Goal: Communication & Community: Answer question/provide support

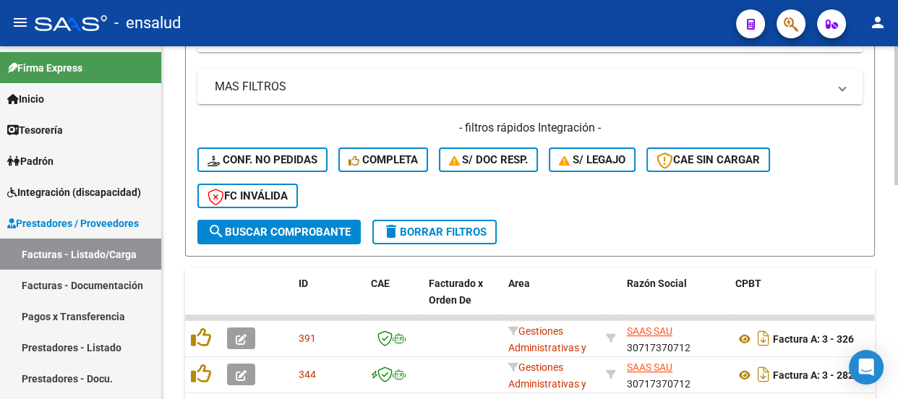
scroll to position [328, 0]
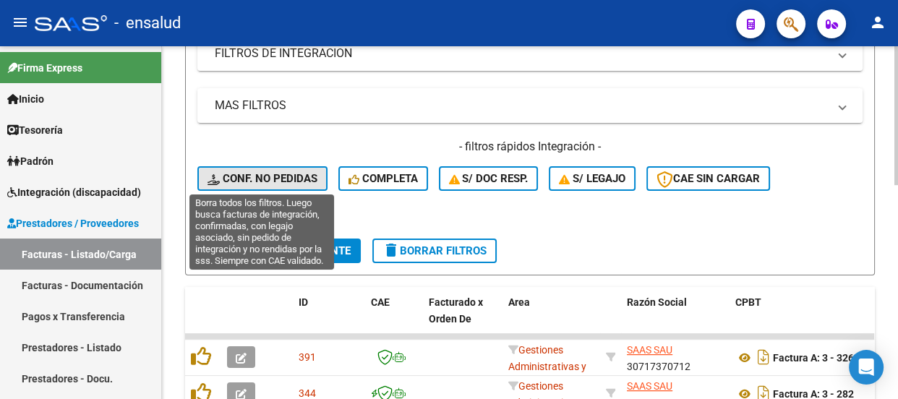
click at [304, 180] on span "Conf. no pedidas" at bounding box center [263, 178] width 110 height 13
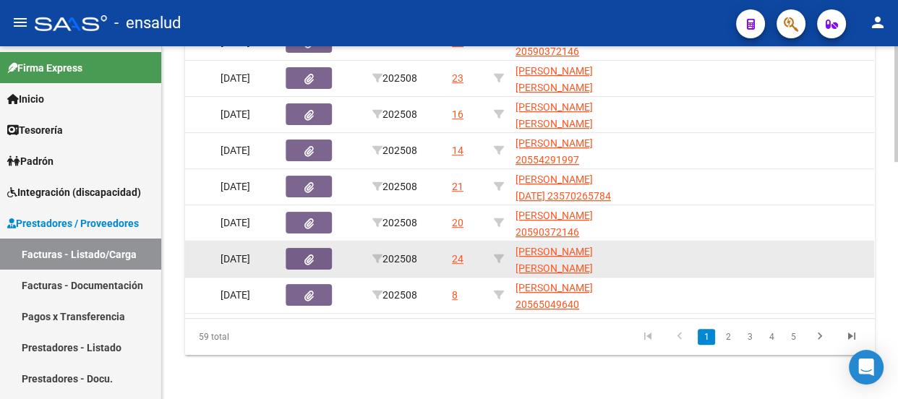
scroll to position [725, 0]
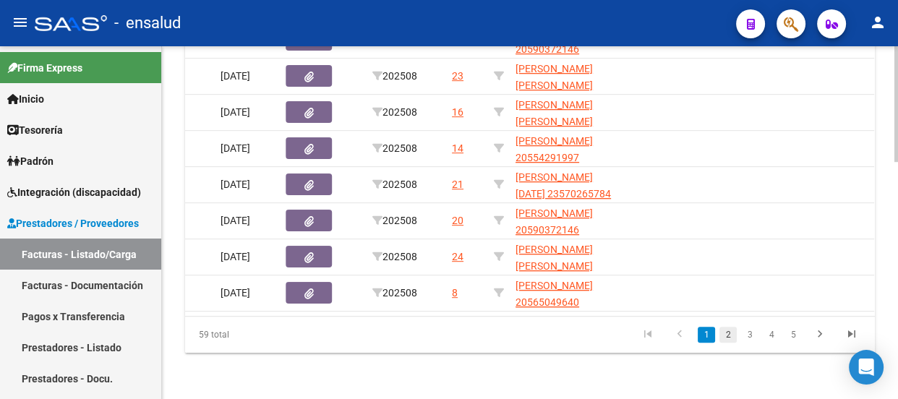
click at [729, 333] on link "2" at bounding box center [727, 335] width 17 height 16
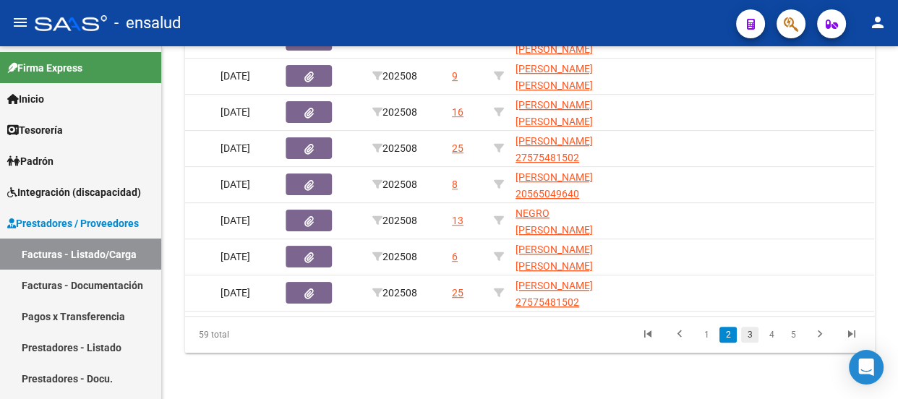
click at [749, 336] on link "3" at bounding box center [749, 335] width 17 height 16
click at [773, 338] on link "4" at bounding box center [771, 335] width 17 height 16
click at [727, 336] on link "3" at bounding box center [727, 335] width 17 height 16
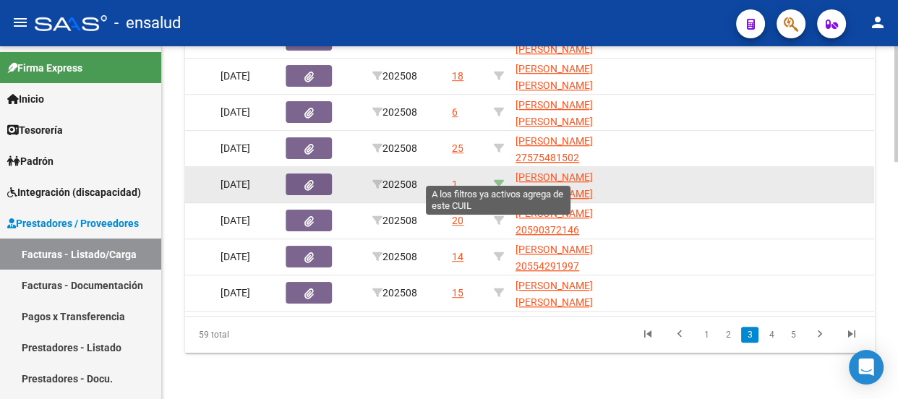
click at [498, 179] on icon at bounding box center [499, 184] width 10 height 10
type input "20571095875"
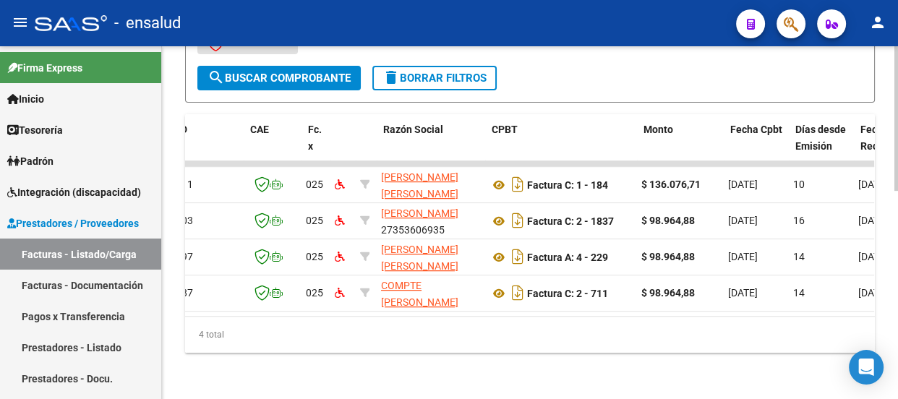
scroll to position [0, 0]
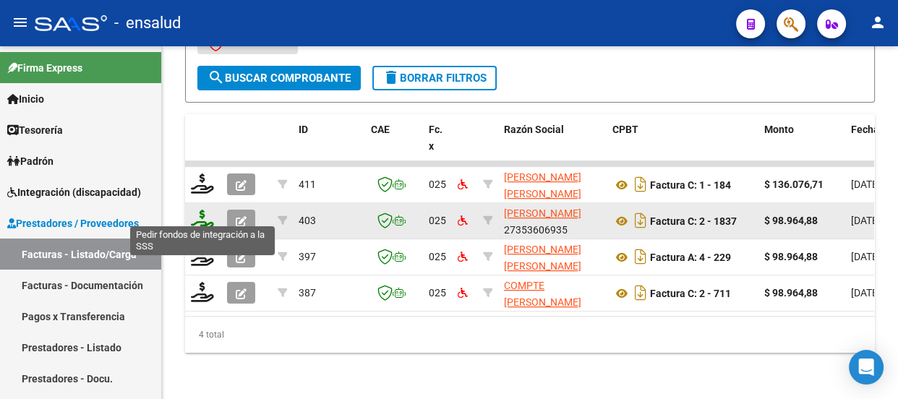
click at [197, 210] on icon at bounding box center [202, 220] width 23 height 20
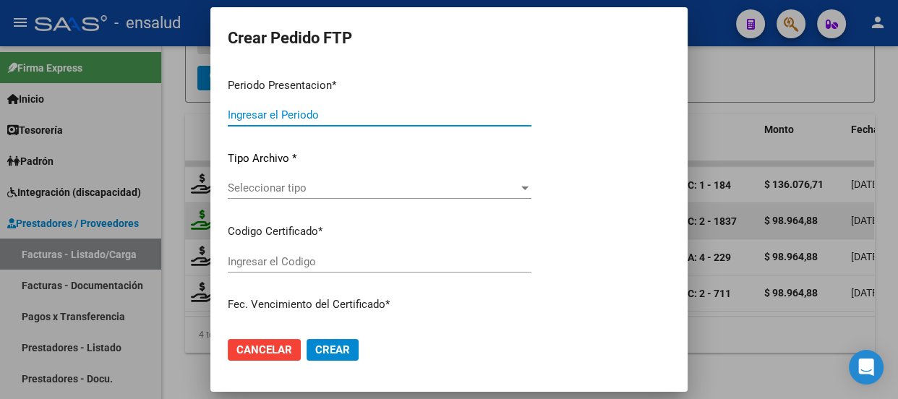
type input "202508"
type input "$ 98.964,88"
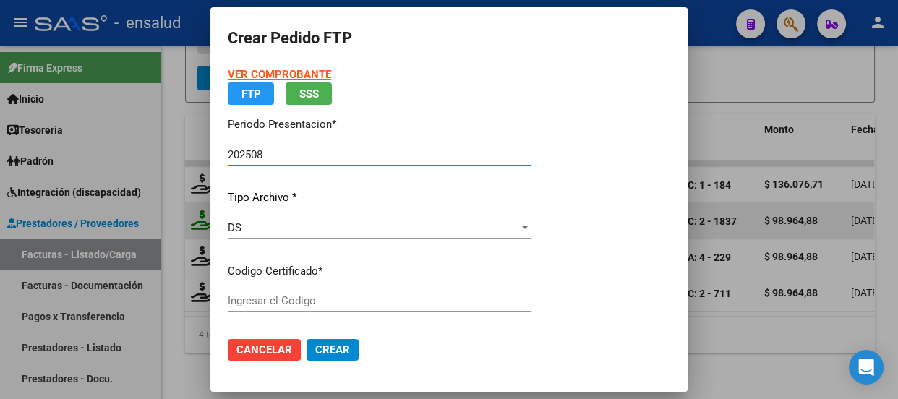
type input "ARG02000571095872022101120251011CBA5366"
type input "[DATE]"
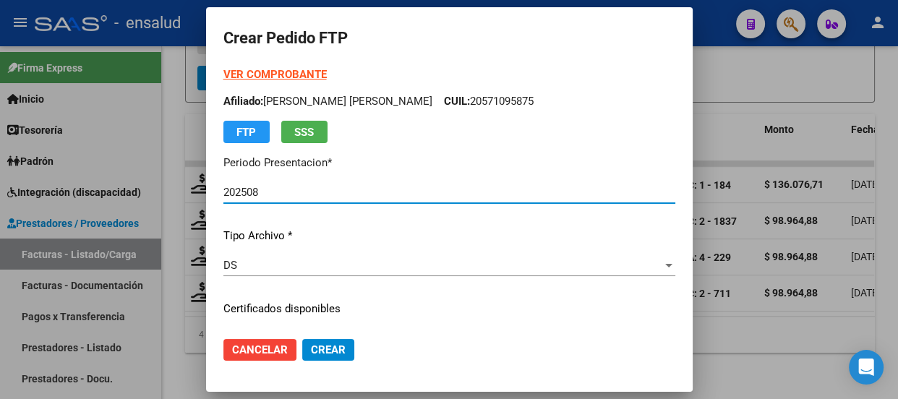
click at [740, 327] on div at bounding box center [449, 199] width 898 height 399
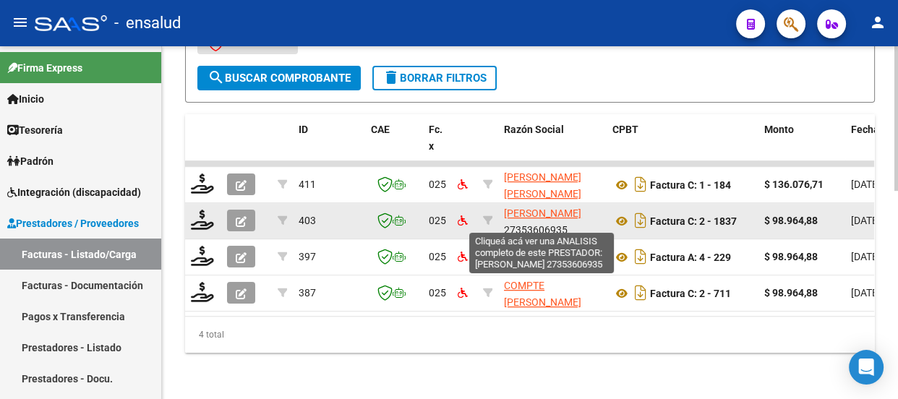
click at [546, 208] on span "[PERSON_NAME]" at bounding box center [542, 214] width 77 height 12
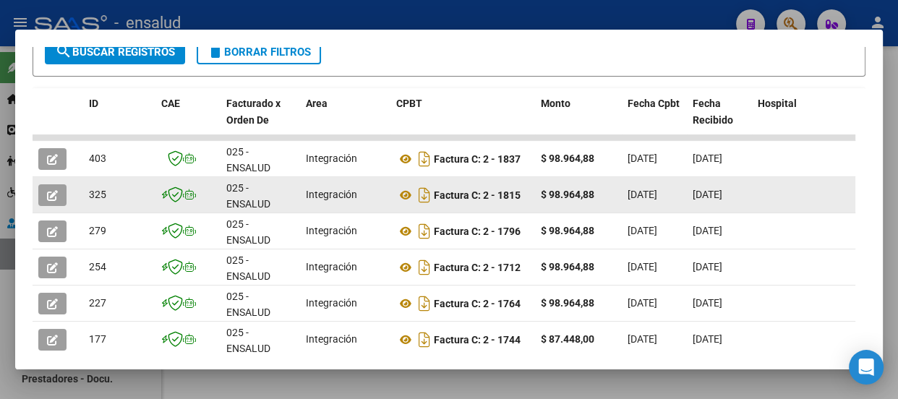
scroll to position [260, 0]
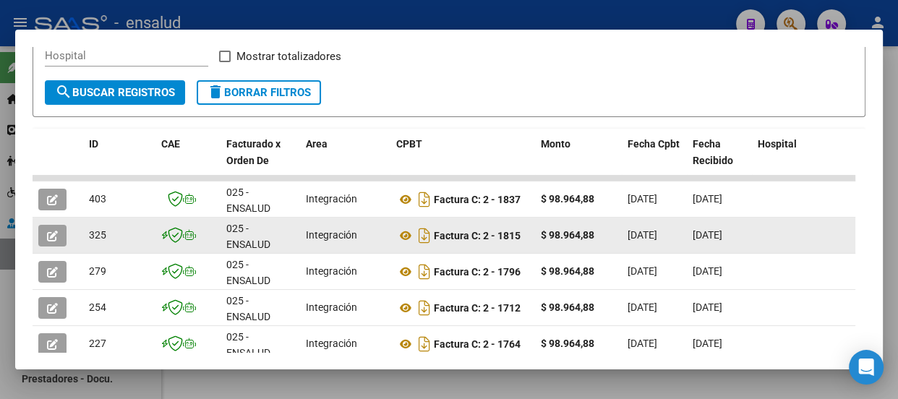
click at [50, 234] on icon "button" at bounding box center [52, 236] width 11 height 11
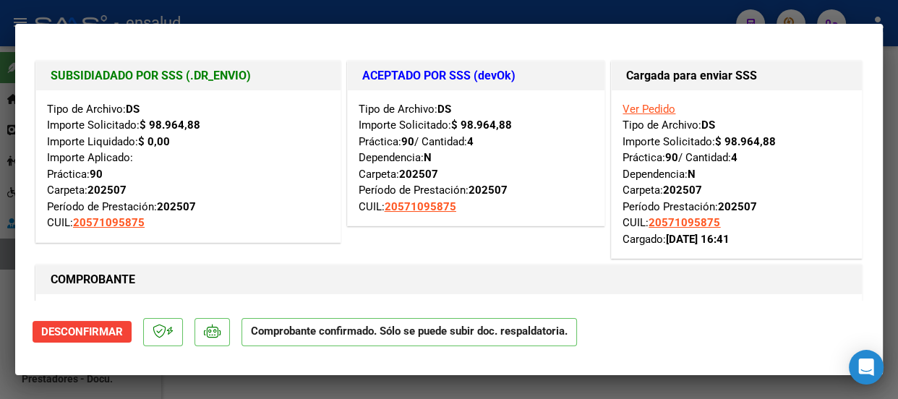
click at [317, 15] on div at bounding box center [449, 199] width 898 height 399
type input "$ 0,00"
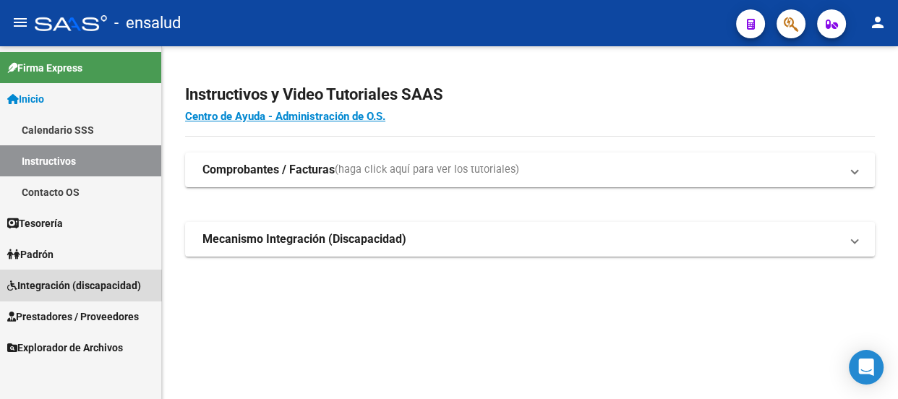
click at [92, 282] on span "Integración (discapacidad)" at bounding box center [74, 286] width 134 height 16
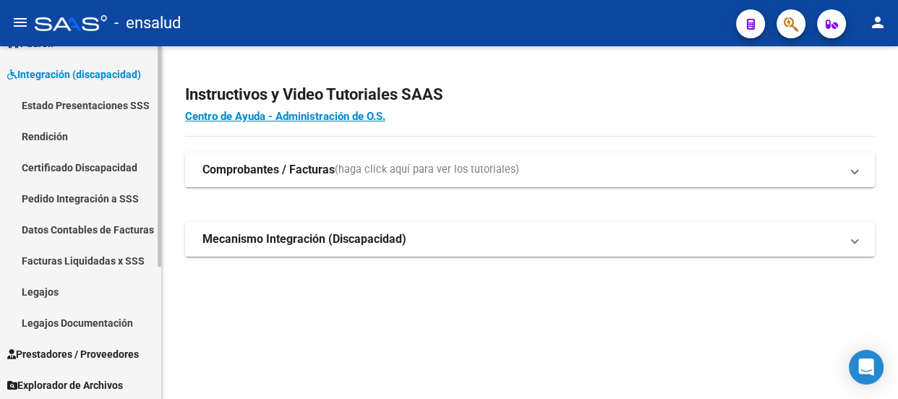
scroll to position [212, 0]
click at [80, 350] on span "Prestadores / Proveedores" at bounding box center [73, 354] width 132 height 16
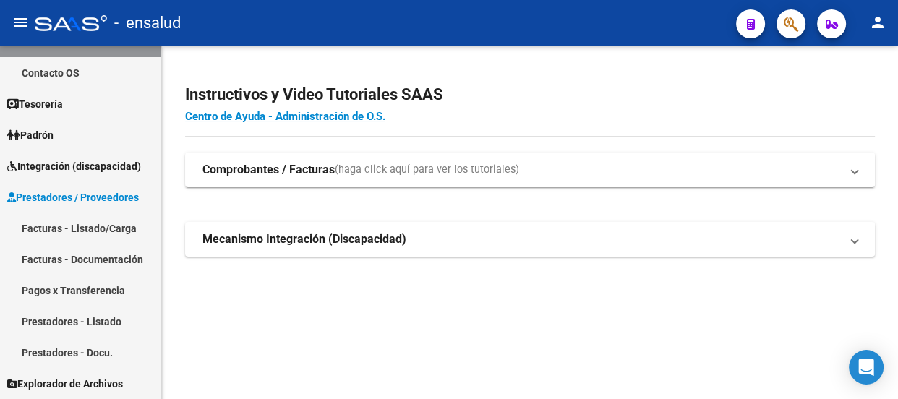
scroll to position [119, 0]
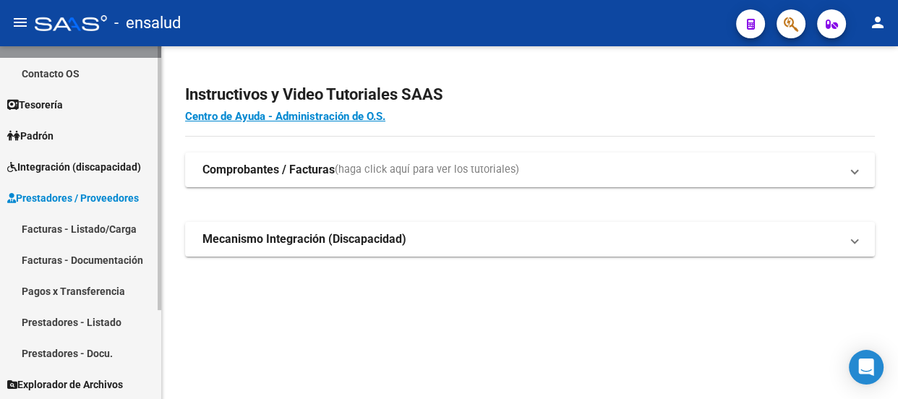
click at [80, 231] on link "Facturas - Listado/Carga" at bounding box center [80, 228] width 161 height 31
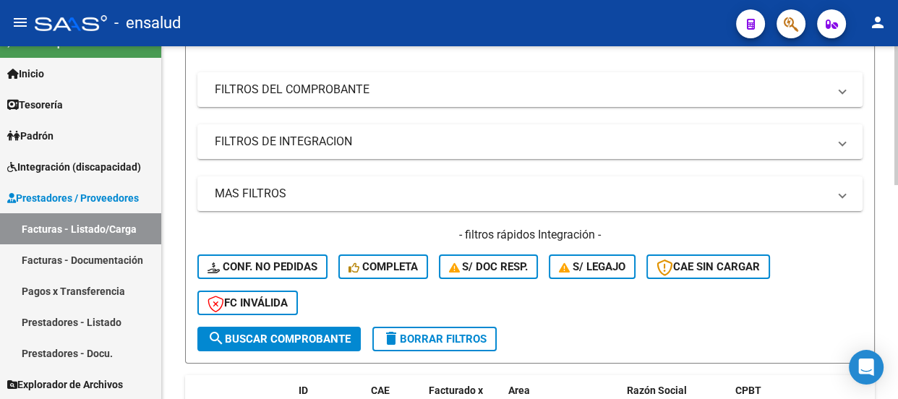
scroll to position [394, 0]
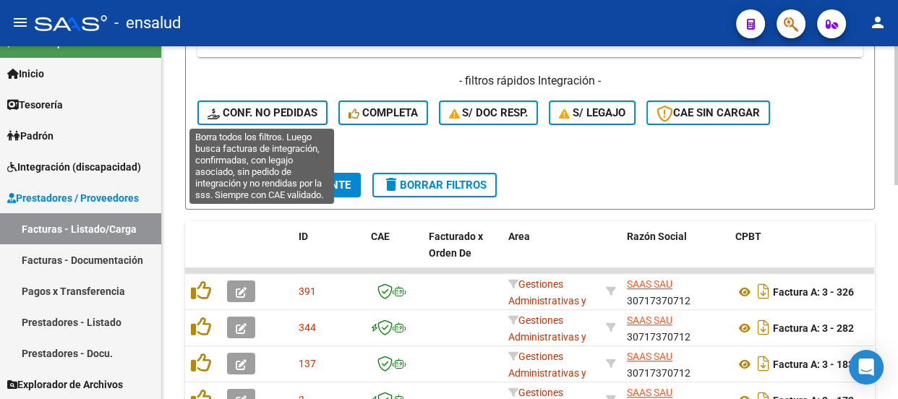
click at [291, 106] on span "Conf. no pedidas" at bounding box center [263, 112] width 110 height 13
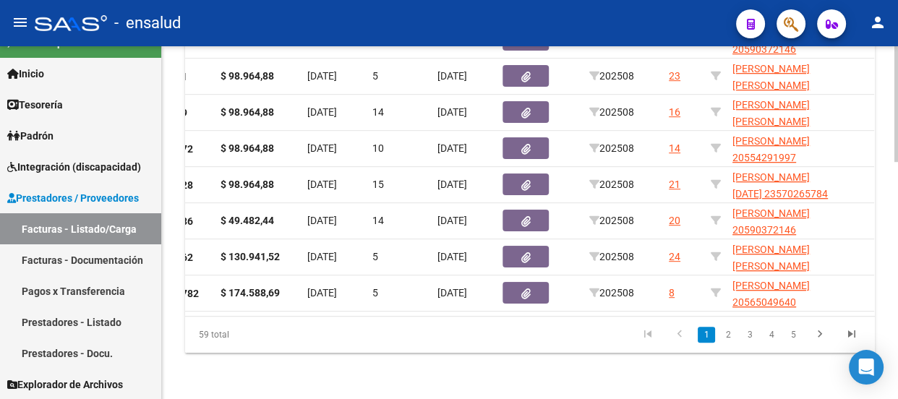
scroll to position [0, 633]
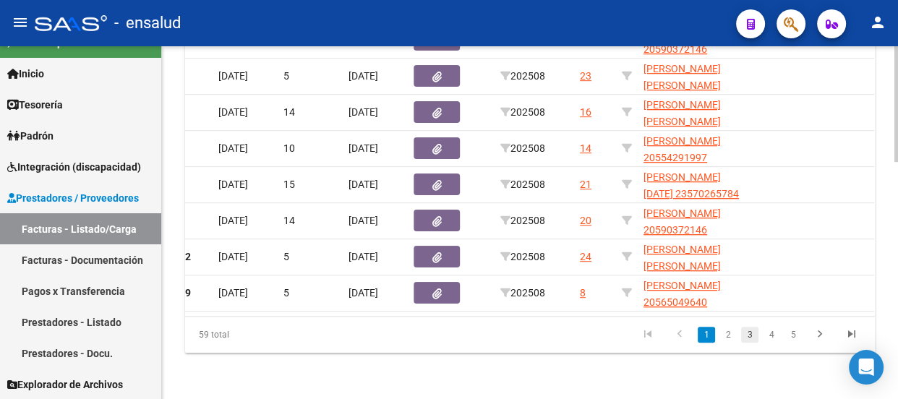
click at [750, 333] on link "3" at bounding box center [749, 335] width 17 height 16
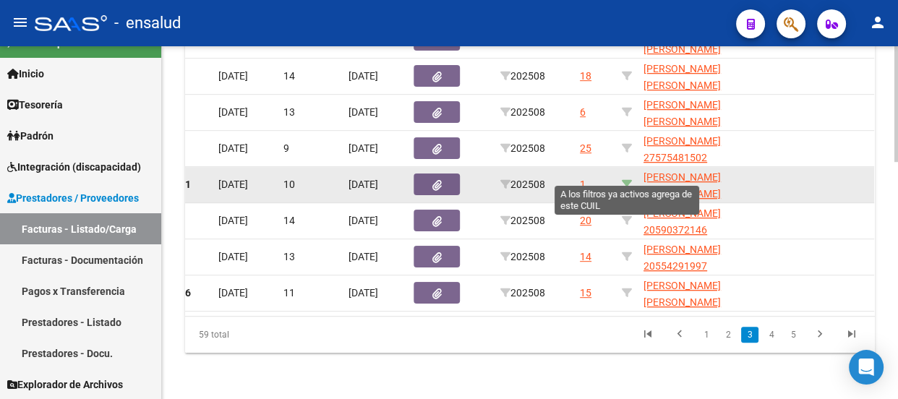
click at [625, 179] on icon at bounding box center [627, 184] width 10 height 10
type input "20571095875"
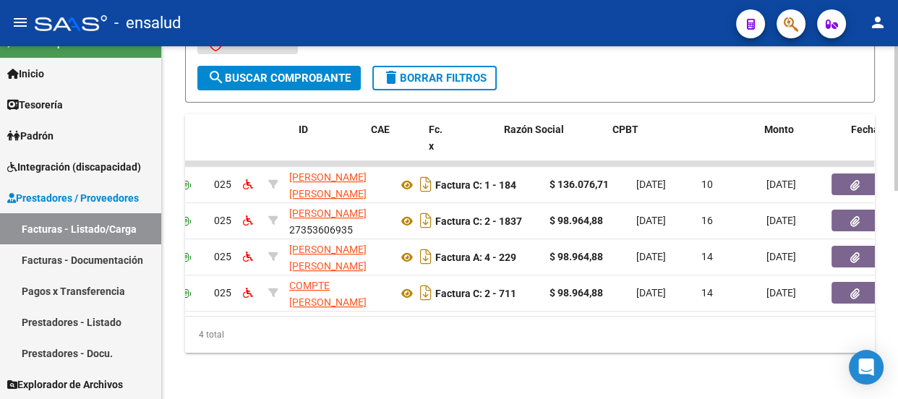
scroll to position [0, 0]
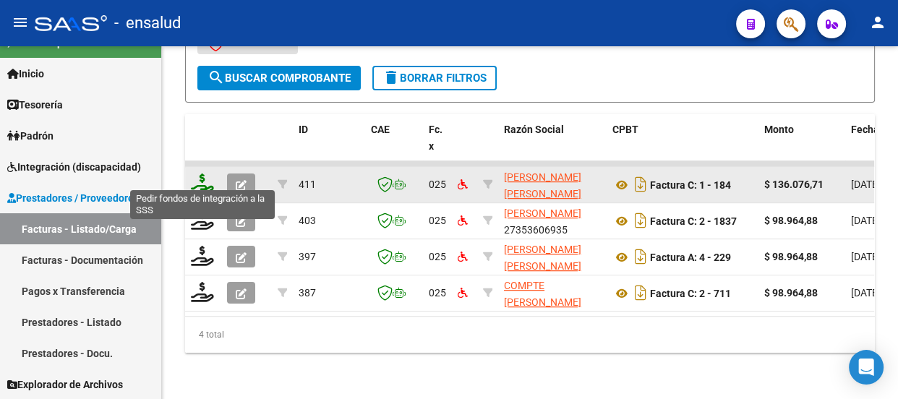
click at [205, 174] on icon at bounding box center [202, 184] width 23 height 20
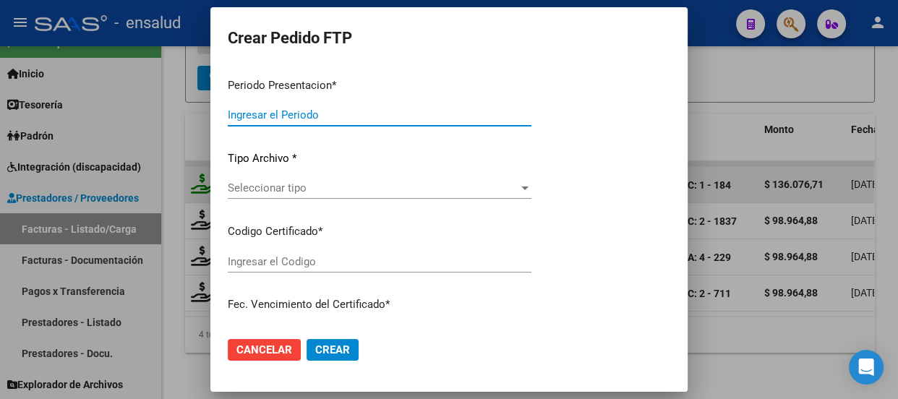
type input "202508"
type input "$ 136.076,71"
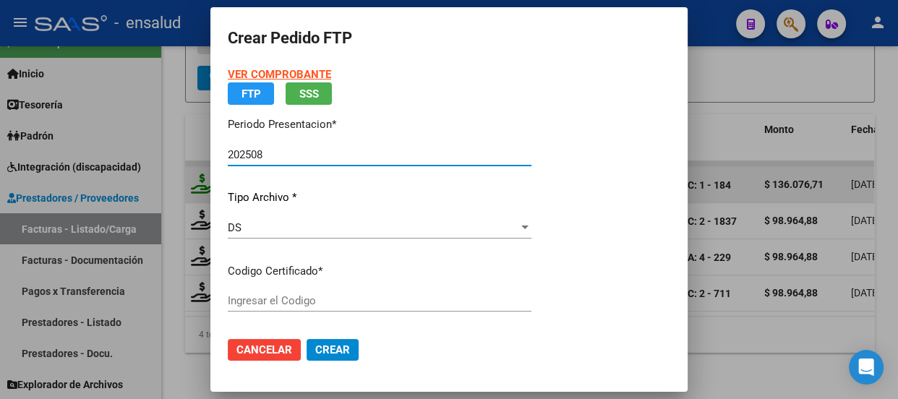
type input "ARG02000571095872022101120251011CBA5366"
type input "[DATE]"
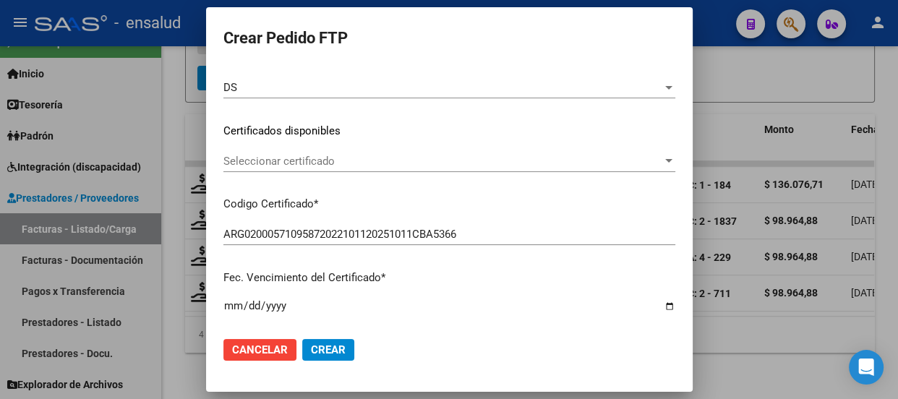
scroll to position [197, 0]
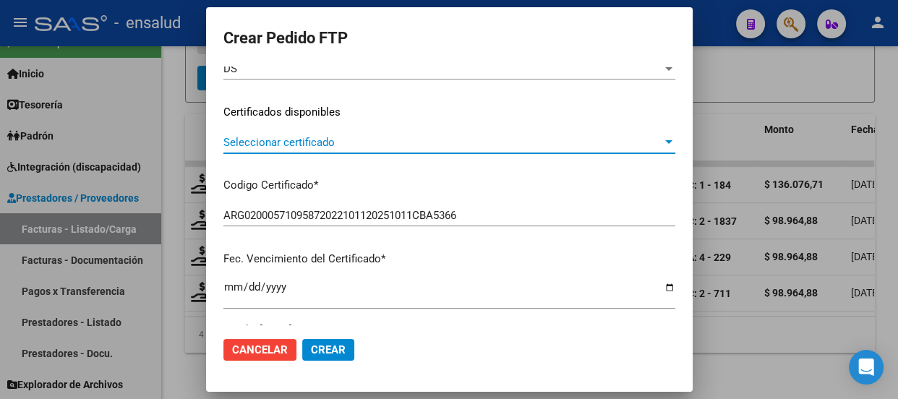
click at [380, 142] on span "Seleccionar certificado" at bounding box center [442, 142] width 439 height 13
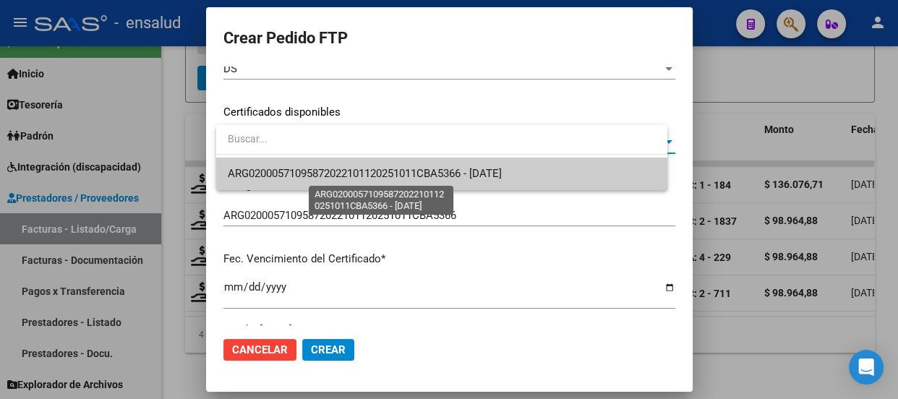
click at [380, 172] on span "ARG02000571095872022101120251011CBA5366 - [DATE]" at bounding box center [365, 173] width 274 height 13
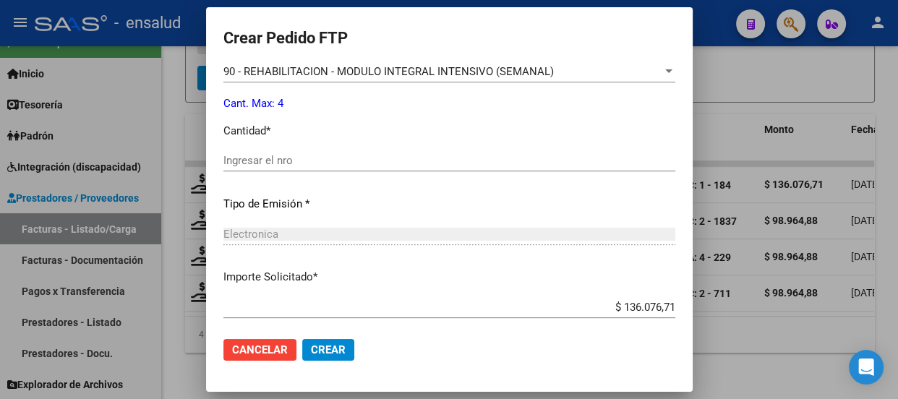
scroll to position [591, 0]
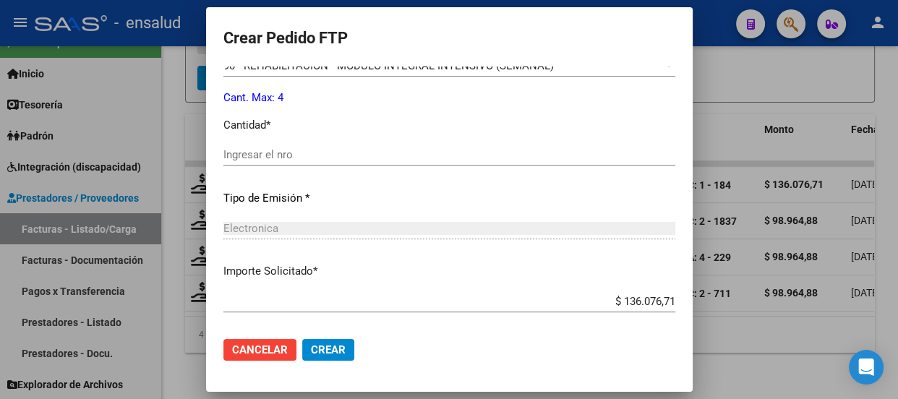
click at [255, 150] on input "Ingresar el nro" at bounding box center [449, 154] width 452 height 13
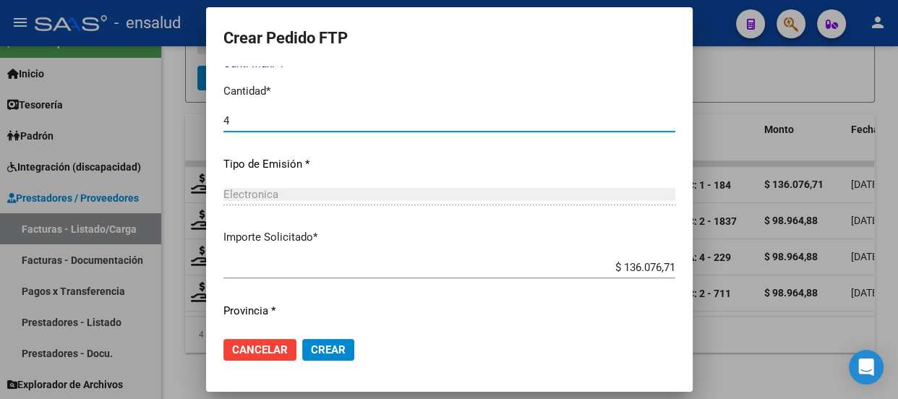
scroll to position [665, 0]
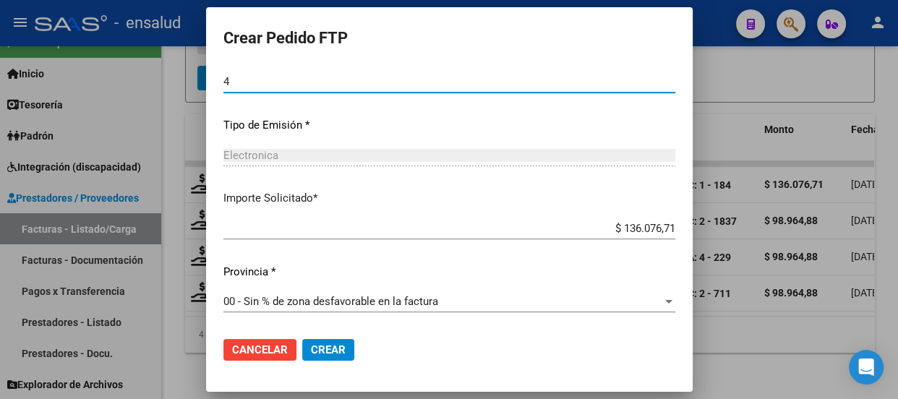
type input "4"
click at [338, 352] on span "Crear" at bounding box center [328, 349] width 35 height 13
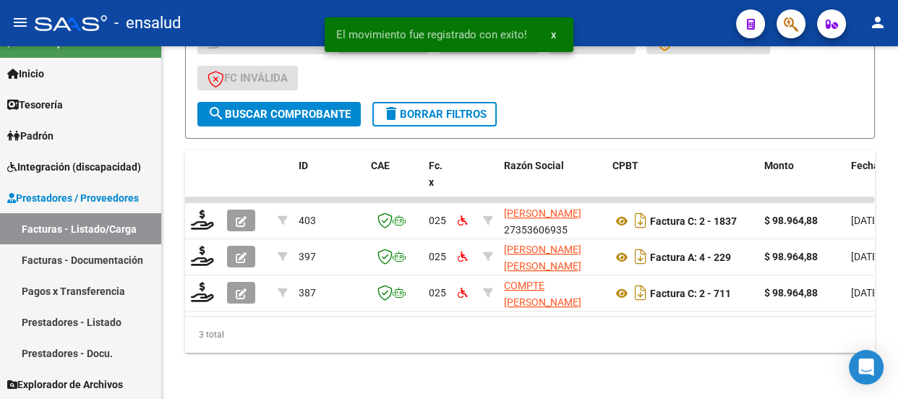
scroll to position [472, 0]
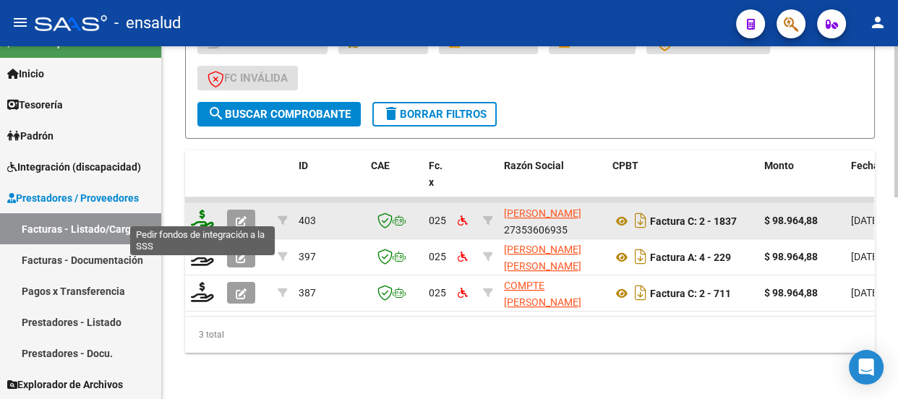
click at [194, 211] on icon at bounding box center [202, 220] width 23 height 20
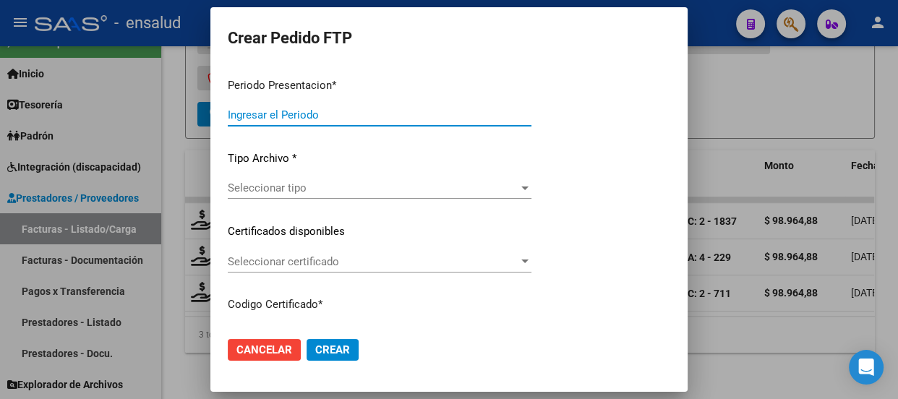
type input "202508"
type input "$ 98.964,88"
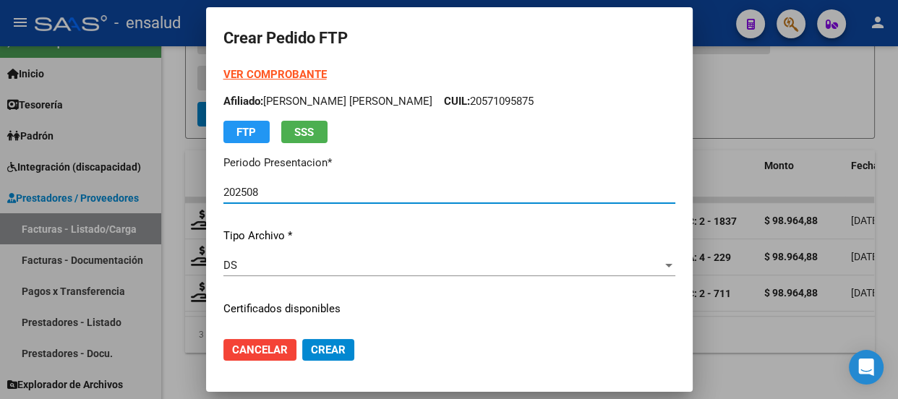
type input "ARG02000571095872022101120251011CBA5366"
type input "[DATE]"
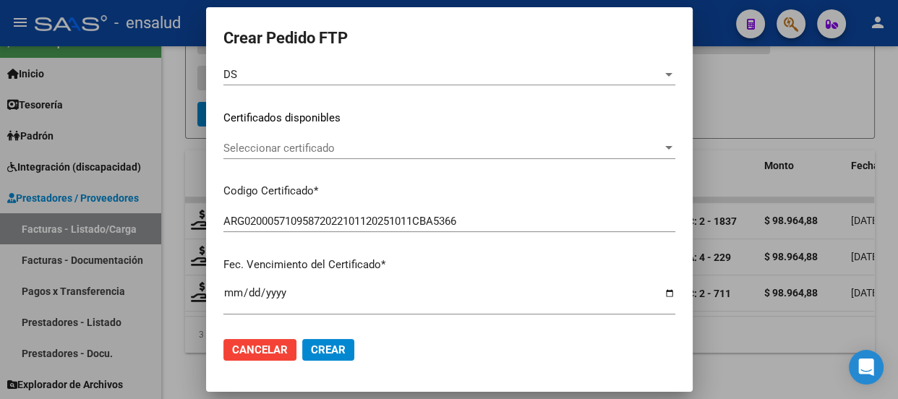
scroll to position [197, 0]
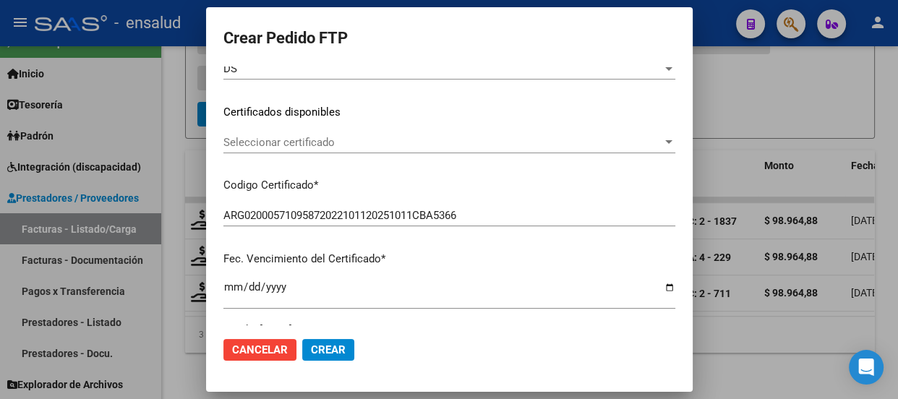
click at [471, 142] on span "Seleccionar certificado" at bounding box center [442, 142] width 439 height 13
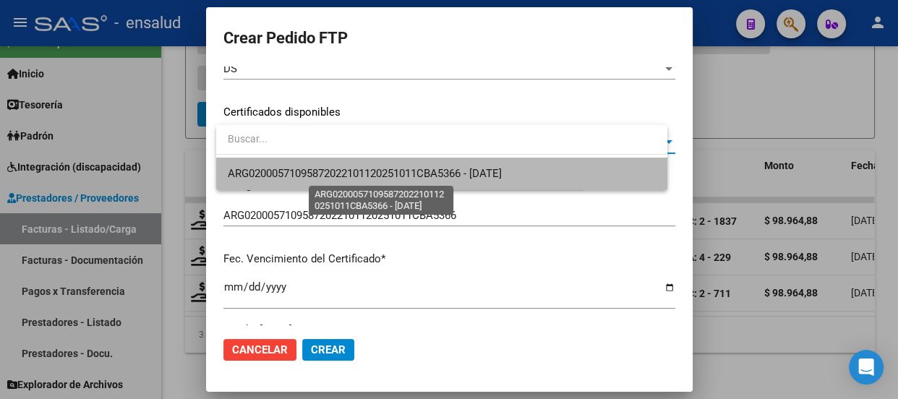
click at [464, 170] on span "ARG02000571095872022101120251011CBA5366 - [DATE]" at bounding box center [365, 173] width 274 height 13
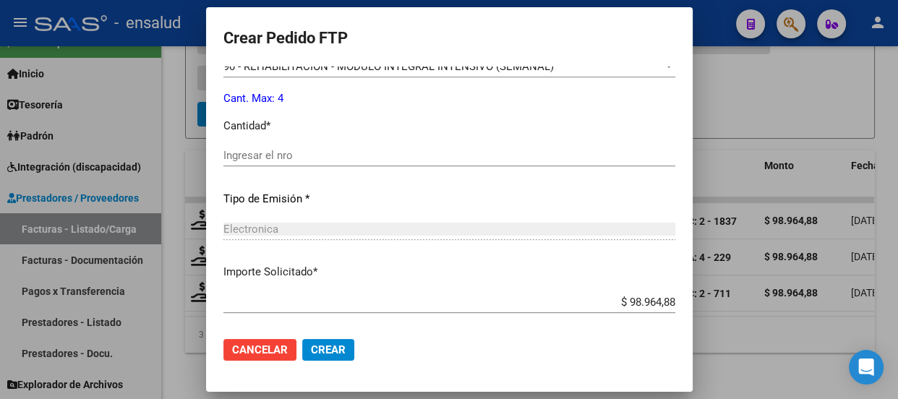
scroll to position [591, 0]
click at [265, 149] on input "Ingresar el nro" at bounding box center [449, 154] width 452 height 13
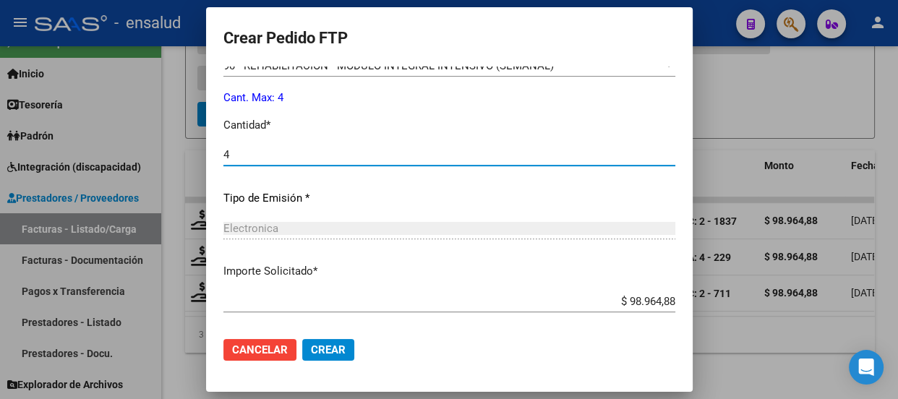
type input "4"
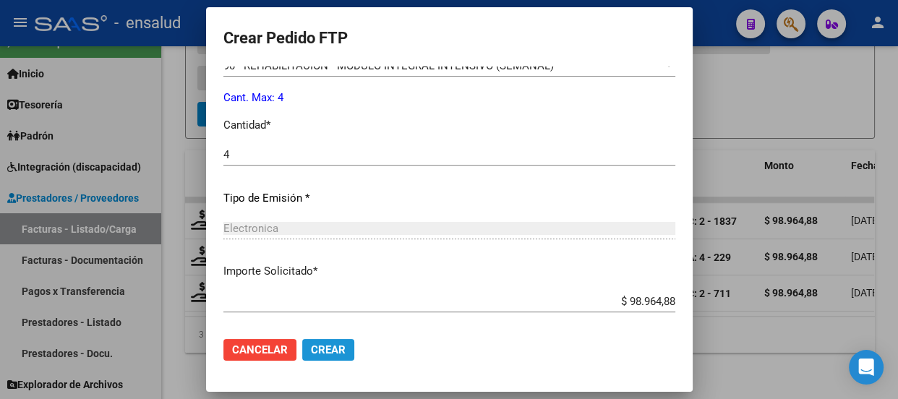
click at [339, 344] on span "Crear" at bounding box center [328, 349] width 35 height 13
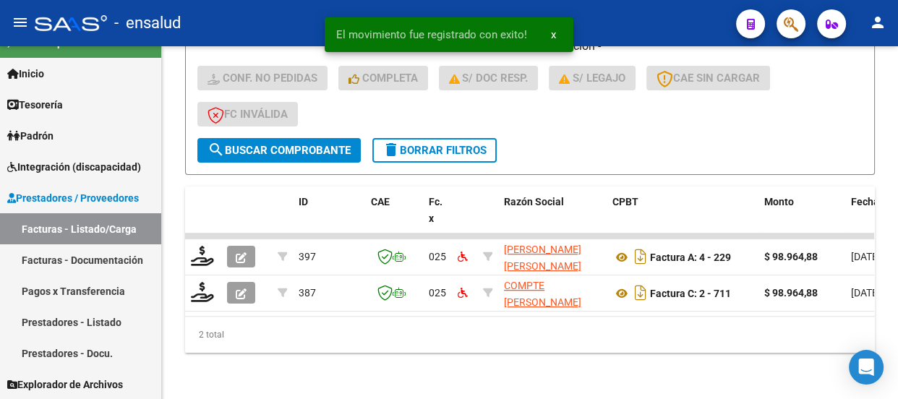
scroll to position [436, 0]
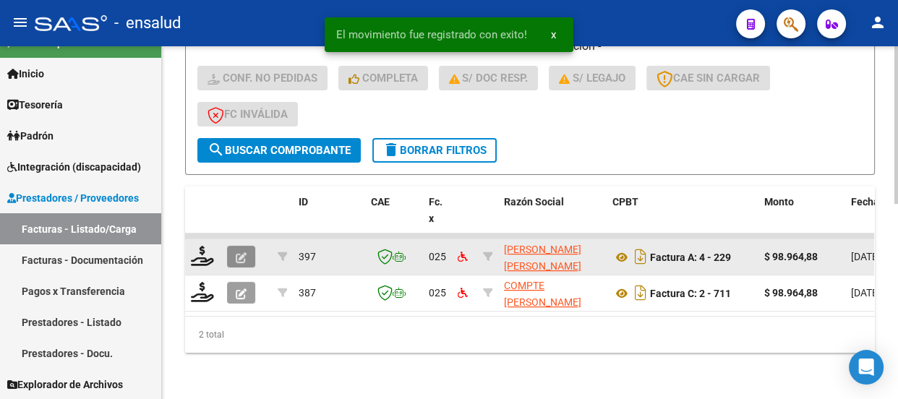
click at [244, 252] on icon "button" at bounding box center [241, 257] width 11 height 11
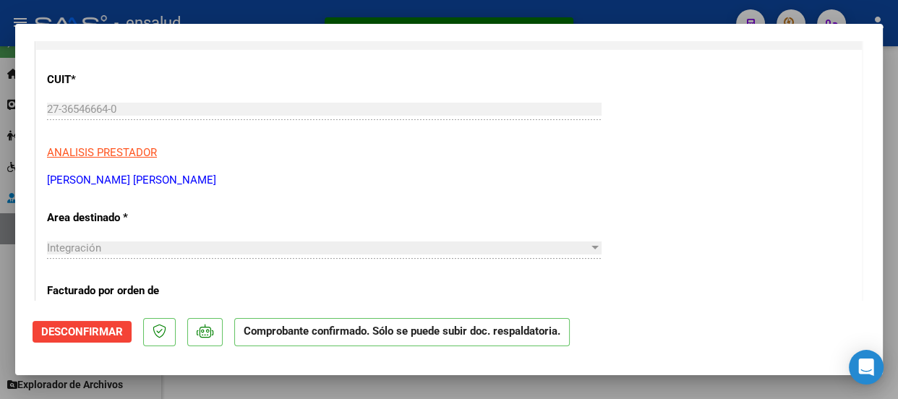
scroll to position [65, 0]
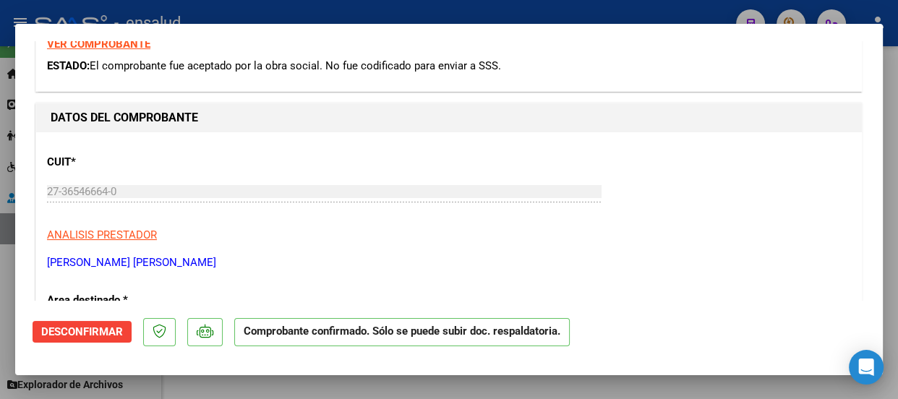
click at [672, 12] on div at bounding box center [449, 199] width 898 height 399
type input "$ 0,00"
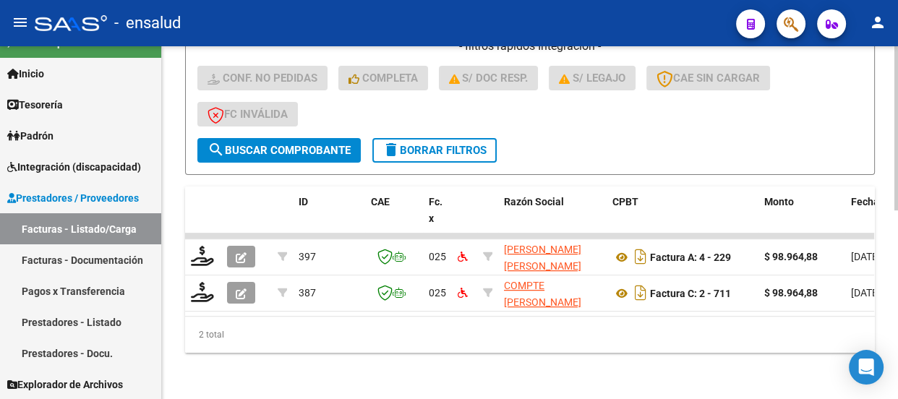
scroll to position [436, 0]
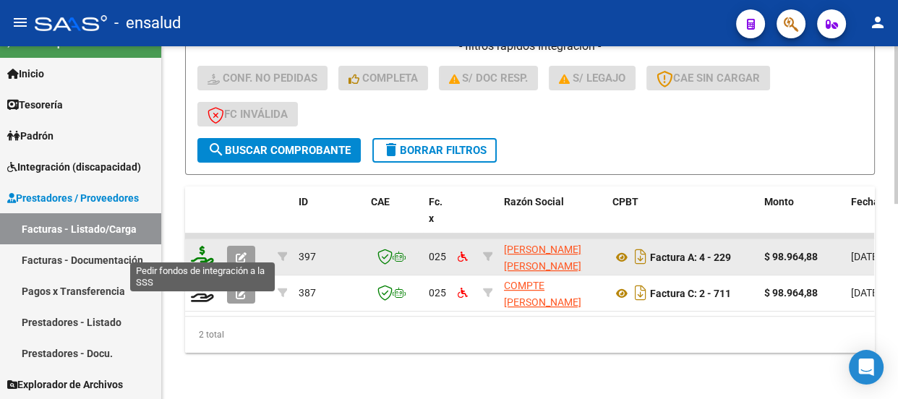
click at [201, 251] on icon at bounding box center [202, 256] width 23 height 20
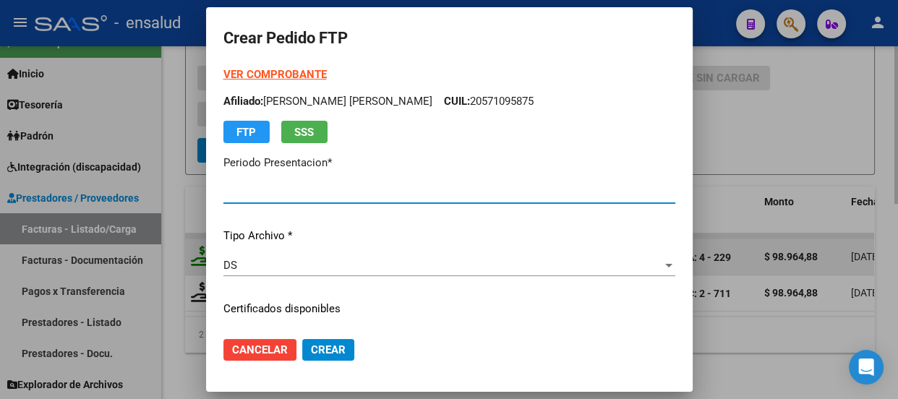
type input "202508"
type input "$ 98.964,88"
type input "ARG02000571095872022101120251011CBA5366"
type input "[DATE]"
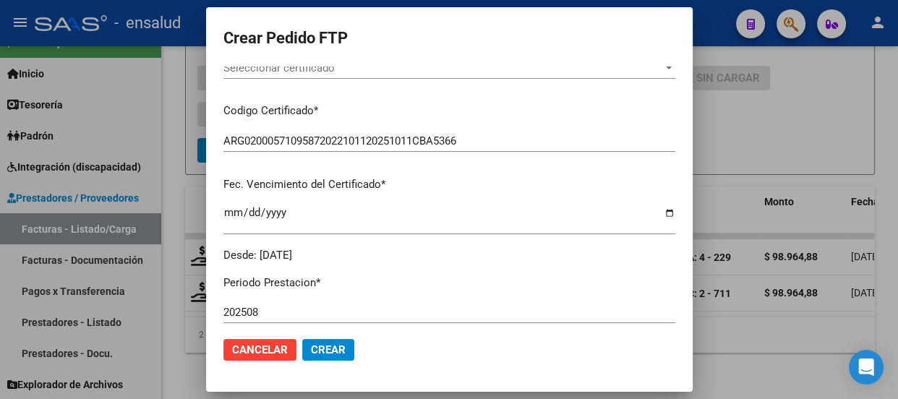
scroll to position [197, 0]
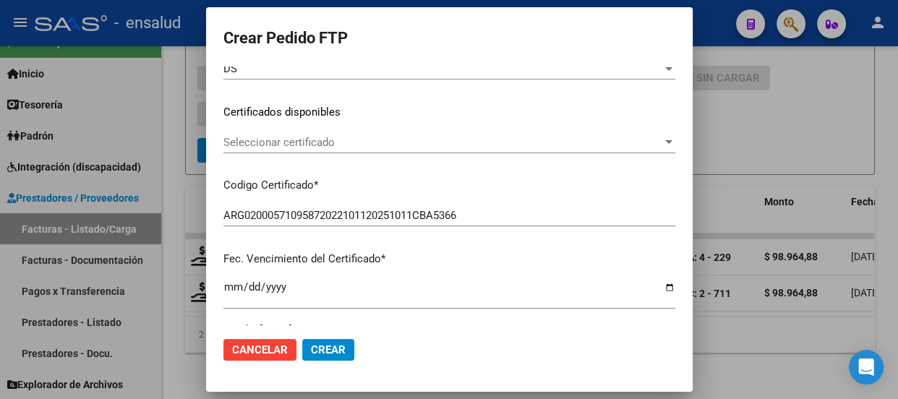
click at [389, 144] on span "Seleccionar certificado" at bounding box center [442, 142] width 439 height 13
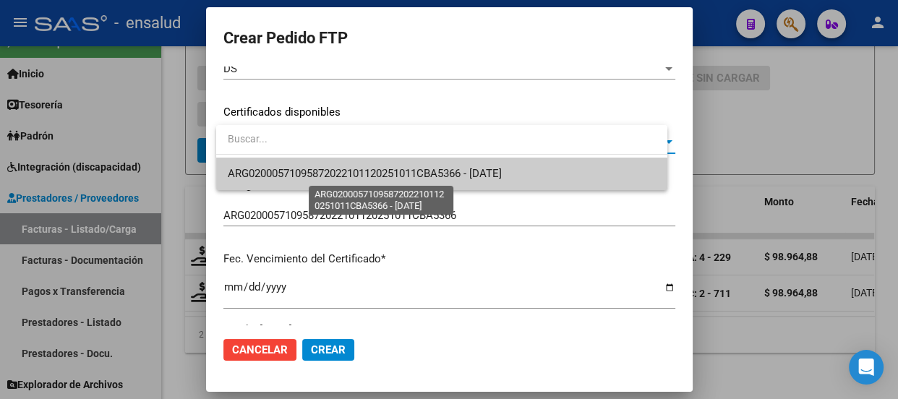
click at [370, 173] on span "ARG02000571095872022101120251011CBA5366 - [DATE]" at bounding box center [365, 173] width 274 height 13
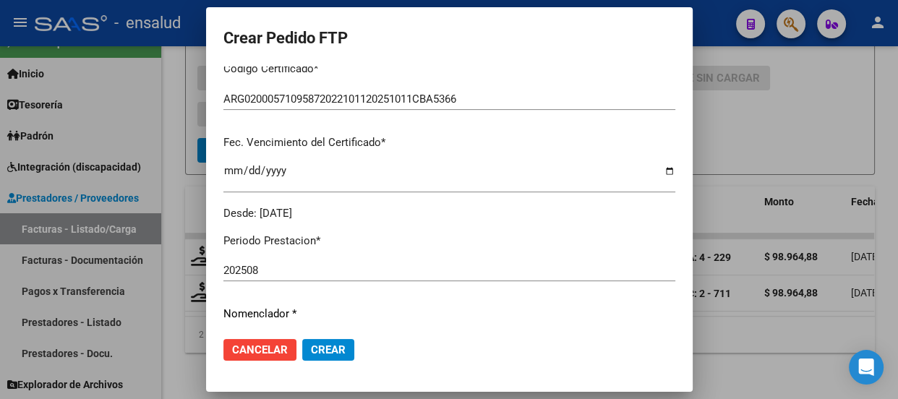
scroll to position [460, 0]
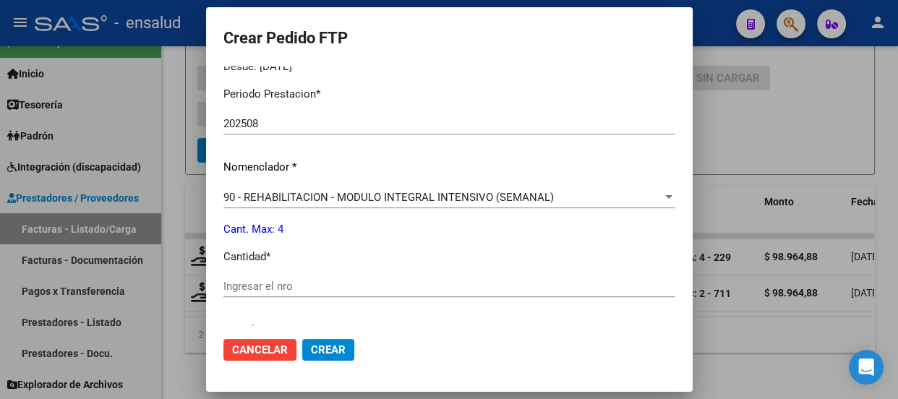
click at [267, 282] on input "Ingresar el nro" at bounding box center [449, 286] width 452 height 13
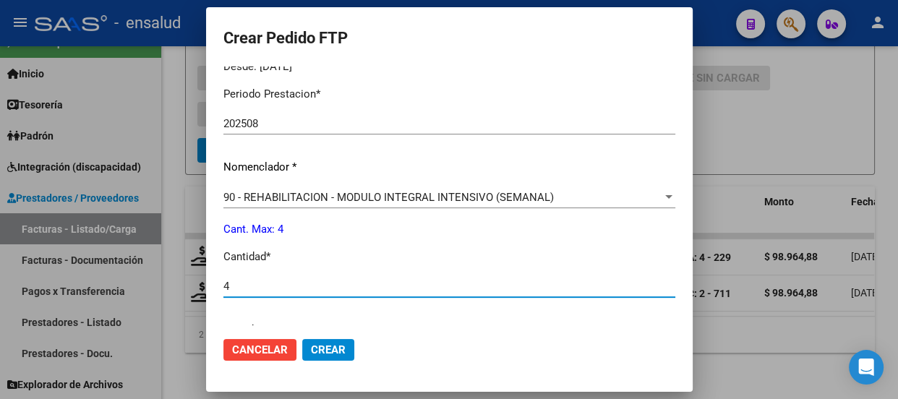
type input "4"
click at [327, 347] on span "Crear" at bounding box center [328, 349] width 35 height 13
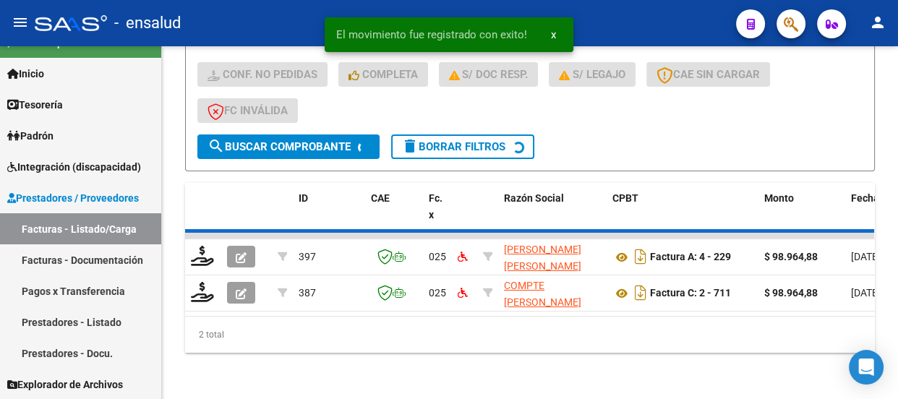
scroll to position [400, 0]
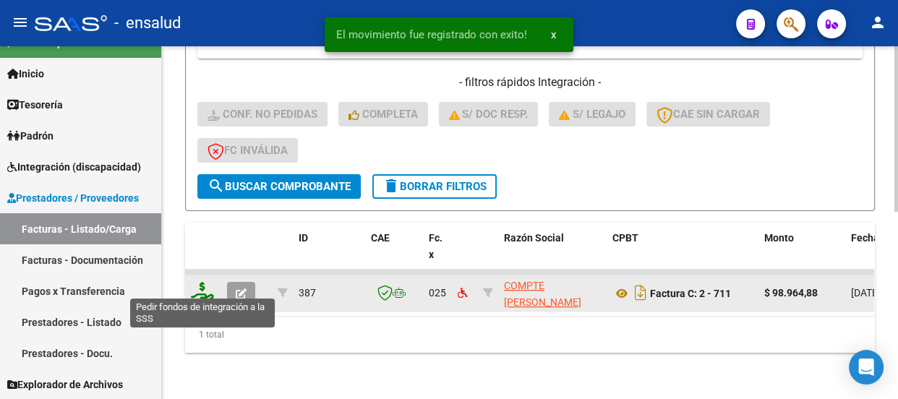
click at [202, 283] on icon at bounding box center [202, 292] width 23 height 20
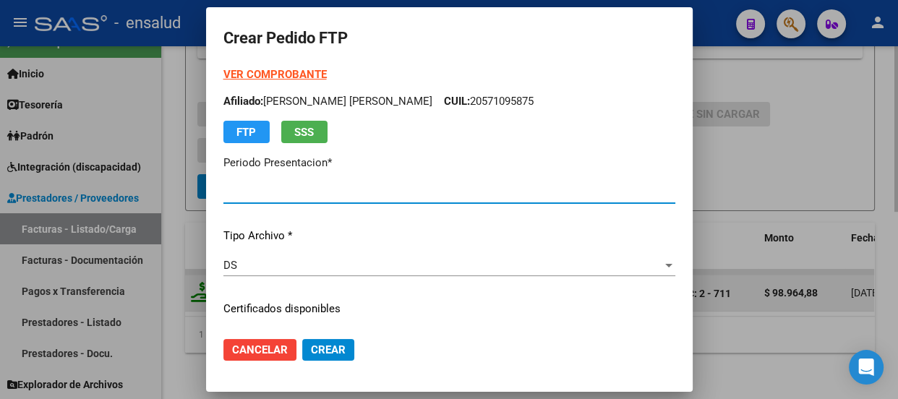
type input "202508"
type input "$ 98.964,88"
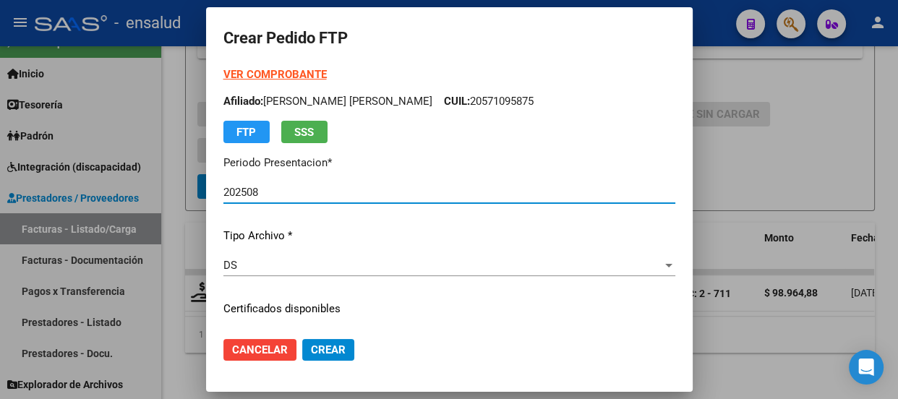
type input "ARG02000571095872022101120251011CBA5366"
type input "[DATE]"
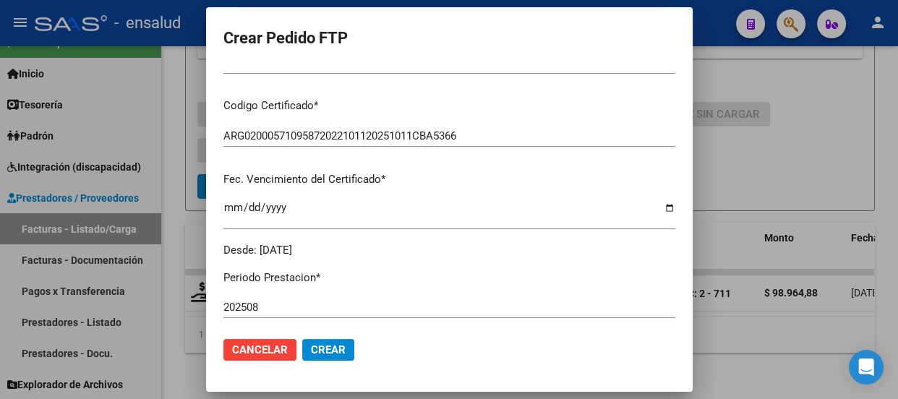
scroll to position [197, 0]
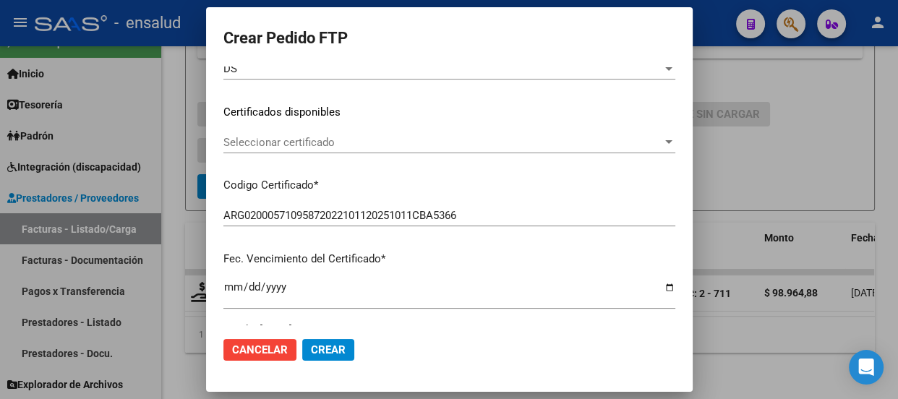
click at [338, 137] on span "Seleccionar certificado" at bounding box center [442, 142] width 439 height 13
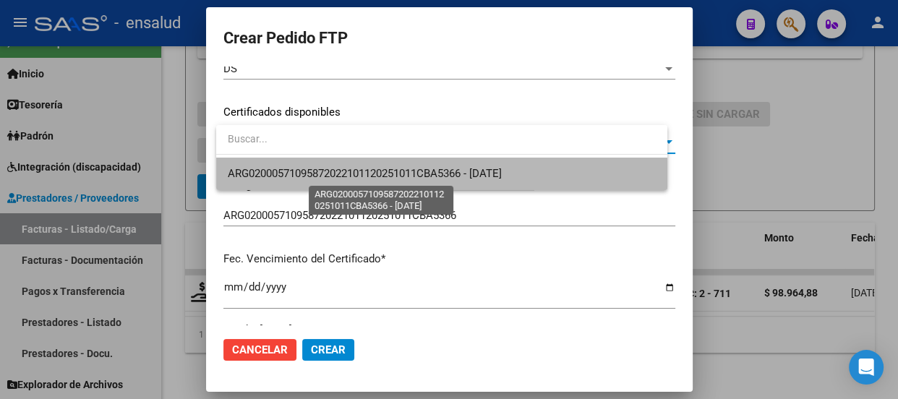
click at [325, 178] on span "ARG02000571095872022101120251011CBA5366 - [DATE]" at bounding box center [365, 173] width 274 height 13
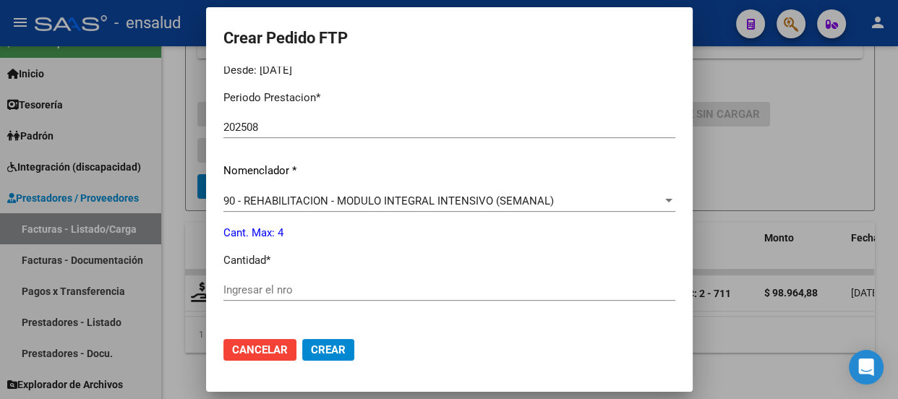
scroll to position [591, 0]
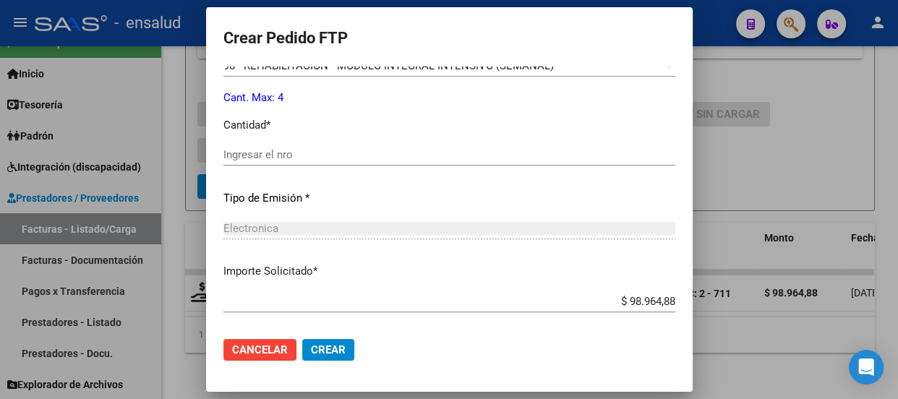
click at [250, 150] on input "Ingresar el nro" at bounding box center [449, 154] width 452 height 13
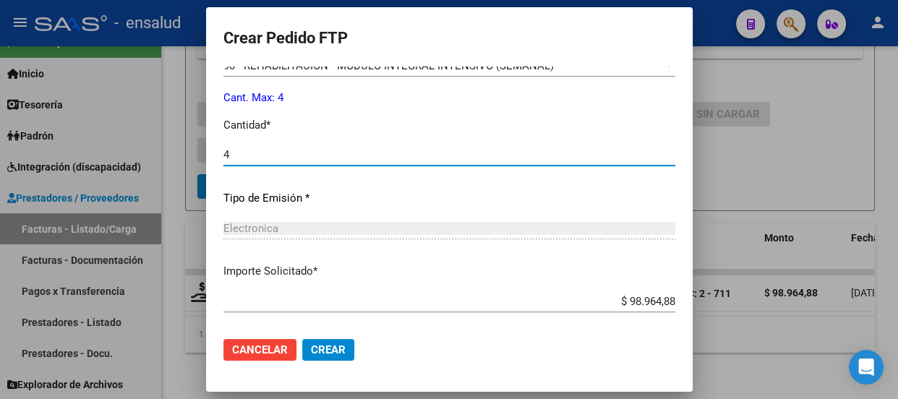
type input "4"
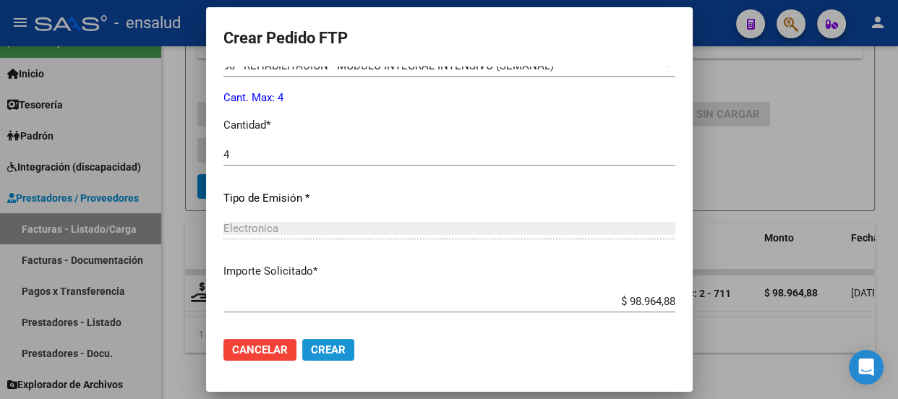
click at [343, 350] on span "Crear" at bounding box center [328, 349] width 35 height 13
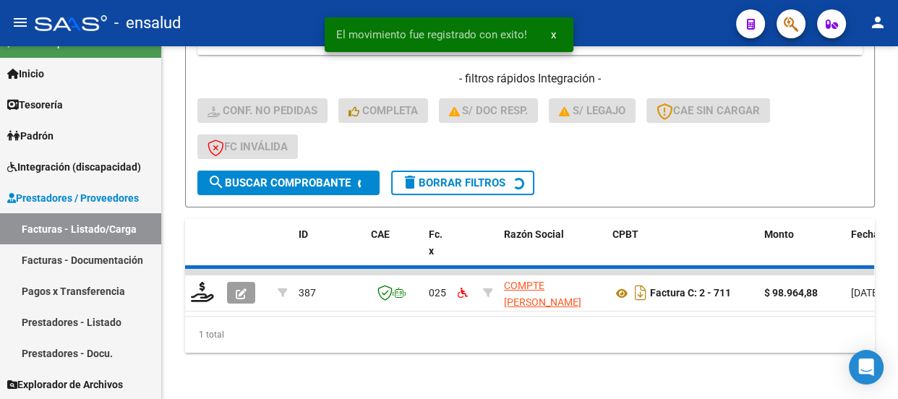
scroll to position [379, 0]
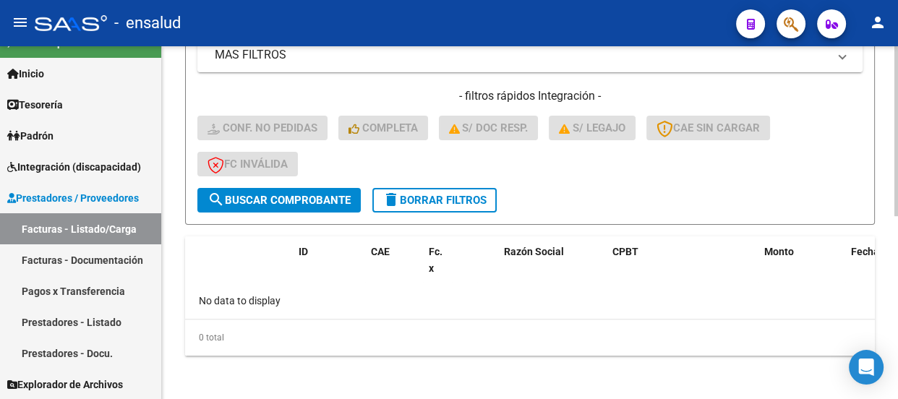
click at [433, 196] on span "delete Borrar Filtros" at bounding box center [435, 200] width 104 height 13
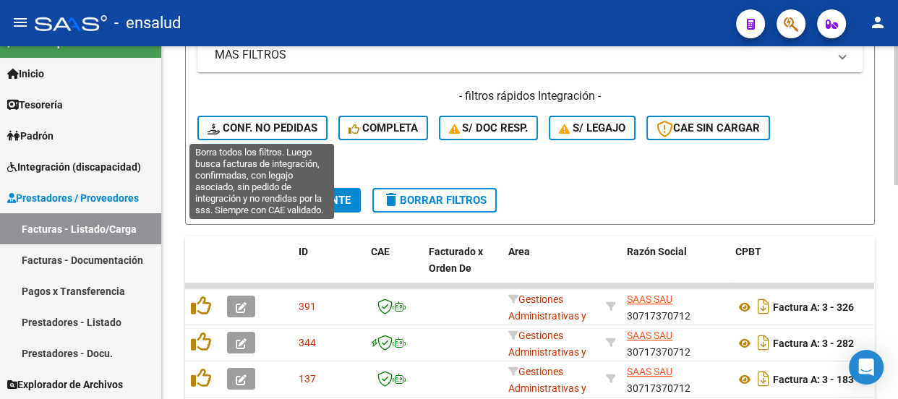
click at [262, 129] on span "Conf. no pedidas" at bounding box center [263, 127] width 110 height 13
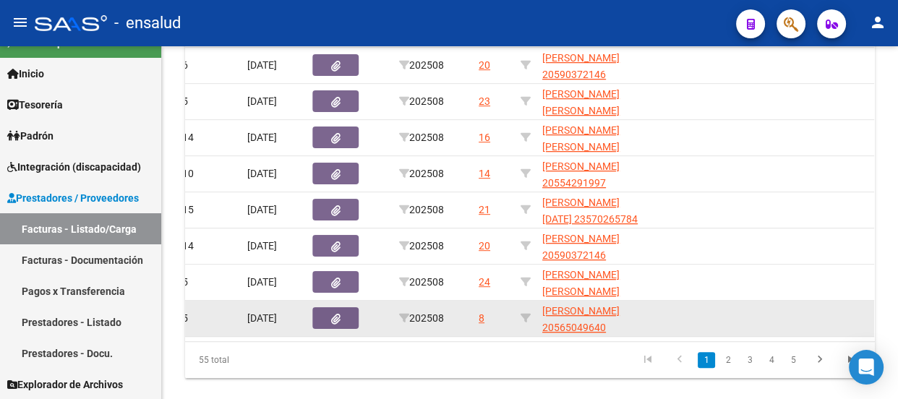
scroll to position [725, 0]
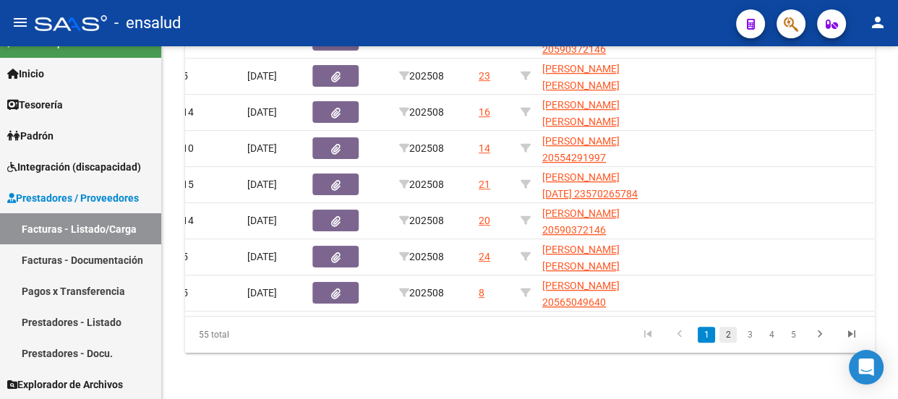
click at [730, 334] on link "2" at bounding box center [727, 335] width 17 height 16
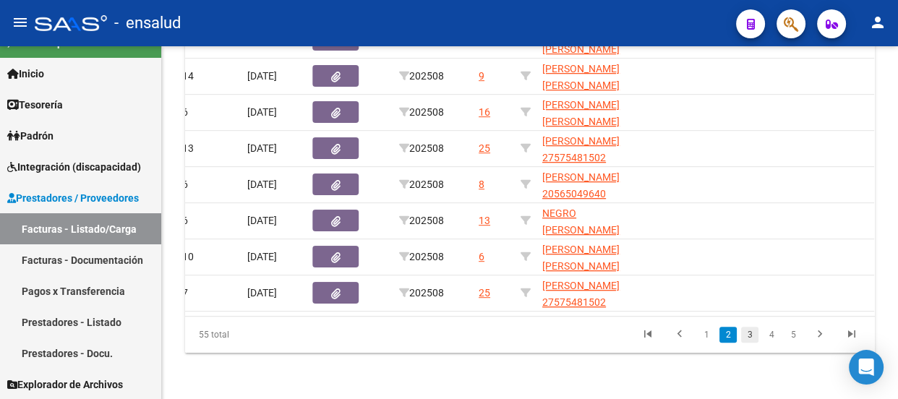
click at [749, 339] on link "3" at bounding box center [749, 335] width 17 height 16
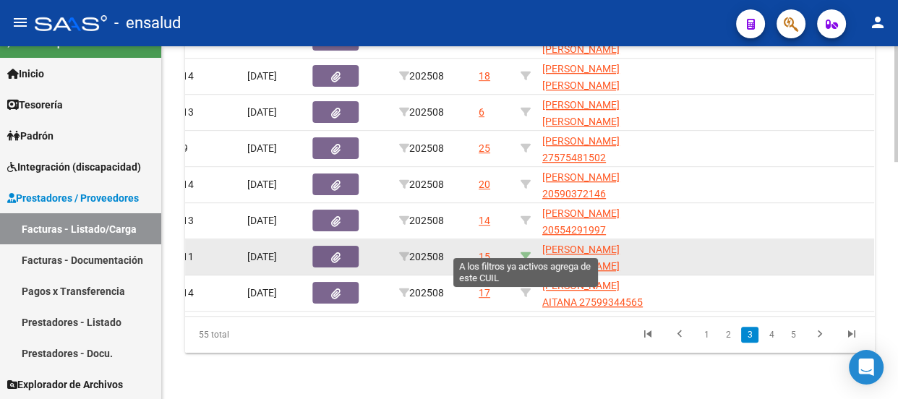
click at [524, 252] on icon at bounding box center [526, 257] width 10 height 10
type input "20558981416"
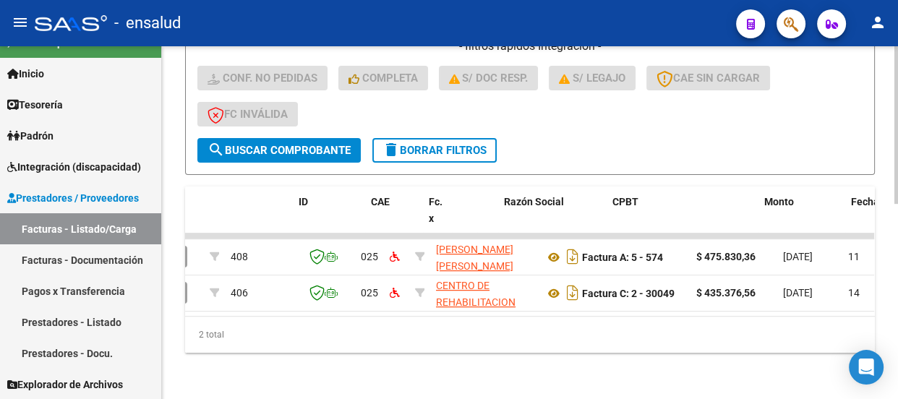
scroll to position [0, 0]
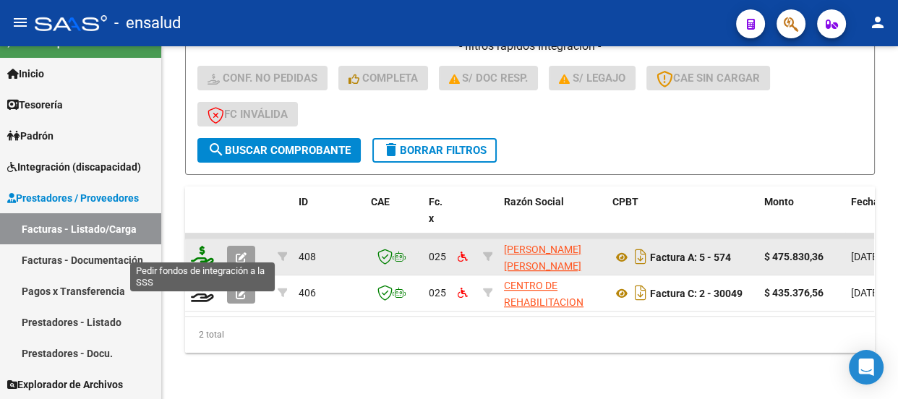
click at [200, 247] on icon at bounding box center [202, 256] width 23 height 20
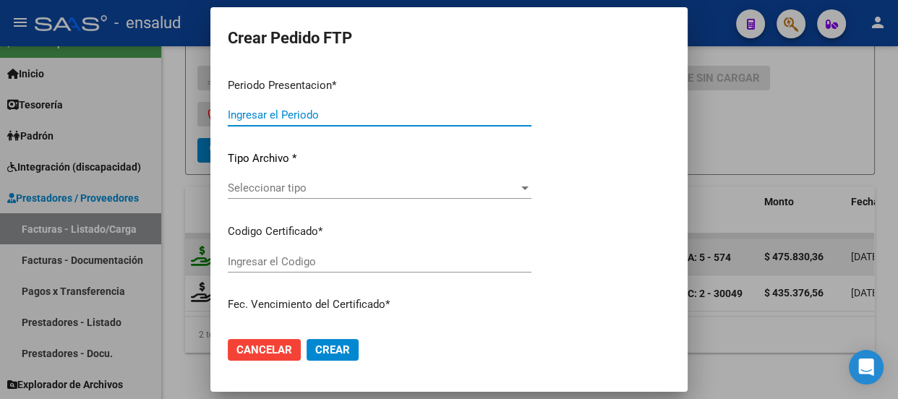
type input "202508"
type input "$ 475.830,36"
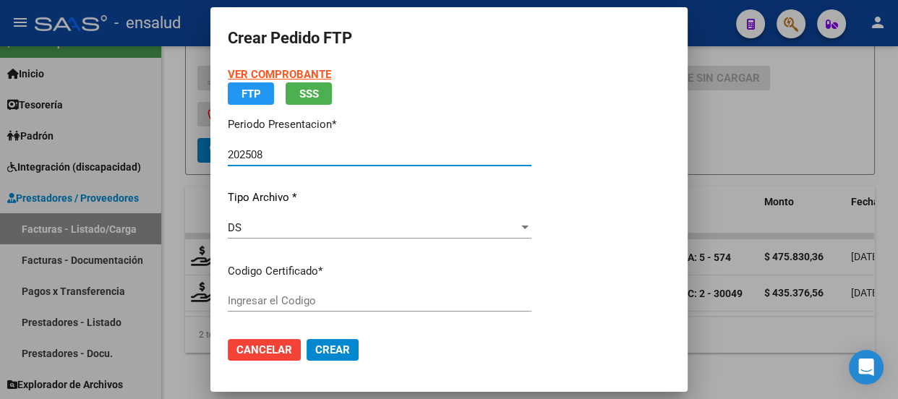
type input "ARG02000558981412024022620290226BS AS352"
type input "[DATE]"
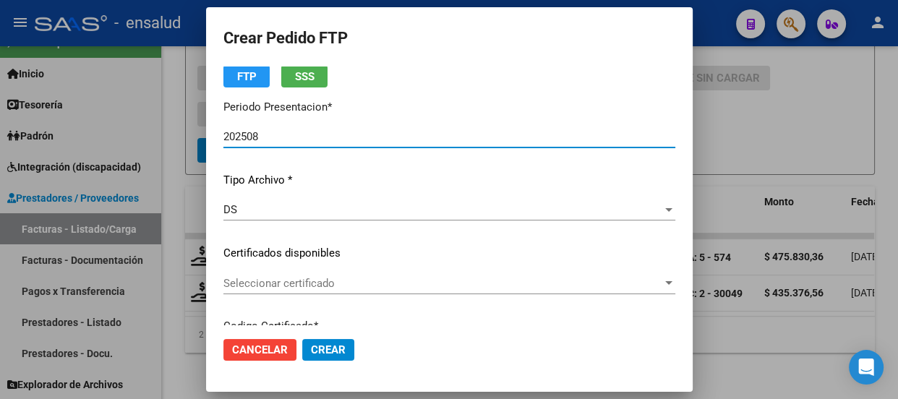
scroll to position [131, 0]
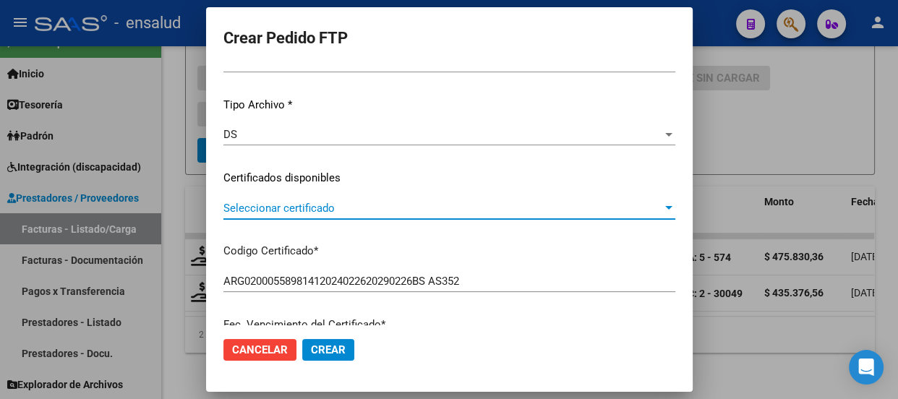
click at [388, 210] on span "Seleccionar certificado" at bounding box center [442, 208] width 439 height 13
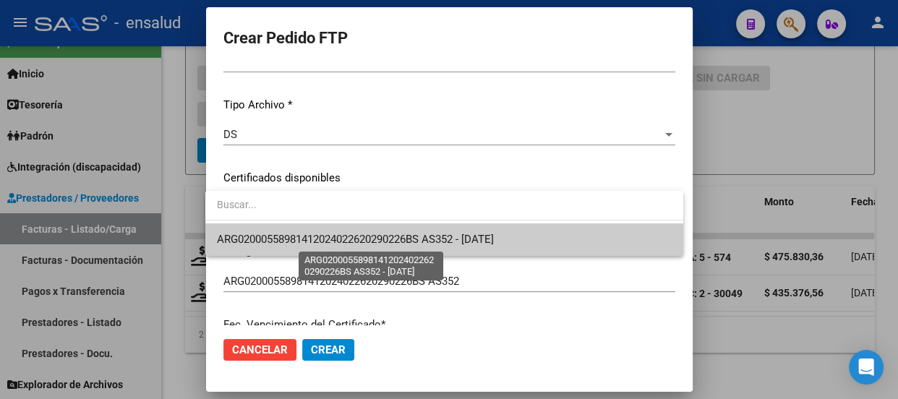
click at [378, 239] on span "ARG02000558981412024022620290226BS AS352 - [DATE]" at bounding box center [355, 239] width 277 height 13
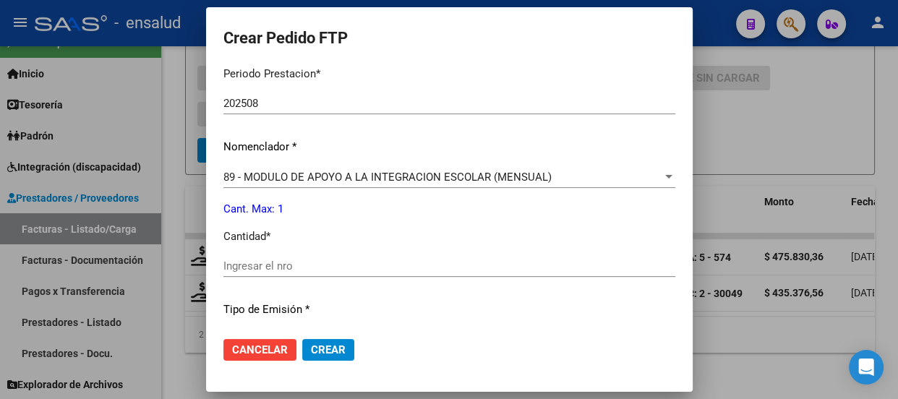
scroll to position [526, 0]
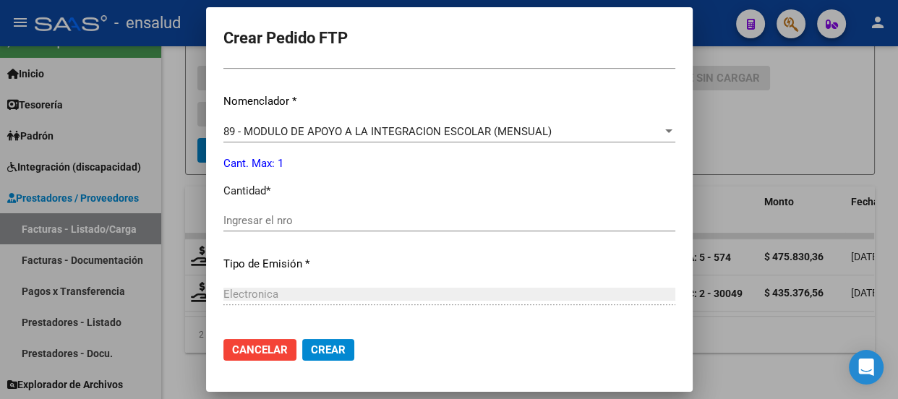
click at [239, 217] on input "Ingresar el nro" at bounding box center [449, 220] width 452 height 13
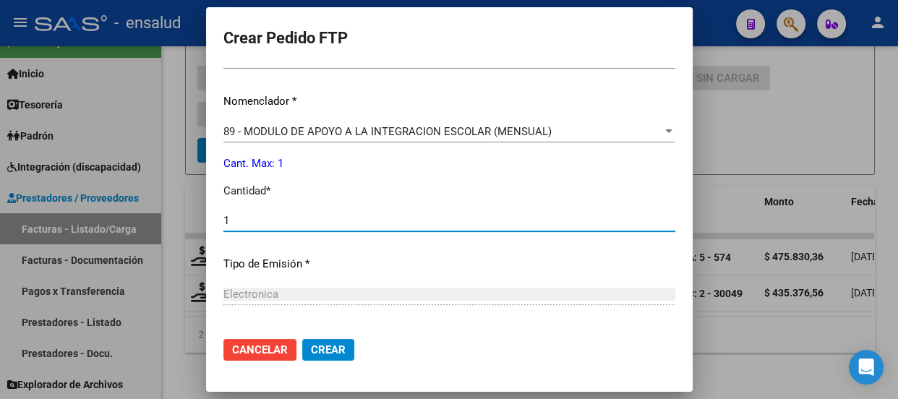
type input "1"
click at [320, 351] on span "Crear" at bounding box center [328, 349] width 35 height 13
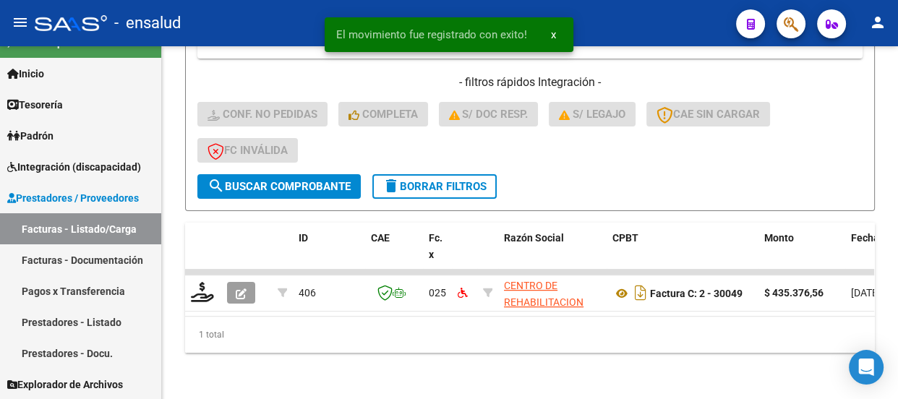
scroll to position [400, 0]
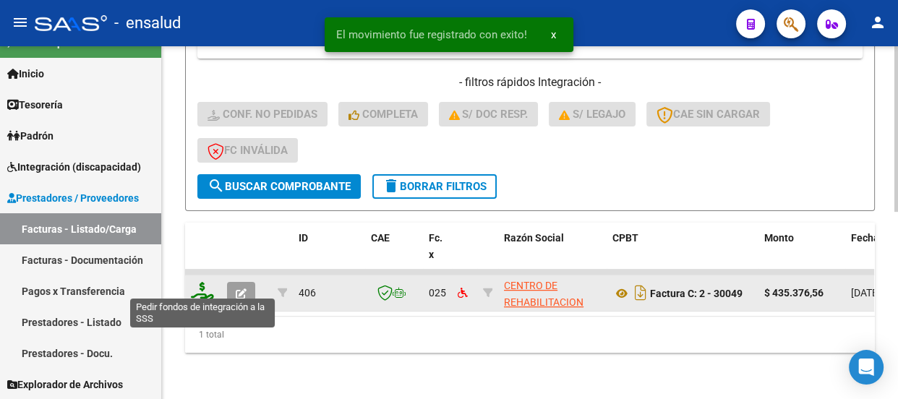
click at [200, 286] on icon at bounding box center [202, 292] width 23 height 20
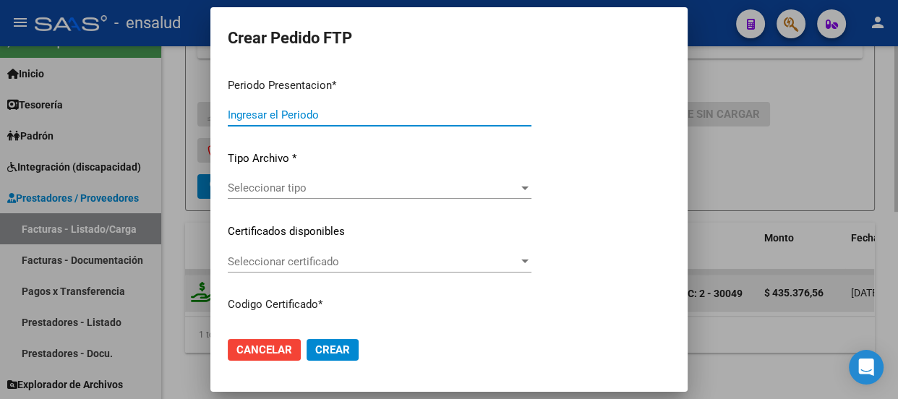
type input "202508"
type input "$ 435.376,56"
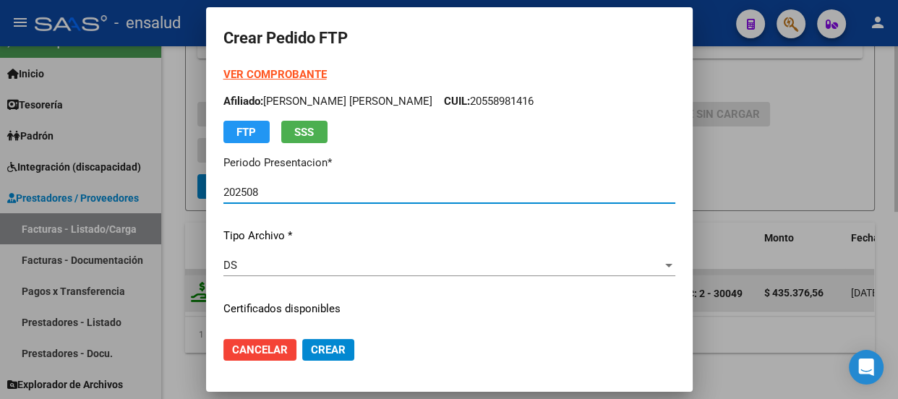
type input "ARG02000558981412024022620290226BS AS352"
type input "[DATE]"
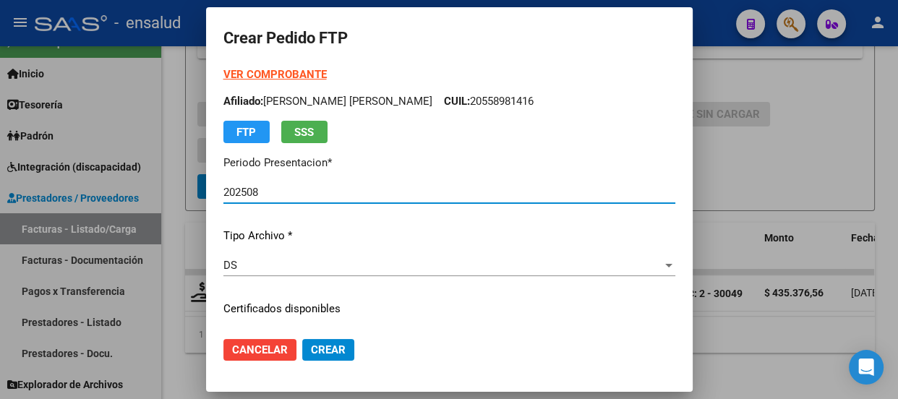
scroll to position [197, 0]
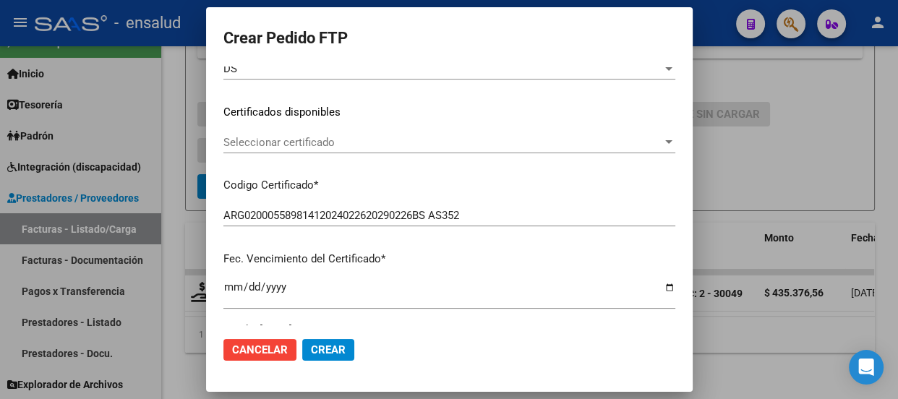
click at [417, 142] on span "Seleccionar certificado" at bounding box center [442, 142] width 439 height 13
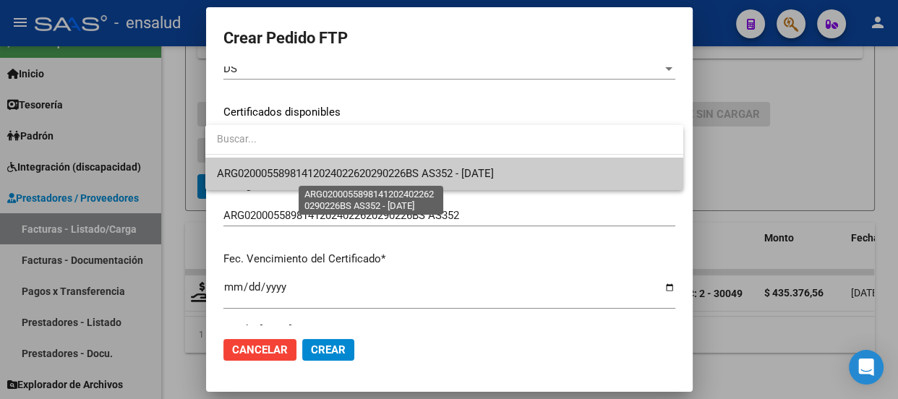
click at [390, 168] on span "ARG02000558981412024022620290226BS AS352 - [DATE]" at bounding box center [355, 173] width 277 height 13
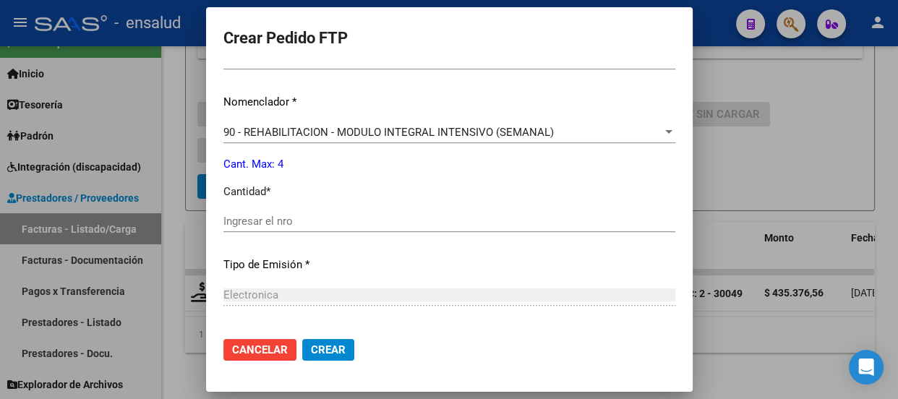
scroll to position [526, 0]
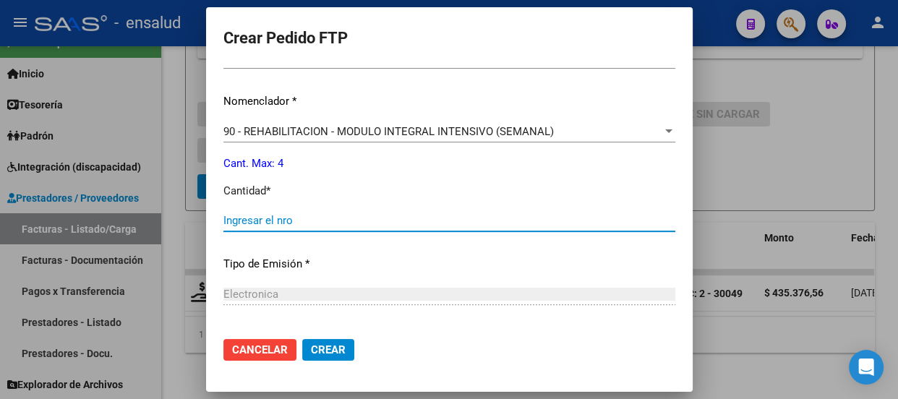
click at [257, 214] on input "Ingresar el nro" at bounding box center [449, 220] width 452 height 13
type input "4"
click at [332, 353] on span "Crear" at bounding box center [328, 349] width 35 height 13
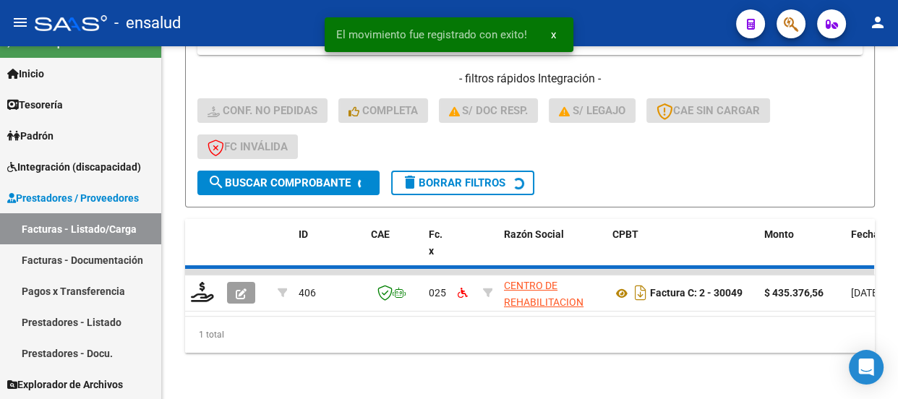
scroll to position [379, 0]
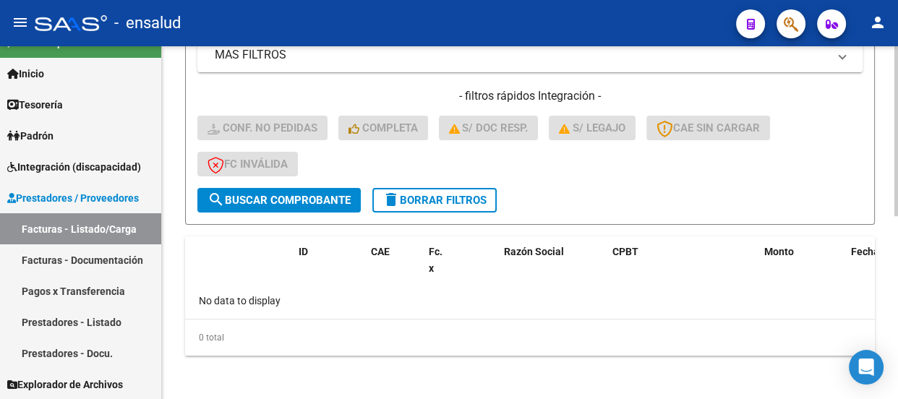
click at [449, 197] on span "delete Borrar Filtros" at bounding box center [435, 200] width 104 height 13
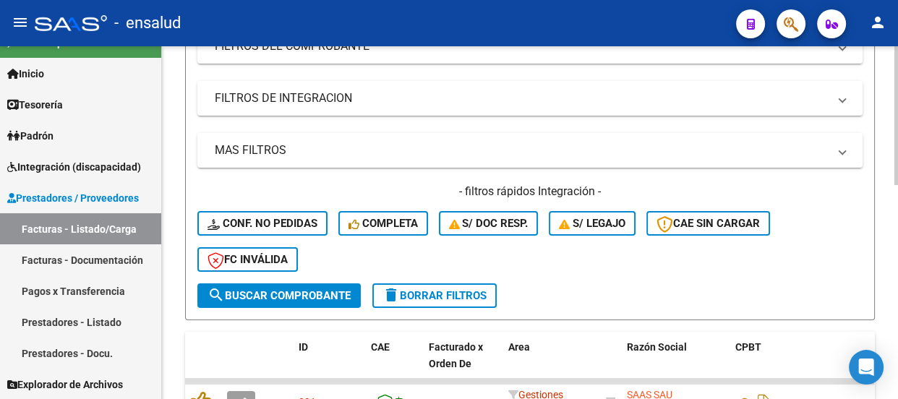
scroll to position [282, 0]
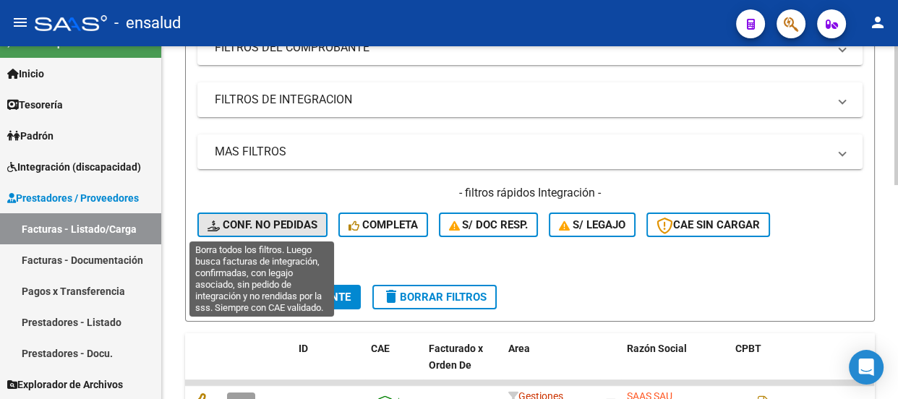
click at [255, 221] on span "Conf. no pedidas" at bounding box center [263, 224] width 110 height 13
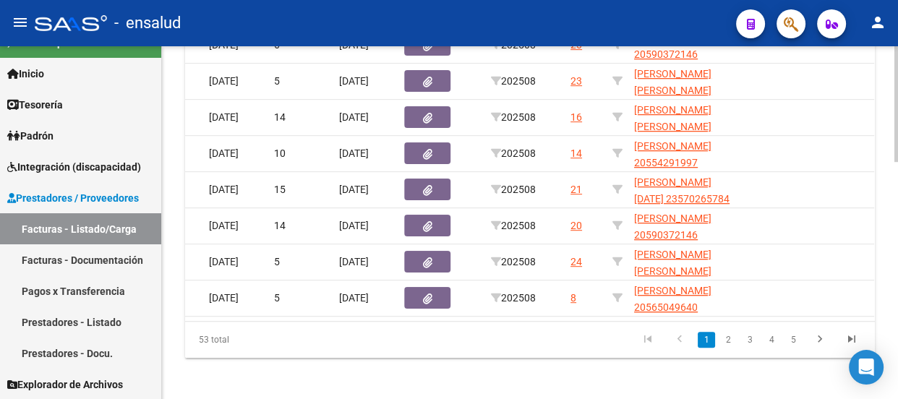
scroll to position [725, 0]
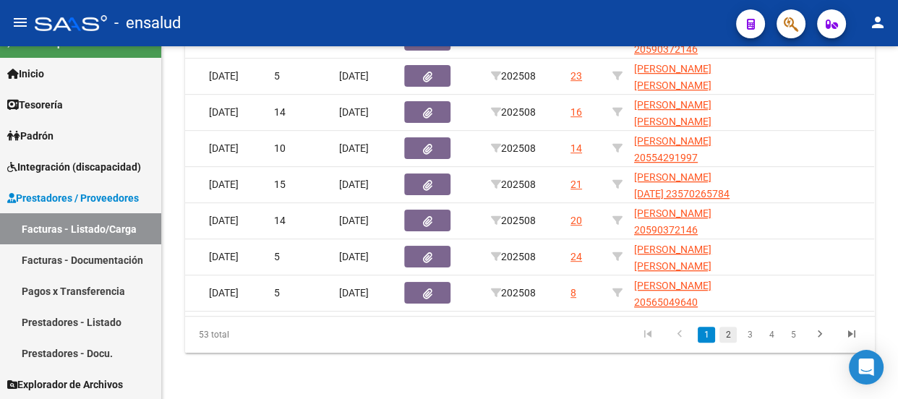
click at [729, 334] on link "2" at bounding box center [727, 335] width 17 height 16
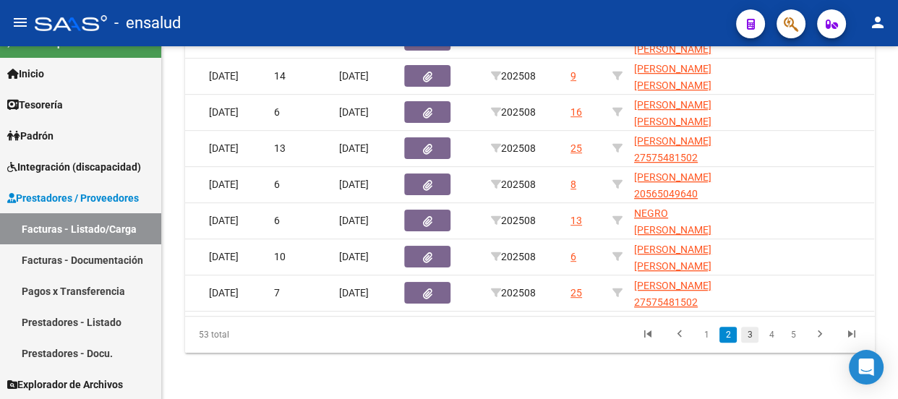
click at [752, 338] on link "3" at bounding box center [749, 335] width 17 height 16
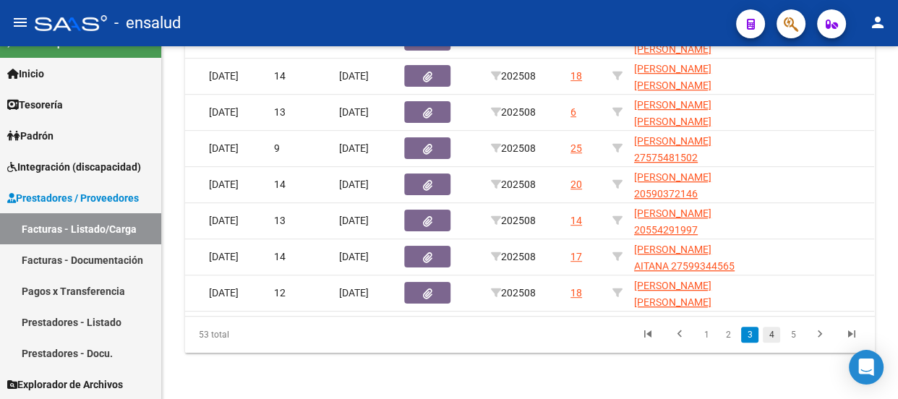
click at [771, 336] on link "4" at bounding box center [771, 335] width 17 height 16
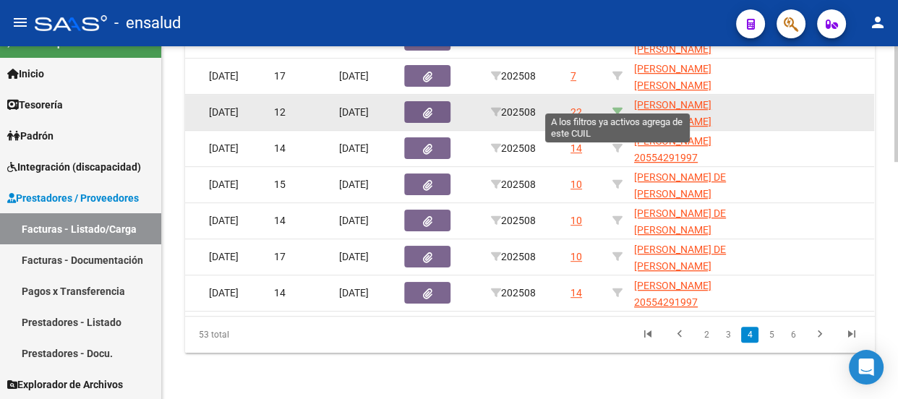
click at [616, 107] on icon at bounding box center [617, 112] width 10 height 10
type input "20555089318"
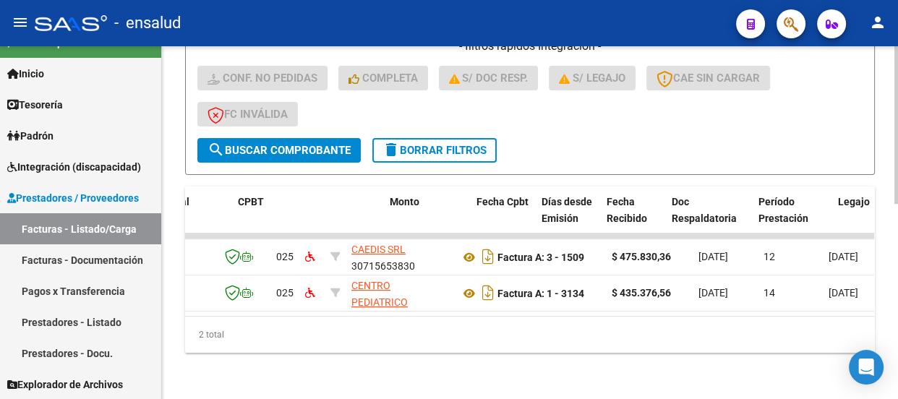
scroll to position [0, 0]
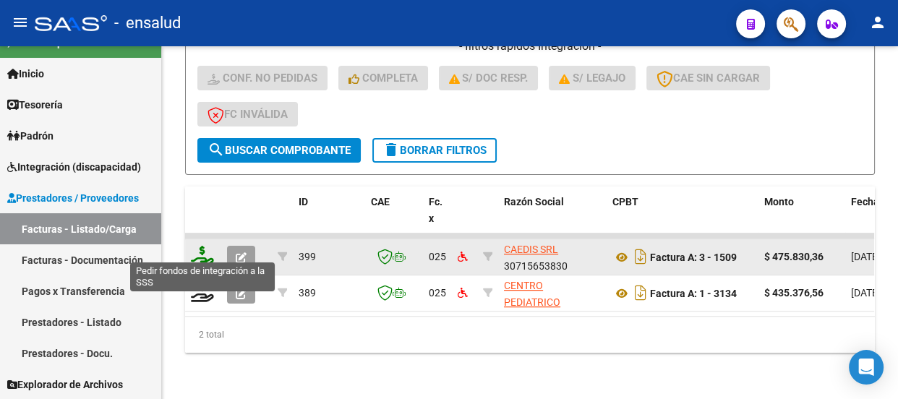
click at [194, 252] on icon at bounding box center [202, 256] width 23 height 20
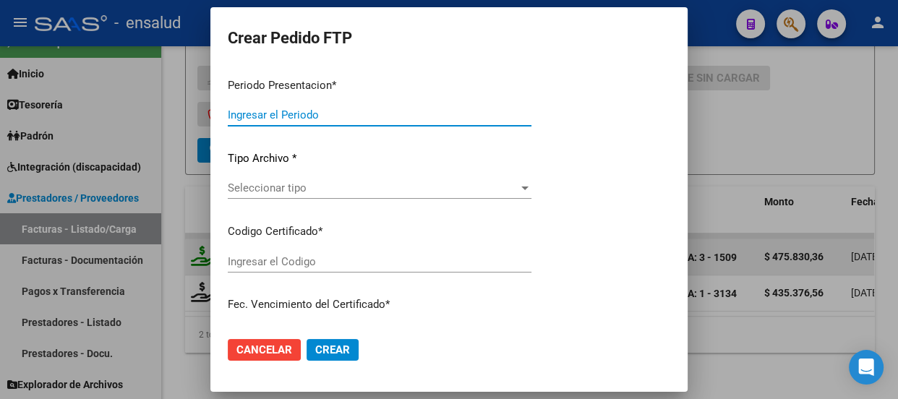
type input "202508"
type input "$ 475.830,36"
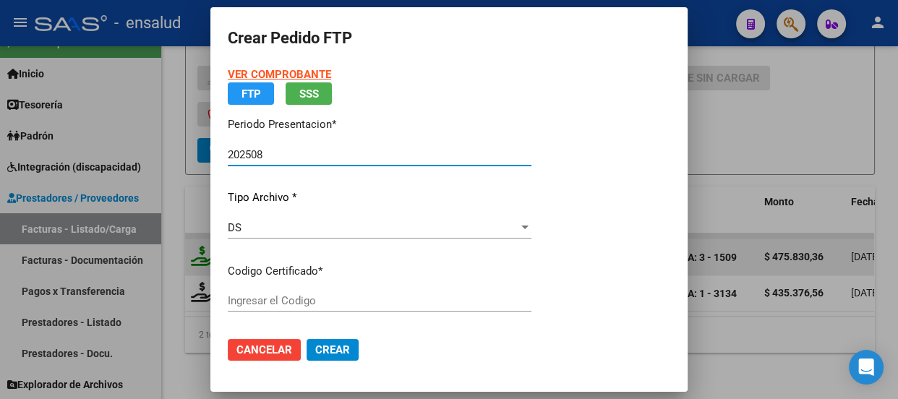
type input "ARG02000555089312021120620261206BS370"
type input "[DATE]"
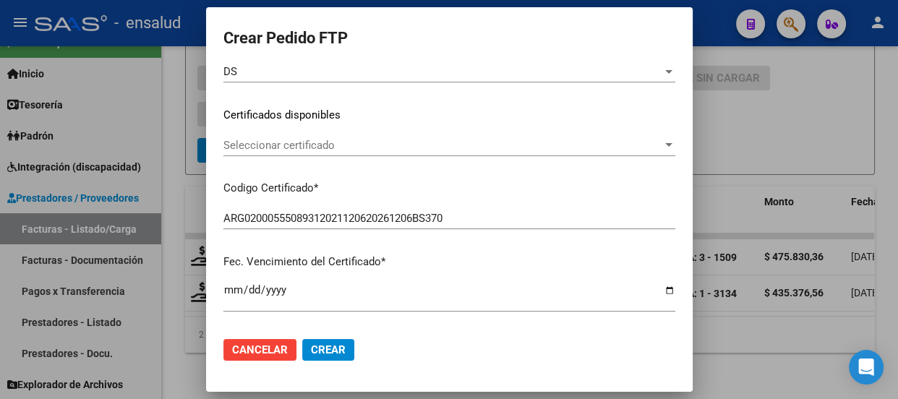
scroll to position [197, 0]
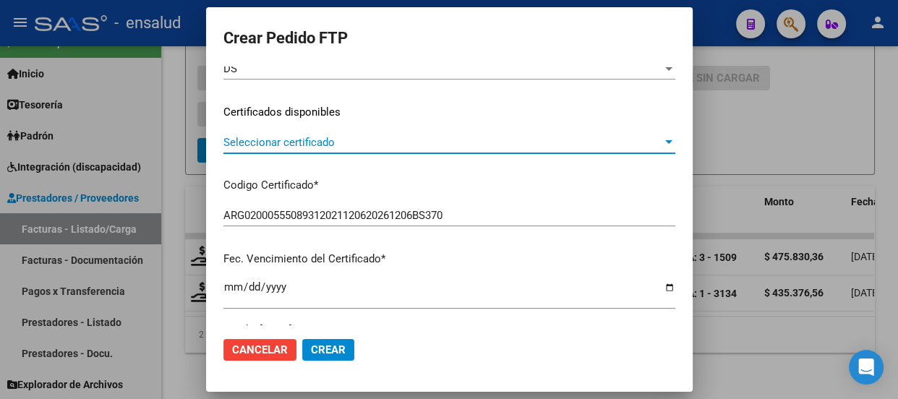
click at [307, 137] on span "Seleccionar certificado" at bounding box center [442, 142] width 439 height 13
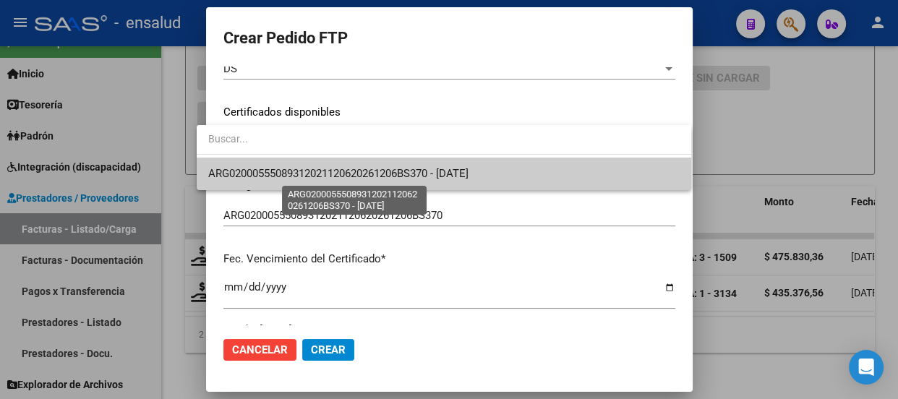
click at [304, 171] on span "ARG02000555089312021120620261206BS370 - [DATE]" at bounding box center [338, 173] width 260 height 13
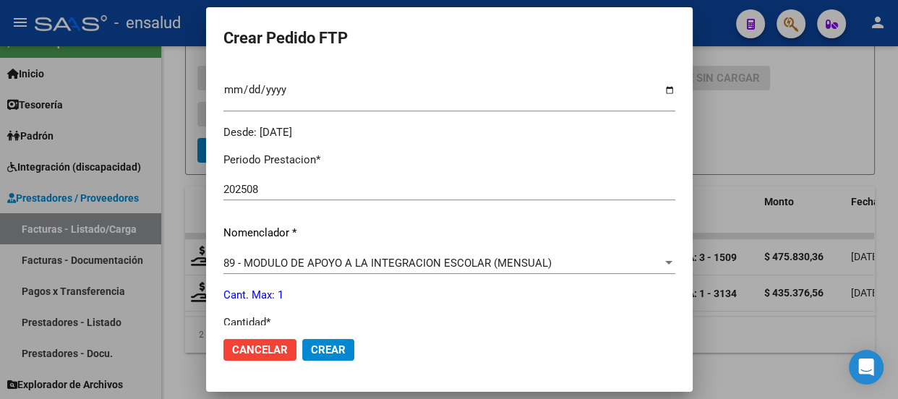
scroll to position [526, 0]
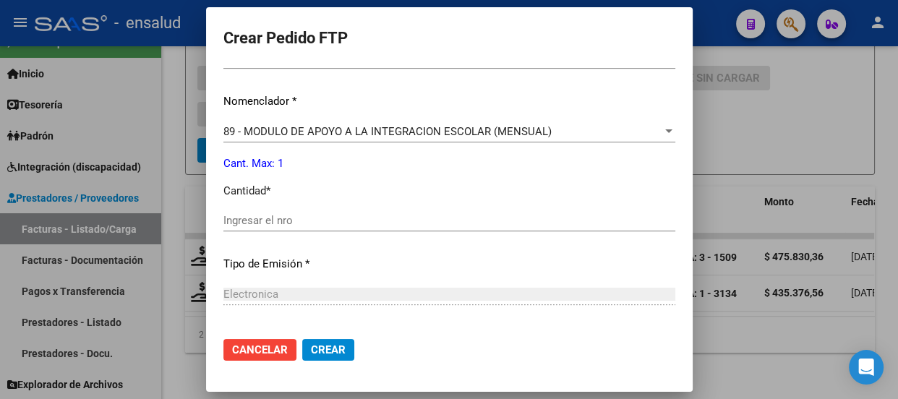
click at [236, 224] on input "Ingresar el nro" at bounding box center [449, 220] width 452 height 13
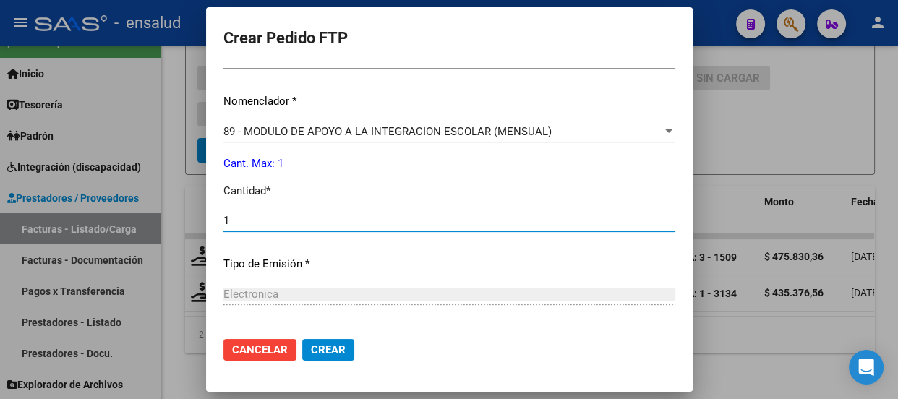
type input "1"
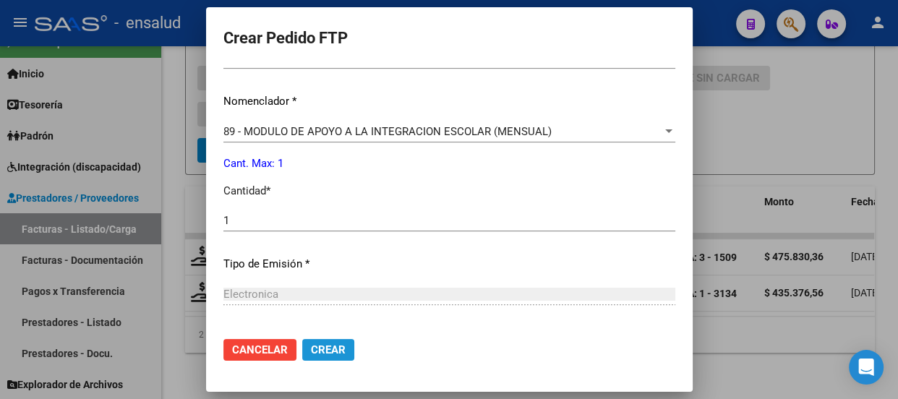
click at [311, 352] on span "Crear" at bounding box center [328, 349] width 35 height 13
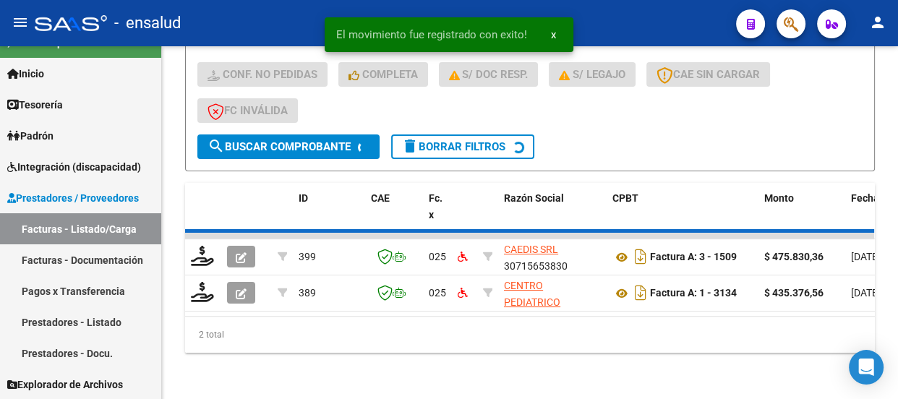
scroll to position [400, 0]
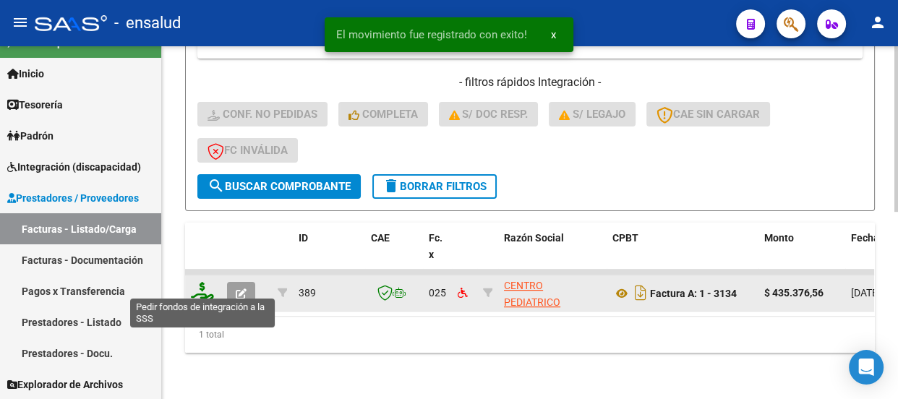
click at [199, 283] on icon at bounding box center [202, 292] width 23 height 20
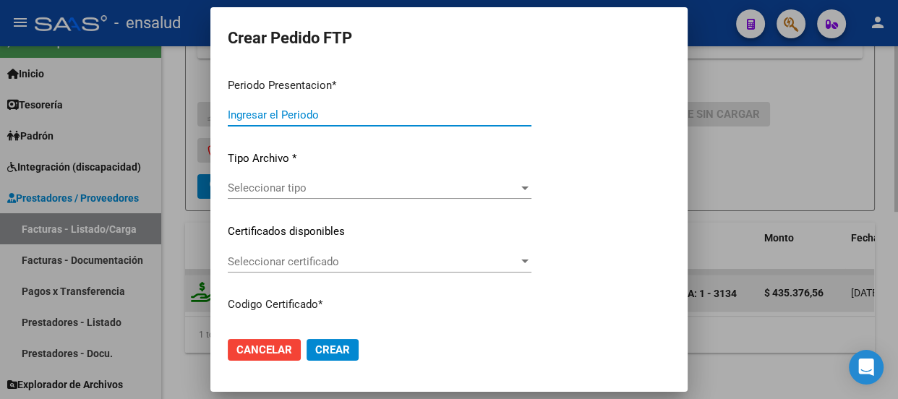
type input "202508"
type input "$ 435.376,56"
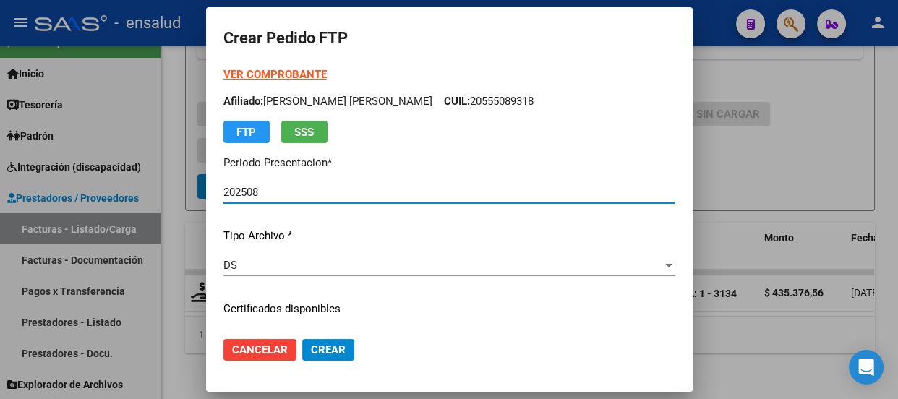
type input "ARG02000555089312021120620261206BS370"
type input "[DATE]"
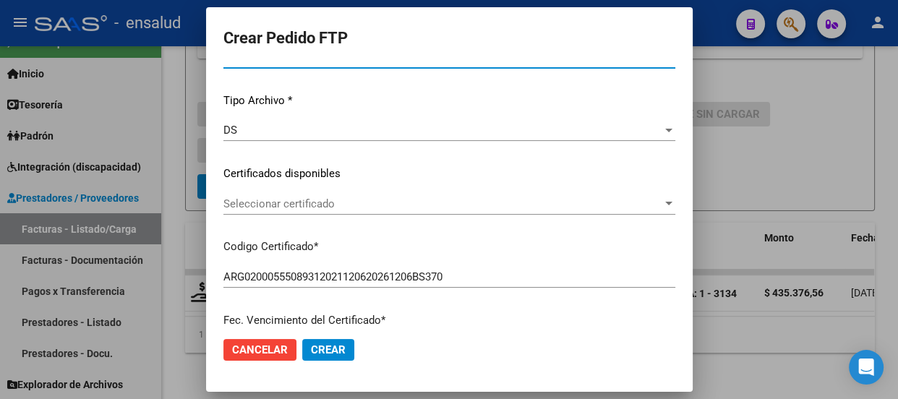
scroll to position [197, 0]
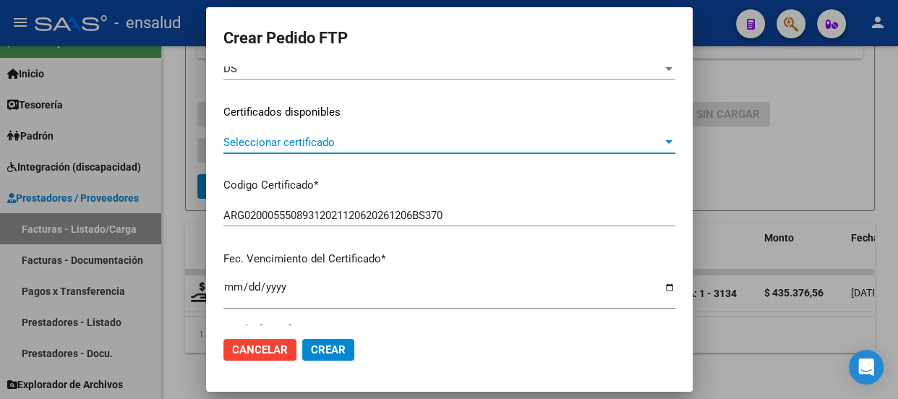
click at [387, 139] on span "Seleccionar certificado" at bounding box center [442, 142] width 439 height 13
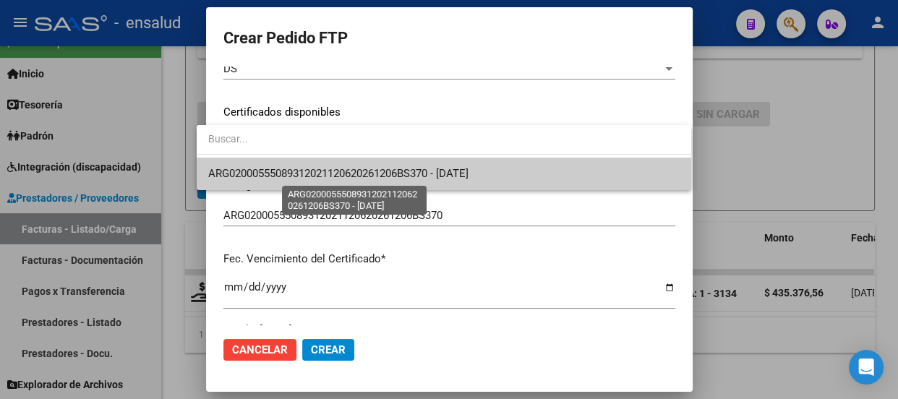
click at [374, 171] on span "ARG02000555089312021120620261206BS370 - [DATE]" at bounding box center [338, 173] width 260 height 13
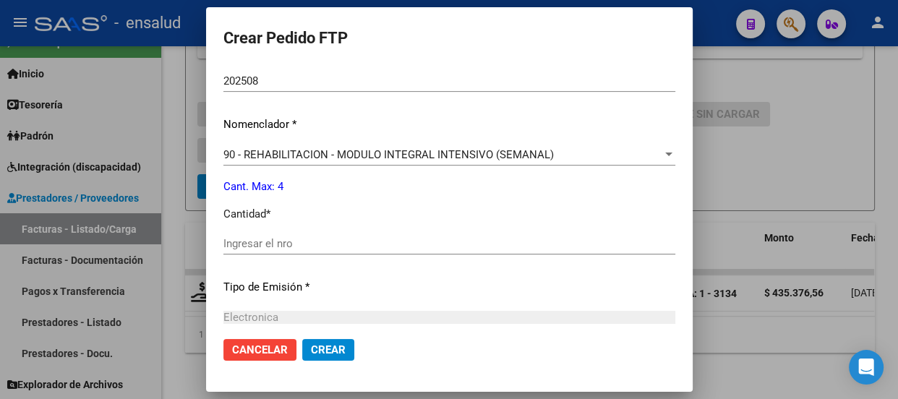
scroll to position [526, 0]
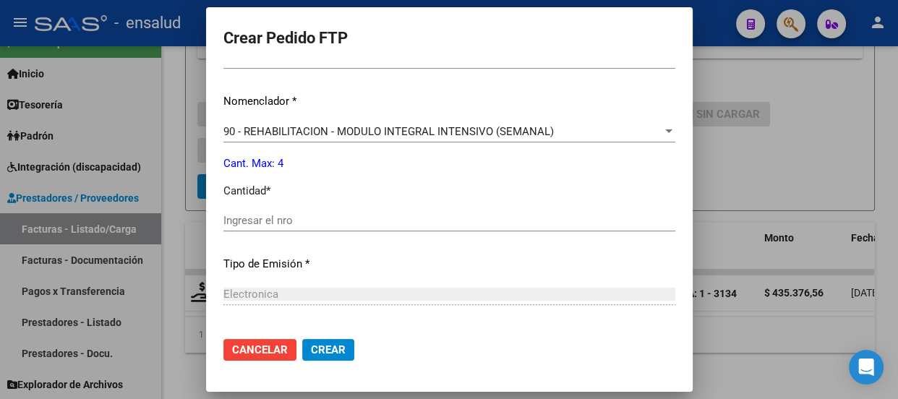
click at [239, 219] on input "Ingresar el nro" at bounding box center [449, 220] width 452 height 13
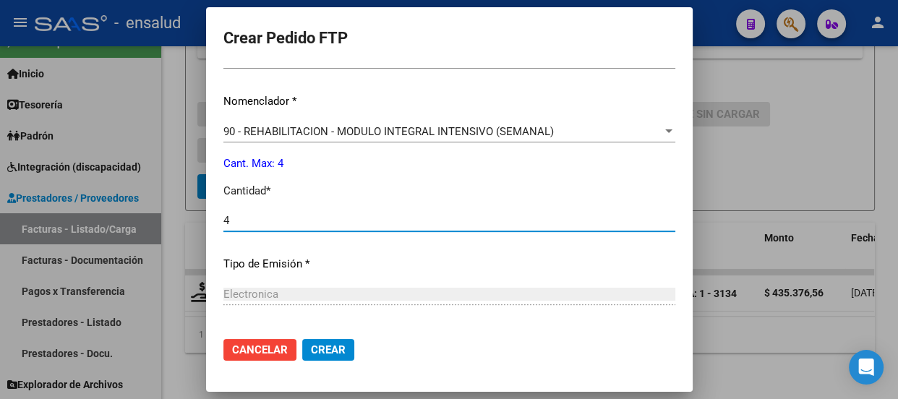
type input "4"
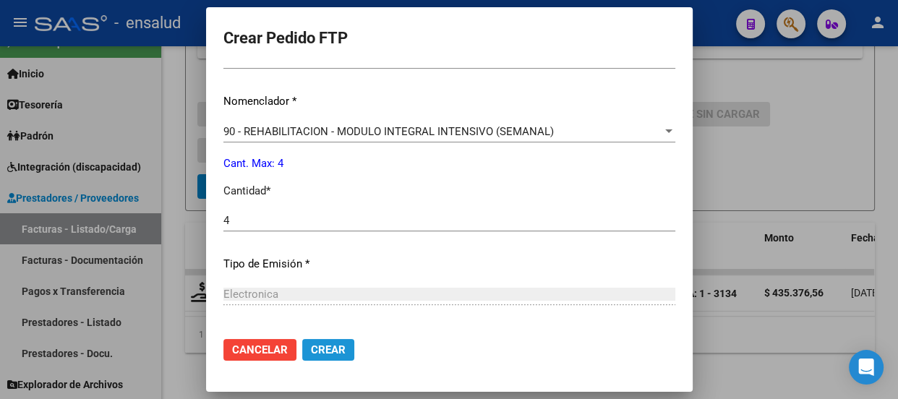
click at [315, 349] on span "Crear" at bounding box center [328, 349] width 35 height 13
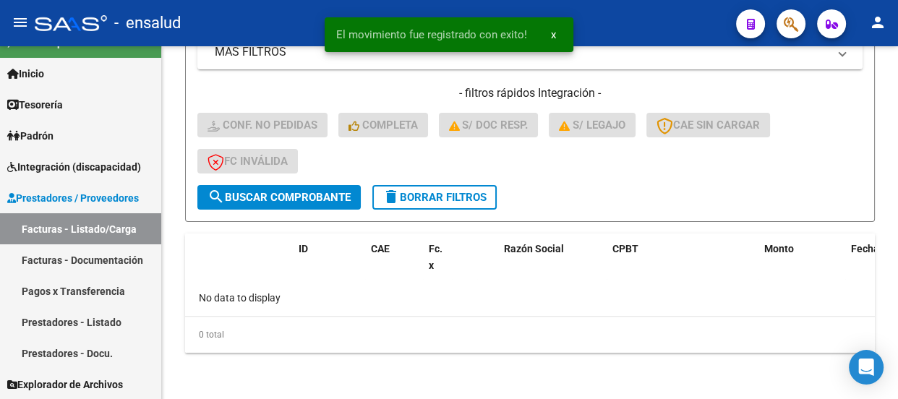
scroll to position [379, 0]
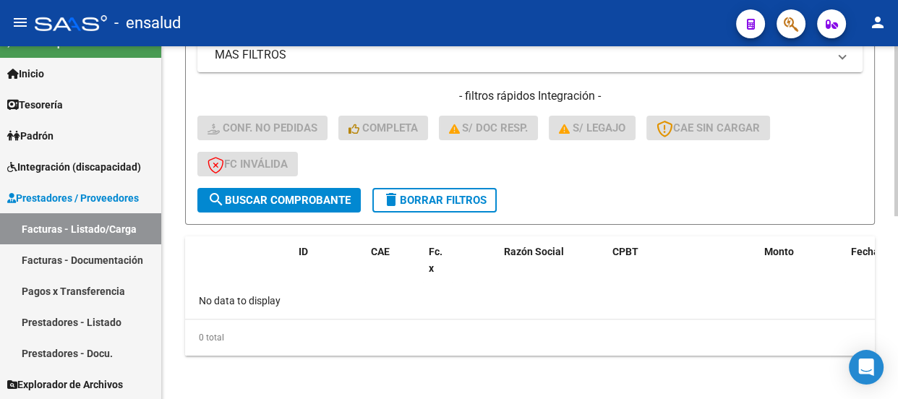
click at [463, 200] on span "delete Borrar Filtros" at bounding box center [435, 200] width 104 height 13
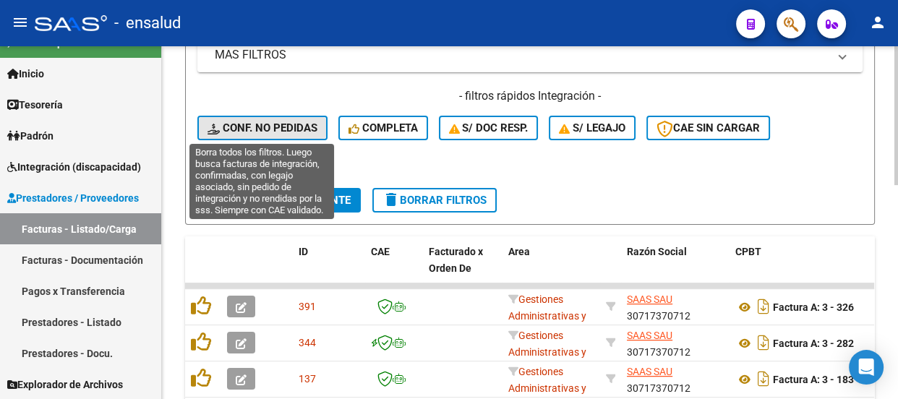
click at [268, 130] on span "Conf. no pedidas" at bounding box center [263, 127] width 110 height 13
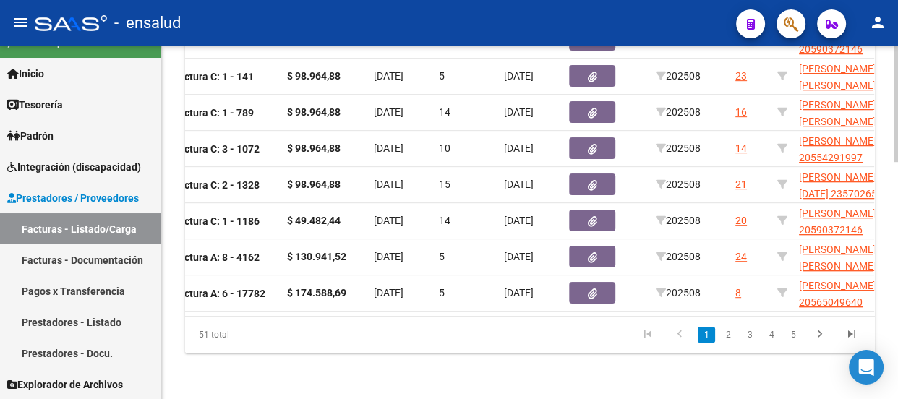
scroll to position [0, 563]
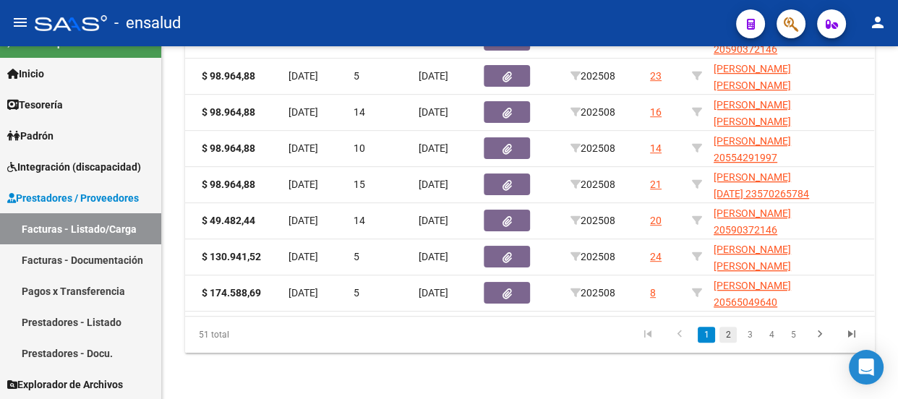
click at [729, 336] on link "2" at bounding box center [727, 335] width 17 height 16
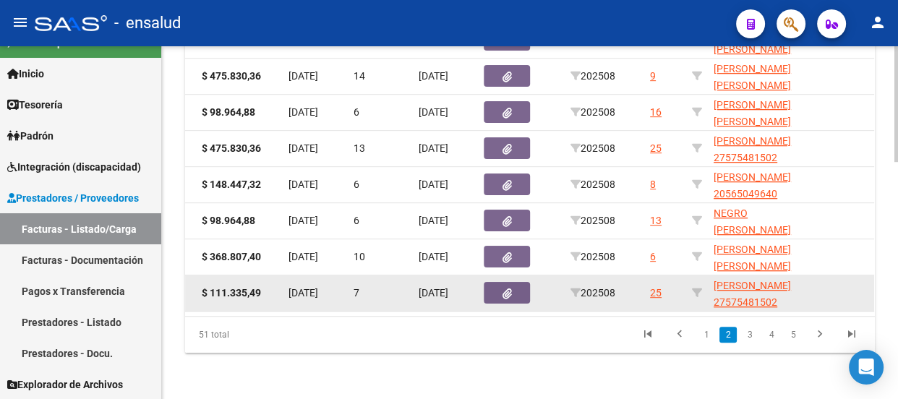
scroll to position [725, 0]
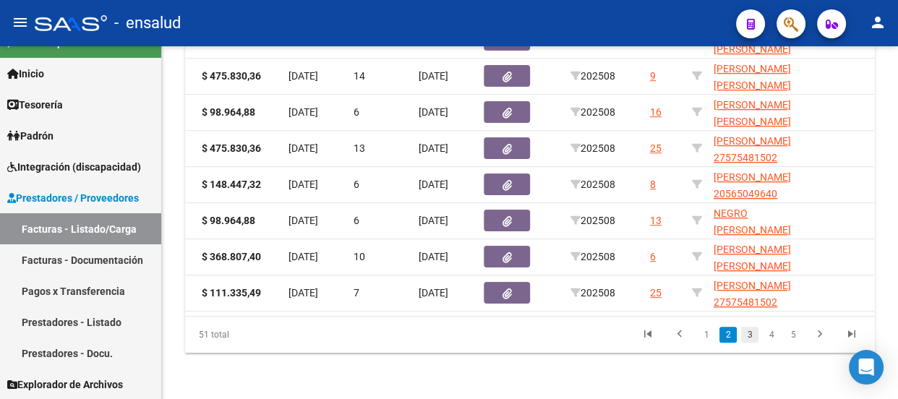
click at [750, 333] on link "3" at bounding box center [749, 335] width 17 height 16
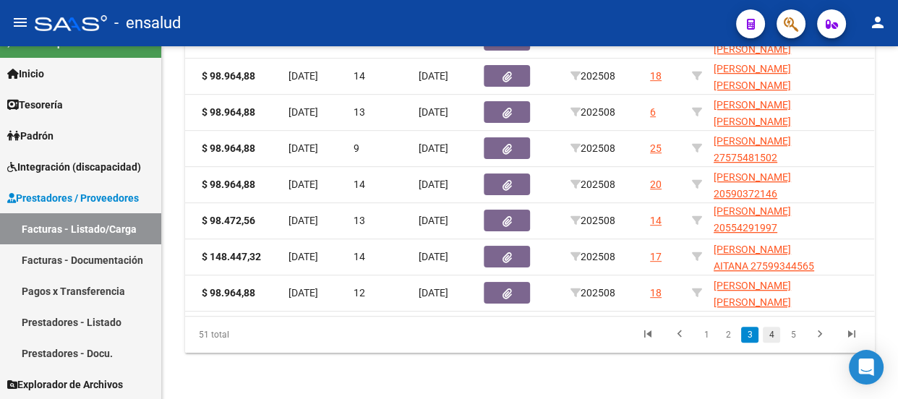
click at [772, 342] on link "4" at bounding box center [771, 335] width 17 height 16
click at [769, 334] on link "5" at bounding box center [771, 335] width 17 height 16
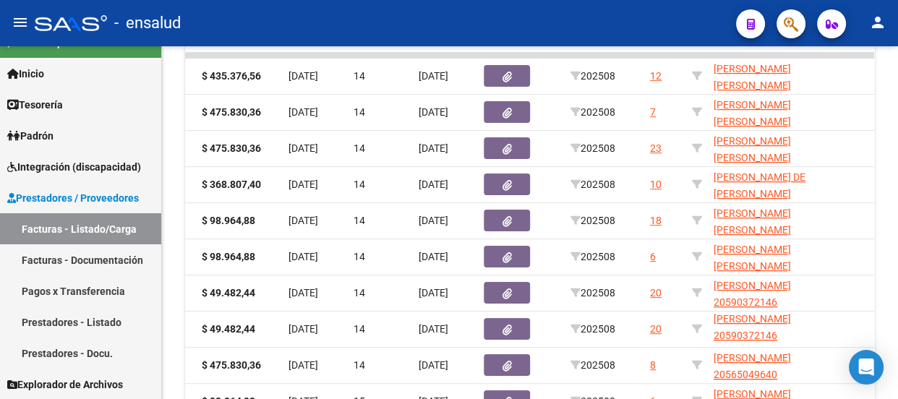
scroll to position [594, 0]
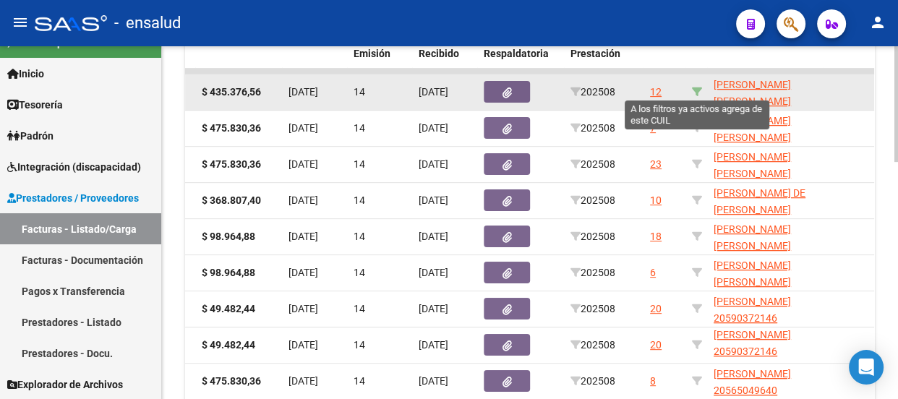
click at [696, 89] on icon at bounding box center [697, 92] width 10 height 10
type input "20488686829"
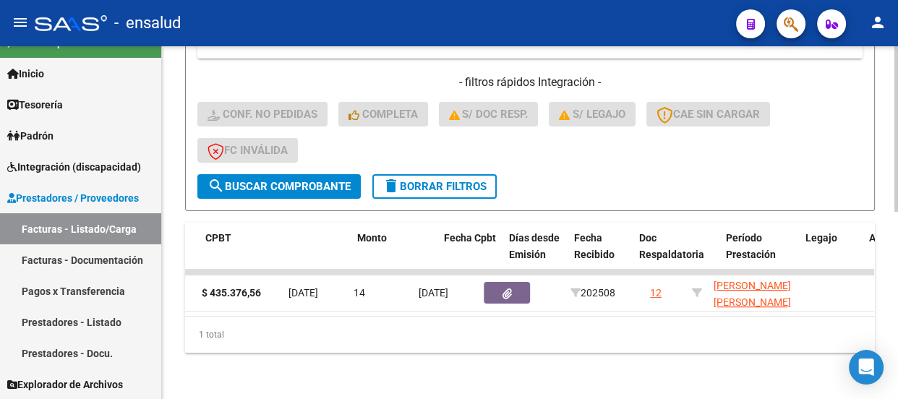
scroll to position [0, 0]
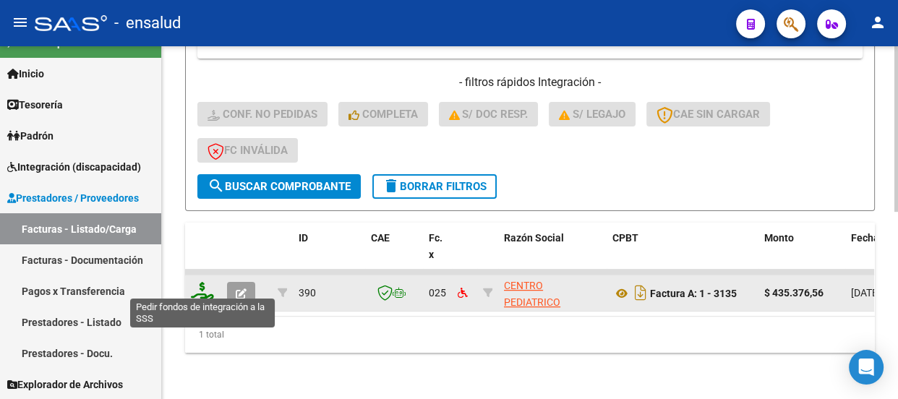
click at [205, 285] on icon at bounding box center [202, 292] width 23 height 20
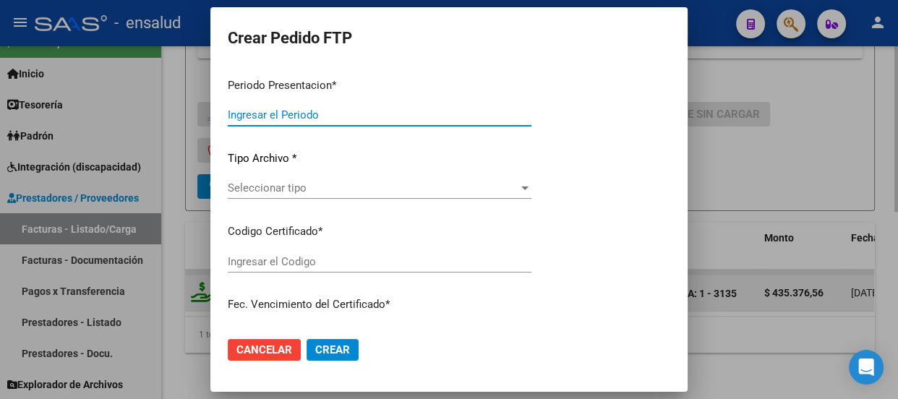
type input "202508"
type input "$ 435.376,56"
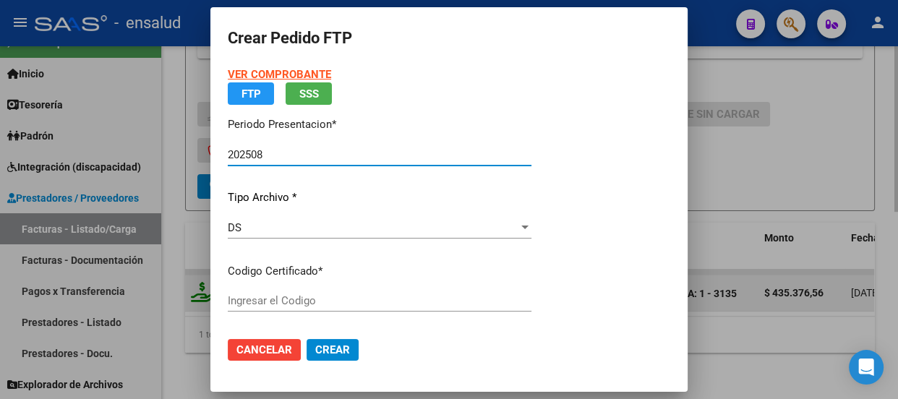
type input "ARG02000558981412023082520280825BS 316"
type input "[DATE]"
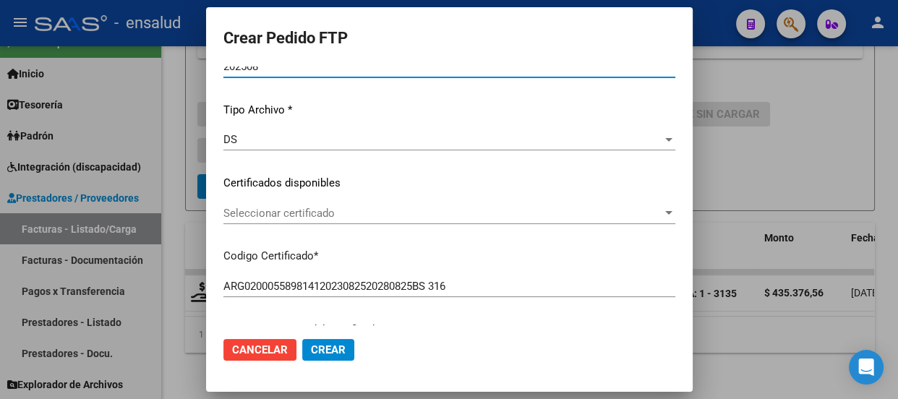
scroll to position [131, 0]
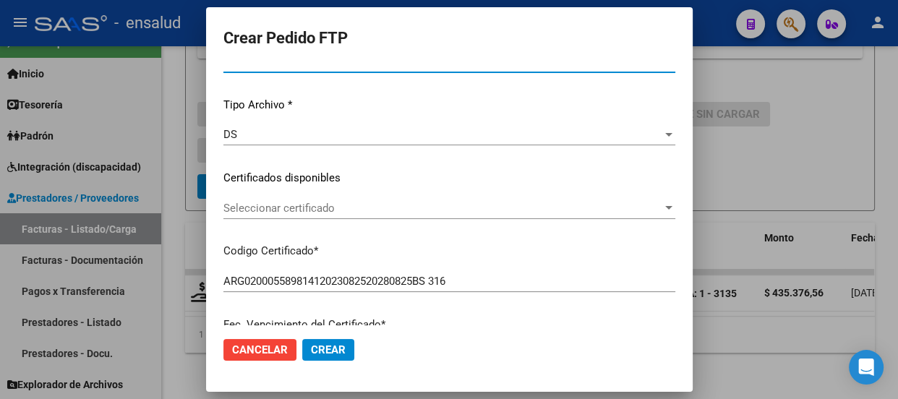
click at [469, 209] on span "Seleccionar certificado" at bounding box center [442, 208] width 439 height 13
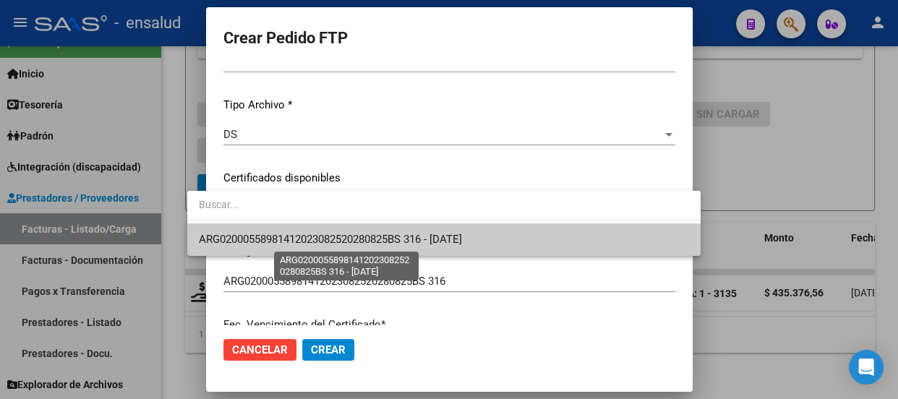
click at [451, 235] on span "ARG02000558981412023082520280825BS 316 - [DATE]" at bounding box center [330, 239] width 263 height 13
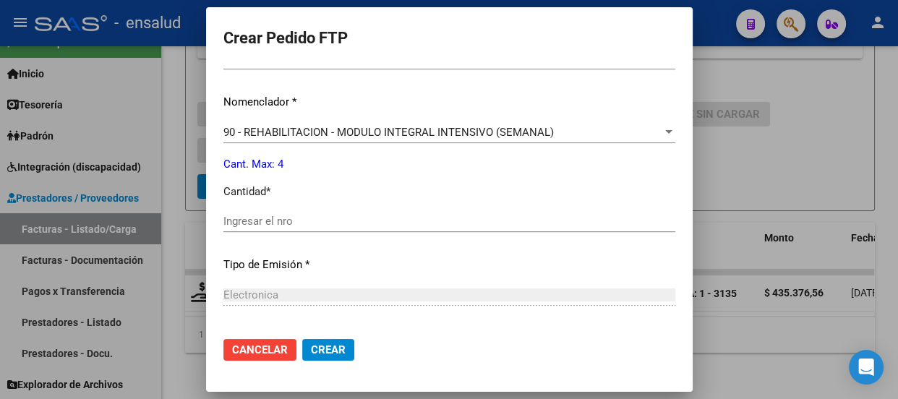
scroll to position [526, 0]
click at [266, 223] on input "Ingresar el nro" at bounding box center [449, 220] width 452 height 13
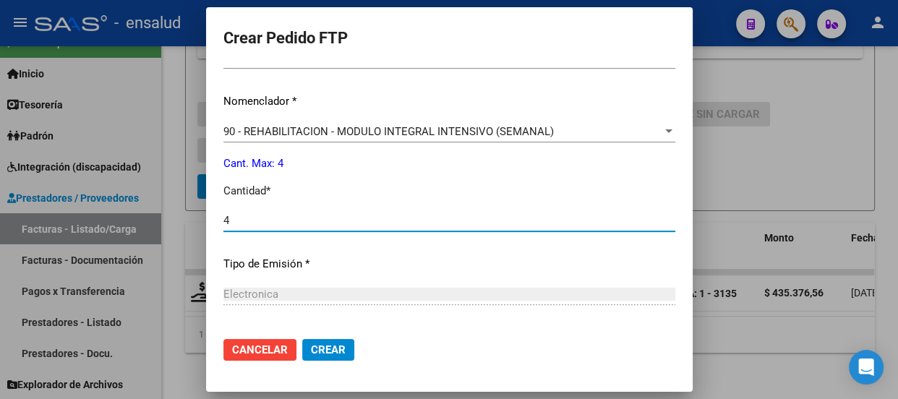
type input "4"
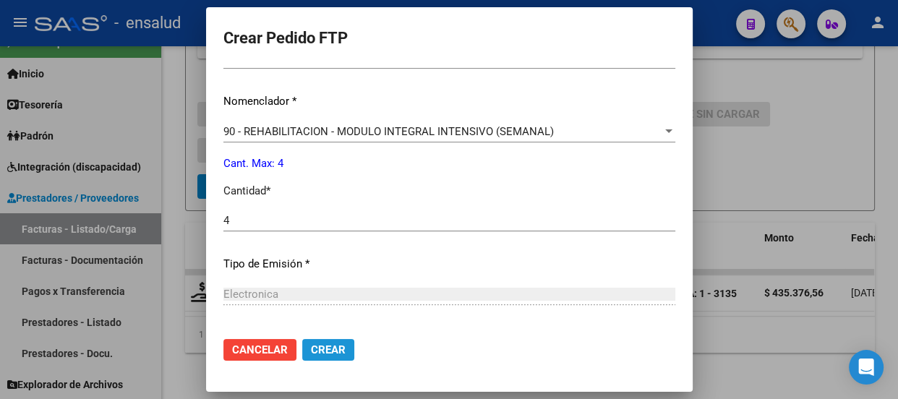
click at [312, 351] on span "Crear" at bounding box center [328, 349] width 35 height 13
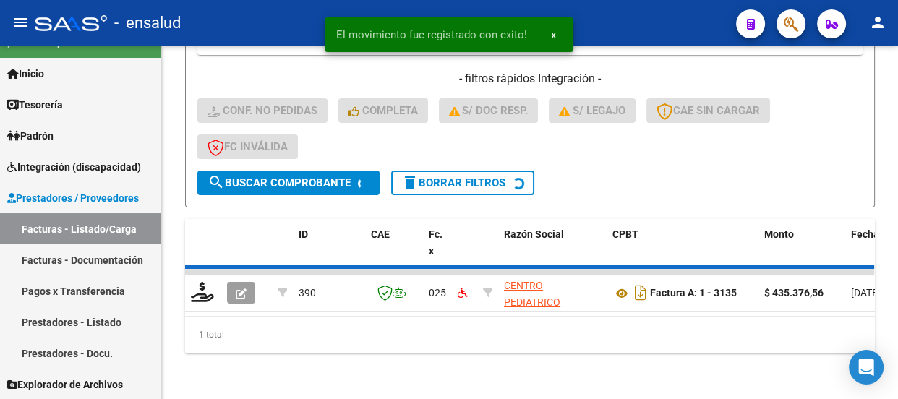
scroll to position [379, 0]
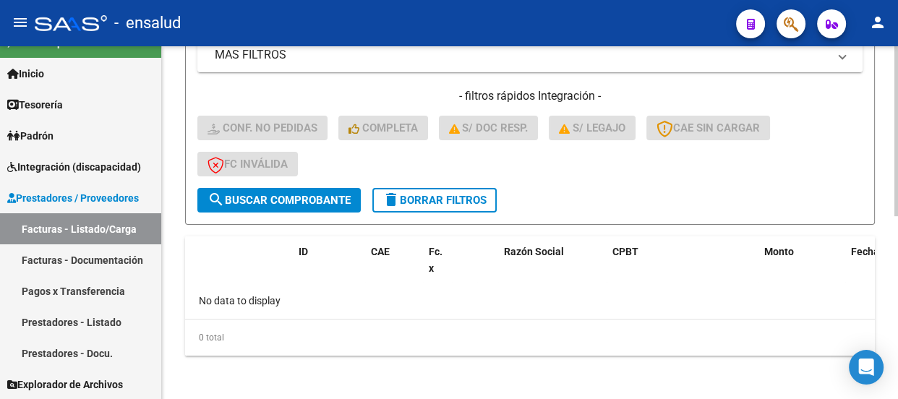
click at [457, 196] on span "delete Borrar Filtros" at bounding box center [435, 200] width 104 height 13
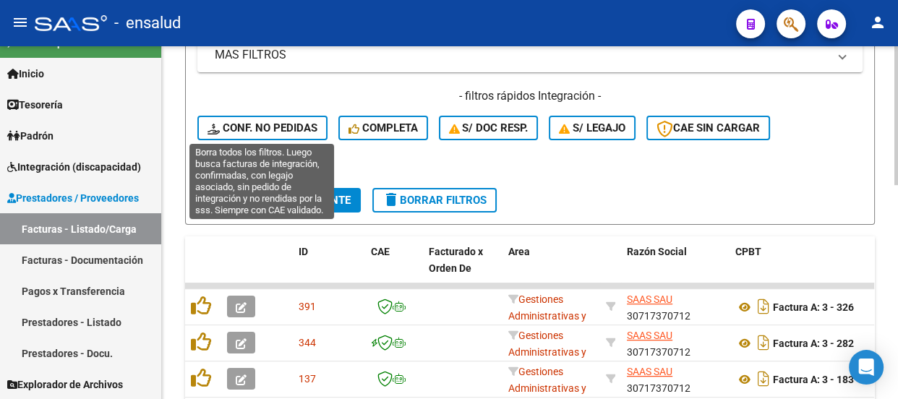
click at [284, 126] on span "Conf. no pedidas" at bounding box center [263, 127] width 110 height 13
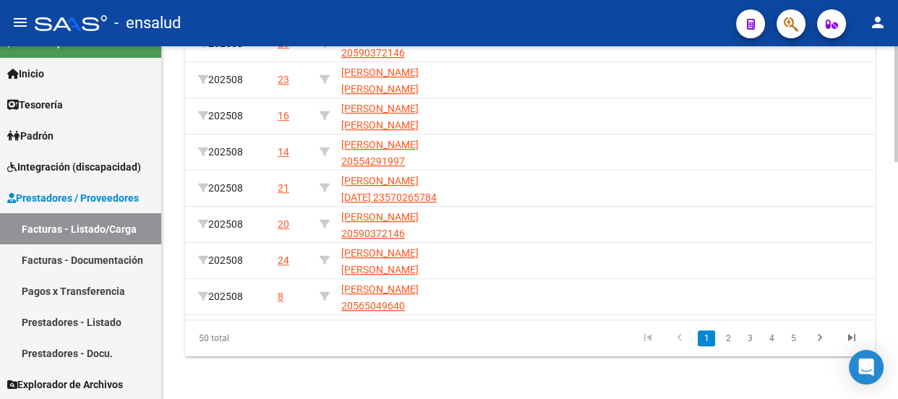
scroll to position [725, 0]
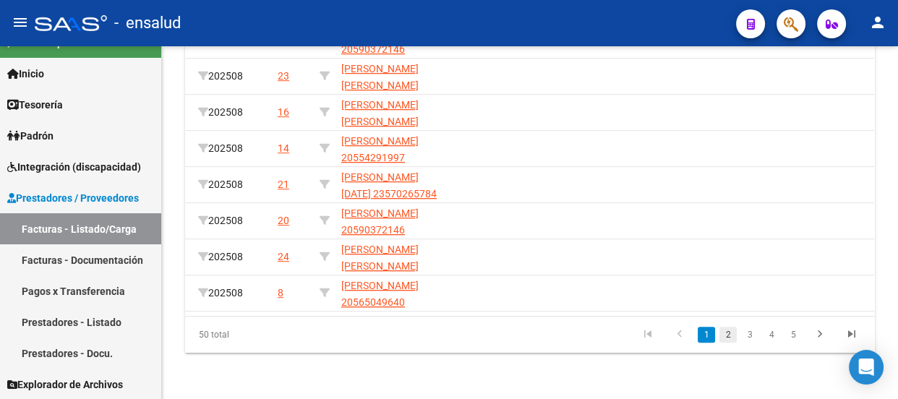
click at [730, 336] on link "2" at bounding box center [727, 335] width 17 height 16
click at [752, 336] on link "3" at bounding box center [749, 335] width 17 height 16
click at [772, 333] on link "4" at bounding box center [771, 335] width 17 height 16
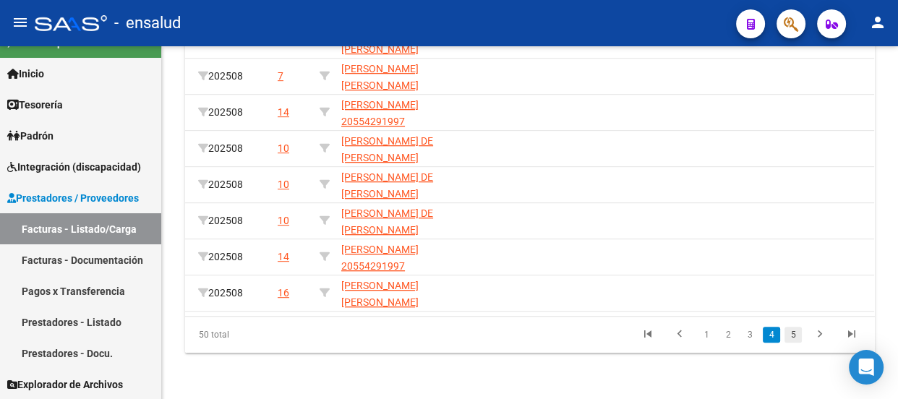
click at [792, 338] on link "5" at bounding box center [793, 335] width 17 height 16
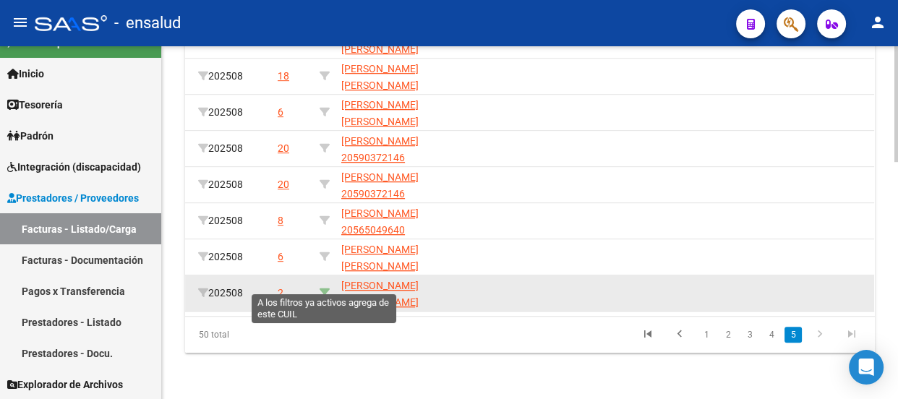
click at [323, 288] on icon at bounding box center [325, 293] width 10 height 10
type input "20481013683"
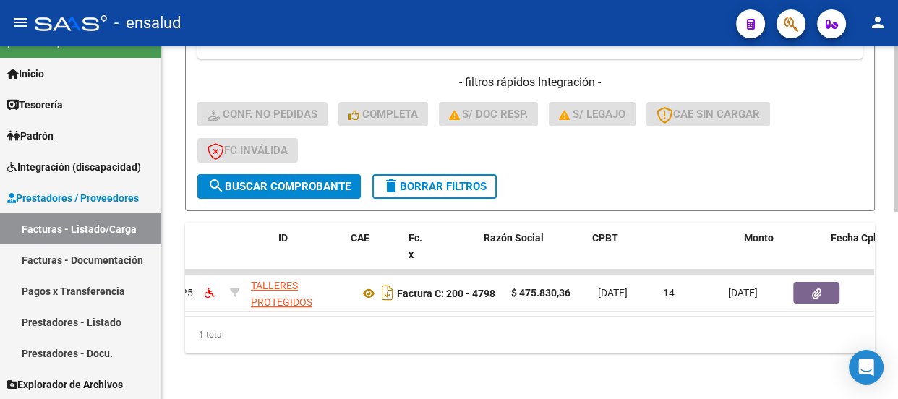
scroll to position [0, 0]
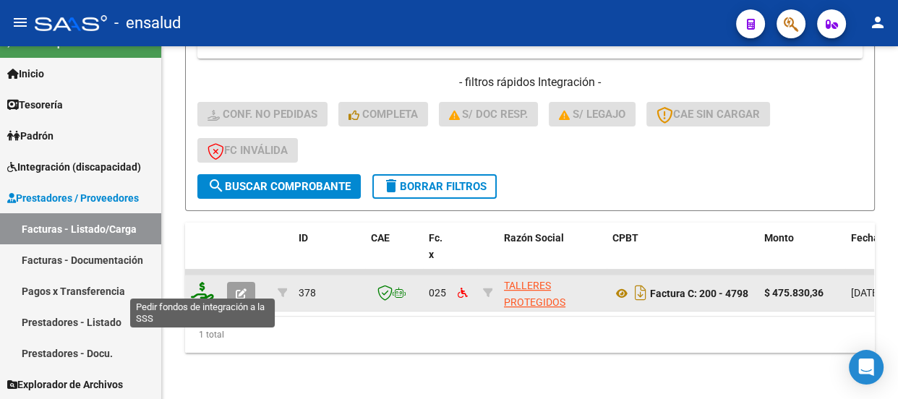
click at [202, 284] on icon at bounding box center [202, 292] width 23 height 20
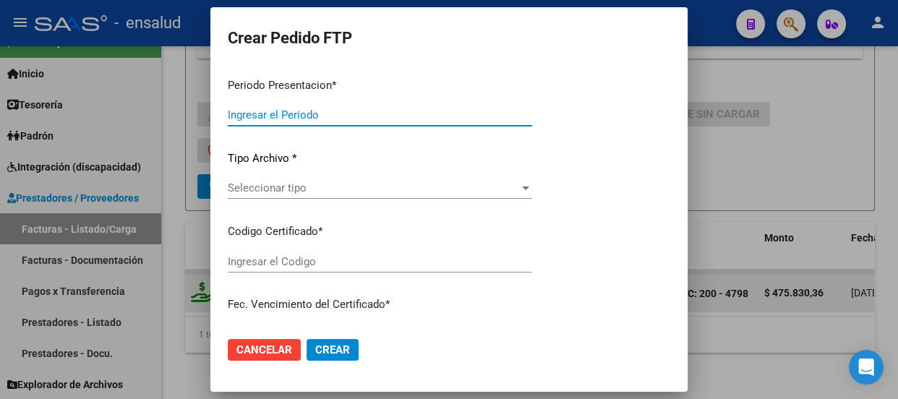
type input "202508"
type input "$ 475.830,36"
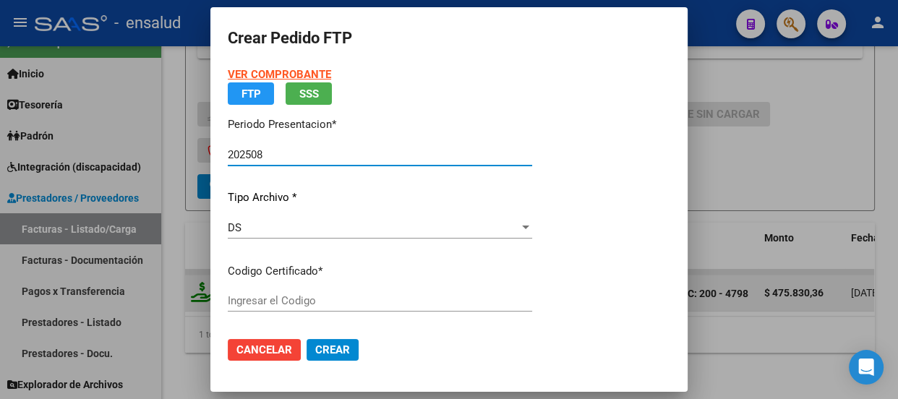
type input "ARG02000481013682022042820270428BS AS370"
type input "[DATE]"
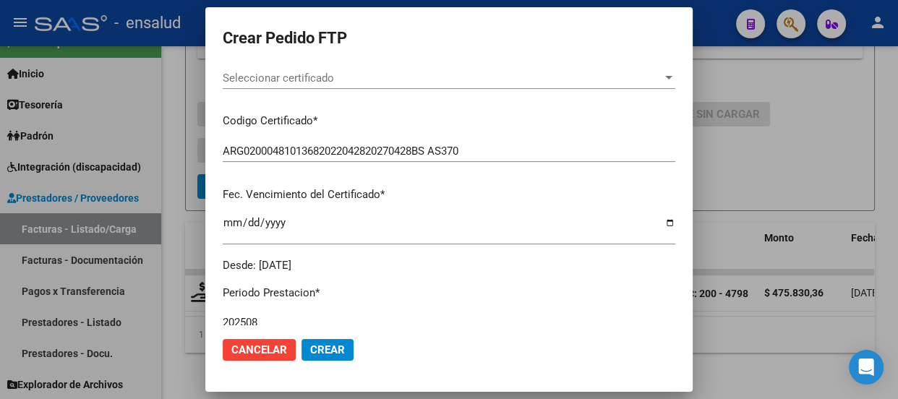
scroll to position [262, 0]
click at [376, 67] on div "Seleccionar certificado Seleccionar certificado" at bounding box center [449, 77] width 453 height 22
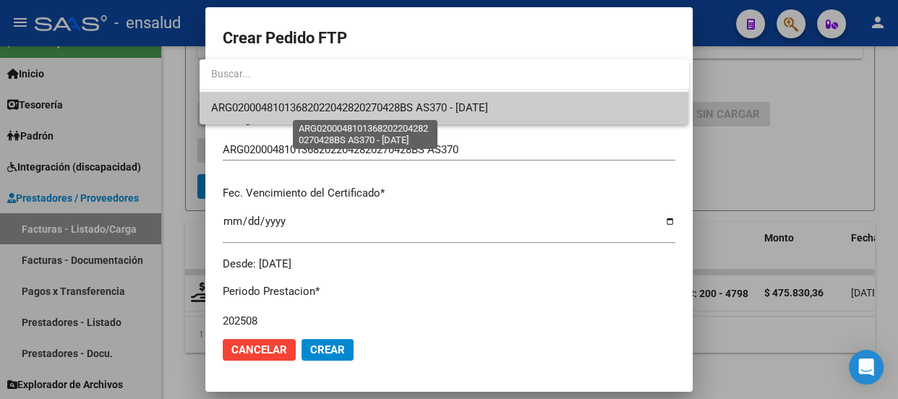
click at [348, 106] on span "ARG02000481013682022042820270428BS AS370 - [DATE]" at bounding box center [349, 107] width 277 height 13
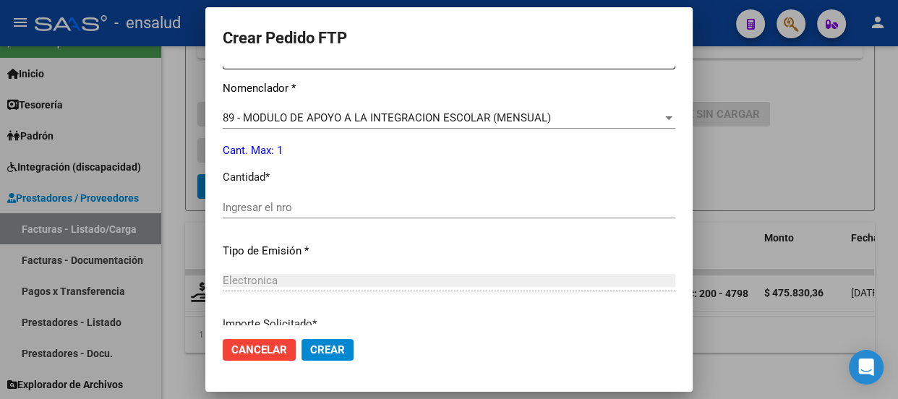
scroll to position [591, 0]
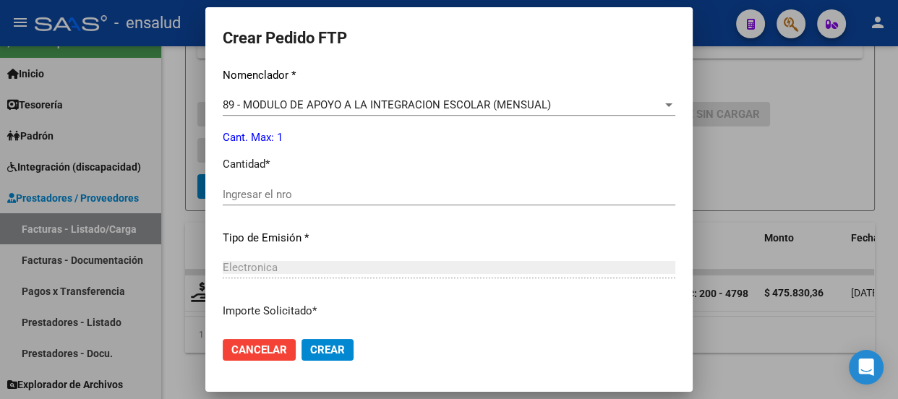
click at [239, 194] on input "Ingresar el nro" at bounding box center [449, 194] width 453 height 13
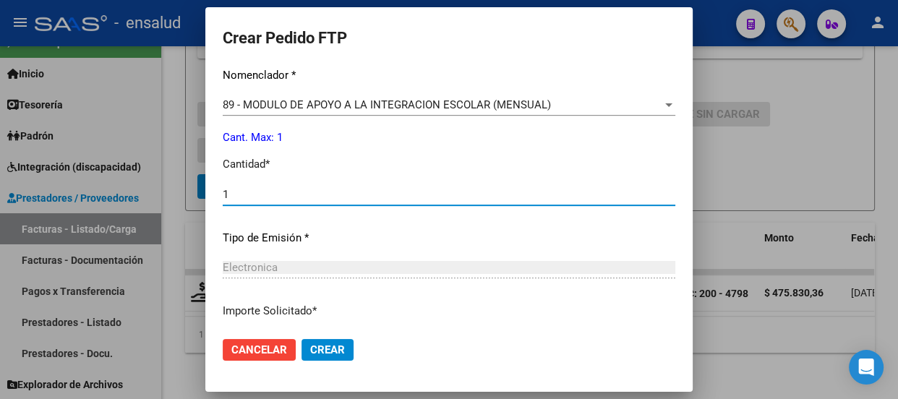
type input "1"
click at [332, 349] on span "Crear" at bounding box center [327, 349] width 35 height 13
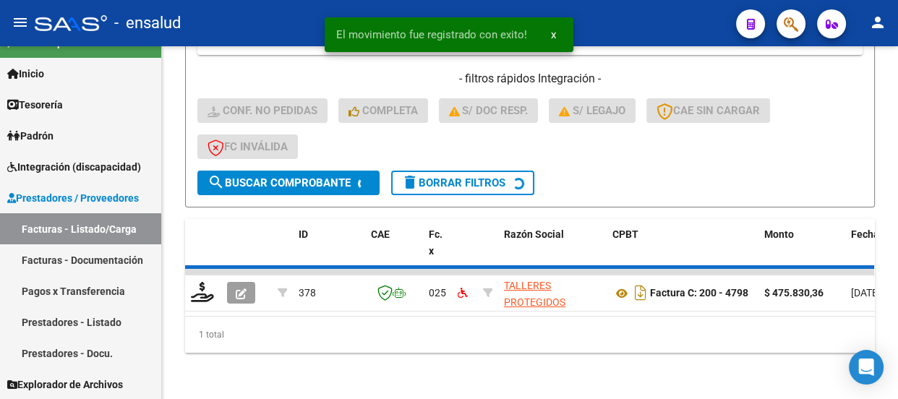
scroll to position [379, 0]
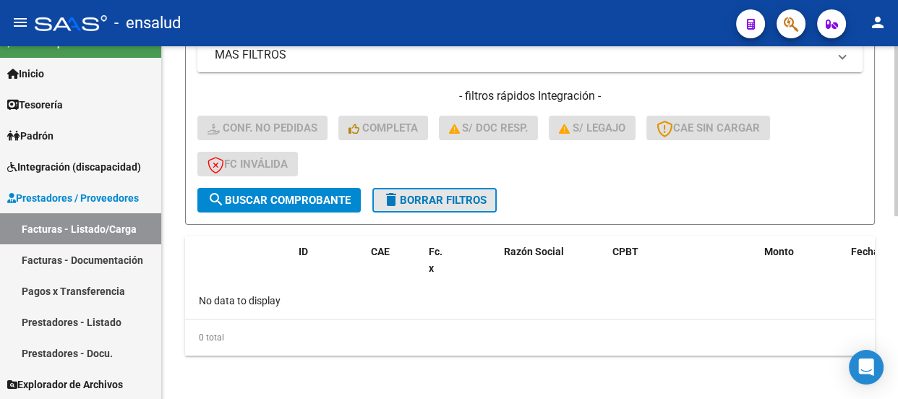
click at [462, 195] on span "delete Borrar Filtros" at bounding box center [435, 200] width 104 height 13
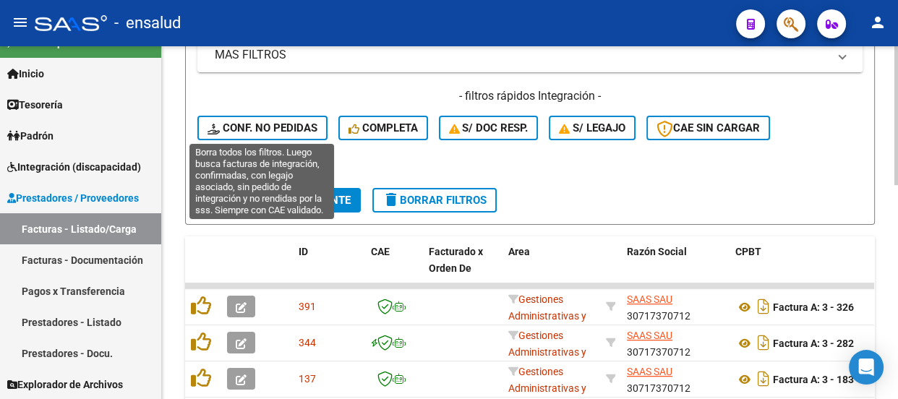
click at [286, 124] on span "Conf. no pedidas" at bounding box center [263, 127] width 110 height 13
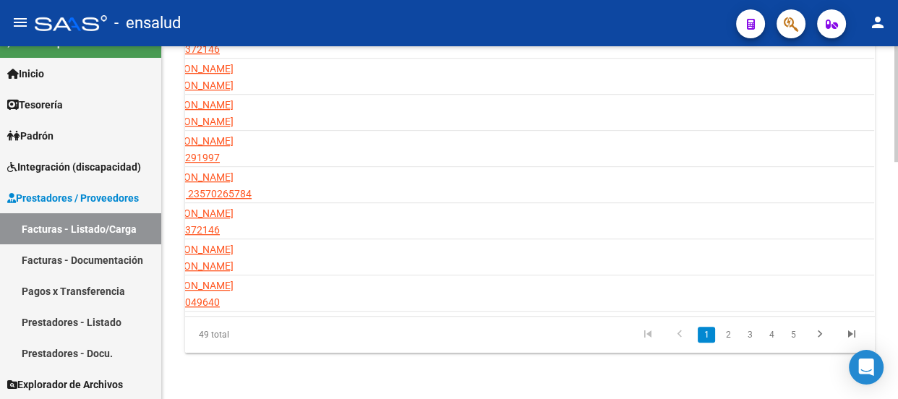
scroll to position [0, 738]
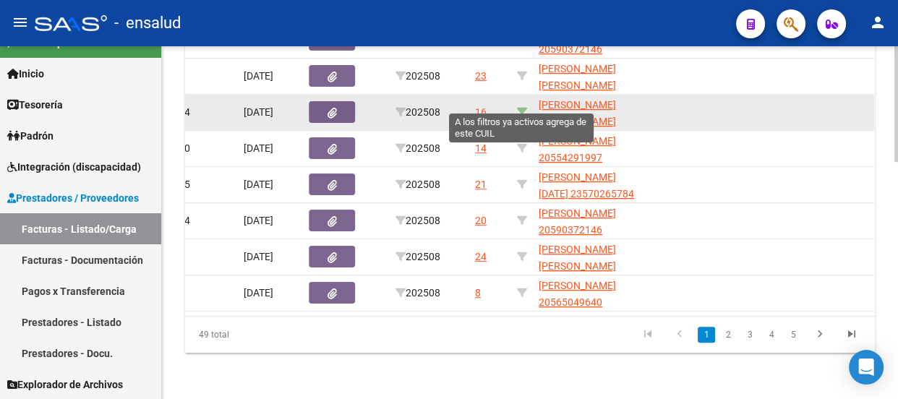
click at [521, 107] on icon at bounding box center [522, 112] width 10 height 10
type input "27564155778"
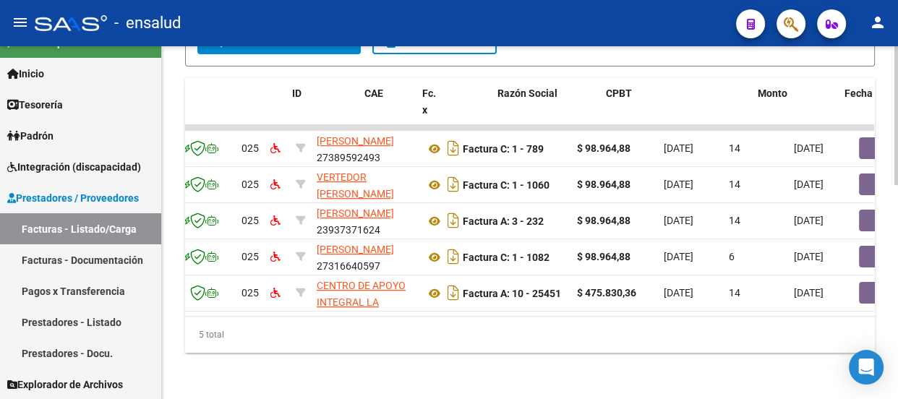
scroll to position [0, 0]
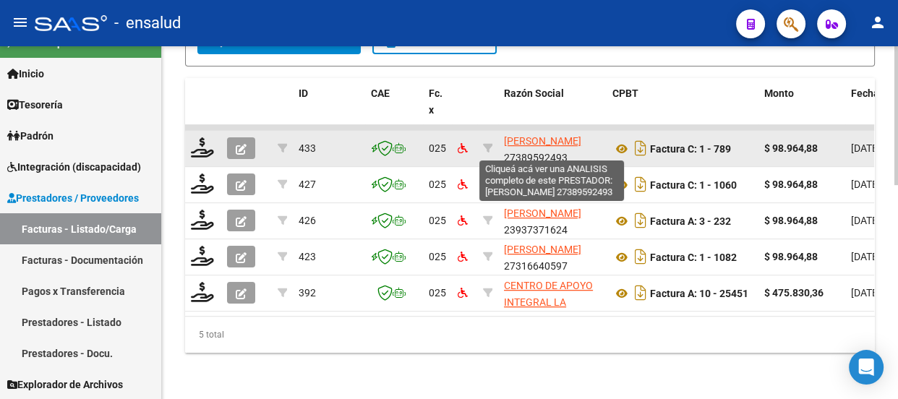
click at [541, 135] on span "[PERSON_NAME]" at bounding box center [542, 141] width 77 height 12
type textarea "27389592493"
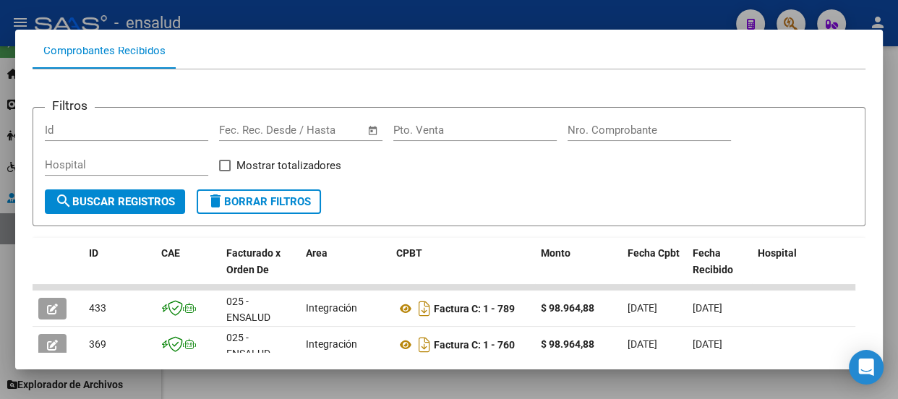
scroll to position [348, 0]
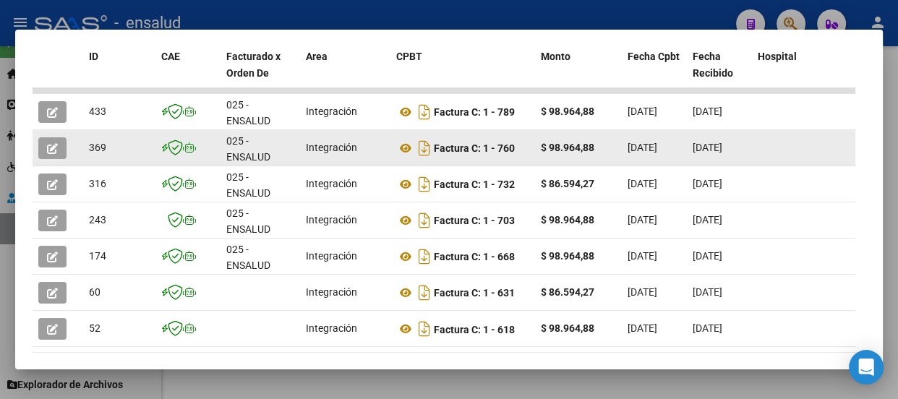
click at [47, 147] on icon "button" at bounding box center [52, 148] width 11 height 11
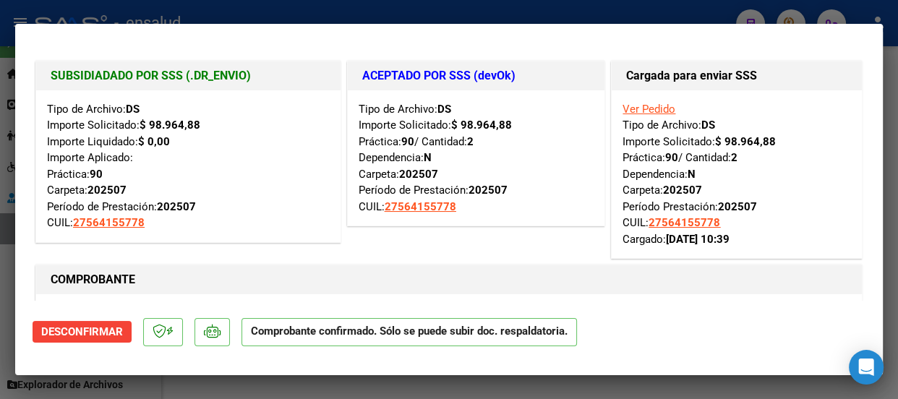
click at [418, 7] on div at bounding box center [449, 199] width 898 height 399
type input "$ 0,00"
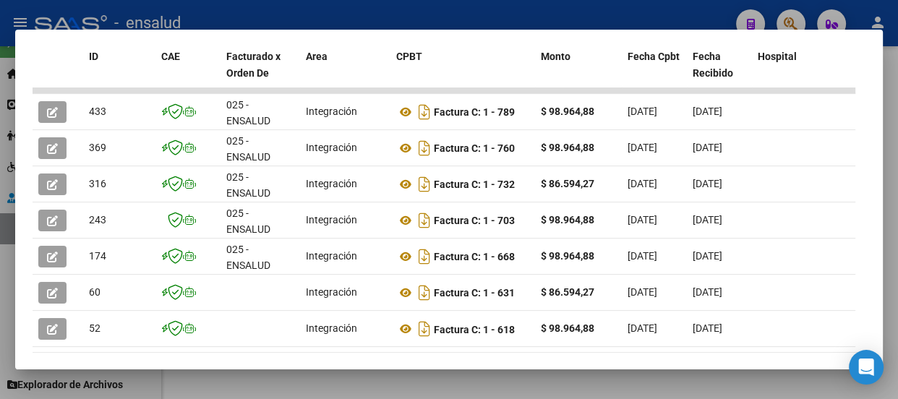
click at [542, 12] on div at bounding box center [449, 199] width 898 height 399
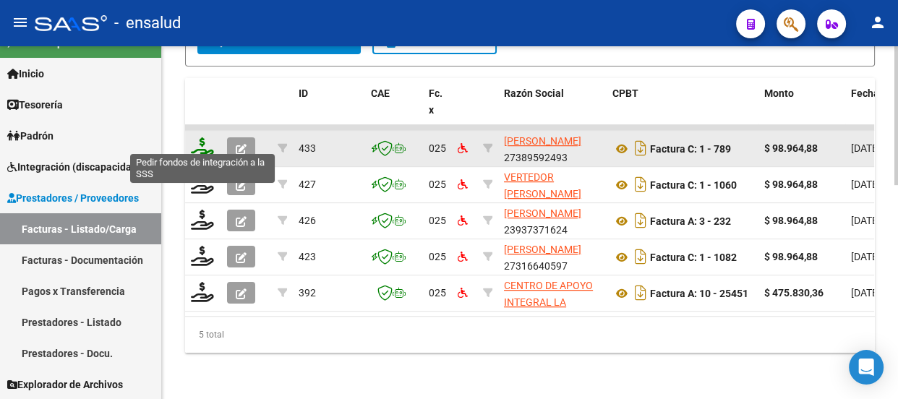
click at [202, 140] on icon at bounding box center [202, 147] width 23 height 20
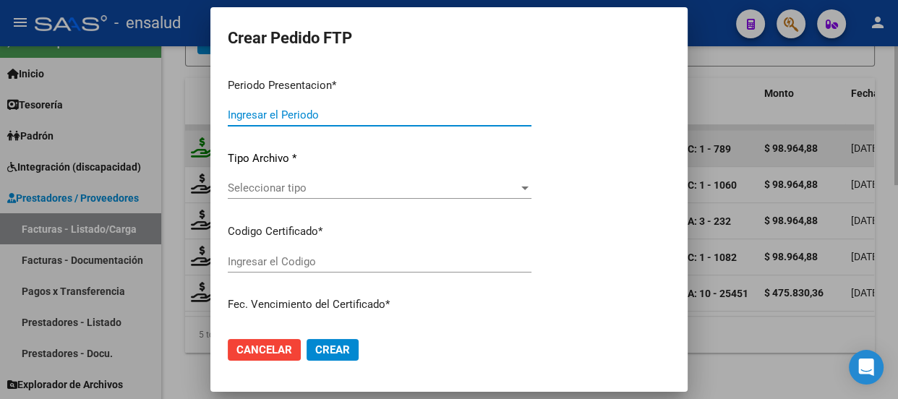
type input "202508"
type input "$ 98.964,88"
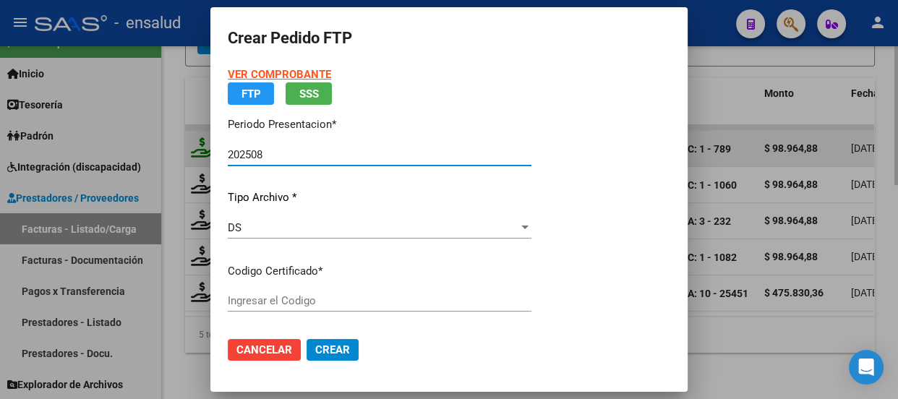
type input "ARG01000564155772023072020280720BS AS440"
type input "[DATE]"
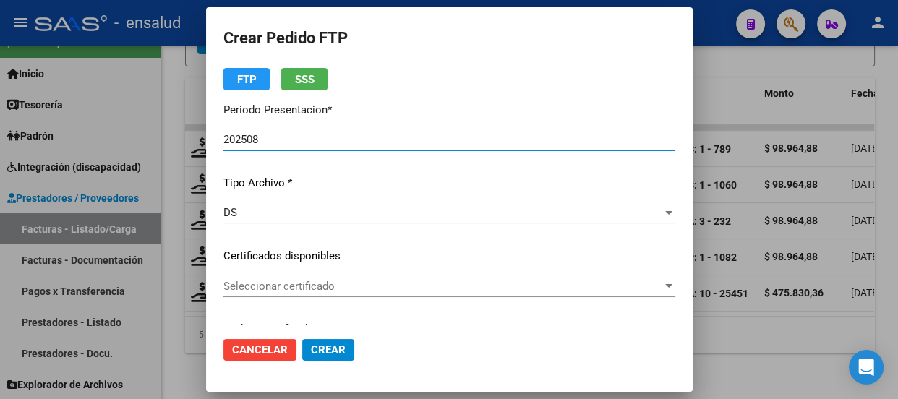
scroll to position [131, 0]
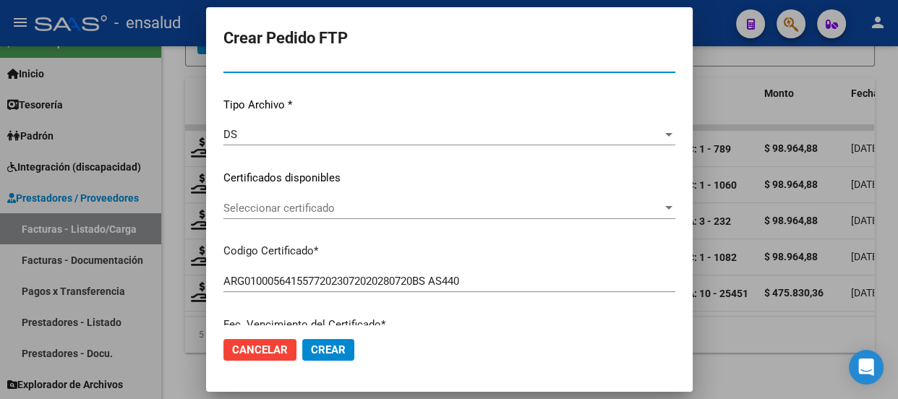
click at [432, 211] on span "Seleccionar certificado" at bounding box center [442, 208] width 439 height 13
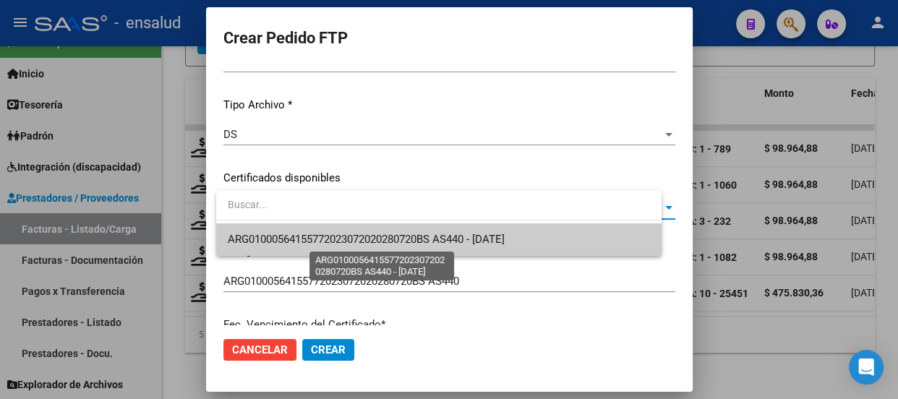
click at [418, 238] on span "ARG01000564155772023072020280720BS AS440 - [DATE]" at bounding box center [366, 239] width 277 height 13
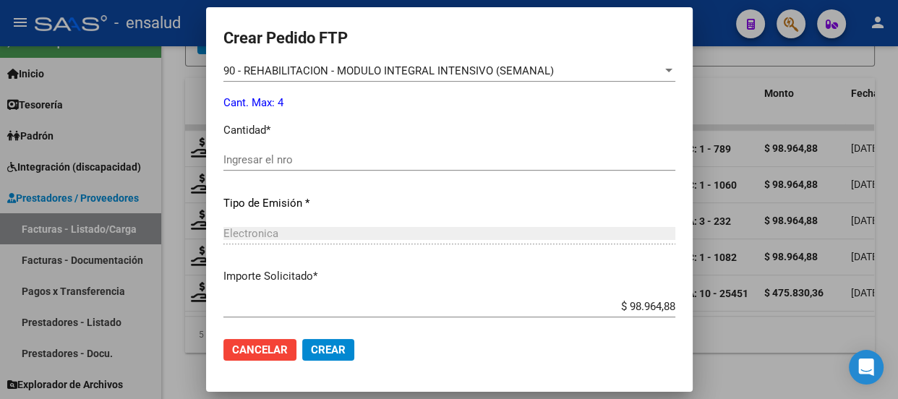
scroll to position [591, 0]
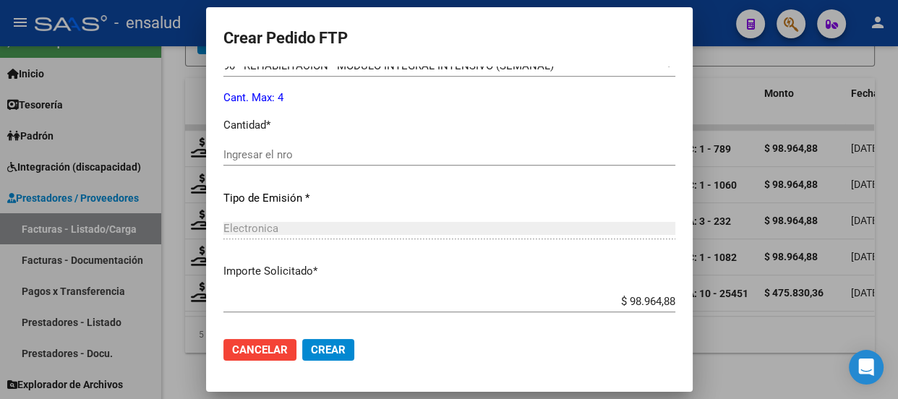
click at [271, 158] on input "Ingresar el nro" at bounding box center [449, 154] width 452 height 13
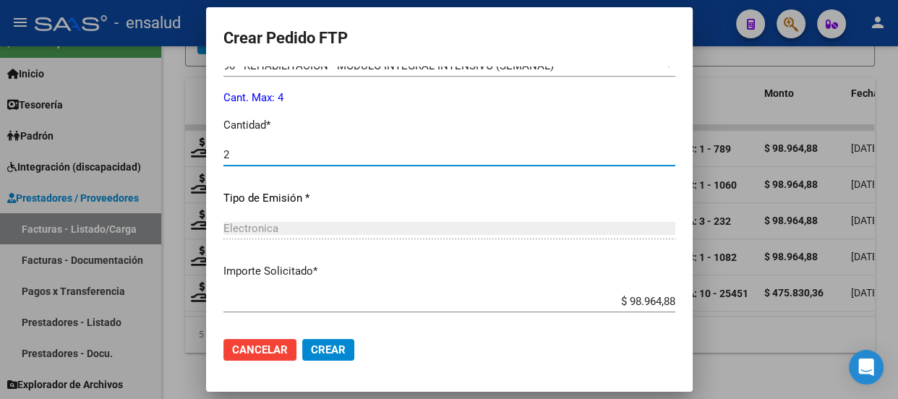
type input "2"
click at [339, 352] on span "Crear" at bounding box center [328, 349] width 35 height 13
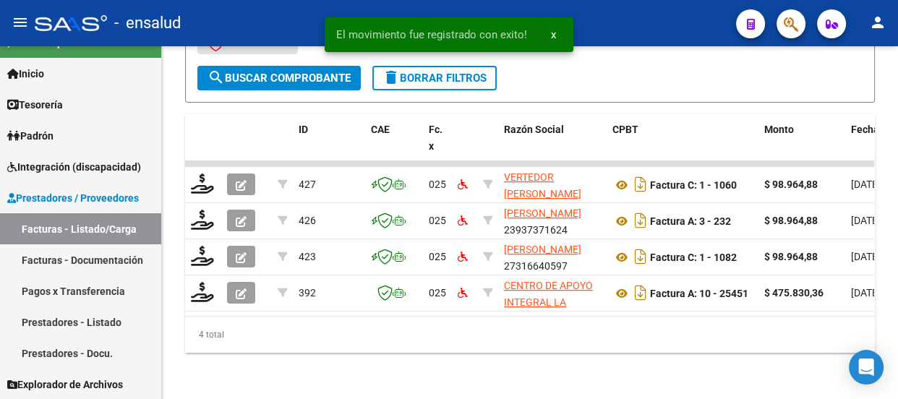
scroll to position [508, 0]
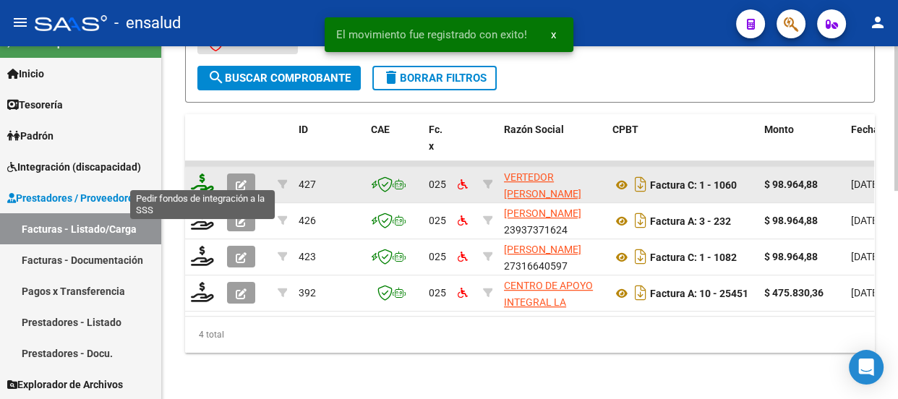
click at [195, 174] on icon at bounding box center [202, 184] width 23 height 20
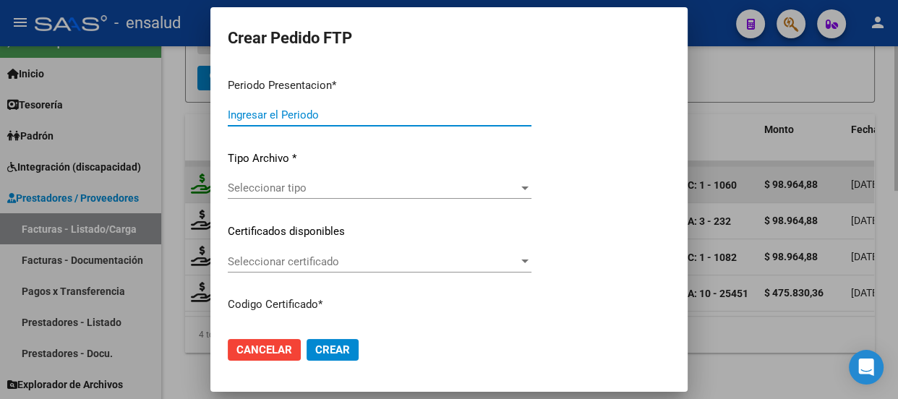
type input "202508"
type input "$ 98.964,88"
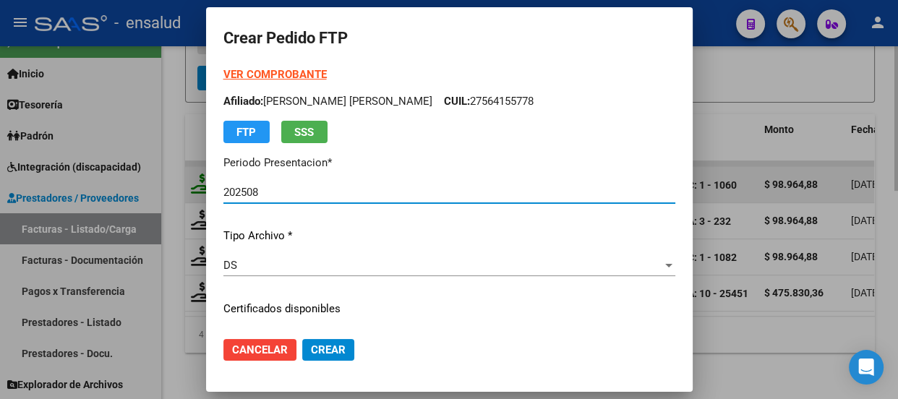
type input "ARG01000564155772023072020280720BS AS440"
type input "[DATE]"
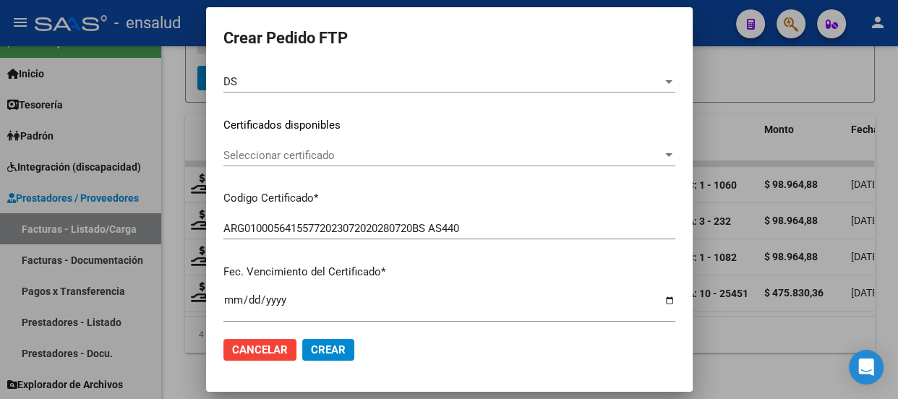
scroll to position [197, 0]
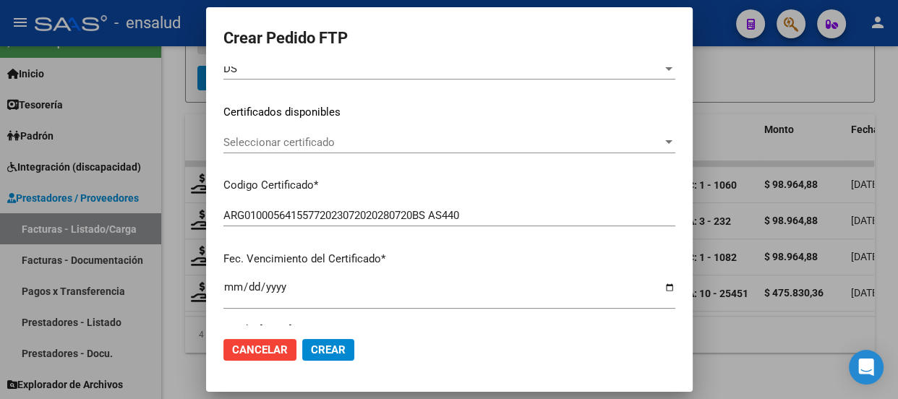
click at [387, 136] on span "Seleccionar certificado" at bounding box center [442, 142] width 439 height 13
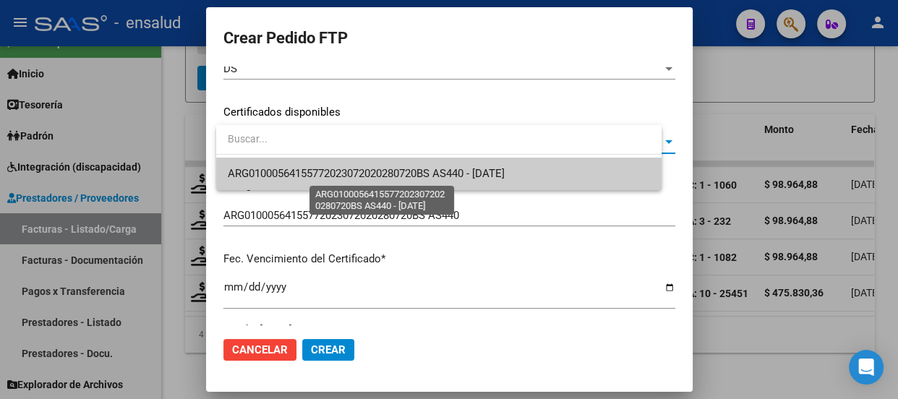
click at [366, 172] on span "ARG01000564155772023072020280720BS AS440 - [DATE]" at bounding box center [366, 173] width 277 height 13
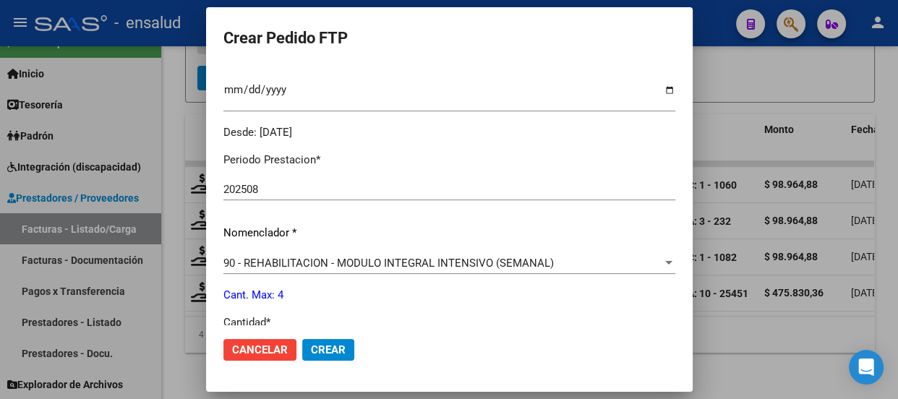
scroll to position [460, 0]
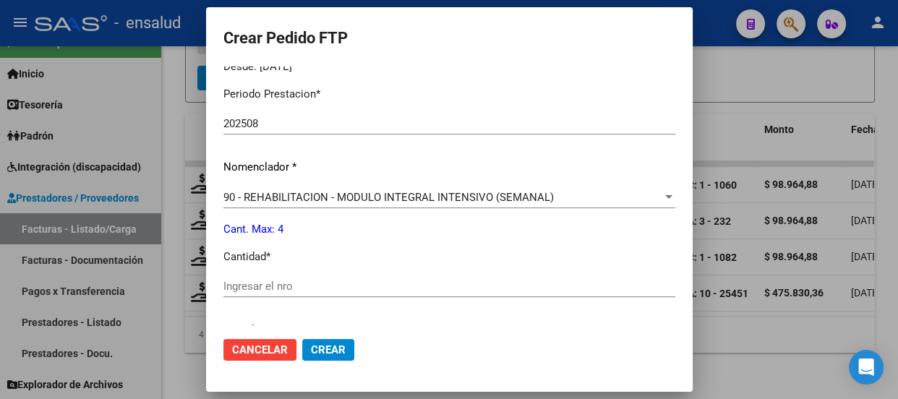
click at [282, 278] on div "Ingresar el nro" at bounding box center [449, 287] width 452 height 22
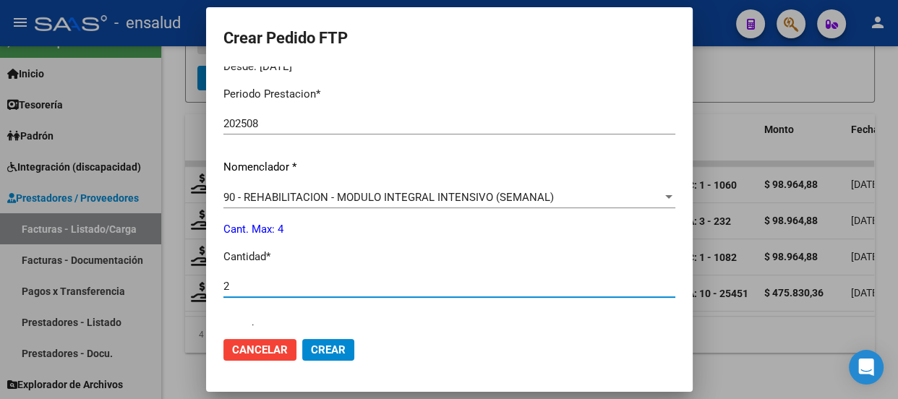
type input "2"
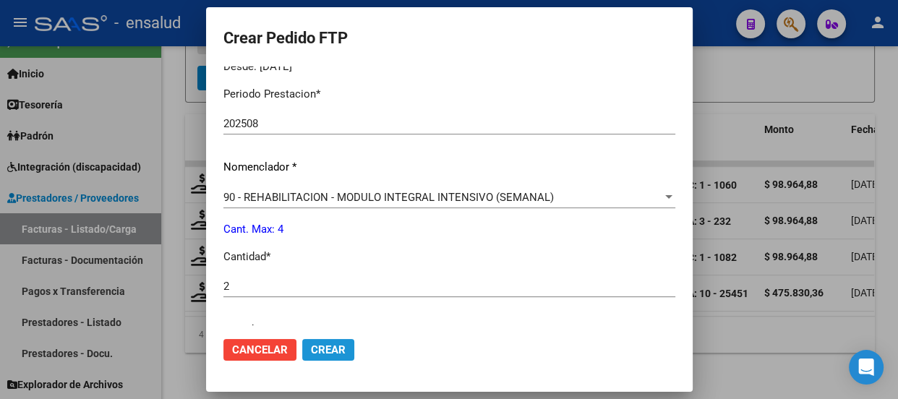
click at [339, 351] on span "Crear" at bounding box center [328, 349] width 35 height 13
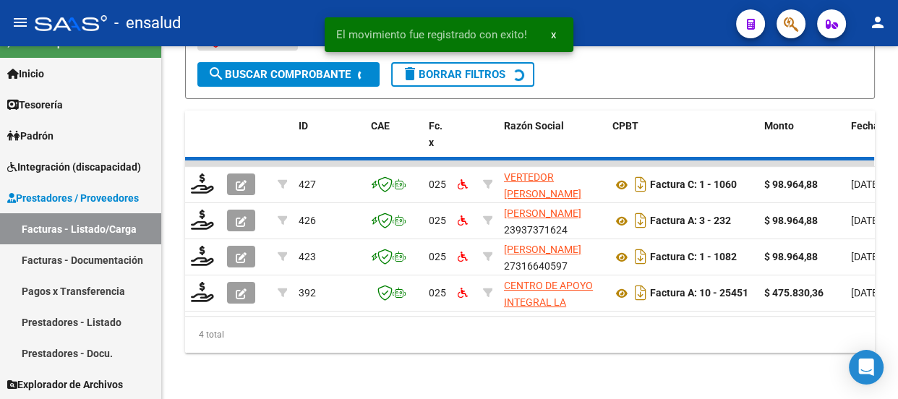
scroll to position [472, 0]
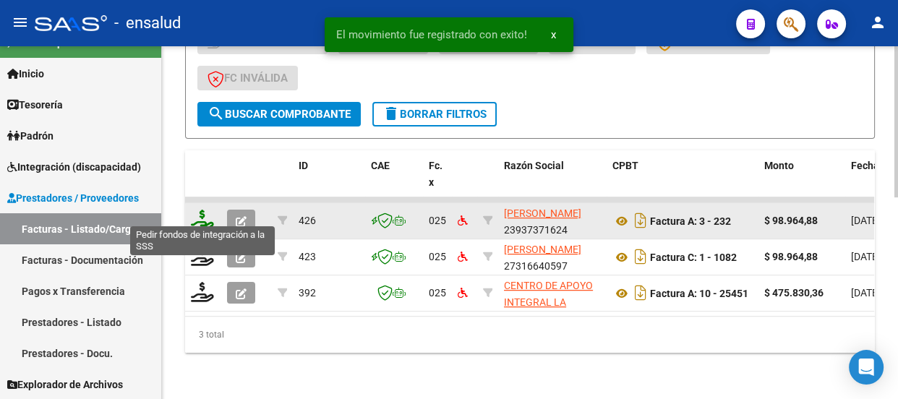
click at [199, 215] on icon at bounding box center [202, 220] width 23 height 20
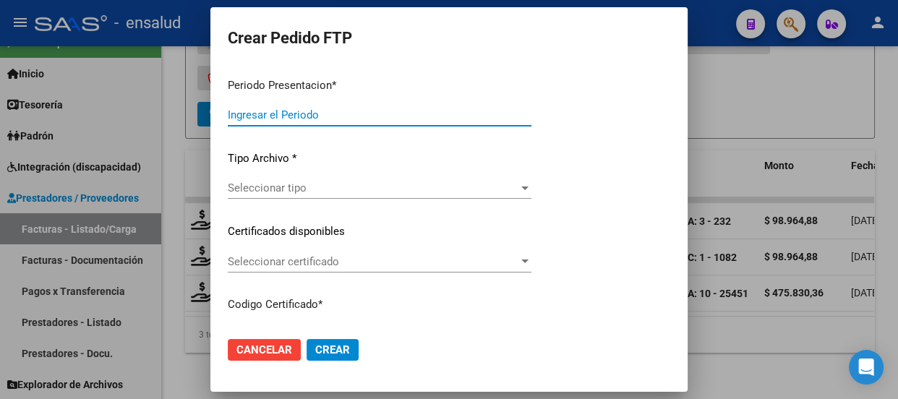
type input "202508"
type input "$ 98.964,88"
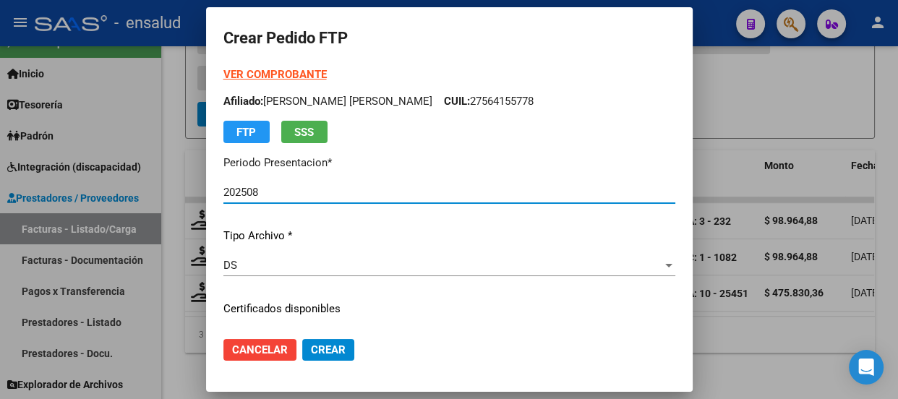
type input "ARG01000564155772023072020280720BS AS440"
type input "[DATE]"
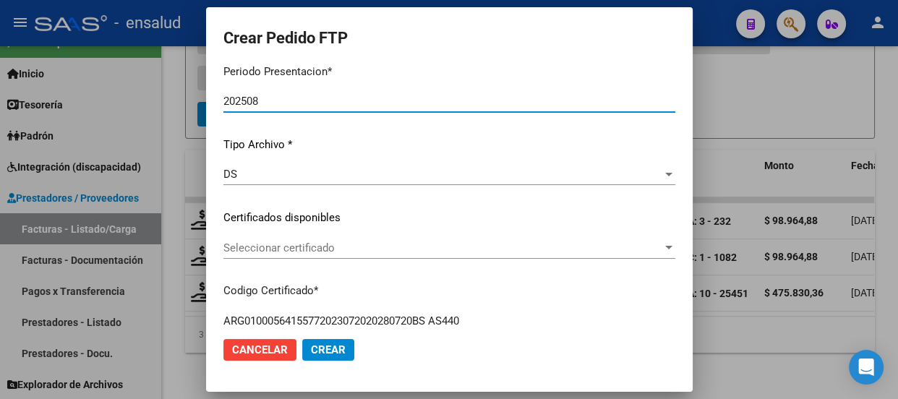
scroll to position [197, 0]
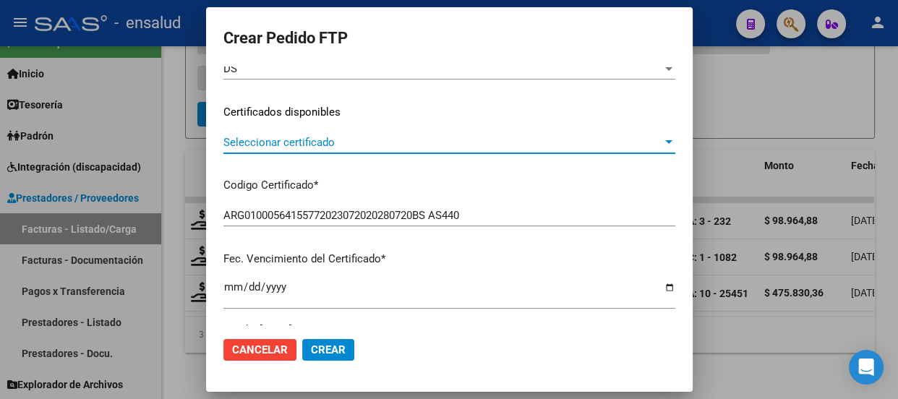
click at [466, 148] on span "Seleccionar certificado" at bounding box center [442, 142] width 439 height 13
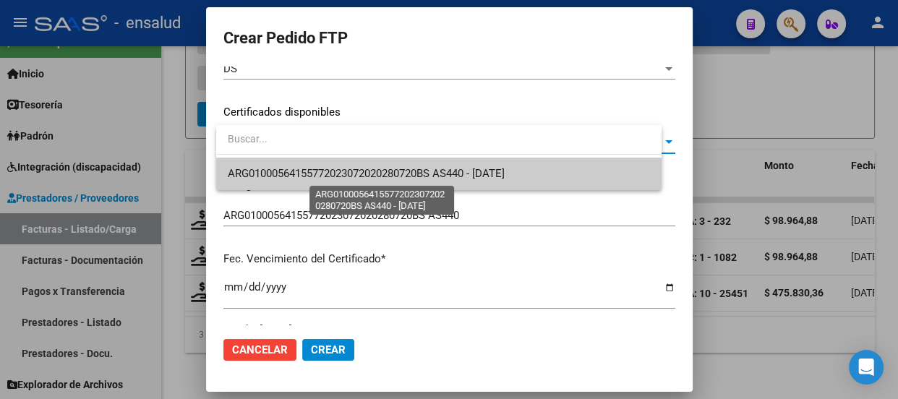
click at [449, 173] on span "ARG01000564155772023072020280720BS AS440 - [DATE]" at bounding box center [366, 173] width 277 height 13
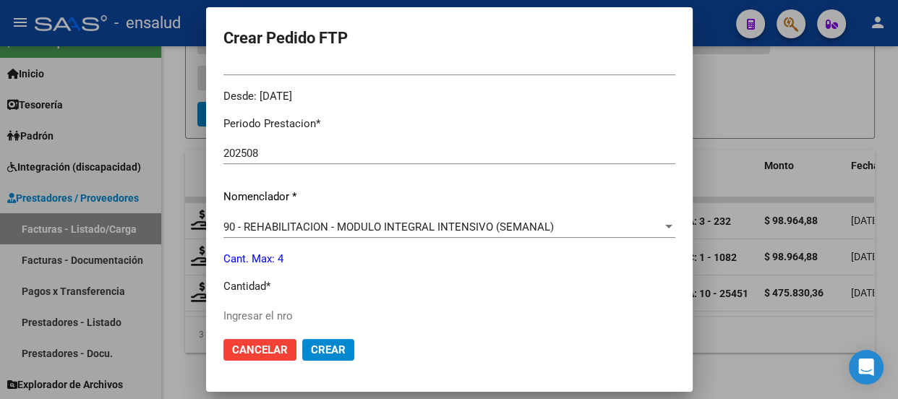
scroll to position [526, 0]
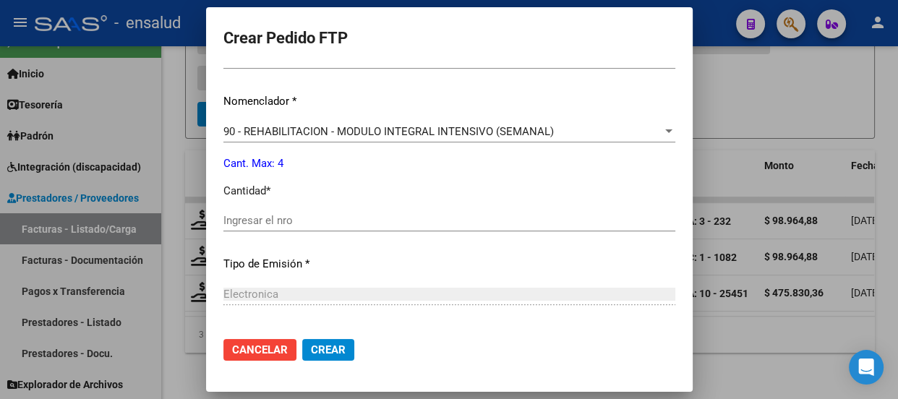
click at [260, 223] on input "Ingresar el nro" at bounding box center [449, 220] width 452 height 13
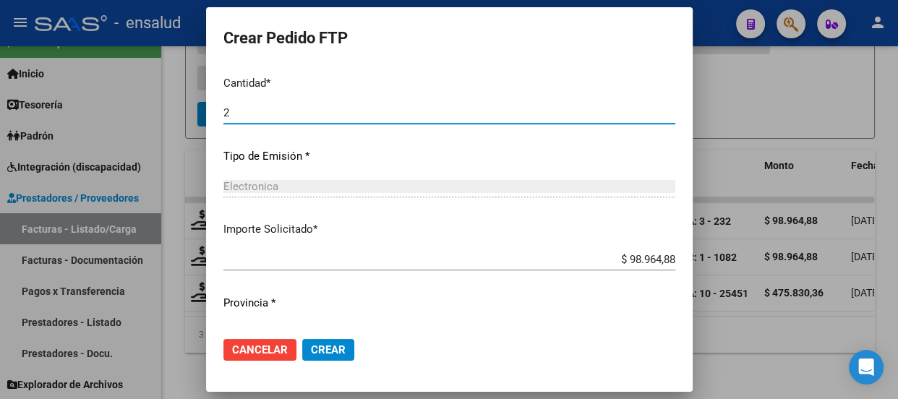
scroll to position [665, 0]
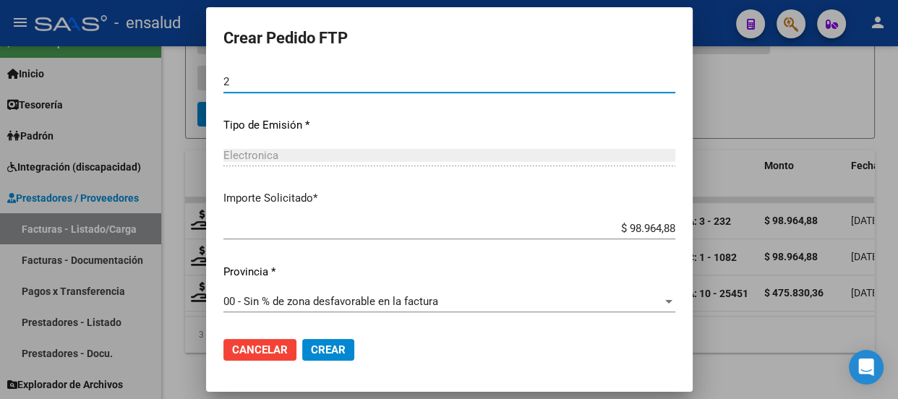
type input "2"
click at [336, 346] on span "Crear" at bounding box center [328, 349] width 35 height 13
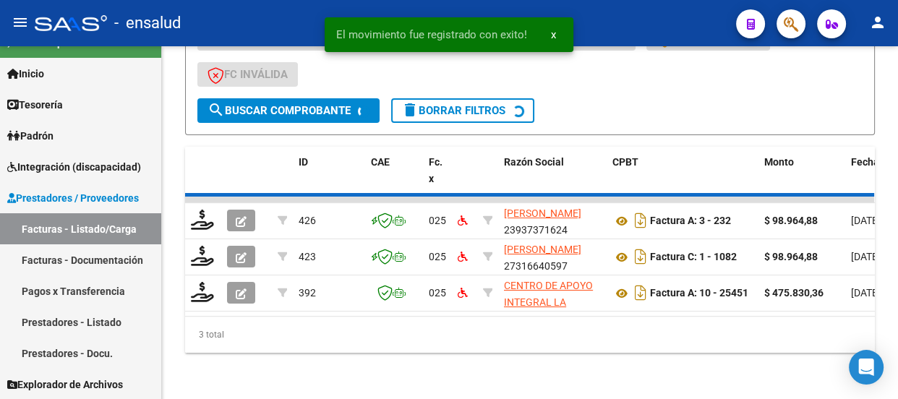
scroll to position [436, 0]
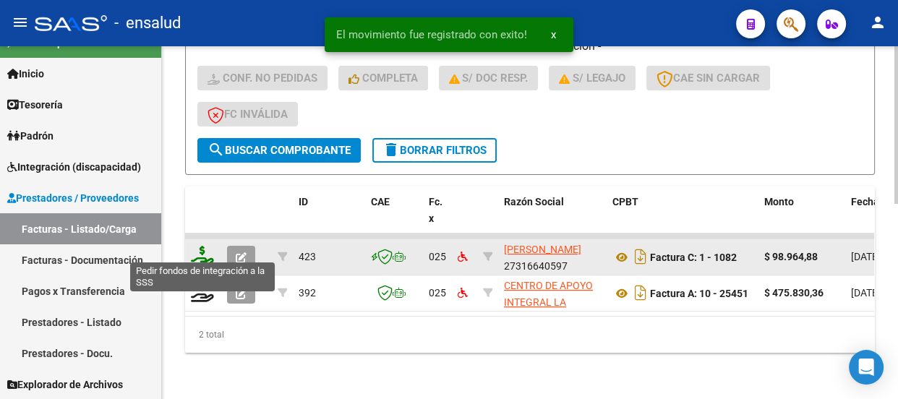
click at [198, 250] on icon at bounding box center [202, 256] width 23 height 20
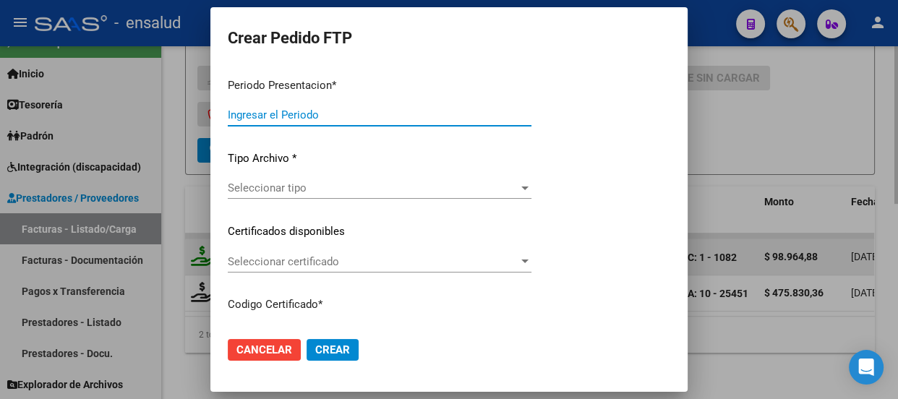
type input "202508"
type input "$ 98.964,88"
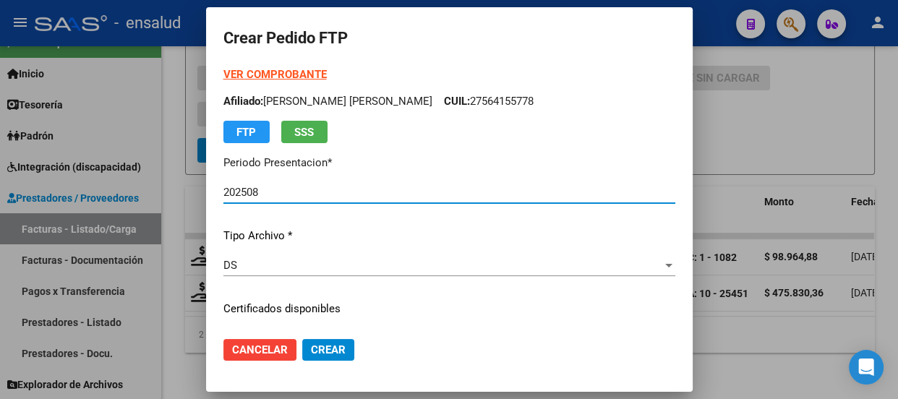
type input "ARG01000564155772023072020280720BS AS440"
type input "[DATE]"
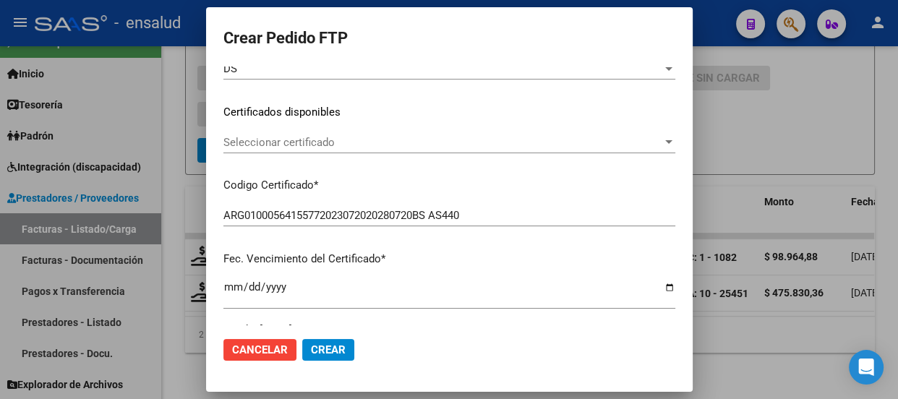
click at [470, 142] on span "Seleccionar certificado" at bounding box center [442, 142] width 439 height 13
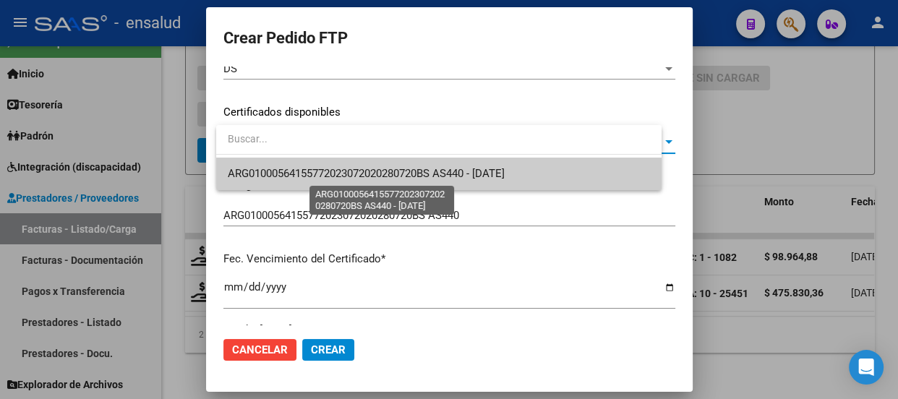
click at [452, 168] on span "ARG01000564155772023072020280720BS AS440 - [DATE]" at bounding box center [366, 173] width 277 height 13
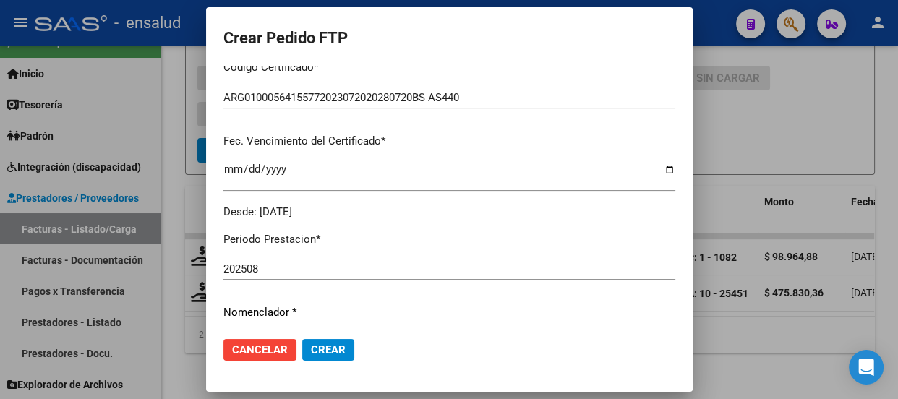
scroll to position [460, 0]
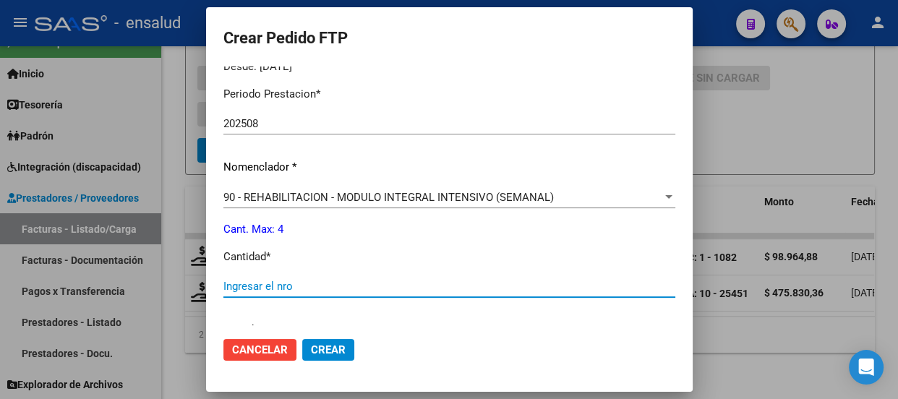
click at [258, 283] on input "Ingresar el nro" at bounding box center [449, 286] width 452 height 13
type input "2"
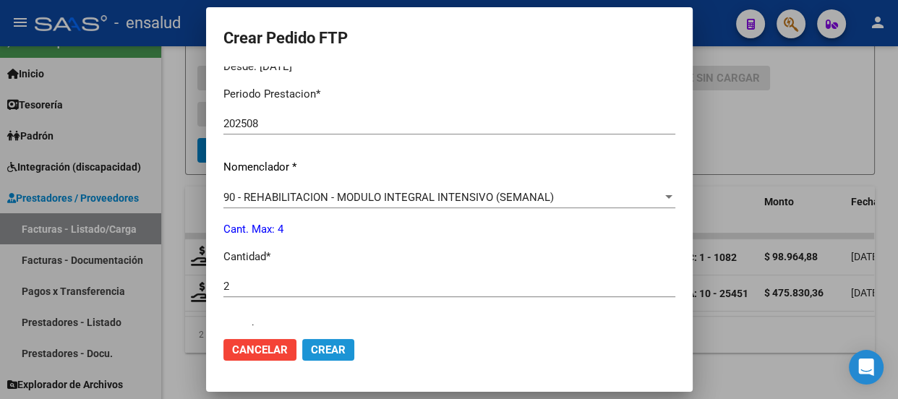
click at [354, 347] on button "Crear" at bounding box center [328, 350] width 52 height 22
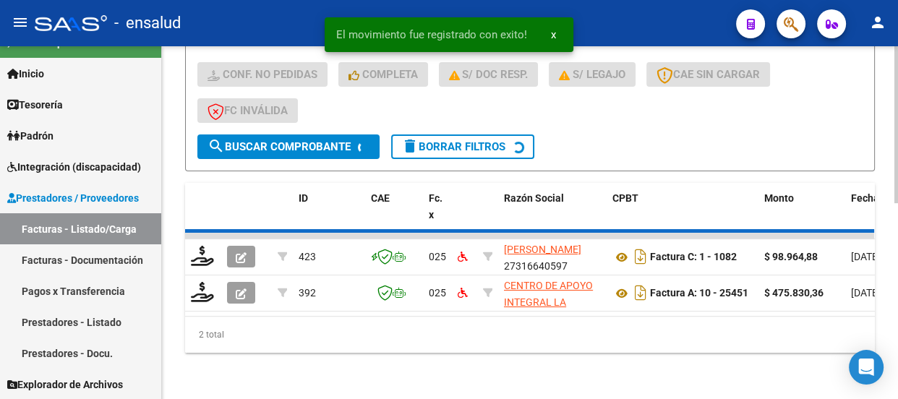
scroll to position [400, 0]
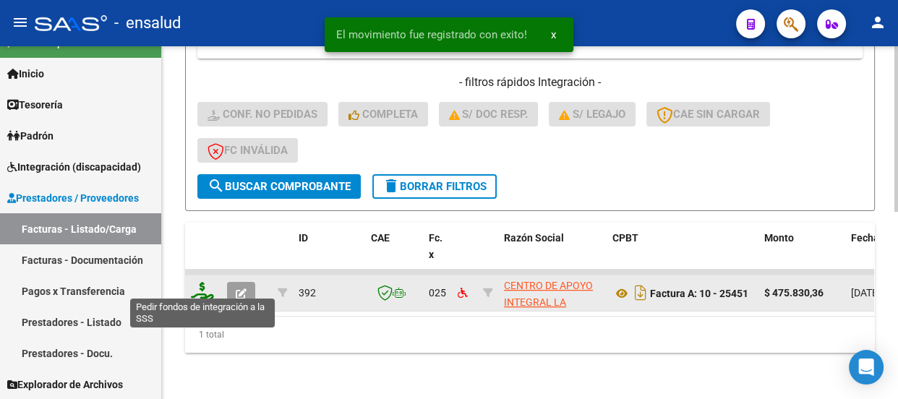
click at [197, 283] on icon at bounding box center [202, 292] width 23 height 20
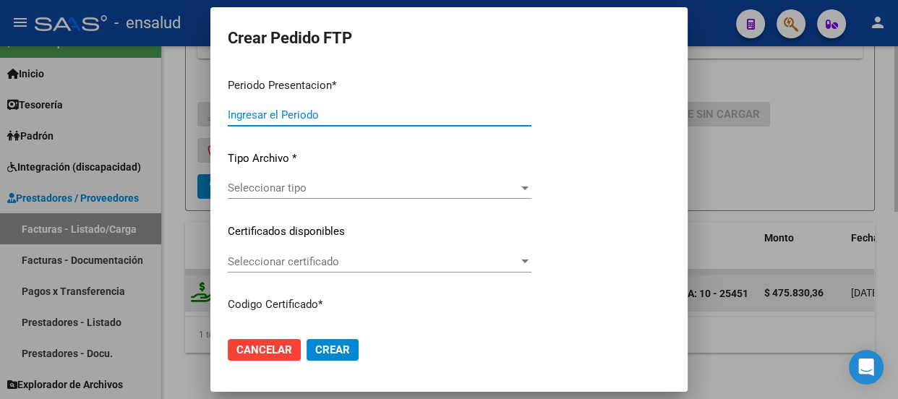
type input "202508"
type input "$ 475.830,36"
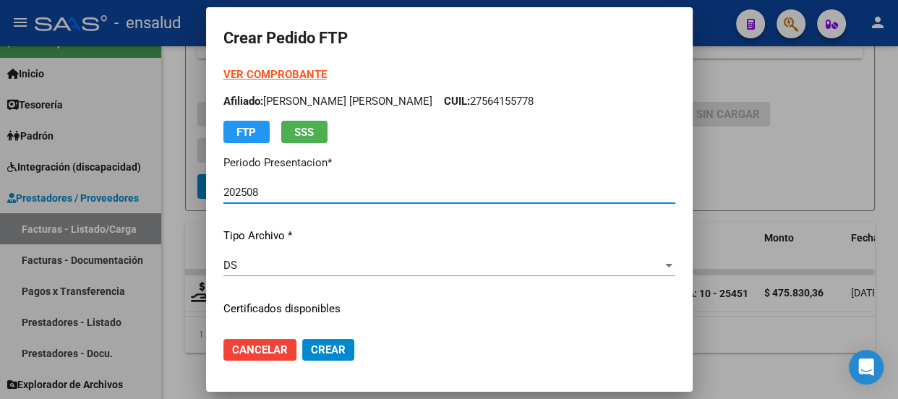
type input "ARG01000564155772023072020280720BS AS440"
type input "[DATE]"
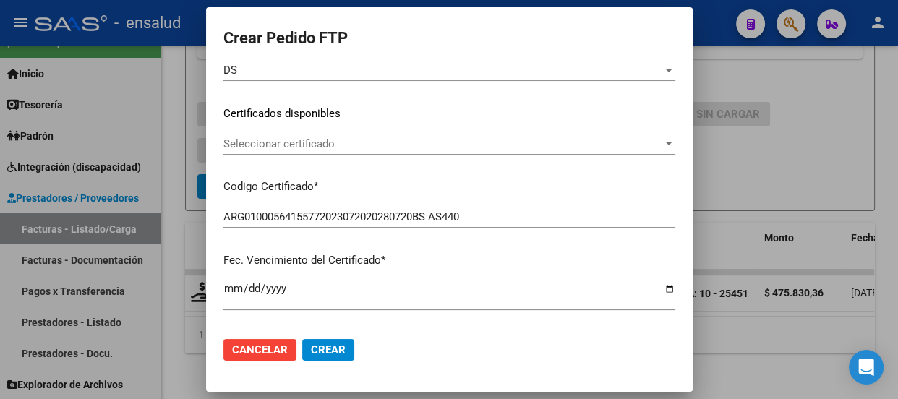
scroll to position [197, 0]
click at [513, 145] on span "Seleccionar certificado" at bounding box center [442, 142] width 439 height 13
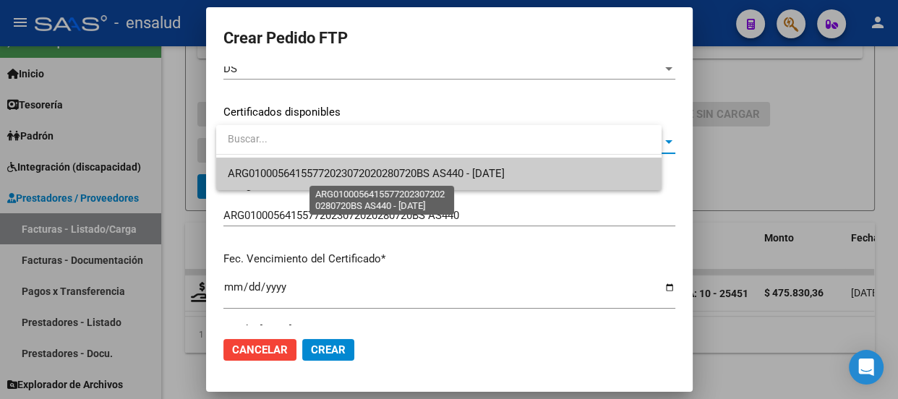
click at [484, 175] on span "ARG01000564155772023072020280720BS AS440 - [DATE]" at bounding box center [366, 173] width 277 height 13
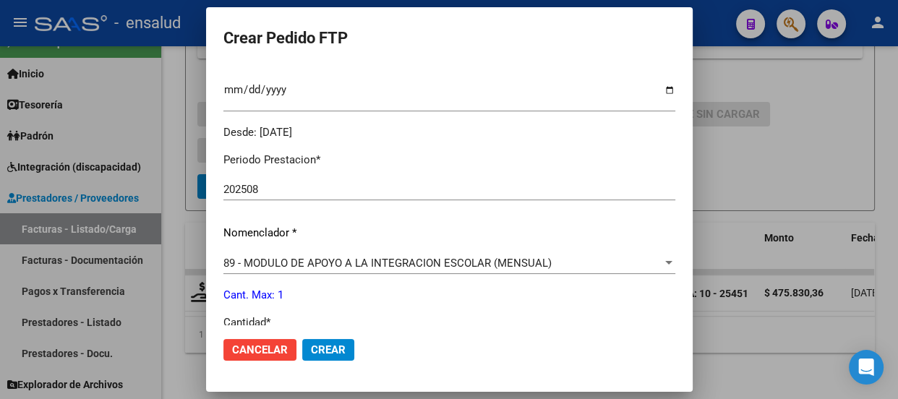
scroll to position [526, 0]
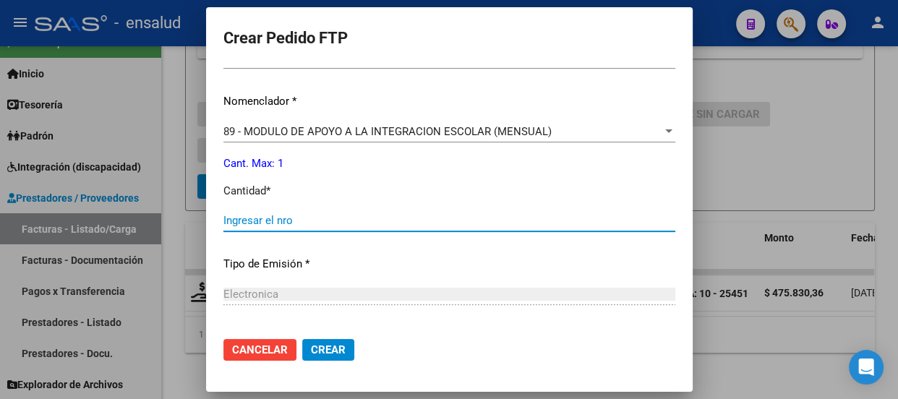
click at [248, 218] on input "Ingresar el nro" at bounding box center [449, 220] width 452 height 13
type input "1"
click at [333, 356] on span "Crear" at bounding box center [328, 349] width 35 height 13
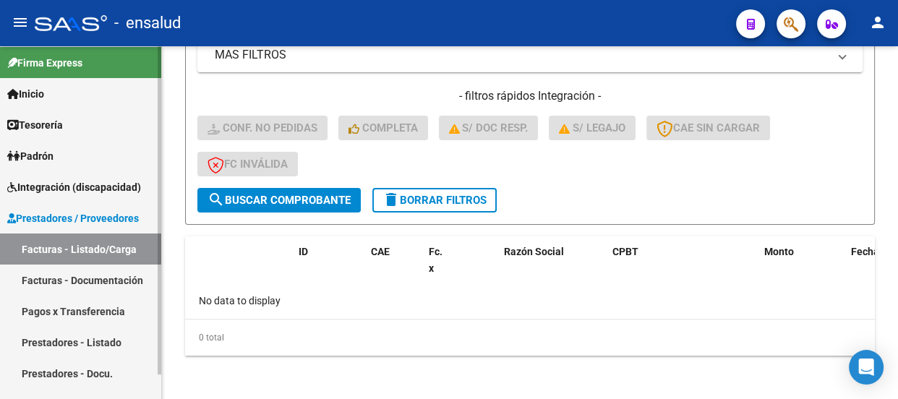
scroll to position [0, 0]
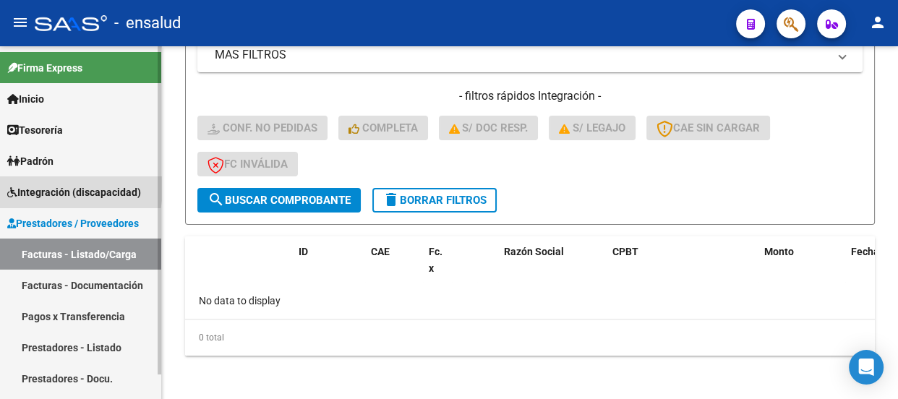
click at [44, 187] on span "Integración (discapacidad)" at bounding box center [74, 192] width 134 height 16
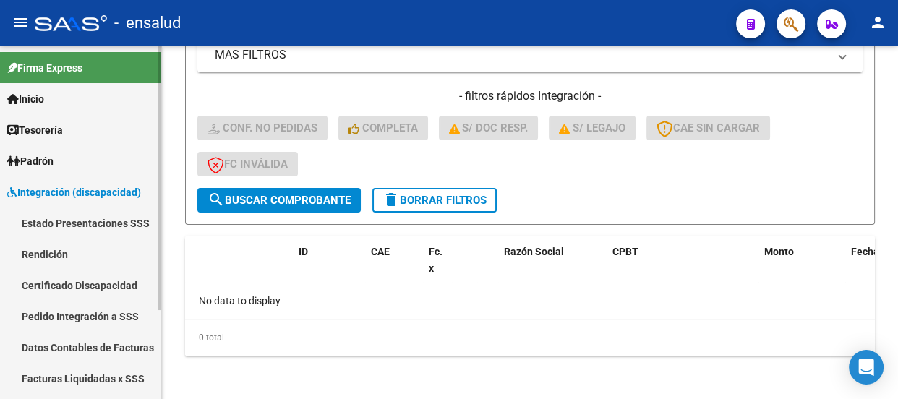
click at [59, 320] on link "Pedido Integración a SSS" at bounding box center [80, 316] width 161 height 31
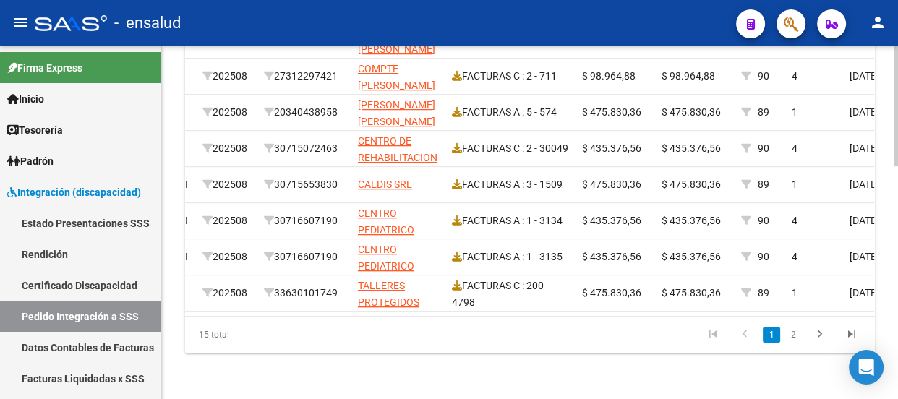
scroll to position [0, 422]
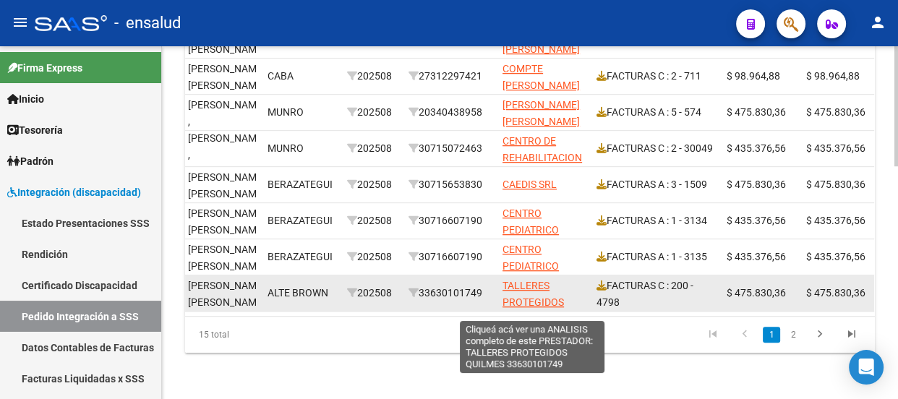
click at [521, 280] on span "TALLERES PROTEGIDOS QUILMES" at bounding box center [533, 302] width 61 height 45
type textarea "33630101749"
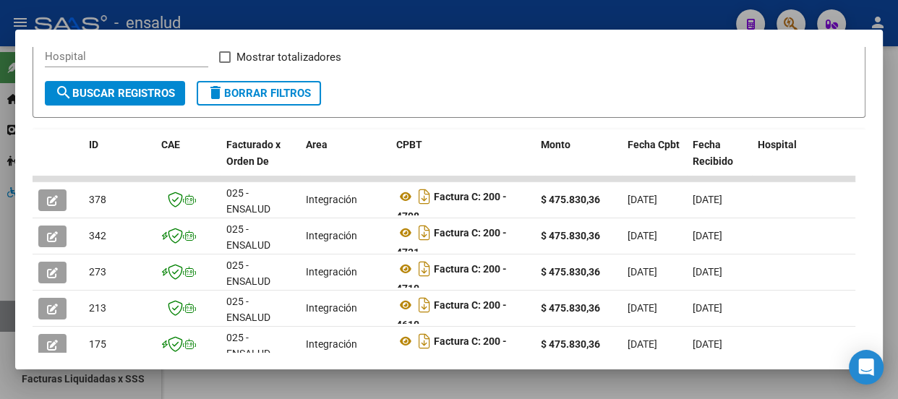
scroll to position [262, 0]
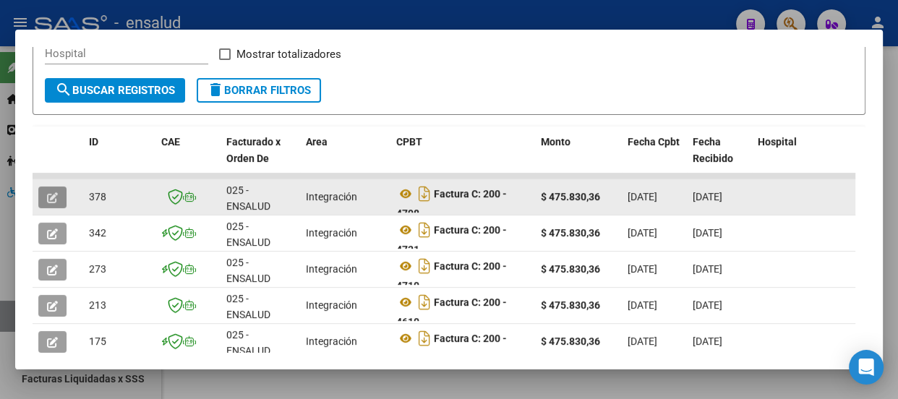
click at [49, 197] on icon "button" at bounding box center [52, 197] width 11 height 11
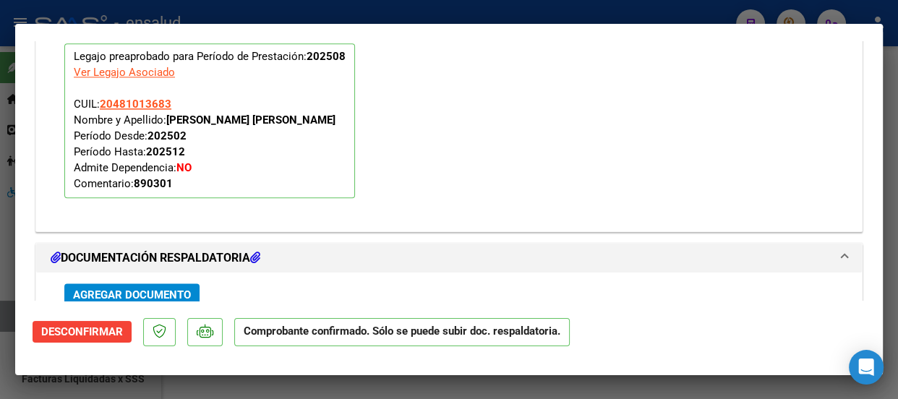
scroll to position [1502, 0]
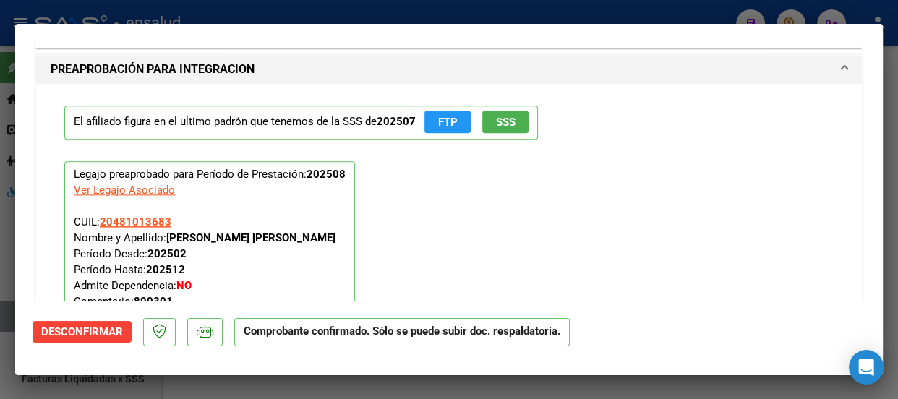
click at [121, 187] on div "Ver Legajo Asociado" at bounding box center [124, 190] width 101 height 16
type input "$ 0,00"
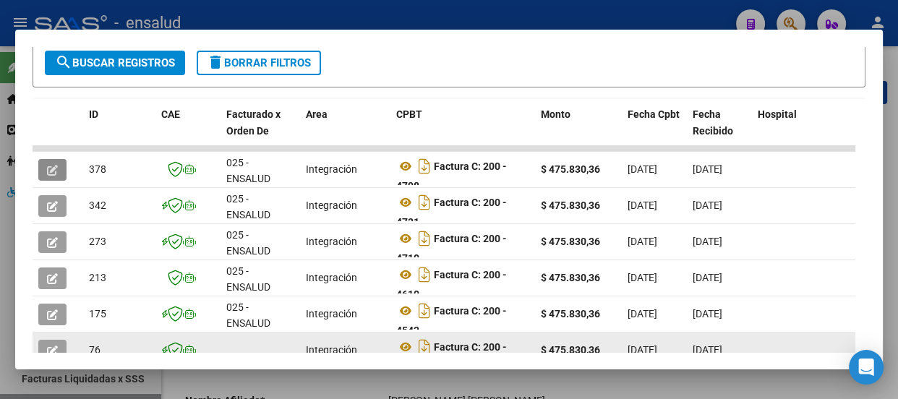
scroll to position [289, 0]
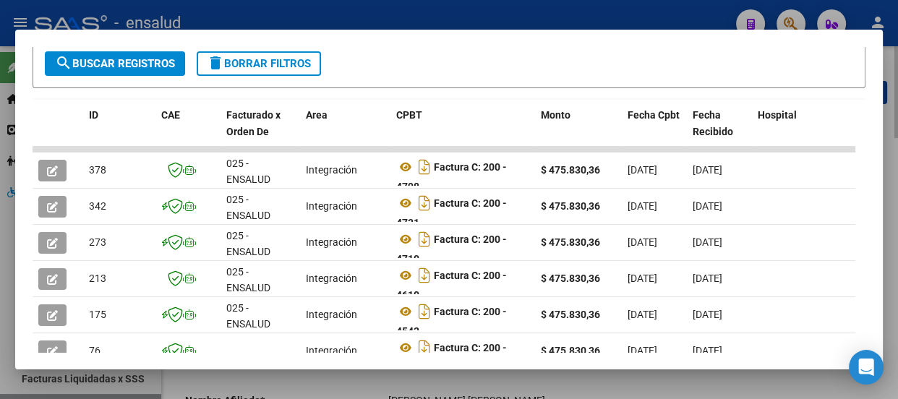
drag, startPoint x: 407, startPoint y: 3, endPoint x: 389, endPoint y: 74, distance: 73.1
click at [407, 4] on div at bounding box center [449, 199] width 898 height 399
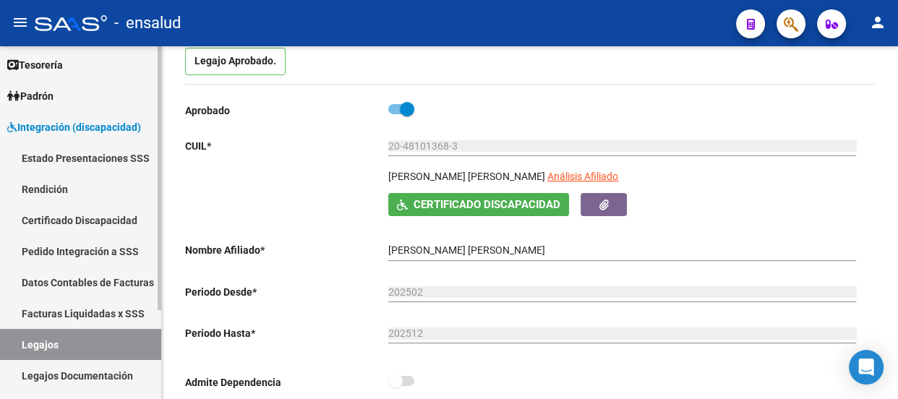
scroll to position [119, 0]
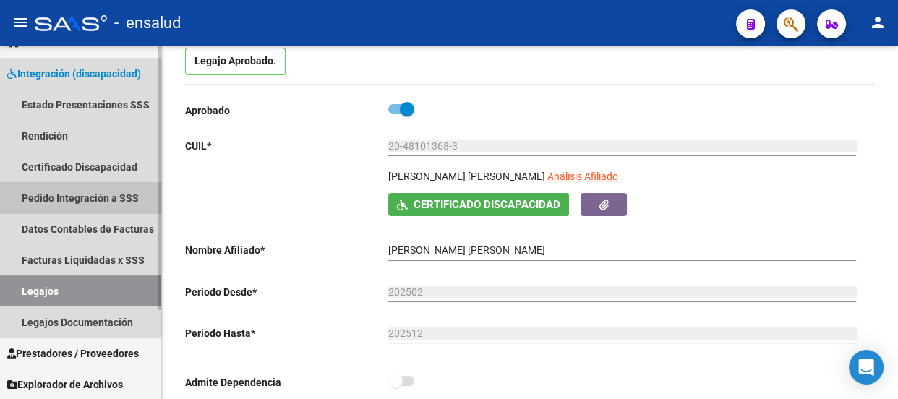
click at [58, 193] on link "Pedido Integración a SSS" at bounding box center [80, 197] width 161 height 31
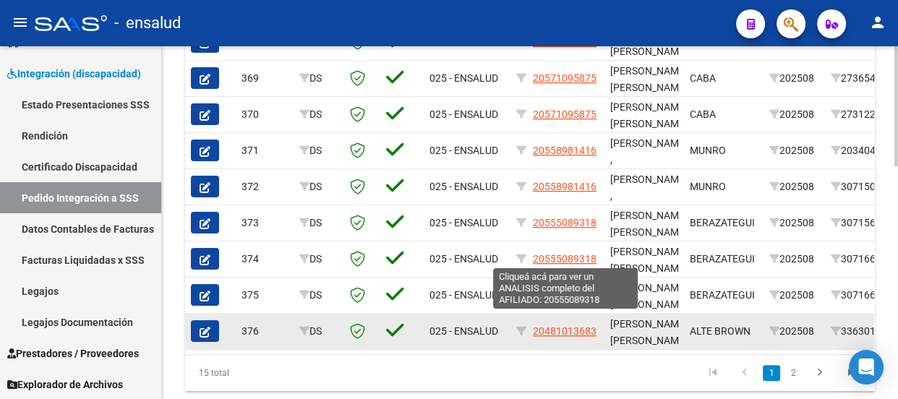
scroll to position [684, 0]
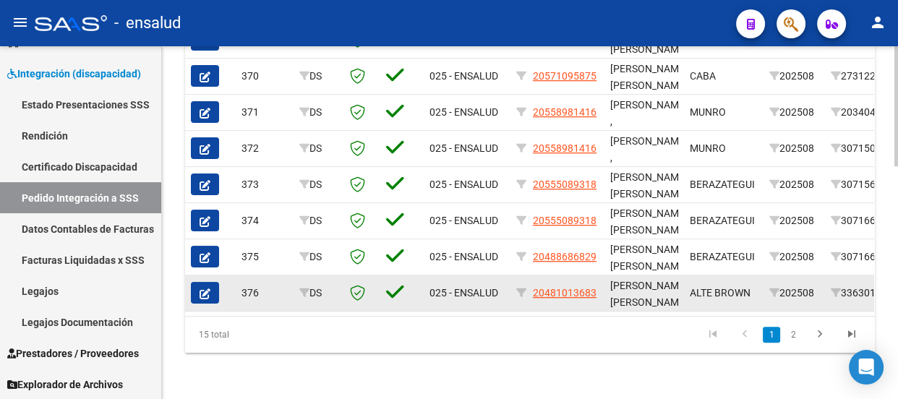
click at [210, 289] on icon "button" at bounding box center [205, 294] width 11 height 11
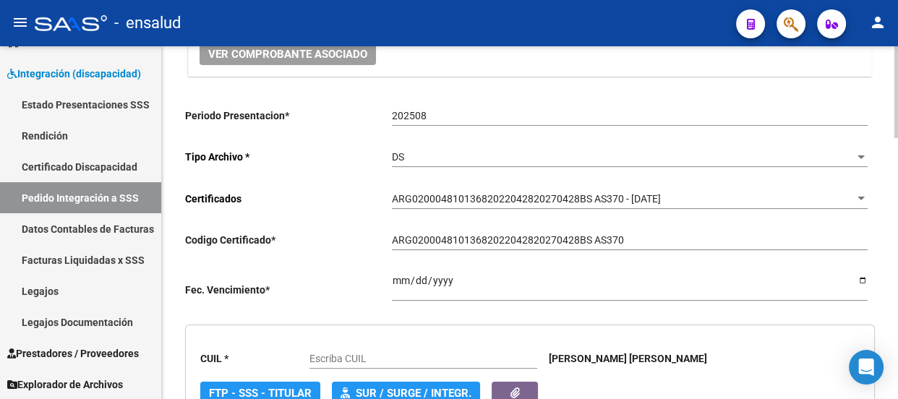
scroll to position [197, 0]
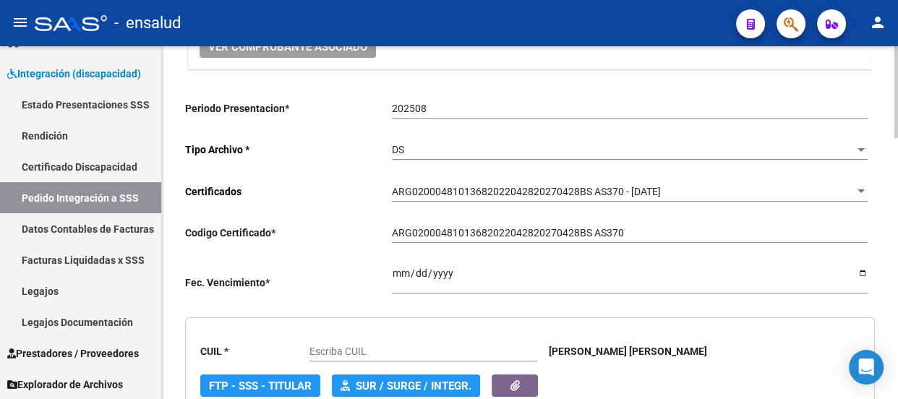
type input "20481013683"
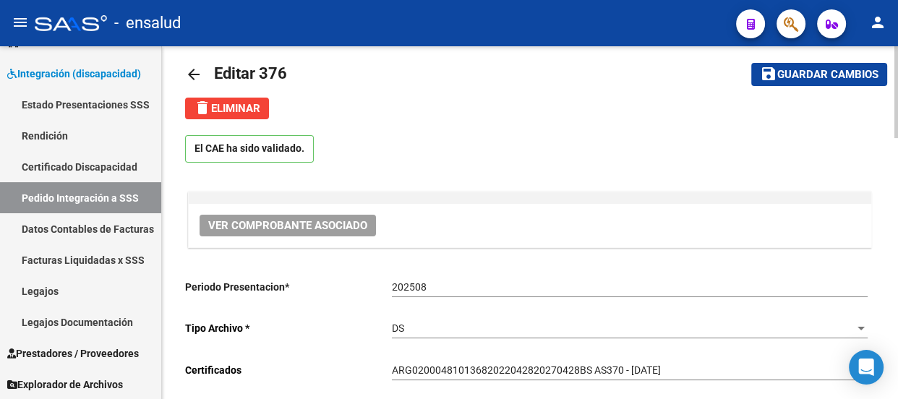
scroll to position [0, 0]
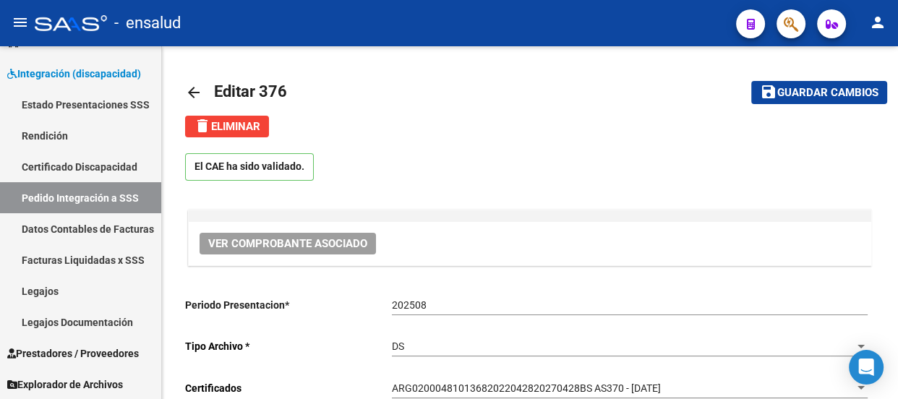
click at [319, 30] on div "- ensalud" at bounding box center [380, 23] width 690 height 32
click at [69, 380] on span "Explorador de Archivos" at bounding box center [65, 385] width 116 height 16
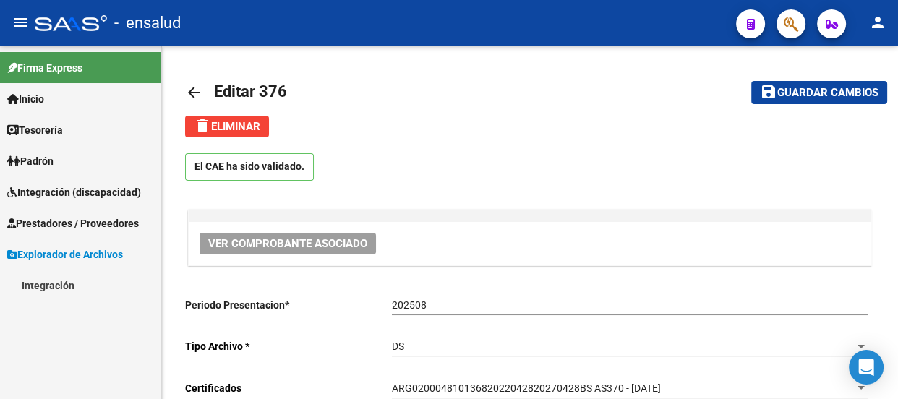
click at [76, 254] on span "Explorador de Archivos" at bounding box center [65, 255] width 116 height 16
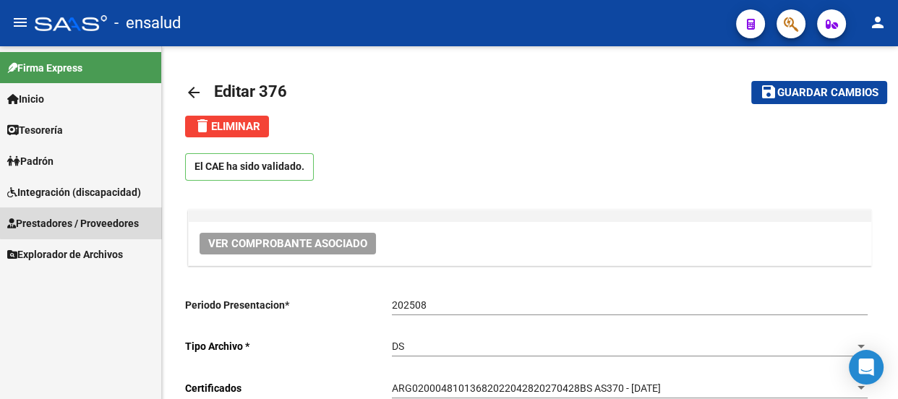
click at [82, 220] on span "Prestadores / Proveedores" at bounding box center [73, 223] width 132 height 16
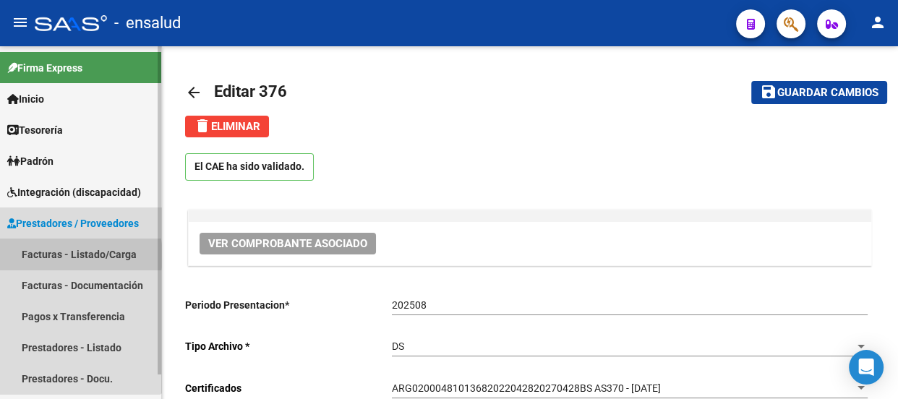
click at [61, 256] on link "Facturas - Listado/Carga" at bounding box center [80, 254] width 161 height 31
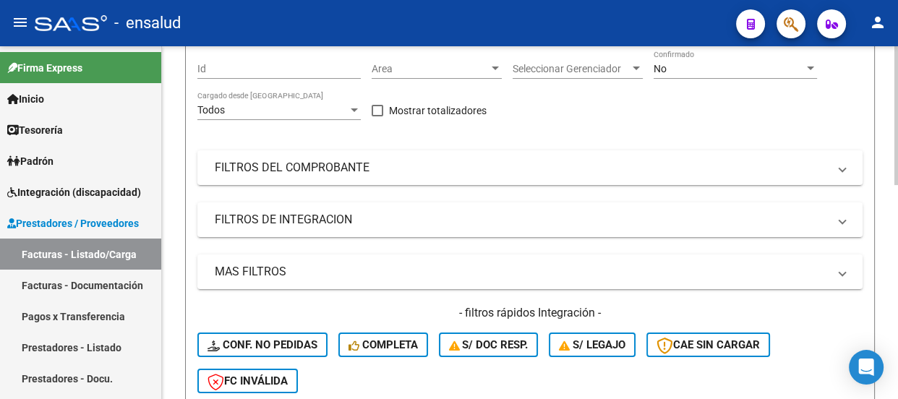
scroll to position [328, 0]
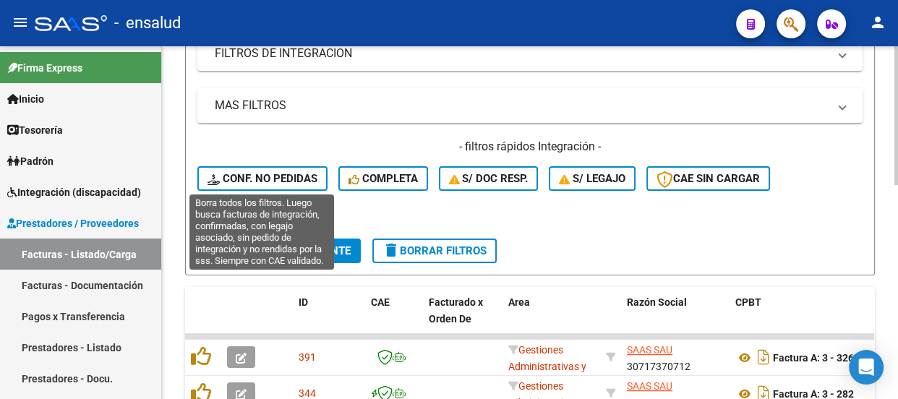
click at [273, 172] on span "Conf. no pedidas" at bounding box center [263, 178] width 110 height 13
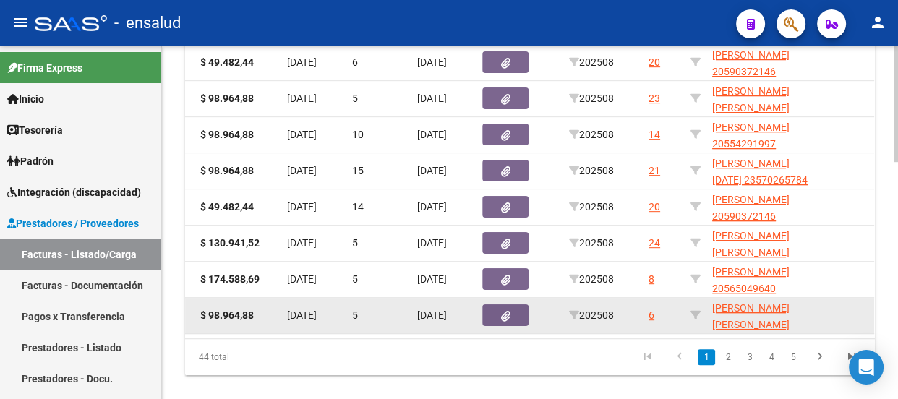
scroll to position [725, 0]
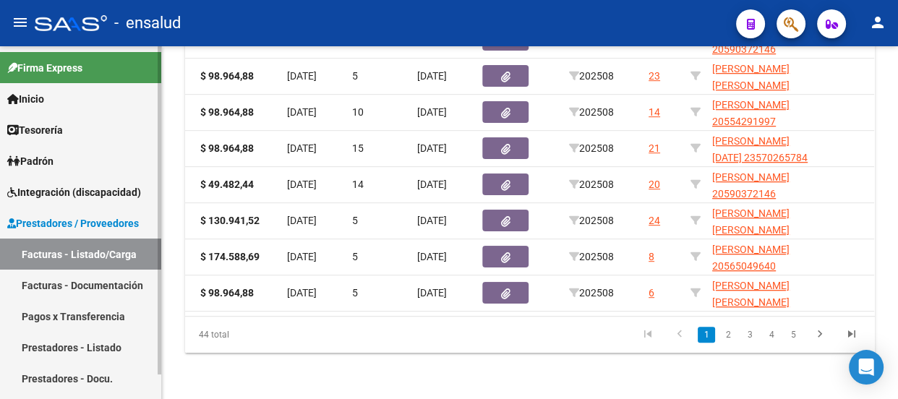
click at [67, 188] on span "Integración (discapacidad)" at bounding box center [74, 192] width 134 height 16
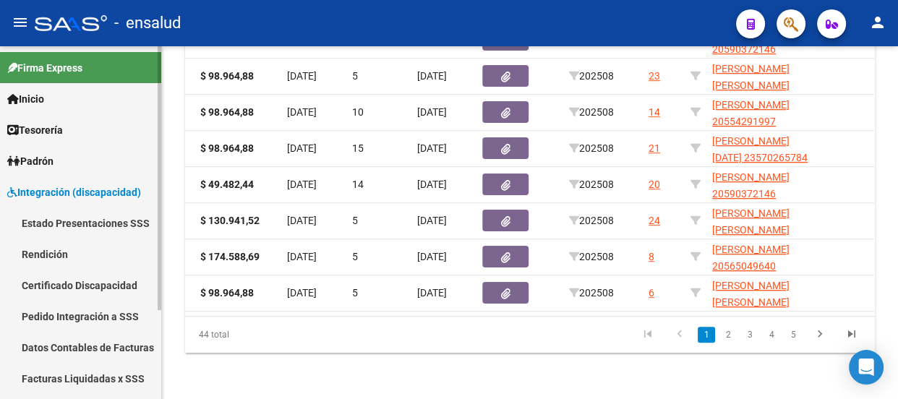
click at [83, 313] on link "Pedido Integración a SSS" at bounding box center [80, 316] width 161 height 31
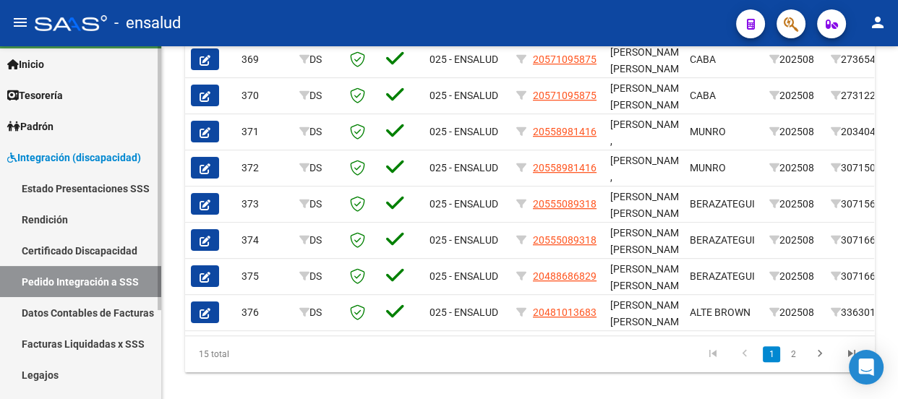
scroll to position [119, 0]
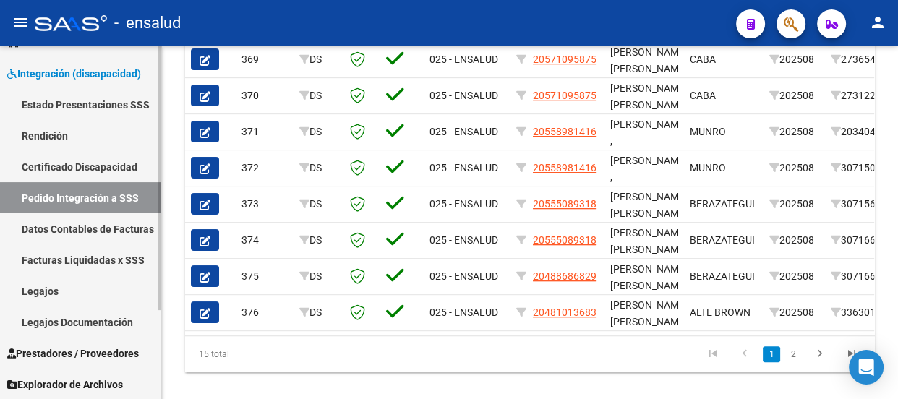
click at [66, 354] on span "Prestadores / Proveedores" at bounding box center [73, 354] width 132 height 16
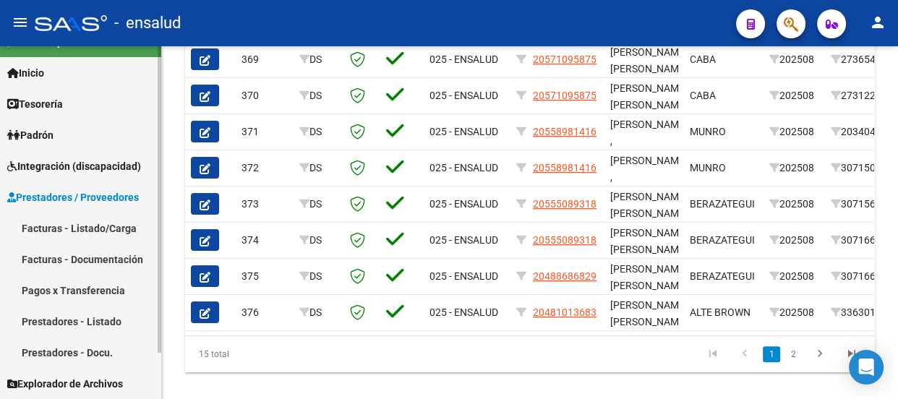
scroll to position [25, 0]
click at [72, 226] on link "Facturas - Listado/Carga" at bounding box center [80, 228] width 161 height 31
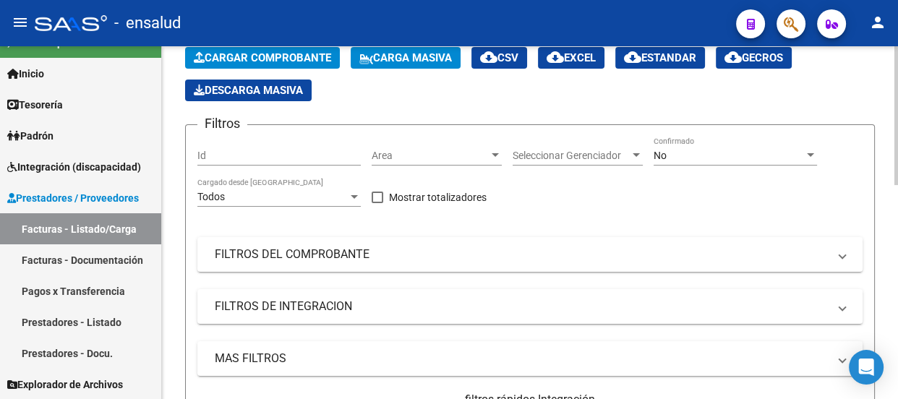
scroll to position [197, 0]
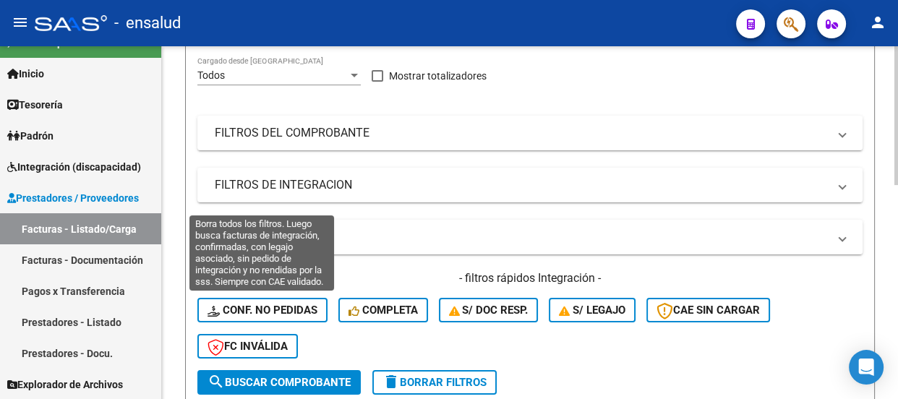
click at [268, 307] on span "Conf. no pedidas" at bounding box center [263, 310] width 110 height 13
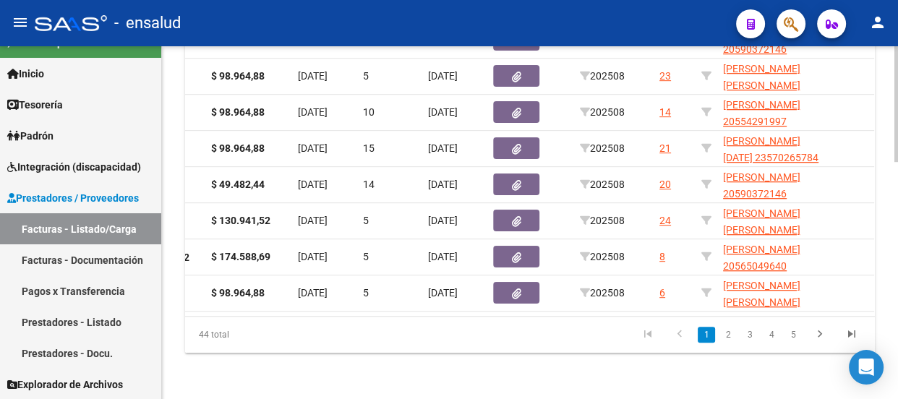
scroll to position [0, 777]
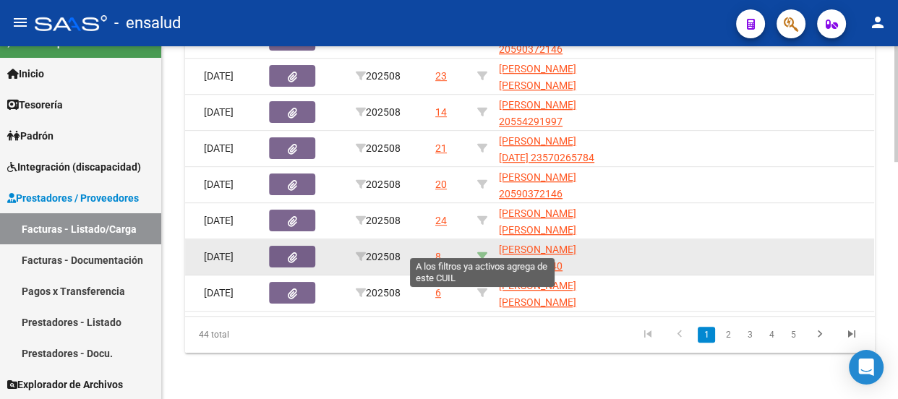
click at [479, 252] on icon at bounding box center [482, 257] width 10 height 10
type input "20565049640"
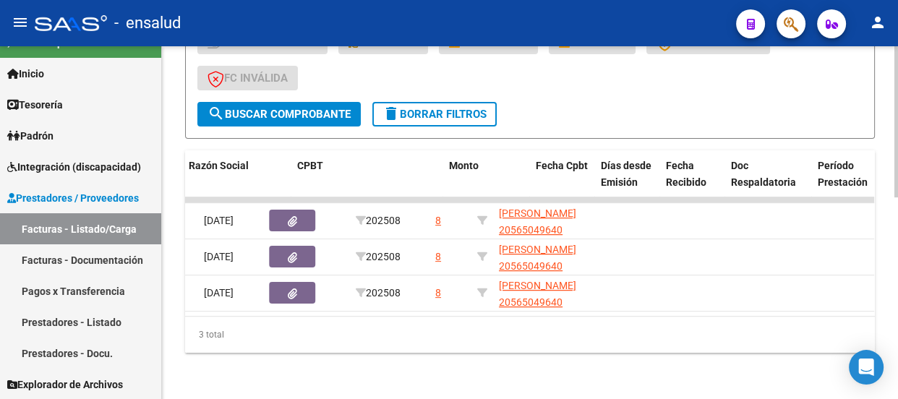
scroll to position [0, 0]
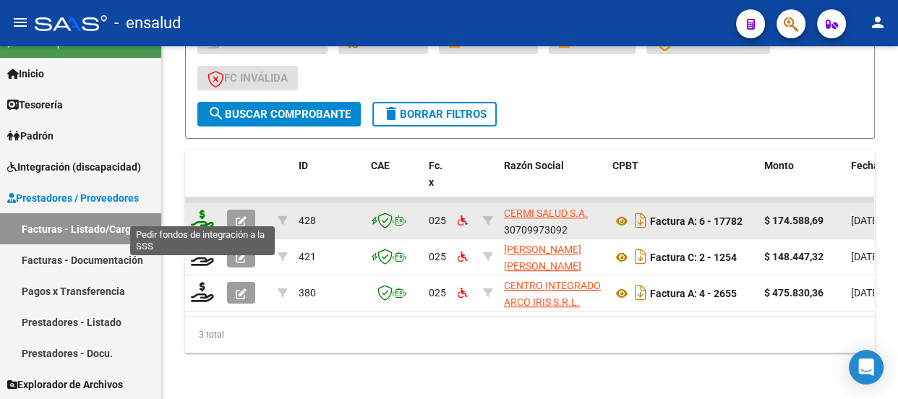
click at [197, 210] on icon at bounding box center [202, 220] width 23 height 20
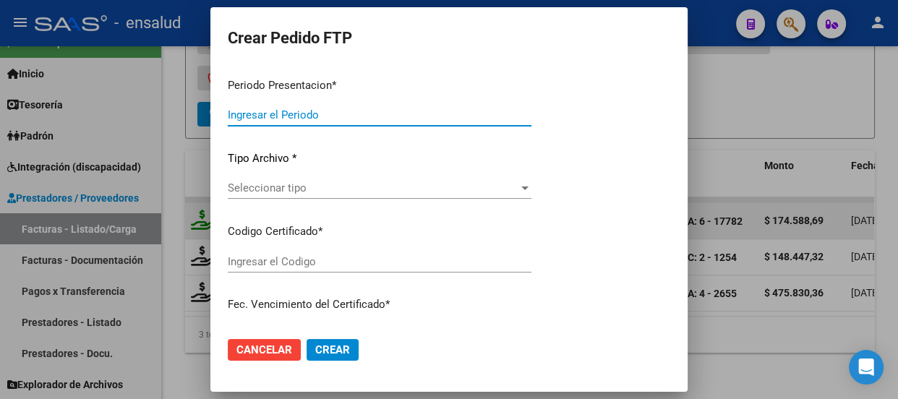
type input "202508"
type input "$ 174.588,69"
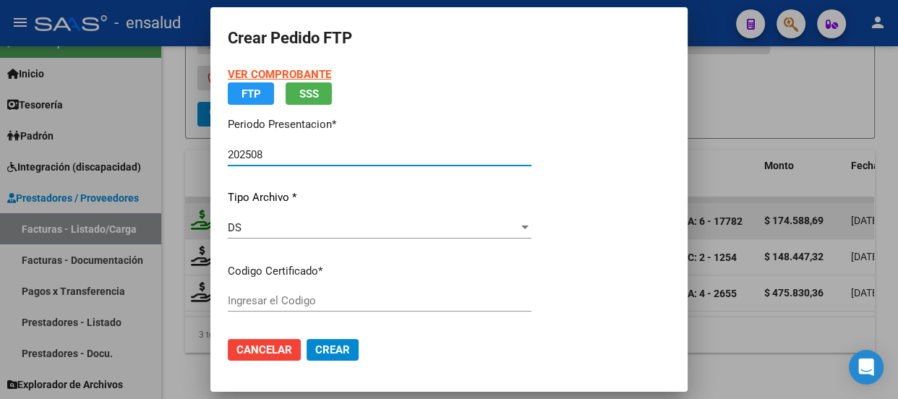
type input "ARG02000565049642022092120250921BS AS352"
type input "[DATE]"
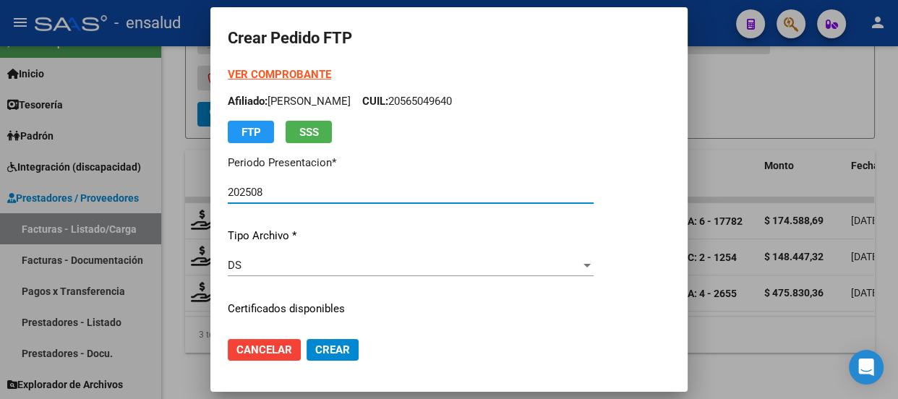
scroll to position [197, 0]
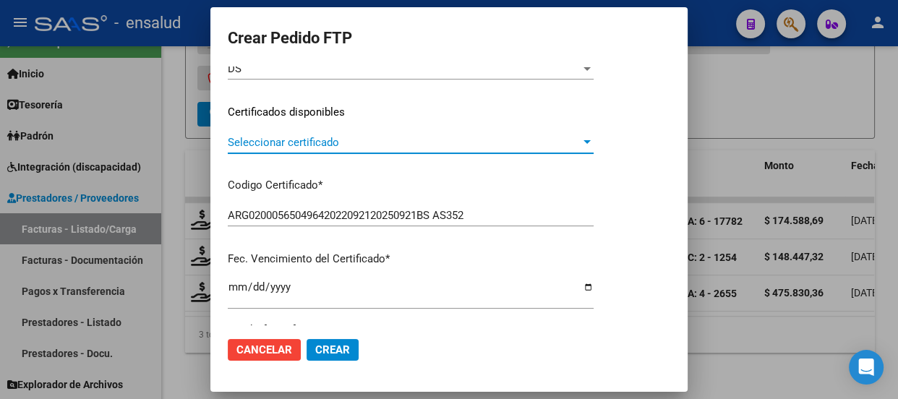
click at [356, 137] on span "Seleccionar certificado" at bounding box center [404, 142] width 353 height 13
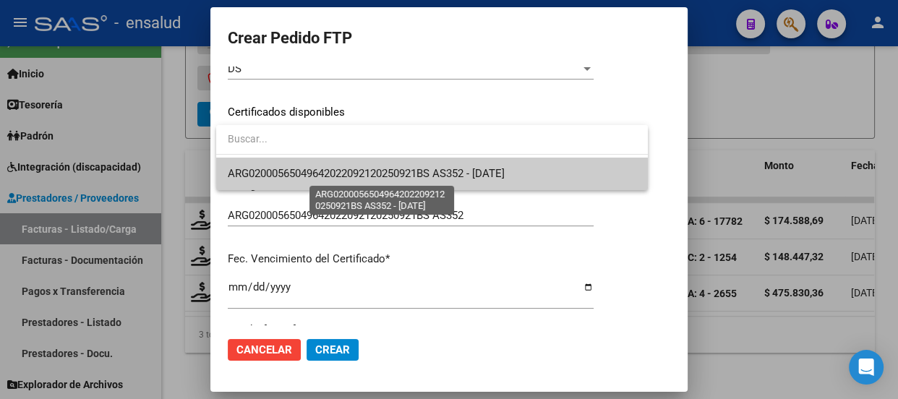
click at [346, 173] on span "ARG02000565049642022092120250921BS AS352 - [DATE]" at bounding box center [366, 173] width 277 height 13
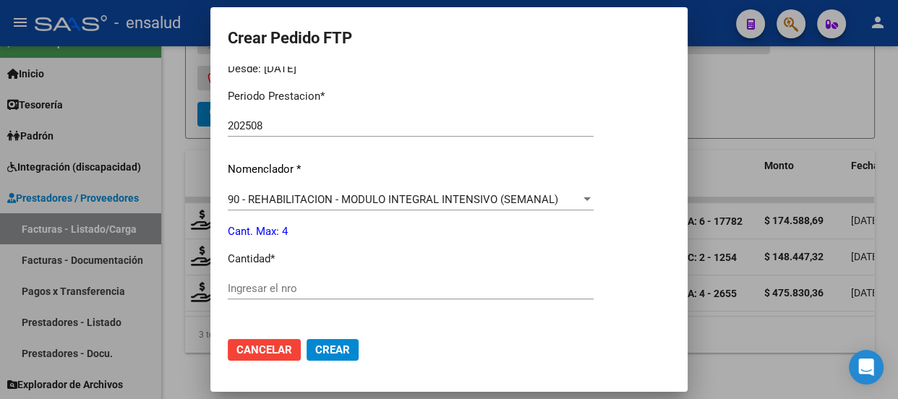
scroll to position [460, 0]
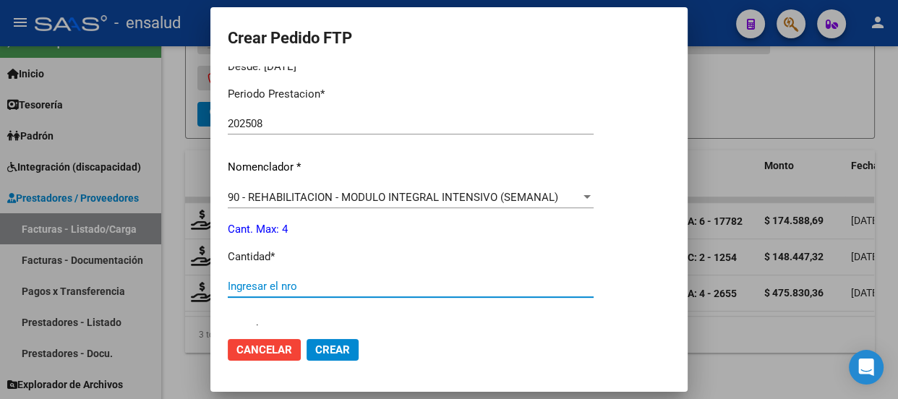
click at [249, 286] on input "Ingresar el nro" at bounding box center [411, 286] width 366 height 13
type input "4"
click at [333, 351] on span "Crear" at bounding box center [332, 349] width 35 height 13
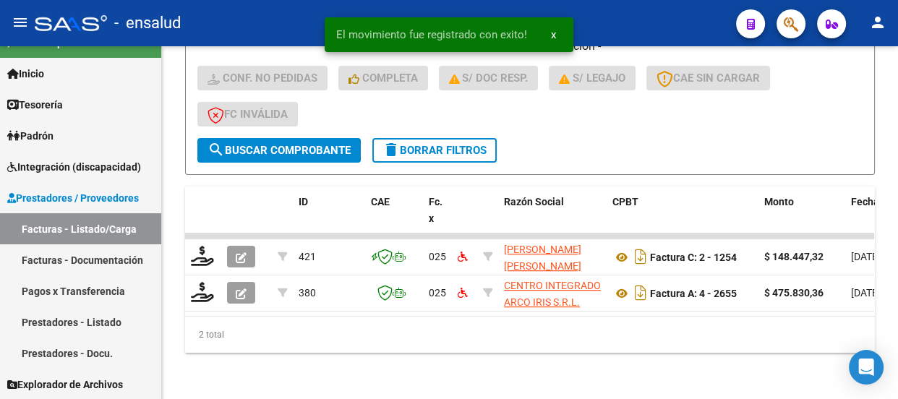
scroll to position [436, 0]
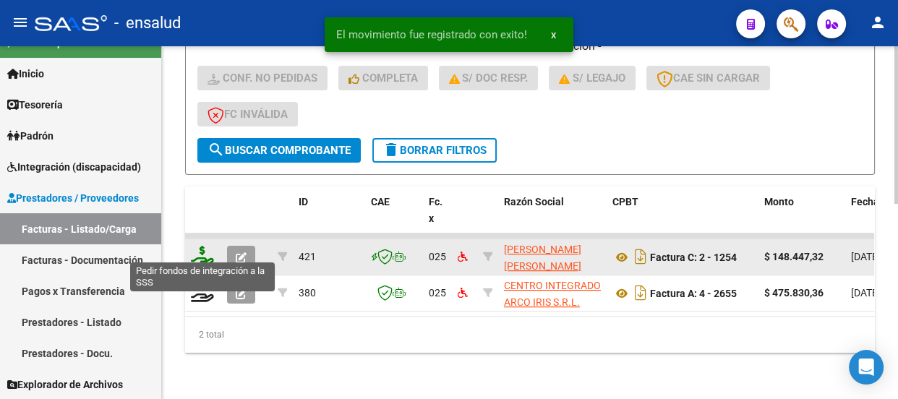
click at [200, 249] on icon at bounding box center [202, 256] width 23 height 20
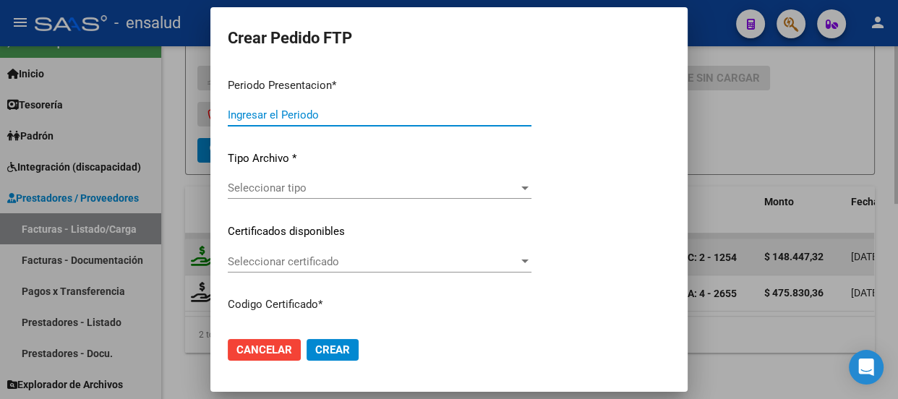
type input "202508"
type input "$ 148.447,32"
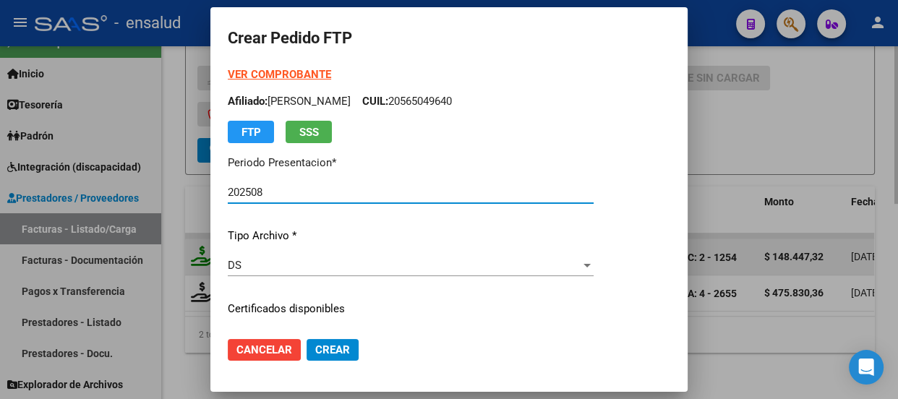
type input "ARG02000565049642022092120250921BS AS352"
type input "[DATE]"
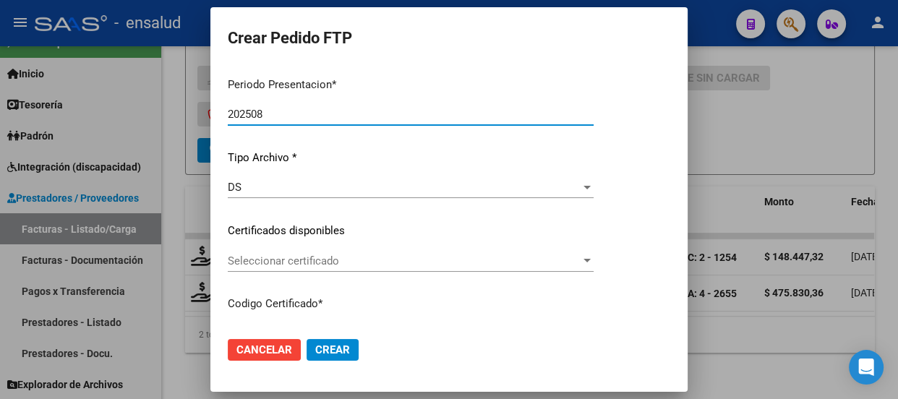
scroll to position [197, 0]
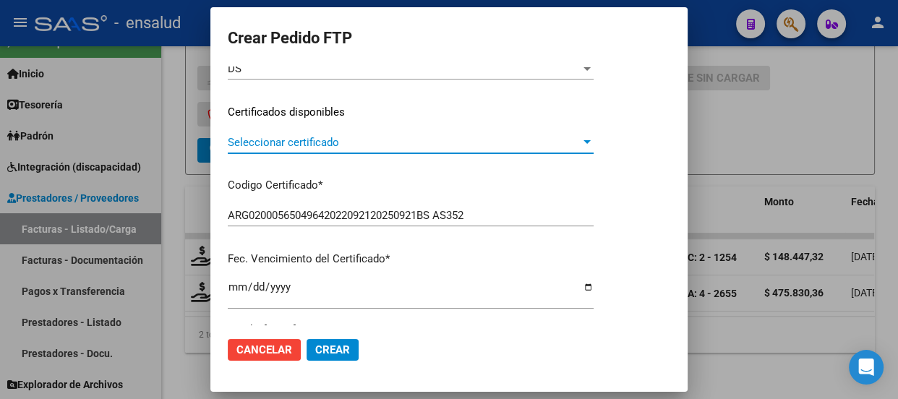
click at [390, 137] on span "Seleccionar certificado" at bounding box center [404, 142] width 353 height 13
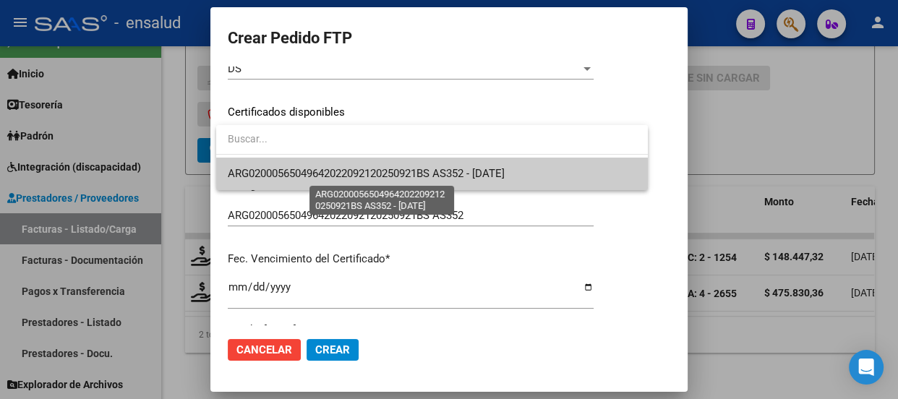
click at [371, 168] on span "ARG02000565049642022092120250921BS AS352 - [DATE]" at bounding box center [366, 173] width 277 height 13
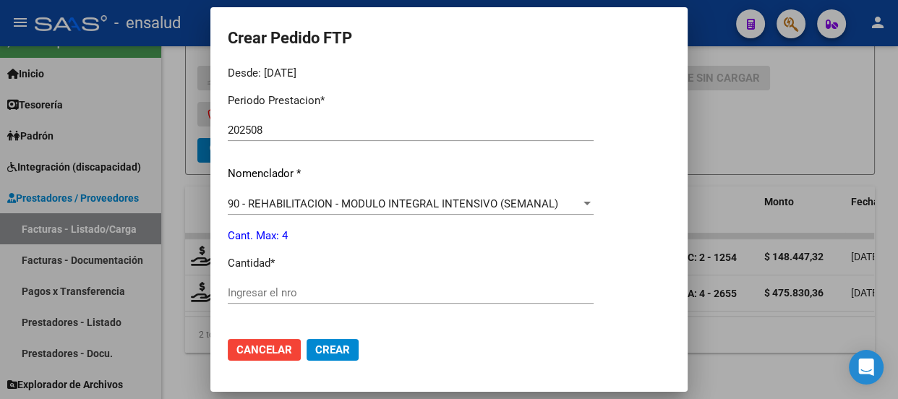
scroll to position [591, 0]
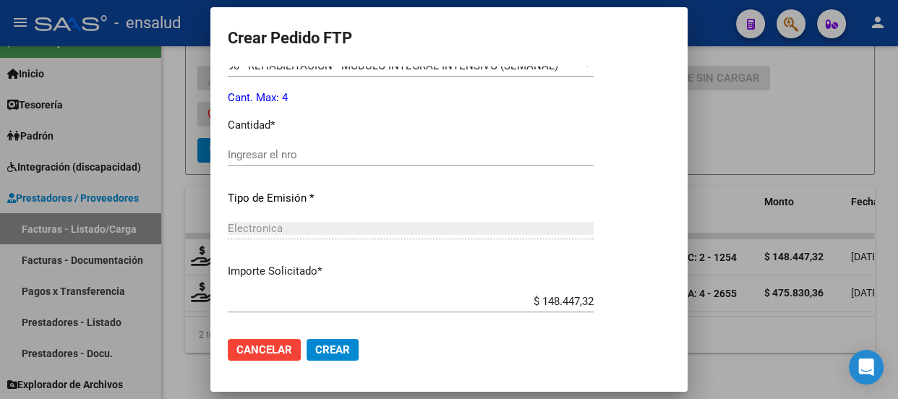
click at [251, 158] on input "Ingresar el nro" at bounding box center [411, 154] width 366 height 13
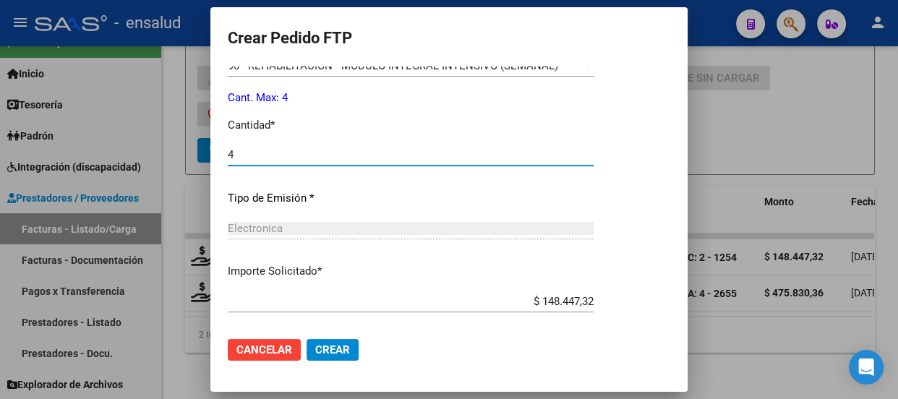
type input "4"
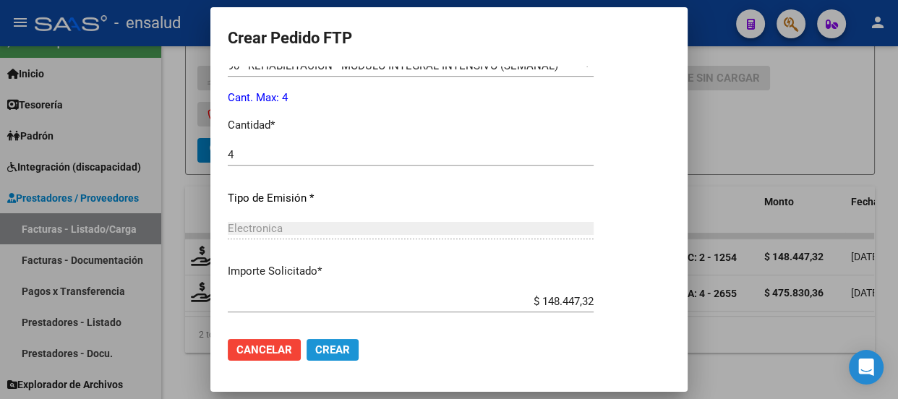
click at [341, 354] on span "Crear" at bounding box center [332, 349] width 35 height 13
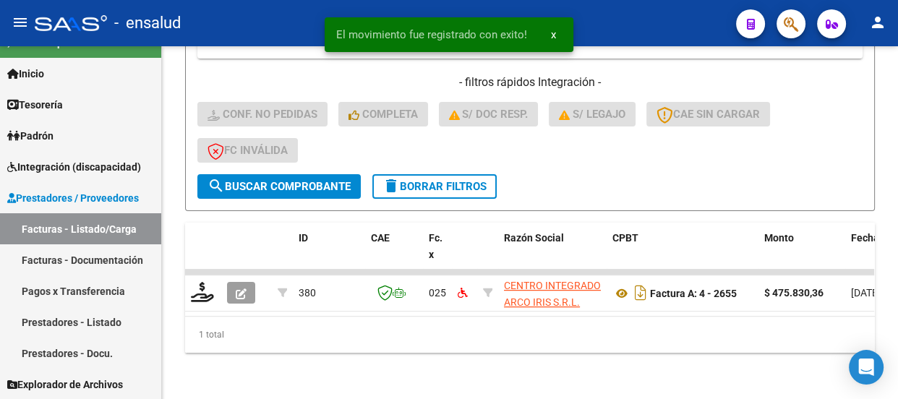
scroll to position [400, 0]
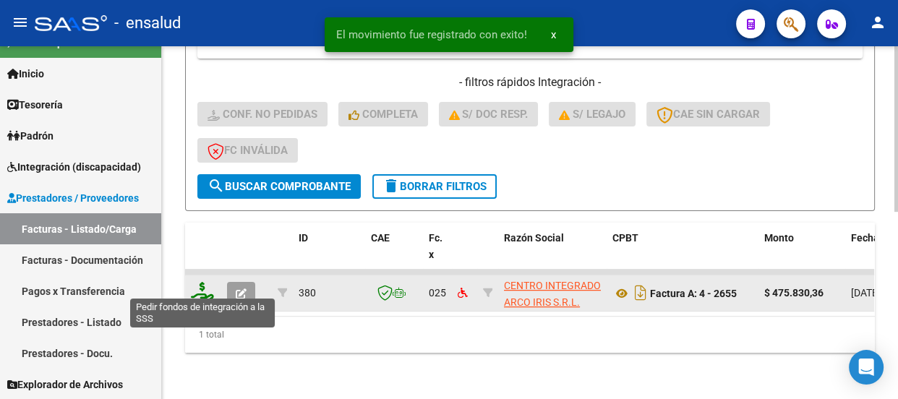
click at [202, 285] on icon at bounding box center [202, 292] width 23 height 20
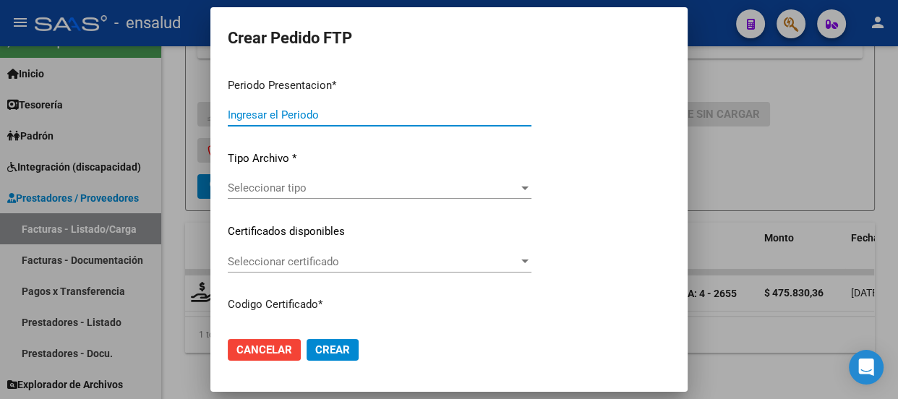
type input "202508"
type input "$ 475.830,36"
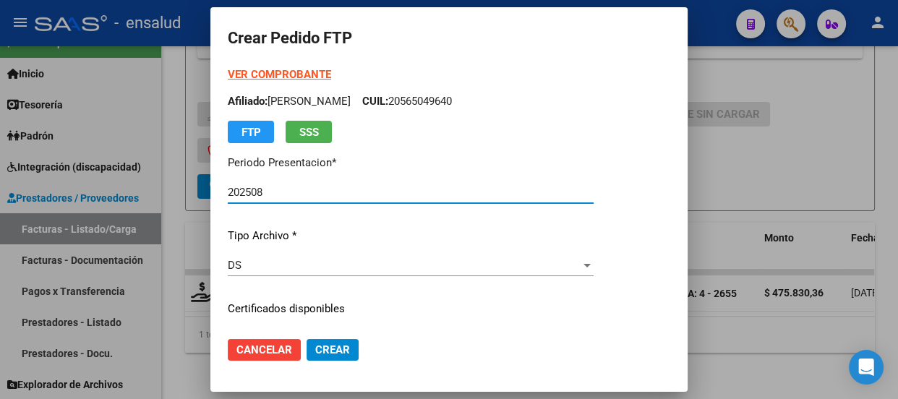
type input "ARG02000565049642022092120250921BS AS352"
type input "[DATE]"
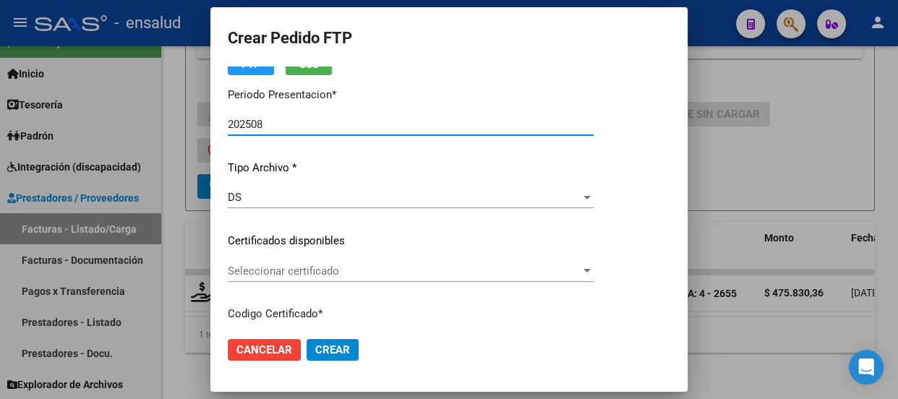
scroll to position [197, 0]
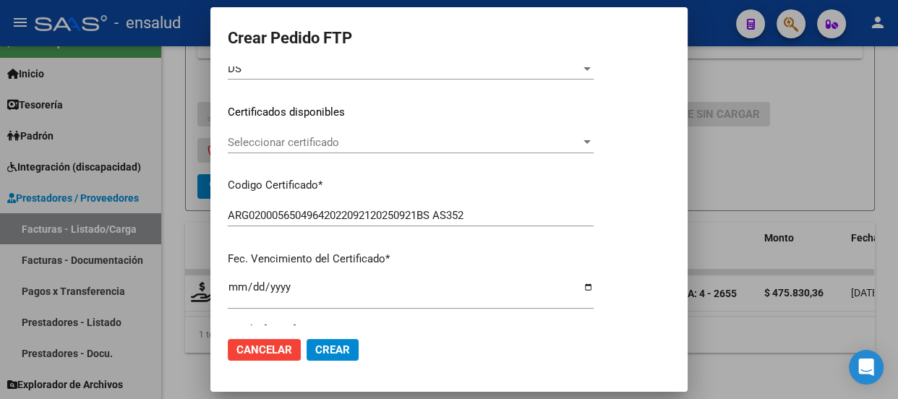
click at [489, 142] on span "Seleccionar certificado" at bounding box center [404, 142] width 353 height 13
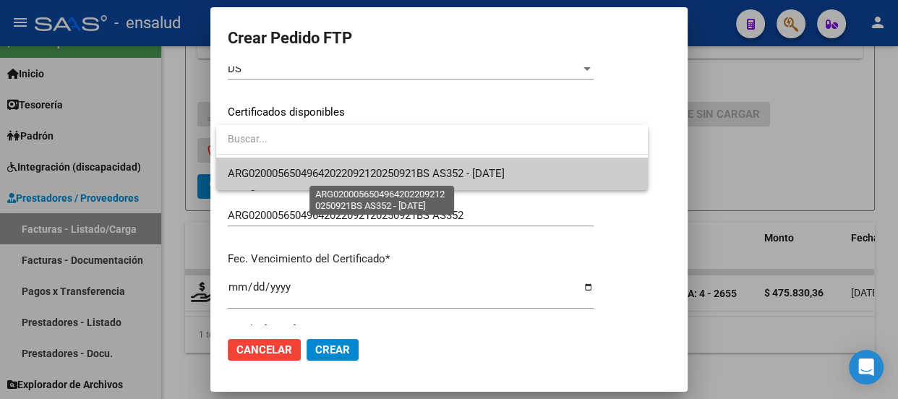
click at [474, 169] on span "ARG02000565049642022092120250921BS AS352 - [DATE]" at bounding box center [366, 173] width 277 height 13
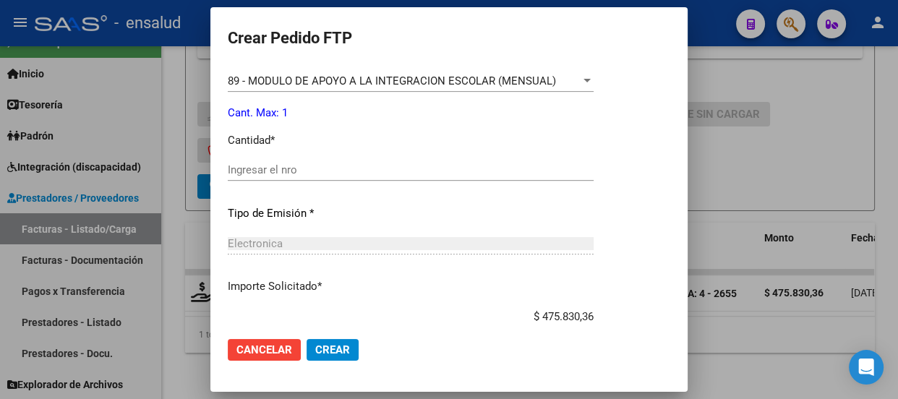
scroll to position [591, 0]
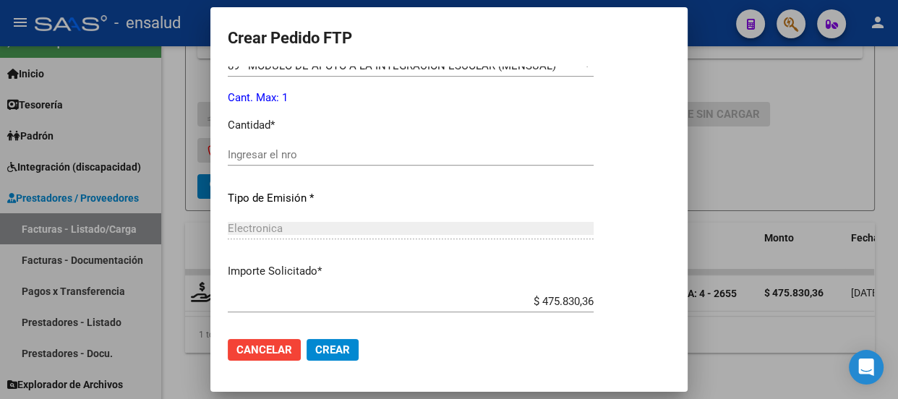
click at [249, 157] on input "Ingresar el nro" at bounding box center [411, 154] width 366 height 13
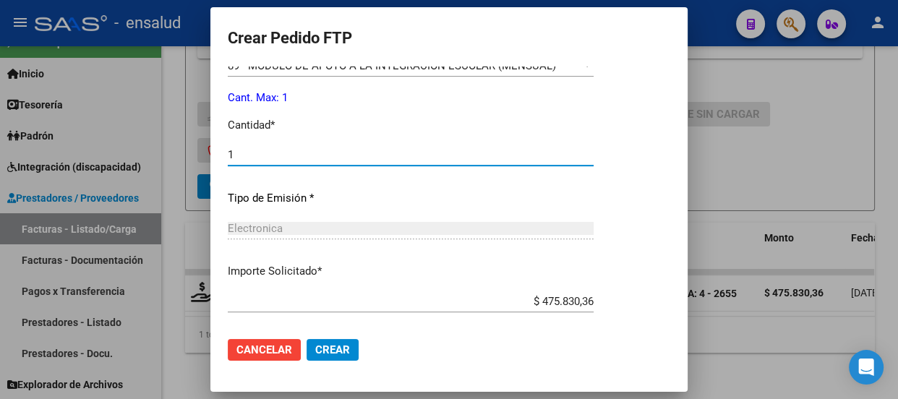
type input "1"
click at [339, 350] on span "Crear" at bounding box center [332, 349] width 35 height 13
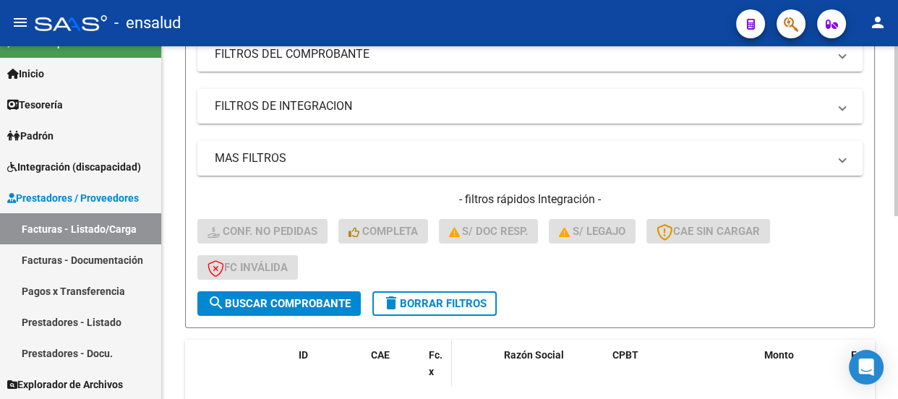
scroll to position [379, 0]
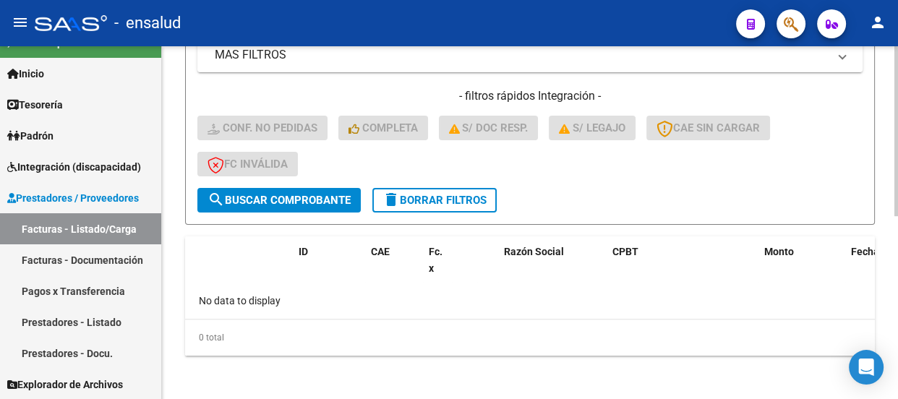
click at [471, 197] on span "delete Borrar Filtros" at bounding box center [435, 200] width 104 height 13
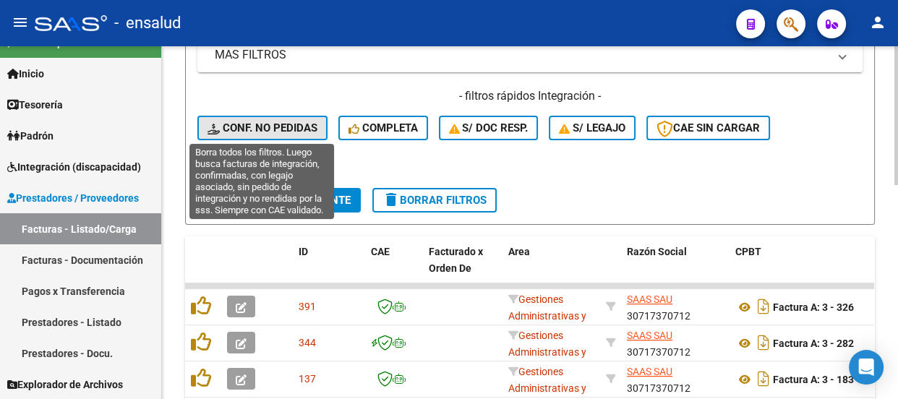
click at [277, 123] on span "Conf. no pedidas" at bounding box center [263, 127] width 110 height 13
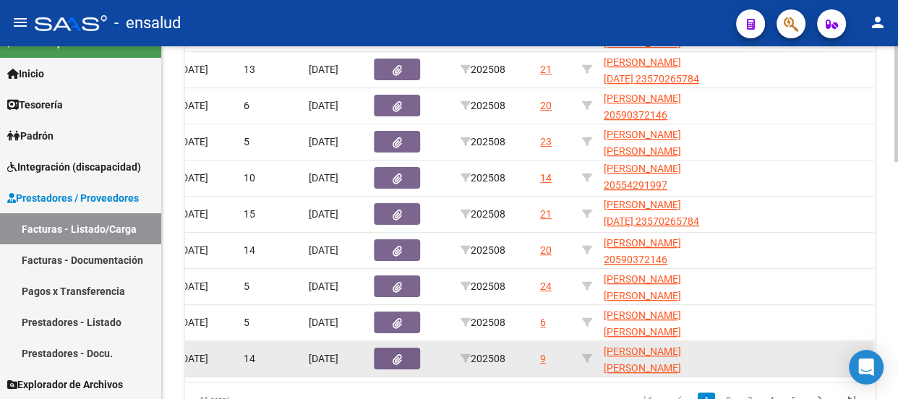
scroll to position [725, 0]
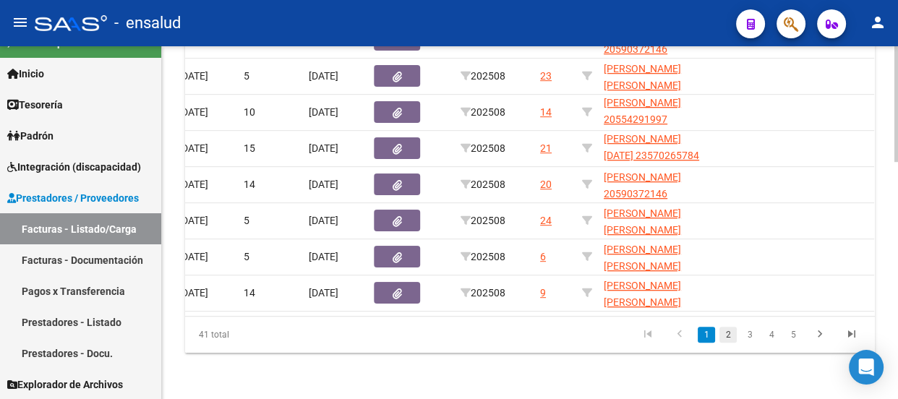
click at [725, 333] on link "2" at bounding box center [727, 335] width 17 height 16
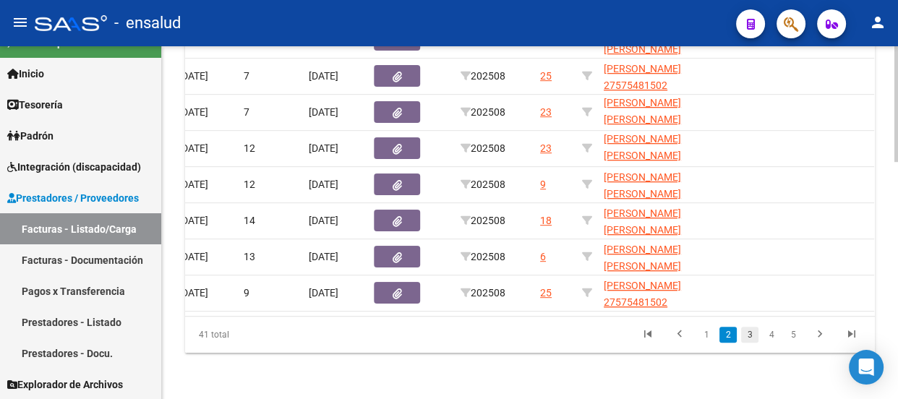
click at [750, 341] on link "3" at bounding box center [749, 335] width 17 height 16
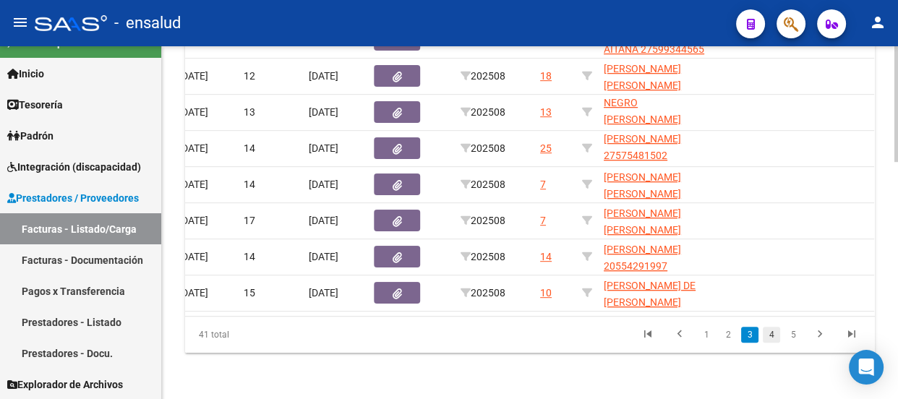
click at [768, 336] on link "4" at bounding box center [771, 335] width 17 height 16
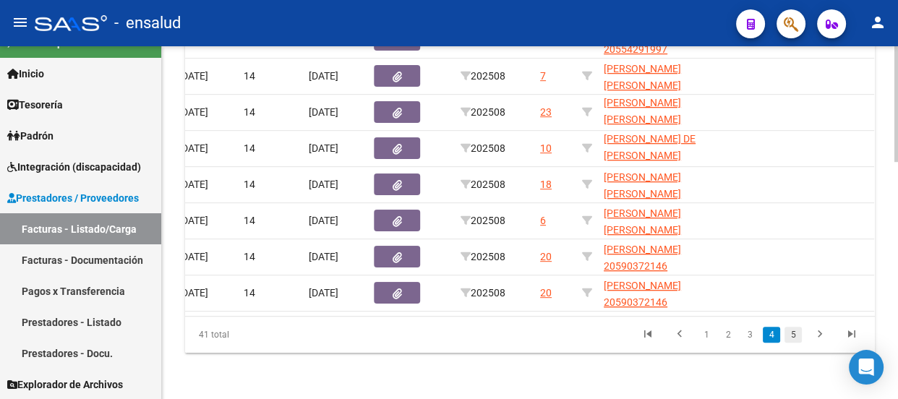
click at [794, 333] on link "5" at bounding box center [793, 335] width 17 height 16
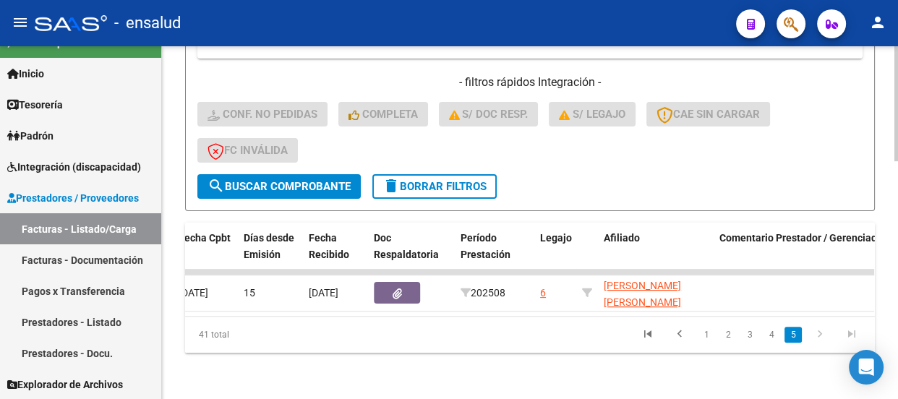
scroll to position [400, 0]
click at [707, 336] on link "1" at bounding box center [706, 335] width 17 height 16
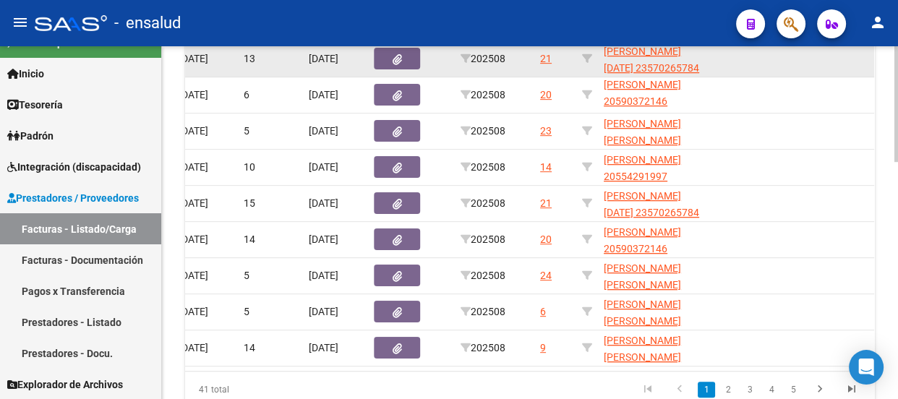
scroll to position [725, 0]
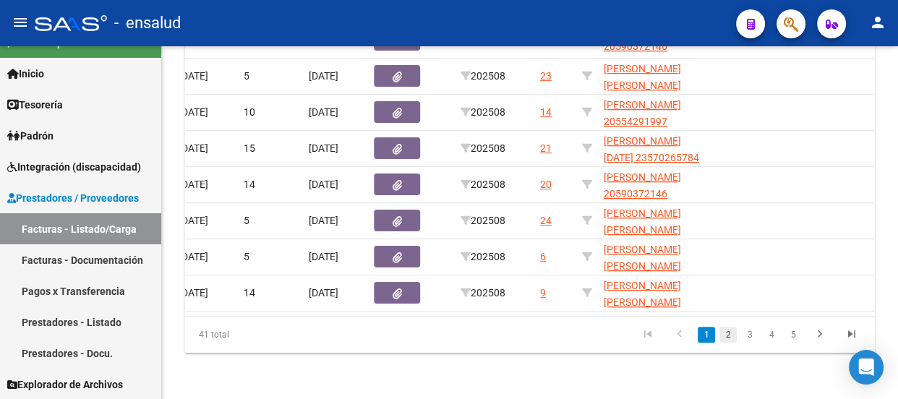
click at [730, 336] on link "2" at bounding box center [727, 335] width 17 height 16
click at [745, 335] on link "3" at bounding box center [749, 335] width 17 height 16
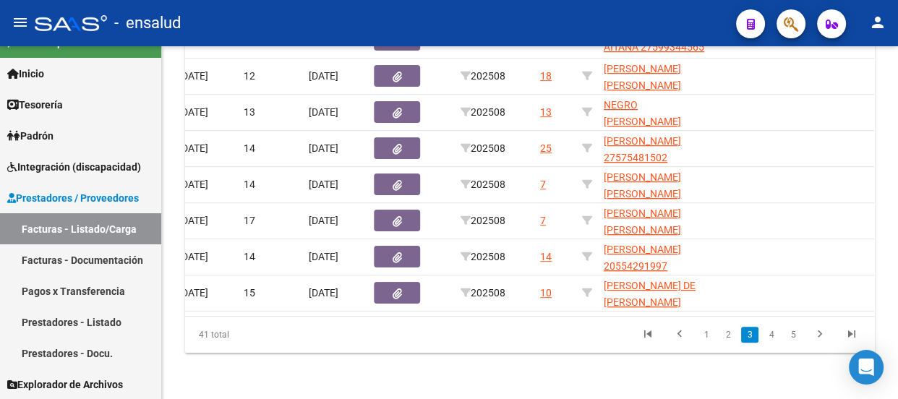
scroll to position [659, 0]
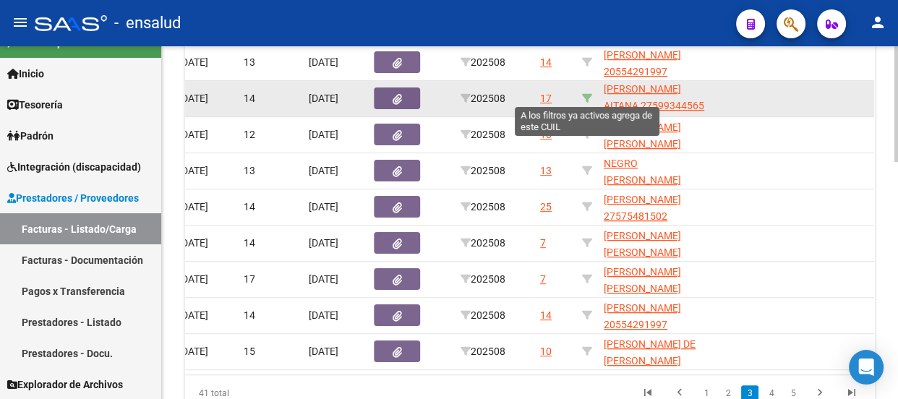
click at [586, 95] on icon at bounding box center [587, 98] width 10 height 10
type input "27599344565"
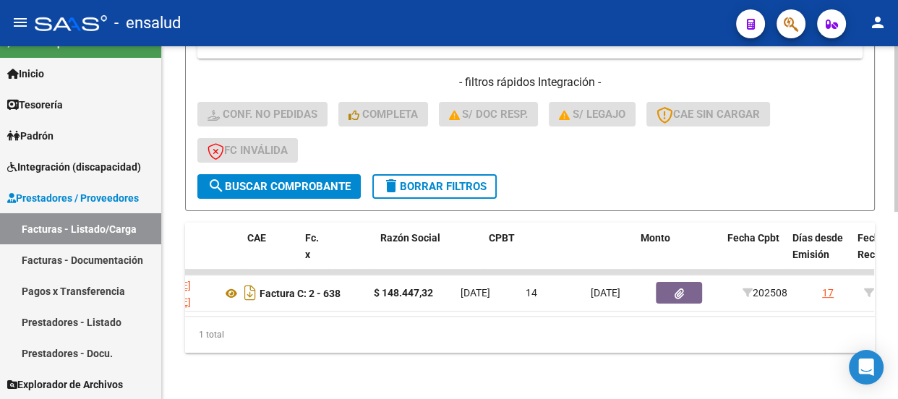
scroll to position [0, 0]
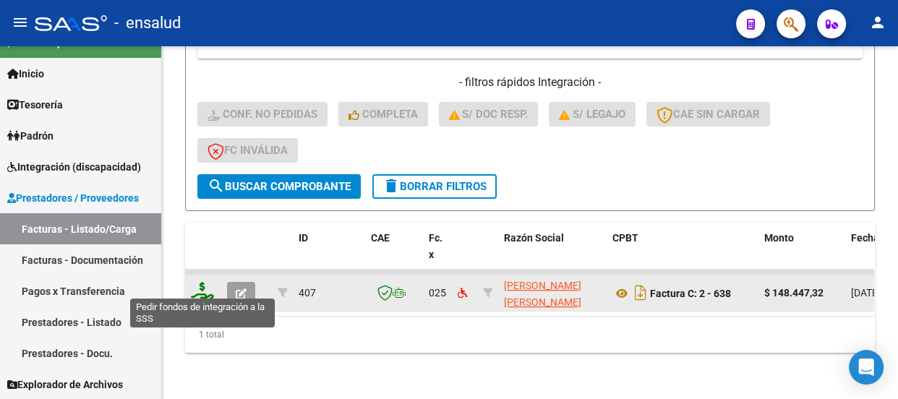
click at [202, 282] on icon at bounding box center [202, 292] width 23 height 20
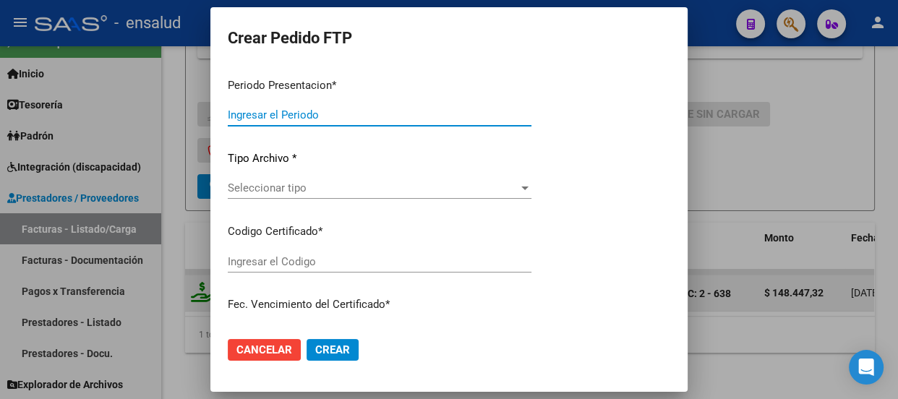
type input "202508"
type input "$ 148.447,32"
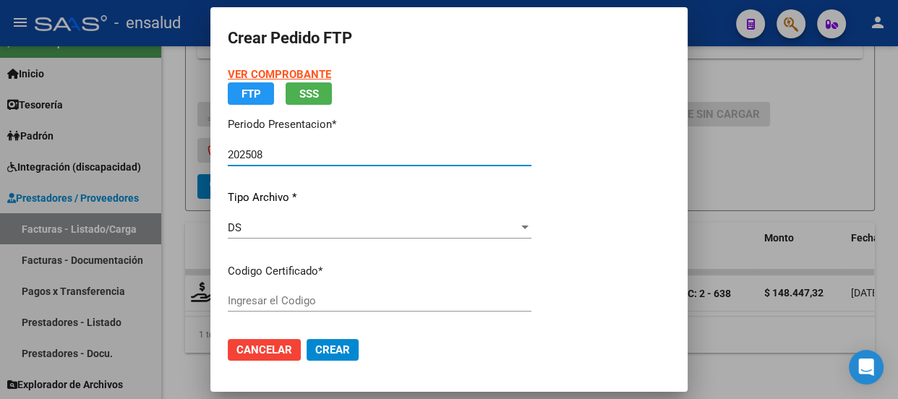
type input "ARG01000599344562024010220260102BS AS436"
type input "[DATE]"
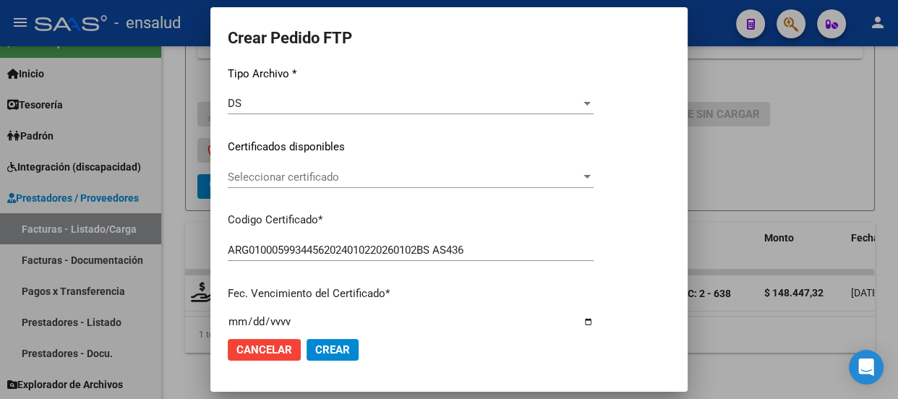
scroll to position [197, 0]
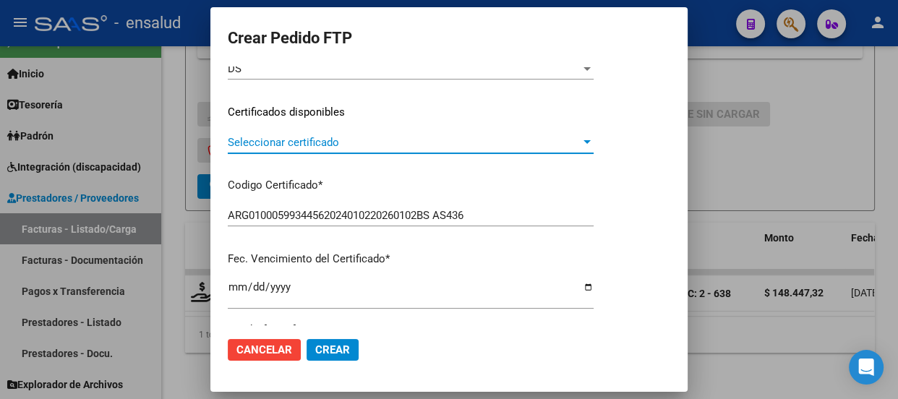
click at [469, 141] on span "Seleccionar certificado" at bounding box center [404, 142] width 353 height 13
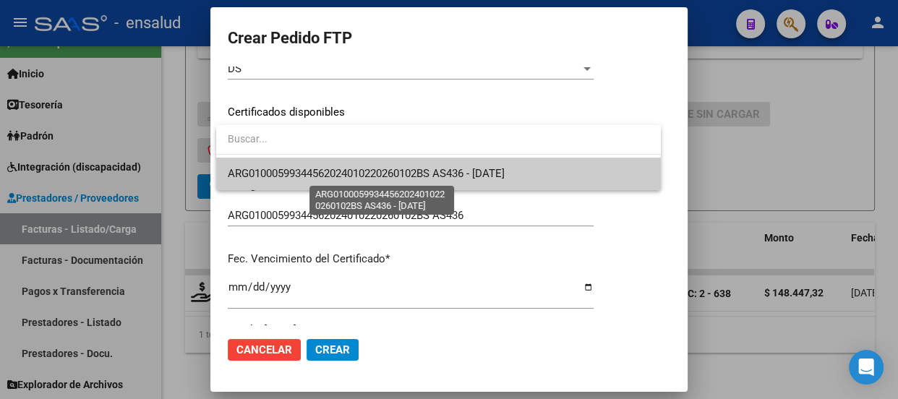
click at [446, 174] on span "ARG01000599344562024010220260102BS AS436 - [DATE]" at bounding box center [366, 173] width 277 height 13
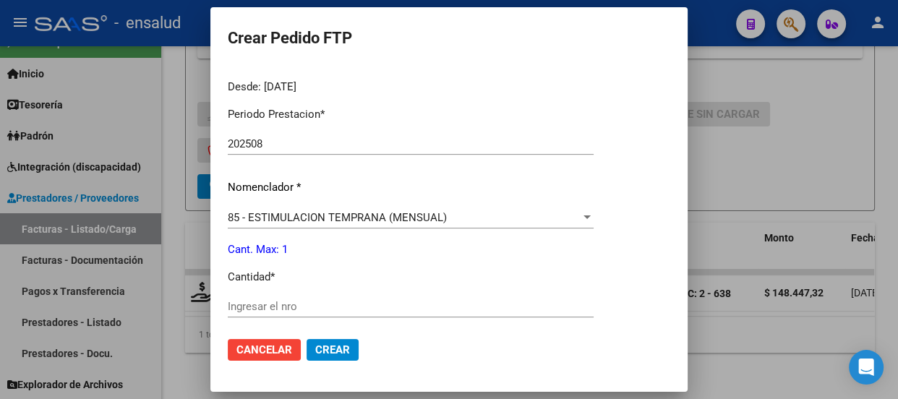
scroll to position [526, 0]
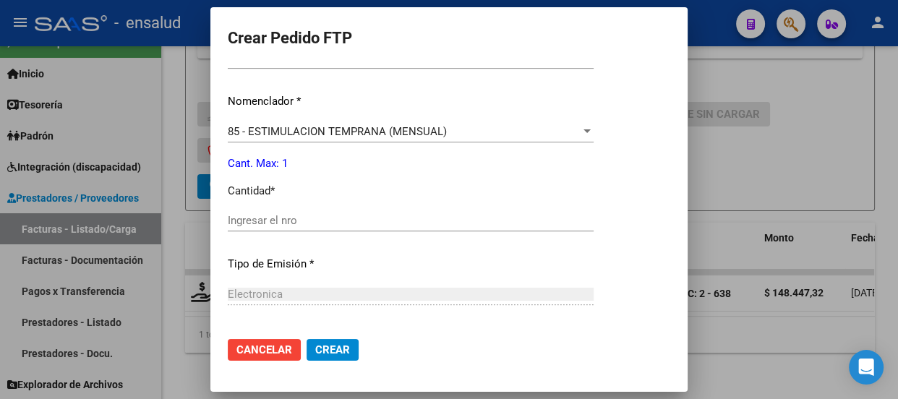
click at [272, 215] on input "Ingresar el nro" at bounding box center [411, 220] width 366 height 13
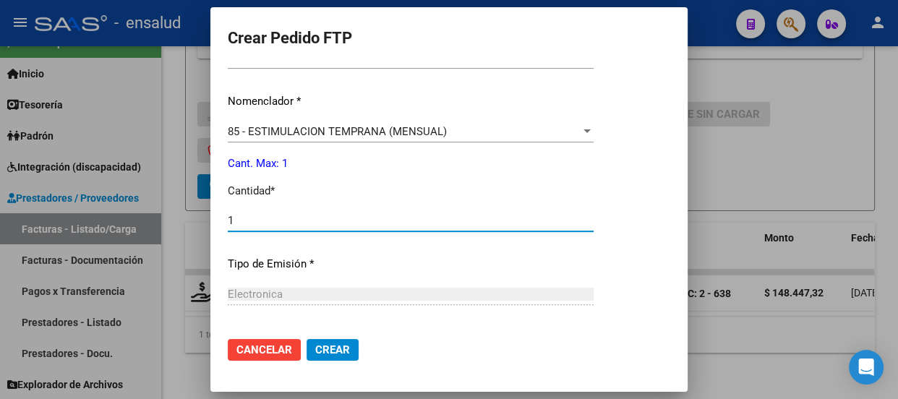
type input "1"
click at [341, 356] on button "Crear" at bounding box center [333, 350] width 52 height 22
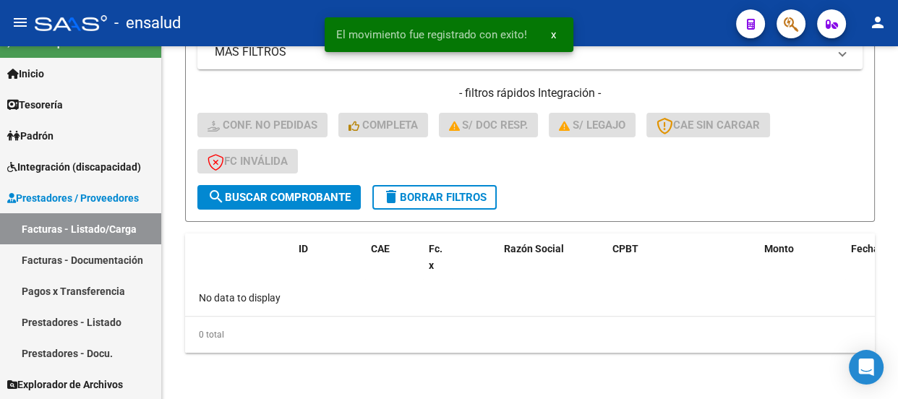
scroll to position [379, 0]
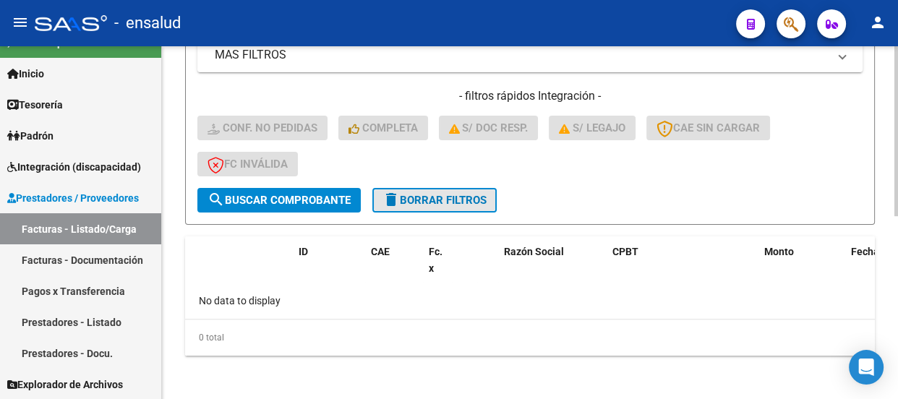
click at [466, 195] on span "delete Borrar Filtros" at bounding box center [435, 200] width 104 height 13
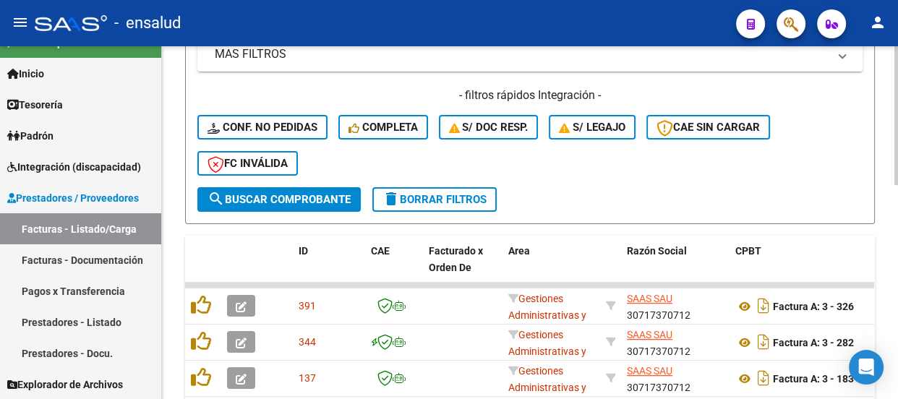
scroll to position [282, 0]
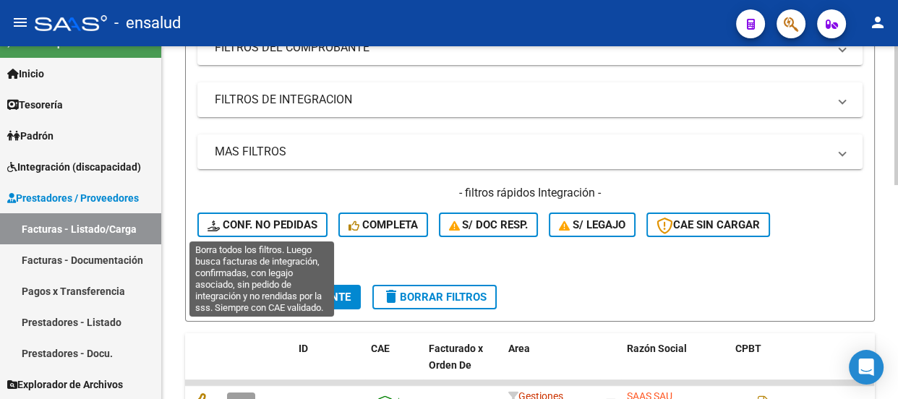
click at [283, 221] on span "Conf. no pedidas" at bounding box center [263, 224] width 110 height 13
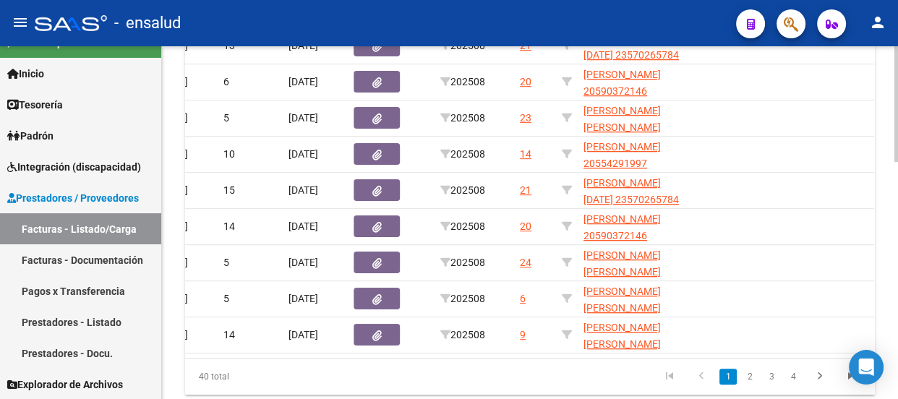
scroll to position [0, 736]
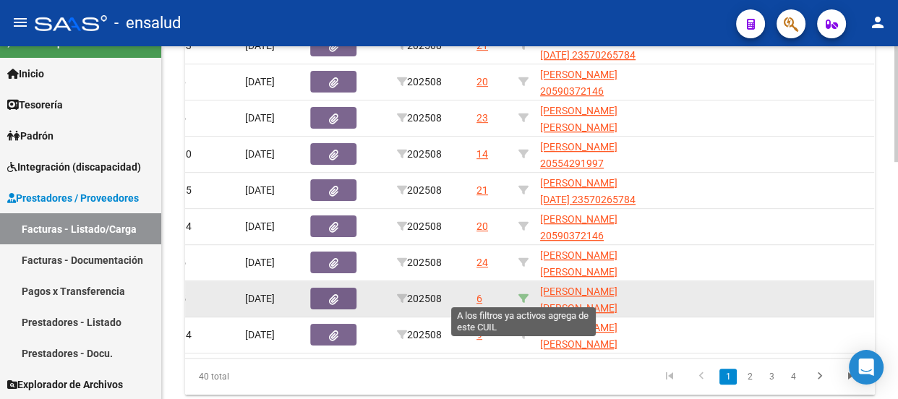
click at [522, 294] on icon at bounding box center [523, 299] width 10 height 10
type input "20562645226"
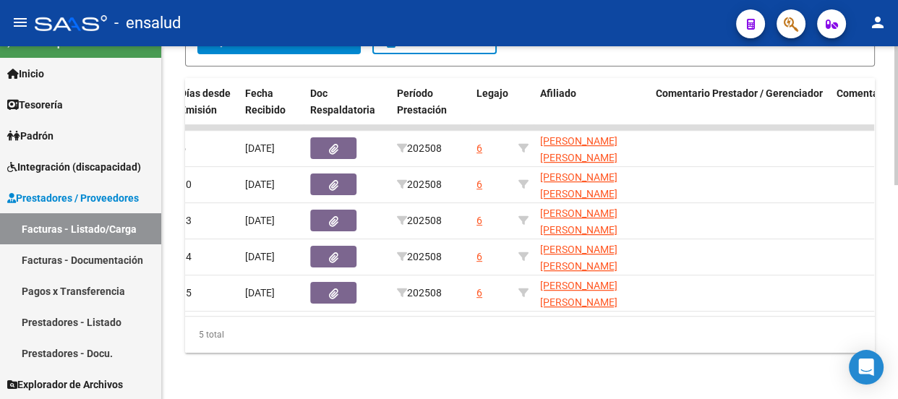
scroll to position [544, 0]
drag, startPoint x: 574, startPoint y: 304, endPoint x: 346, endPoint y: 306, distance: 227.8
click at [346, 306] on datatable-body "425 025 [PERSON_NAME] SOLEDAD 27369371946 Factura C: 2 - 615 $ 98.964,88 [DATE]…" at bounding box center [529, 220] width 689 height 192
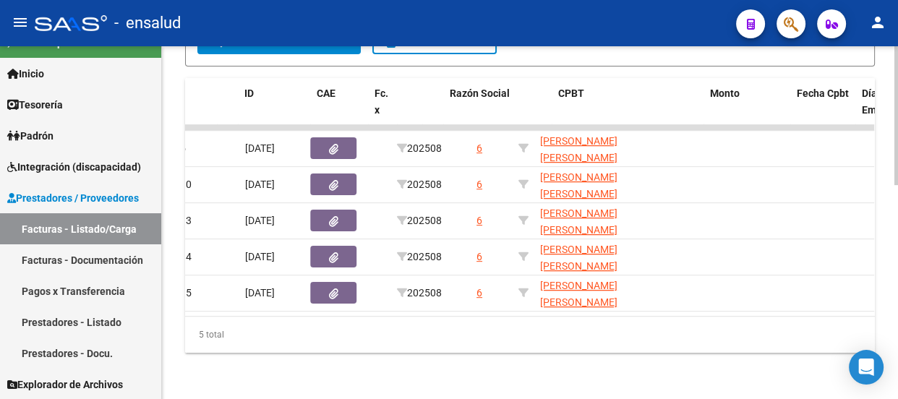
scroll to position [0, 20]
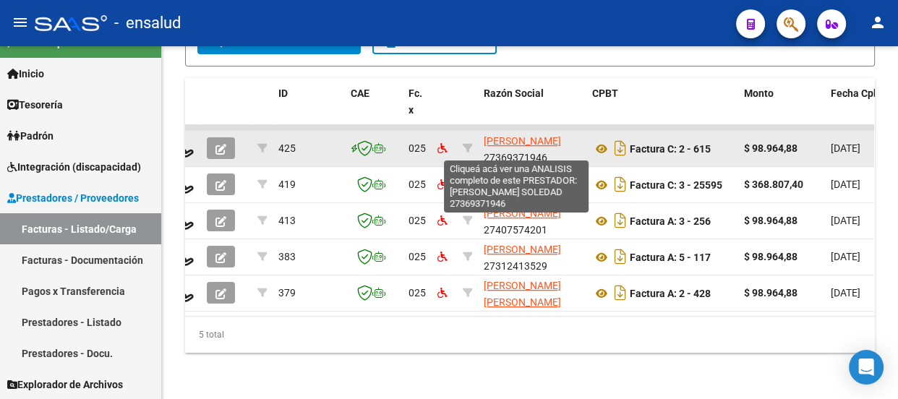
click at [510, 135] on span "[PERSON_NAME]" at bounding box center [522, 141] width 77 height 12
type textarea "27369371946"
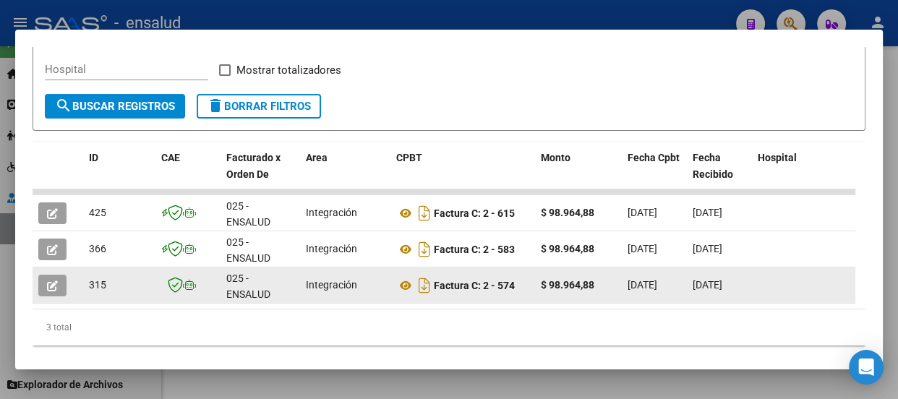
scroll to position [262, 0]
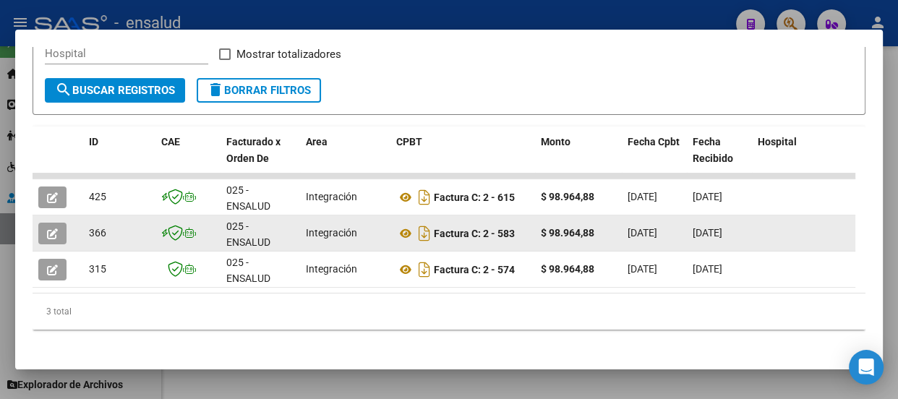
click at [44, 234] on button "button" at bounding box center [52, 234] width 28 height 22
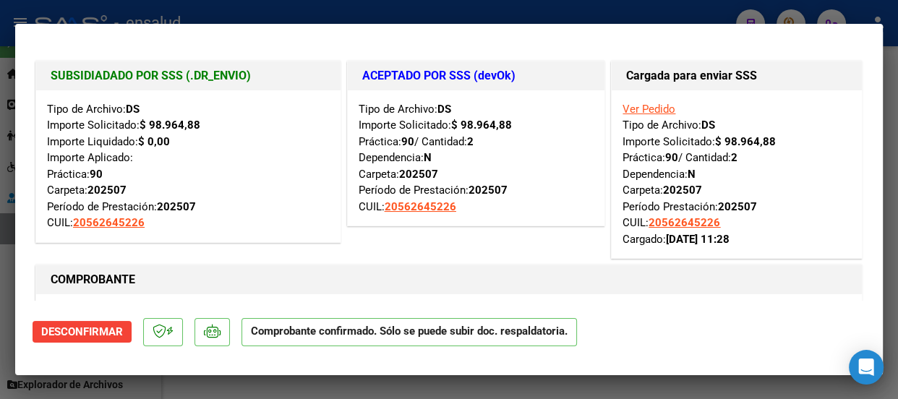
drag, startPoint x: 330, startPoint y: 9, endPoint x: 327, endPoint y: 22, distance: 14.2
click at [330, 10] on div at bounding box center [449, 199] width 898 height 399
type input "$ 0,00"
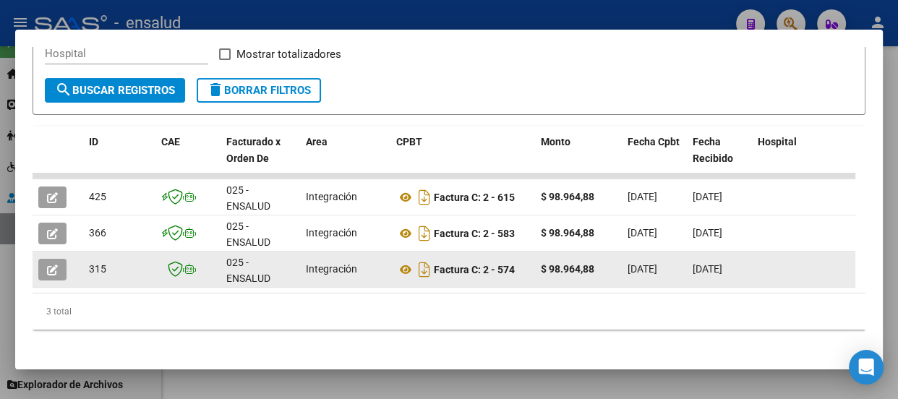
click at [53, 268] on icon "button" at bounding box center [52, 270] width 11 height 11
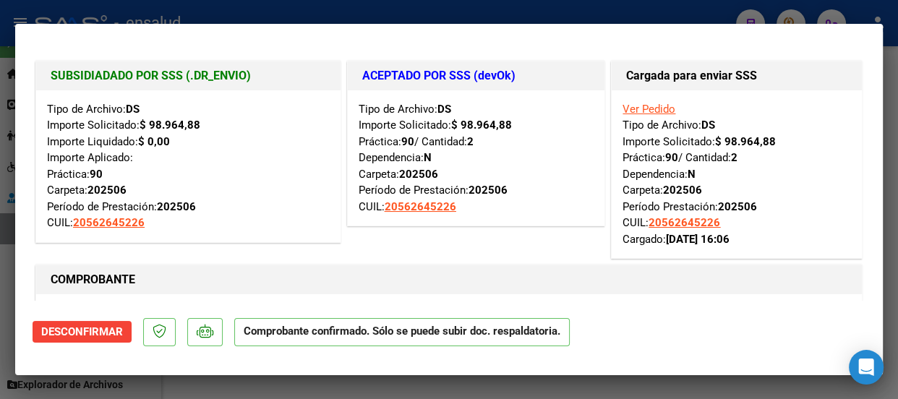
click at [450, 19] on div at bounding box center [449, 199] width 898 height 399
type input "$ 0,00"
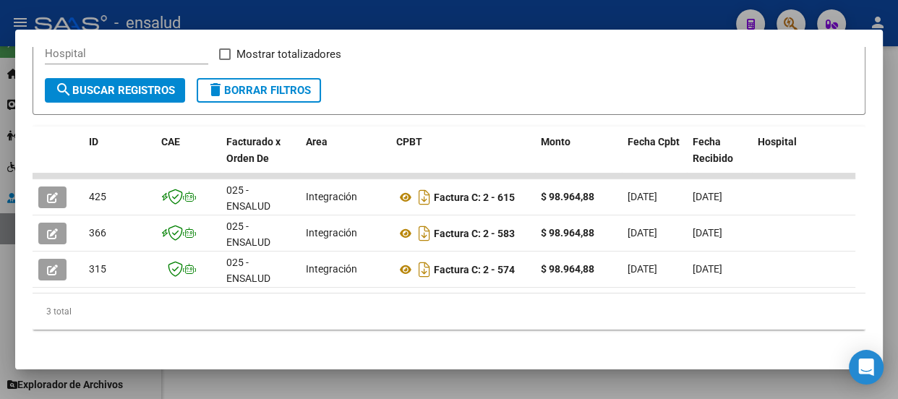
click at [471, 12] on div at bounding box center [449, 199] width 898 height 399
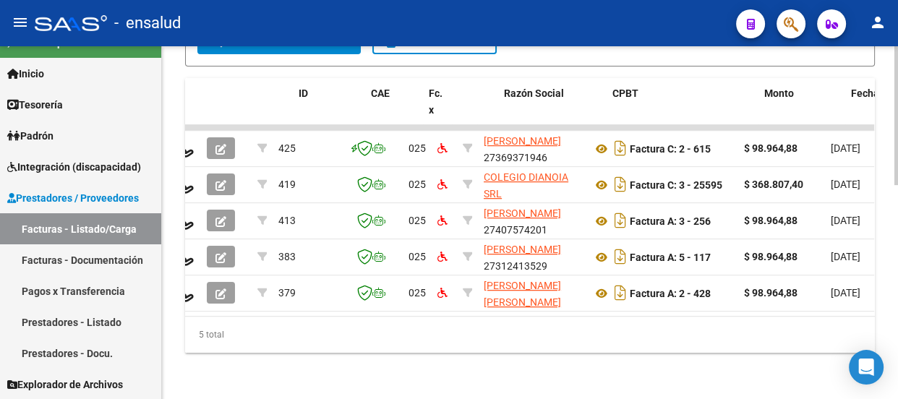
scroll to position [0, 0]
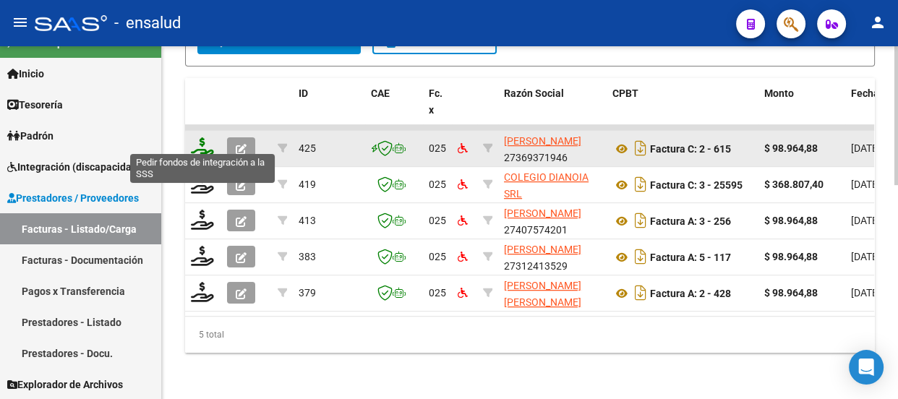
click at [204, 137] on icon at bounding box center [202, 147] width 23 height 20
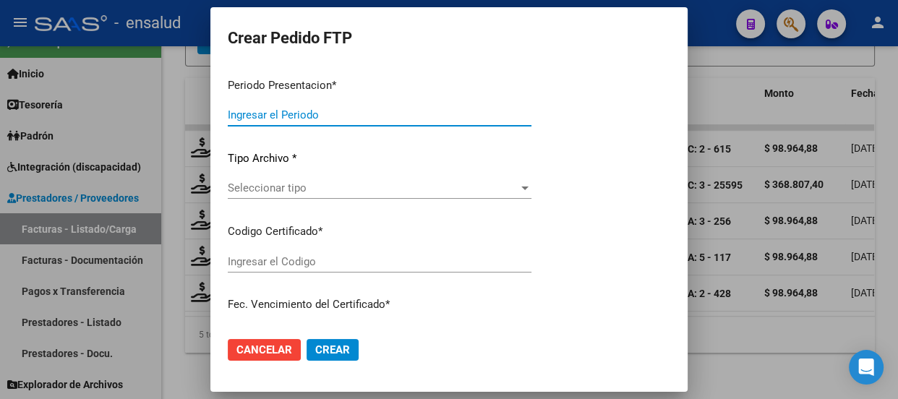
type input "202508"
type input "$ 98.964,88"
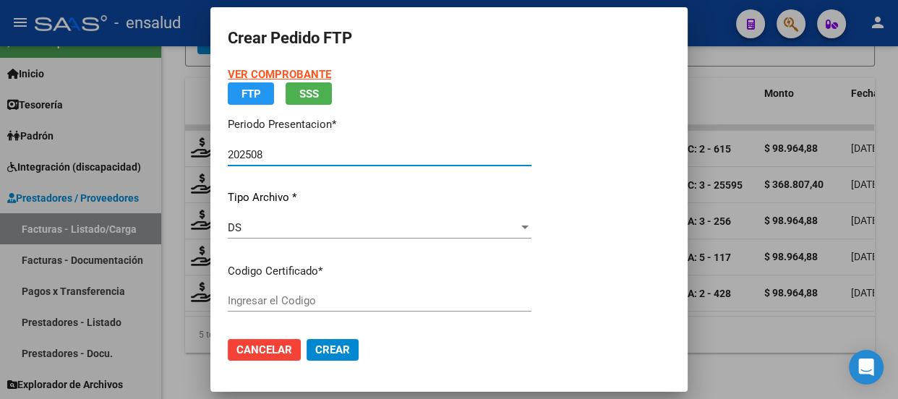
type input "ARG02000562645222021110320261103BS AS413"
type input "[DATE]"
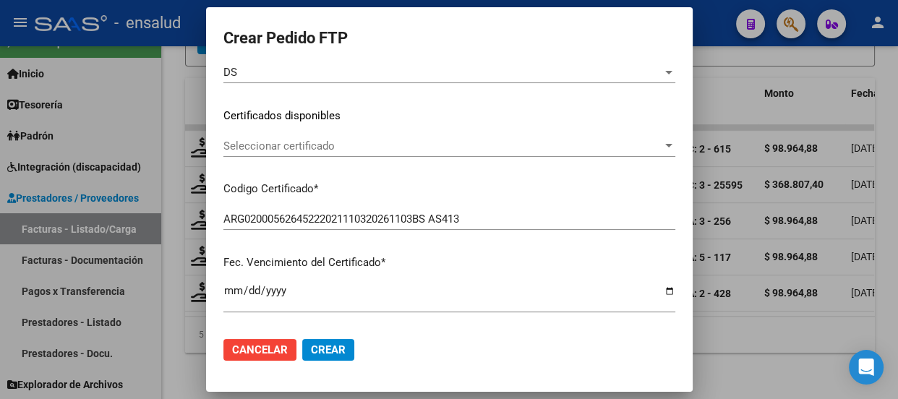
scroll to position [197, 0]
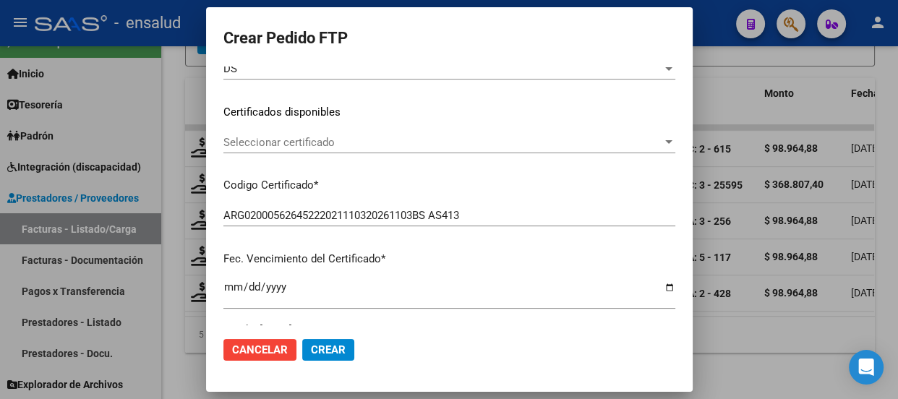
click at [329, 140] on span "Seleccionar certificado" at bounding box center [442, 142] width 439 height 13
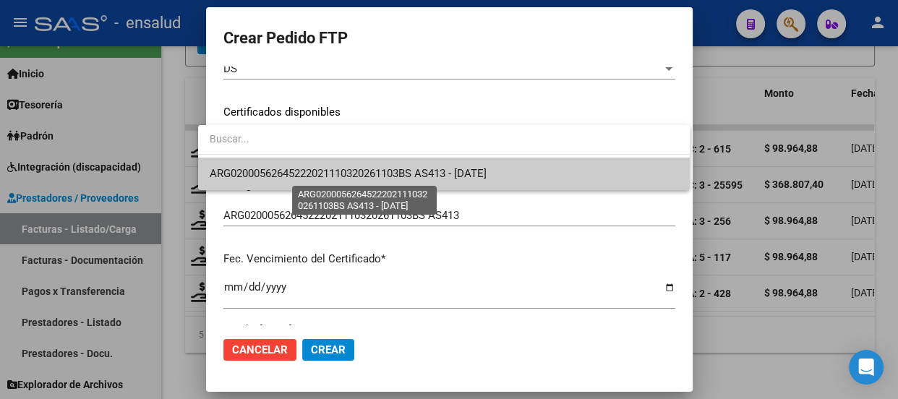
click at [317, 171] on span "ARG02000562645222021110320261103BS AS413 - [DATE]" at bounding box center [348, 173] width 277 height 13
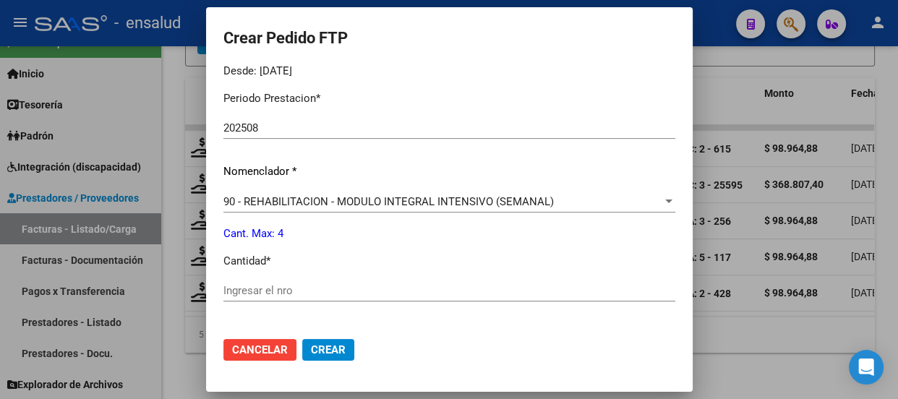
scroll to position [460, 0]
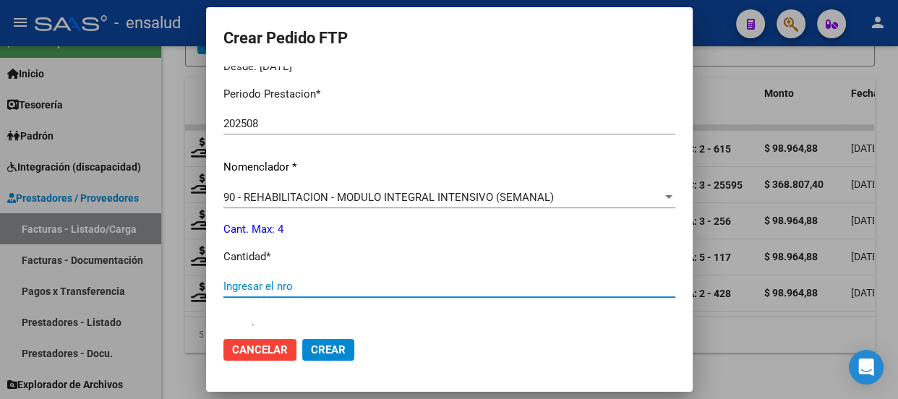
click at [265, 281] on input "Ingresar el nro" at bounding box center [449, 286] width 452 height 13
type input "2"
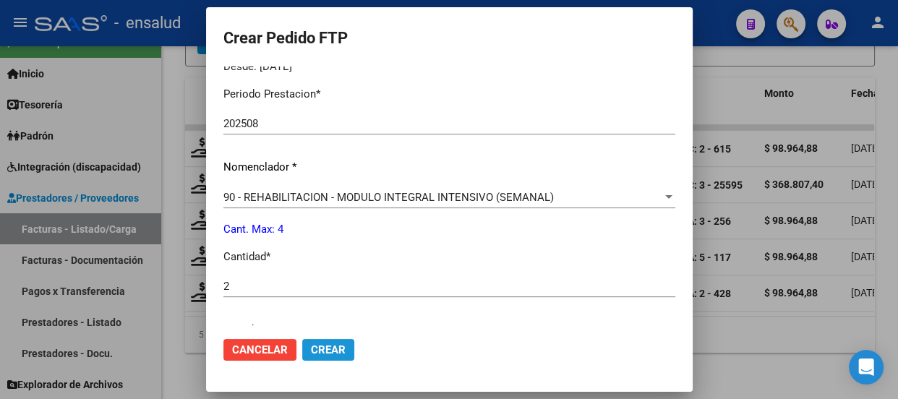
click at [321, 352] on span "Crear" at bounding box center [328, 349] width 35 height 13
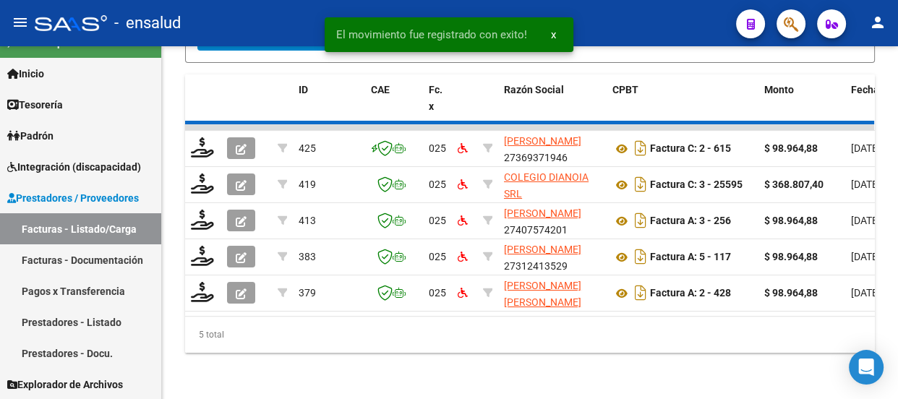
scroll to position [508, 0]
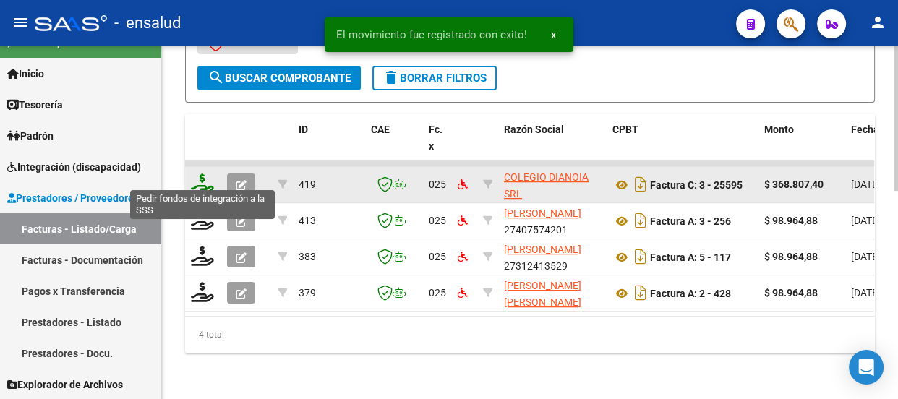
click at [199, 176] on icon at bounding box center [202, 184] width 23 height 20
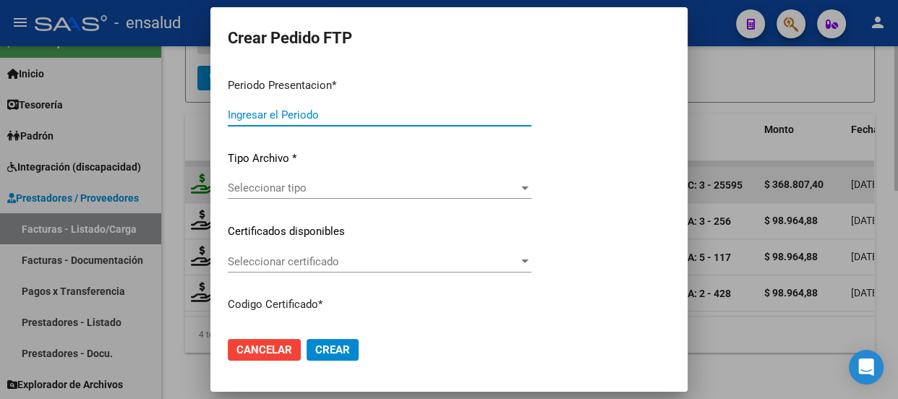
type input "202508"
type input "$ 368.807,40"
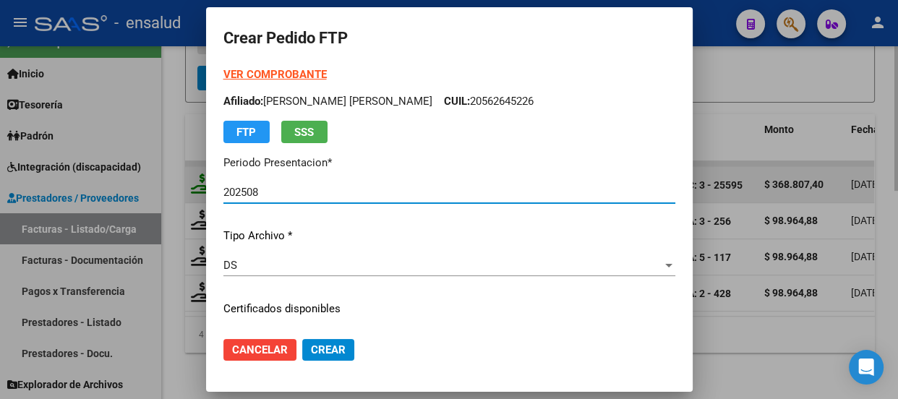
type input "ARG02000562645222021110320261103BS AS413"
type input "[DATE]"
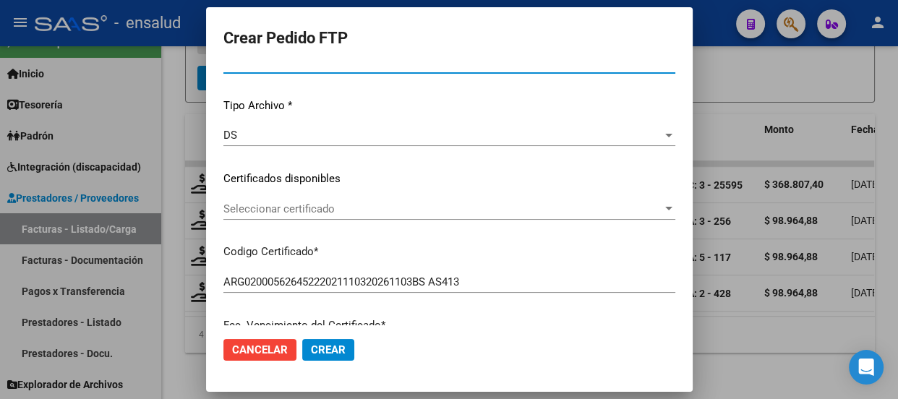
scroll to position [131, 0]
click at [419, 200] on div "Seleccionar certificado Seleccionar certificado" at bounding box center [449, 208] width 452 height 22
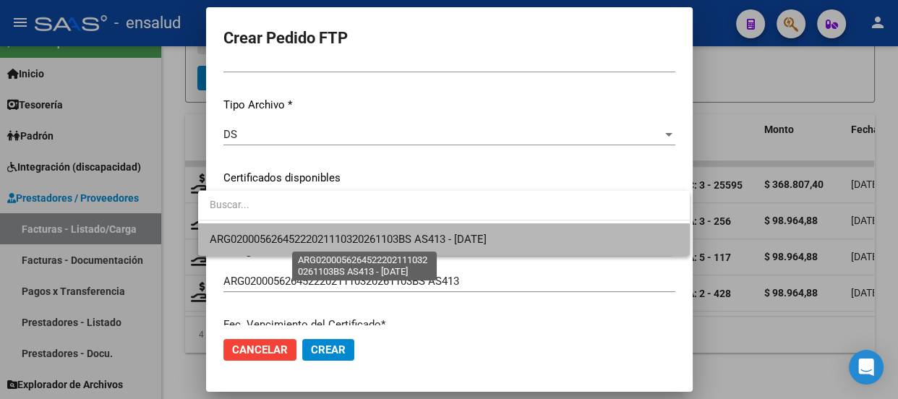
click at [406, 234] on span "ARG02000562645222021110320261103BS AS413 - [DATE]" at bounding box center [348, 239] width 277 height 13
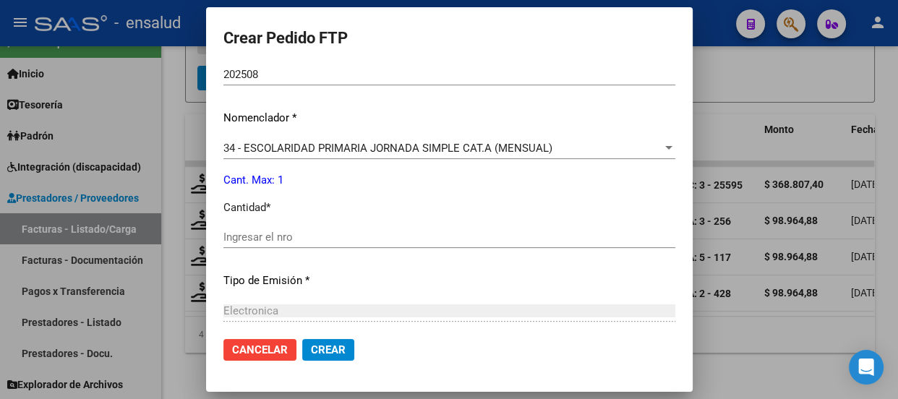
scroll to position [591, 0]
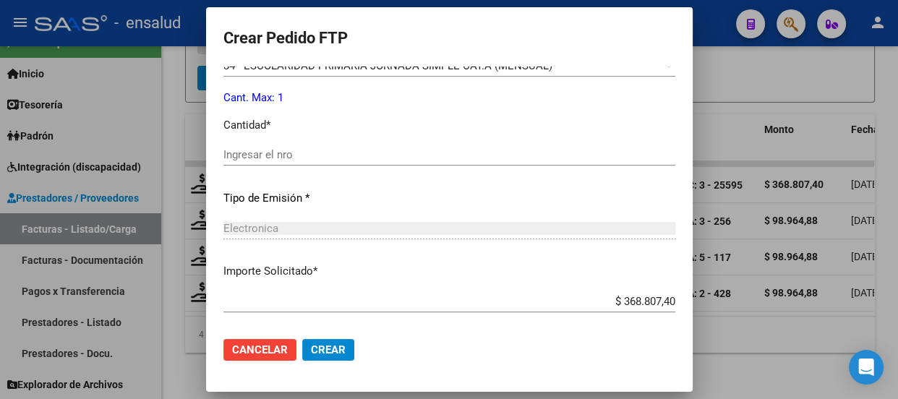
click at [232, 158] on input "Ingresar el nro" at bounding box center [449, 154] width 452 height 13
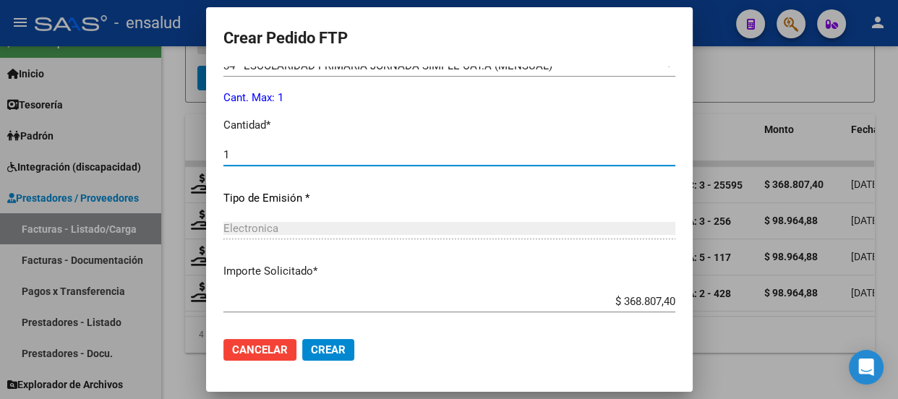
type input "1"
click at [318, 346] on span "Crear" at bounding box center [328, 349] width 35 height 13
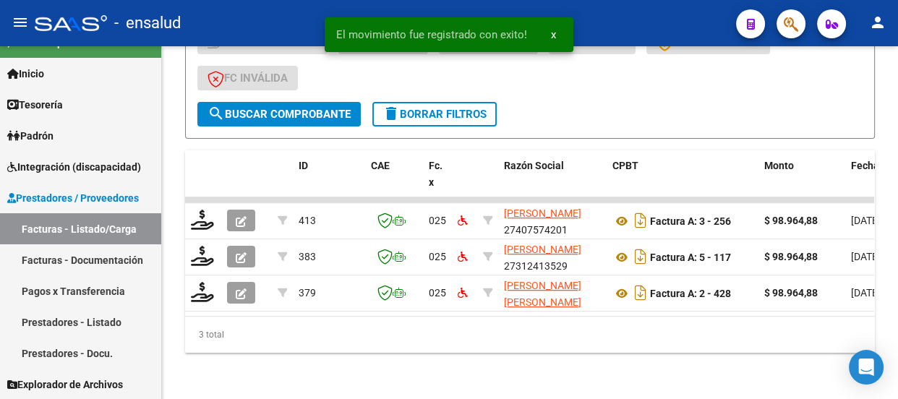
scroll to position [472, 0]
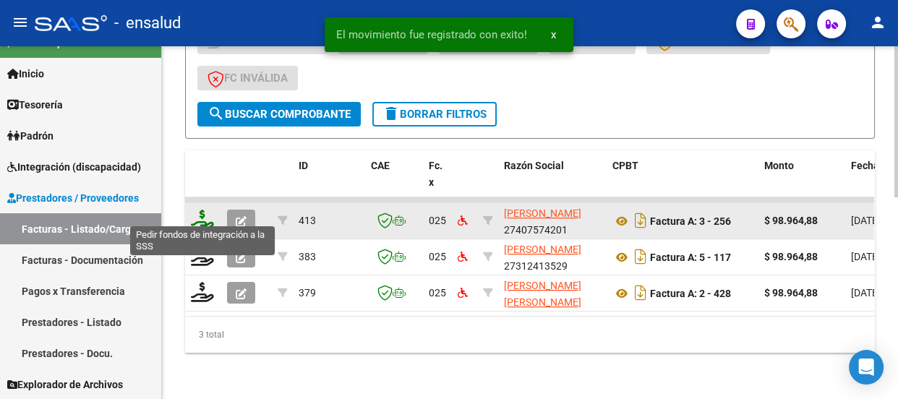
click at [200, 215] on icon at bounding box center [202, 220] width 23 height 20
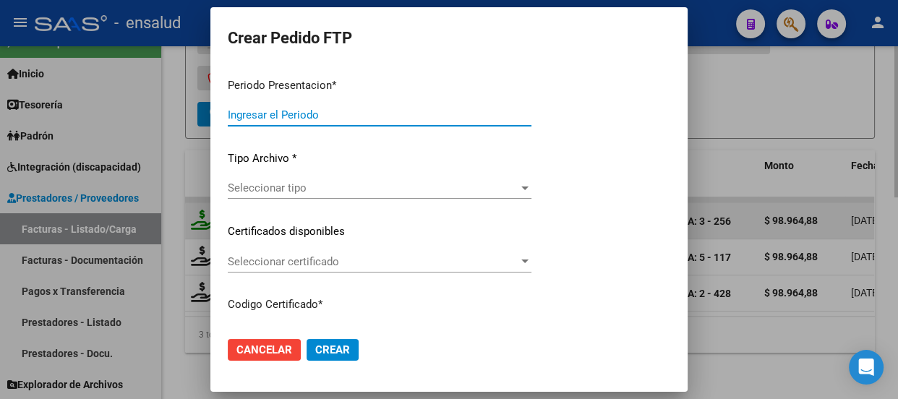
type input "202508"
type input "$ 98.964,88"
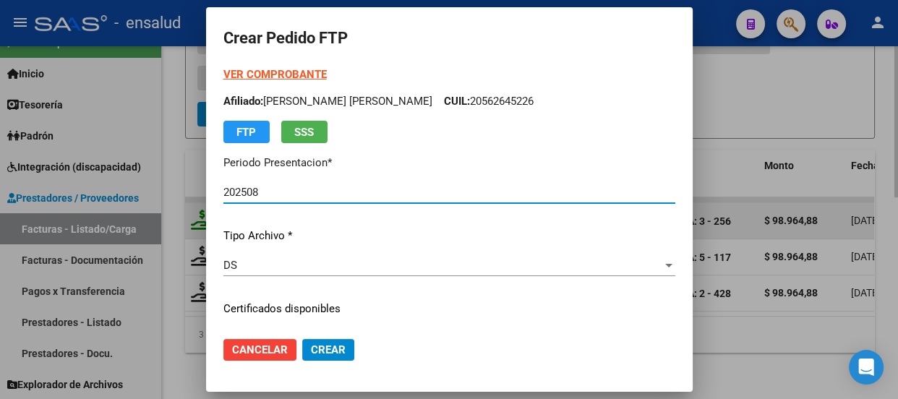
type input "ARG02000562645222021110320261103BS AS413"
type input "[DATE]"
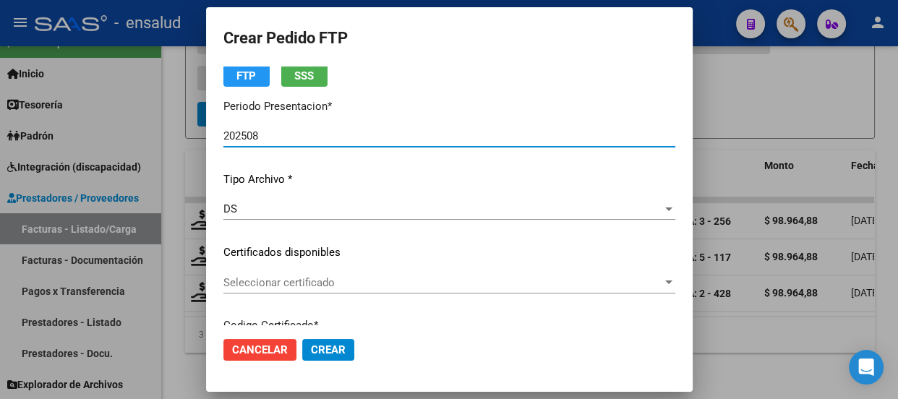
scroll to position [131, 0]
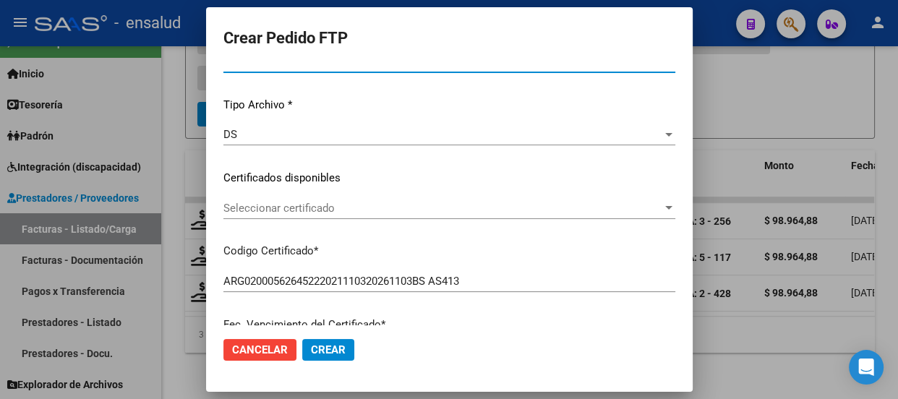
click at [326, 210] on span "Seleccionar certificado" at bounding box center [442, 208] width 439 height 13
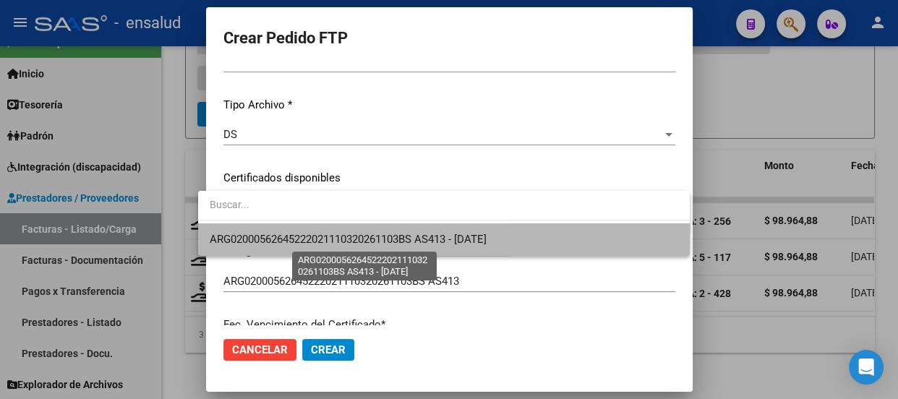
click at [325, 233] on span "ARG02000562645222021110320261103BS AS413 - [DATE]" at bounding box center [348, 239] width 277 height 13
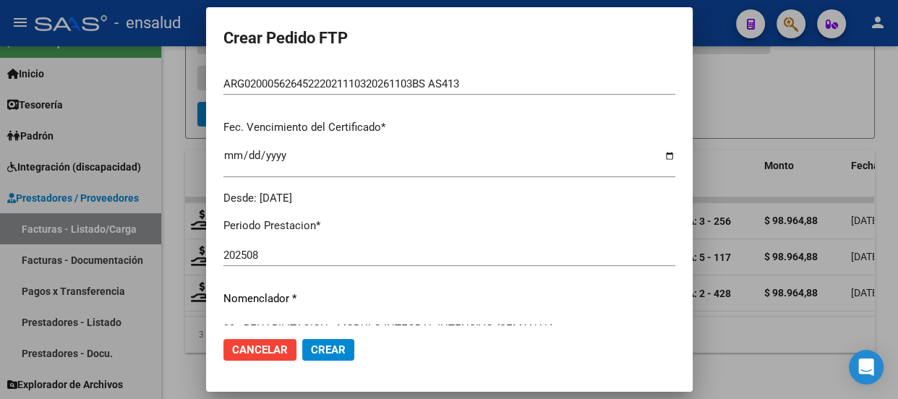
scroll to position [526, 0]
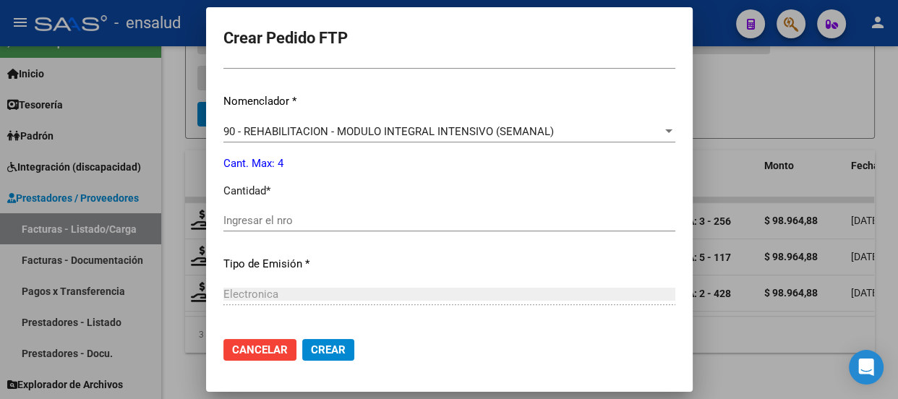
click at [244, 220] on input "Ingresar el nro" at bounding box center [449, 220] width 452 height 13
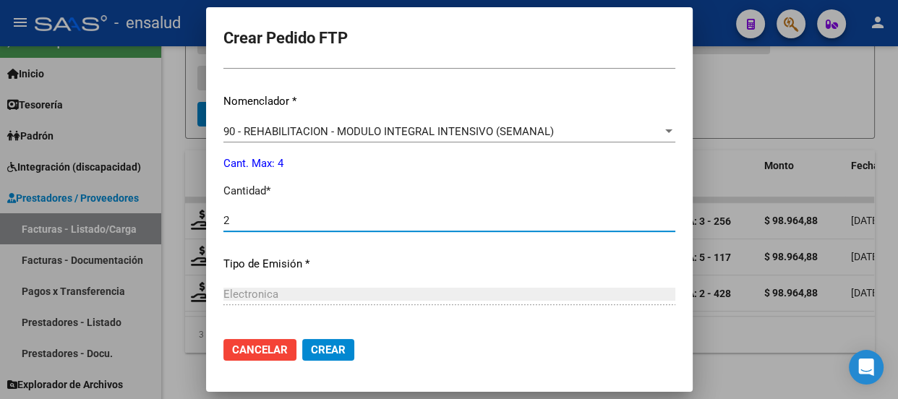
type input "2"
click at [317, 353] on span "Crear" at bounding box center [328, 349] width 35 height 13
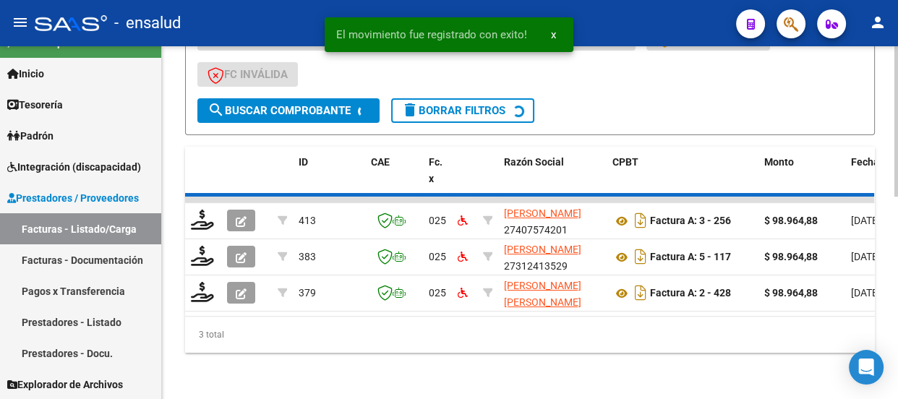
scroll to position [436, 0]
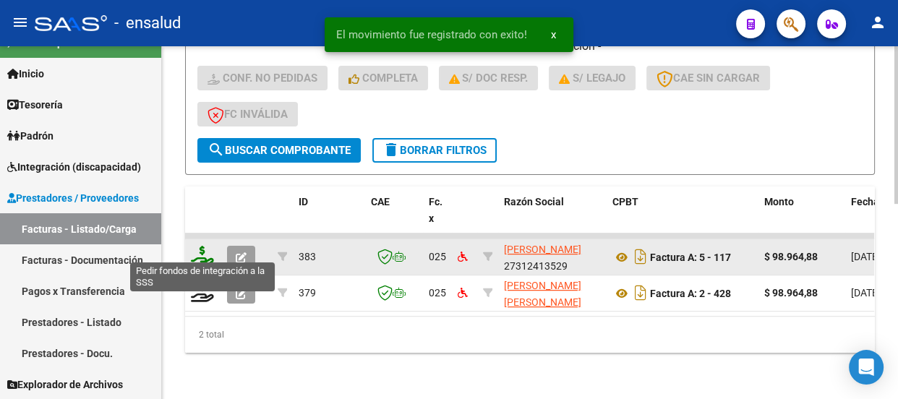
click at [196, 246] on icon at bounding box center [202, 256] width 23 height 20
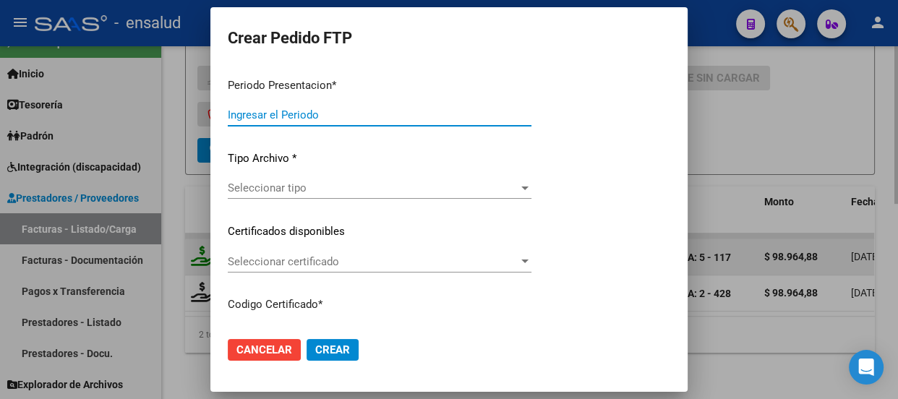
type input "202508"
type input "$ 98.964,88"
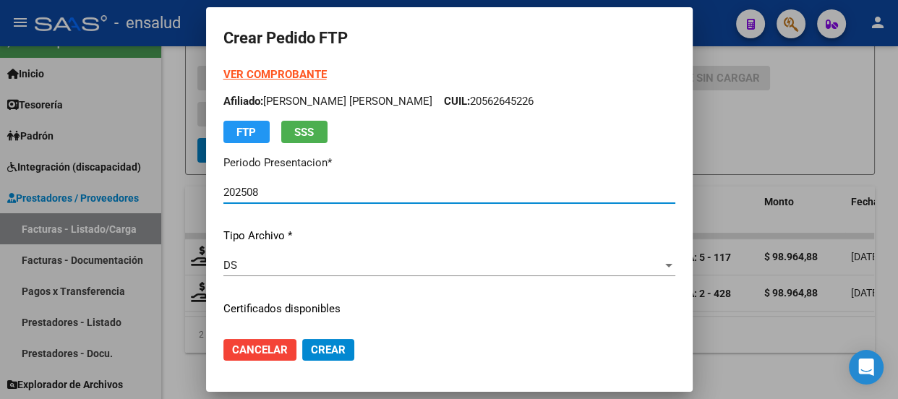
type input "ARG02000562645222021110320261103BS AS413"
type input "[DATE]"
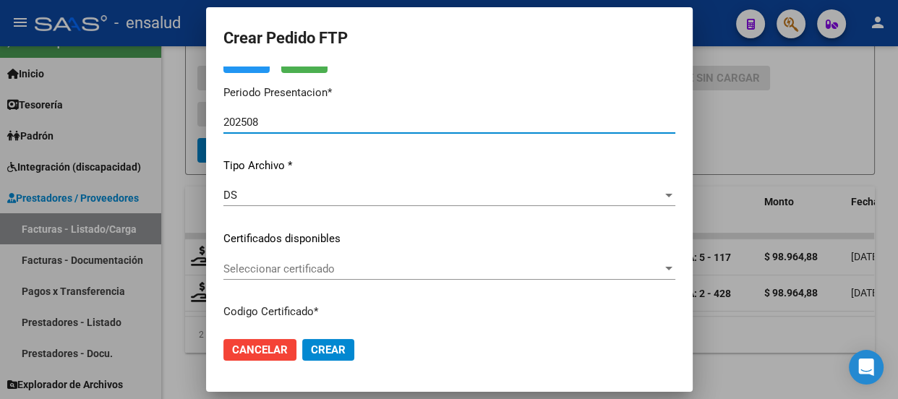
scroll to position [197, 0]
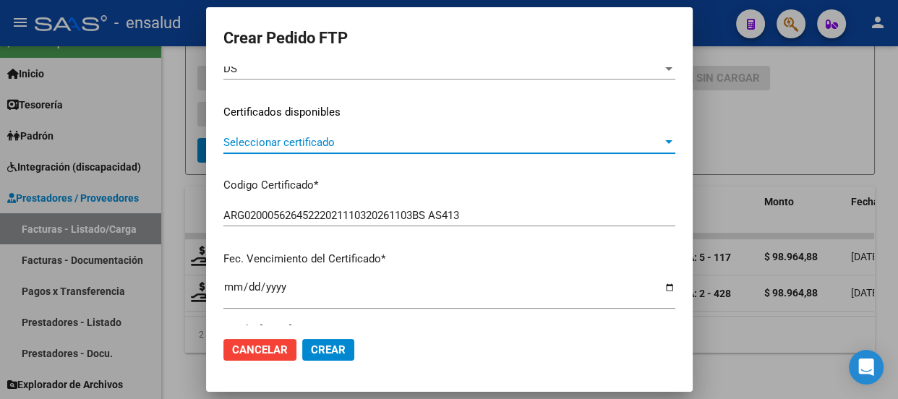
click at [435, 145] on span "Seleccionar certificado" at bounding box center [442, 142] width 439 height 13
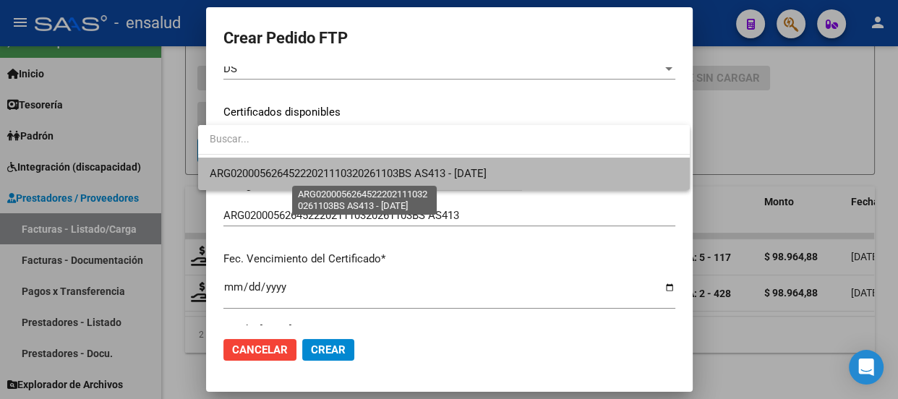
click at [422, 171] on span "ARG02000562645222021110320261103BS AS413 - [DATE]" at bounding box center [348, 173] width 277 height 13
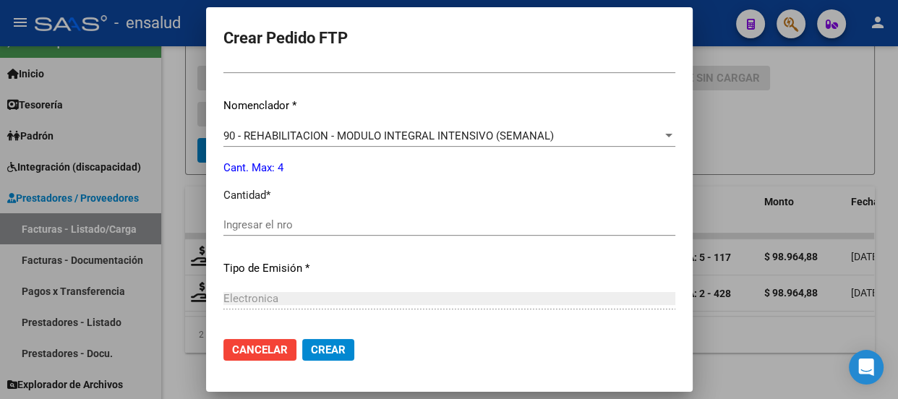
scroll to position [526, 0]
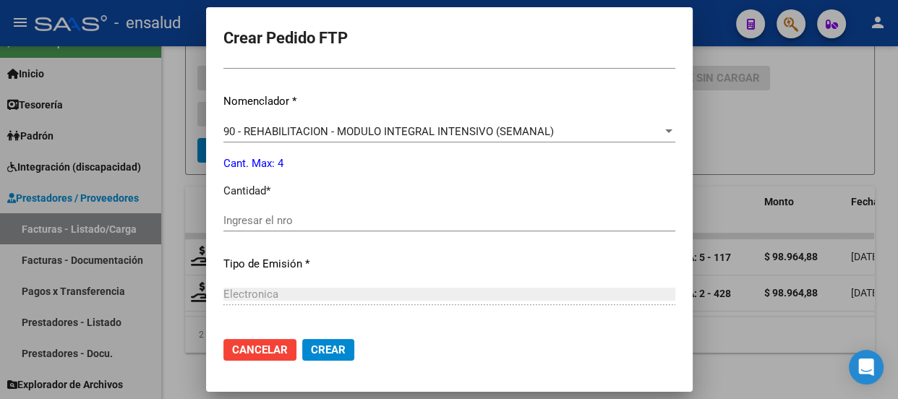
click at [234, 217] on input "Ingresar el nro" at bounding box center [449, 220] width 452 height 13
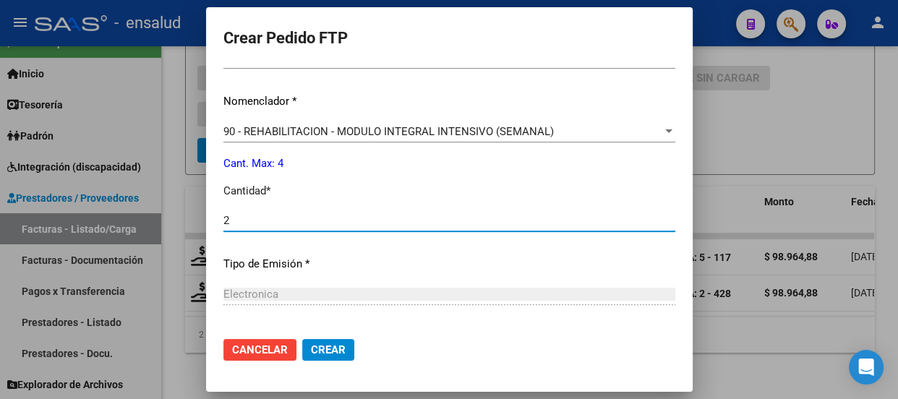
type input "2"
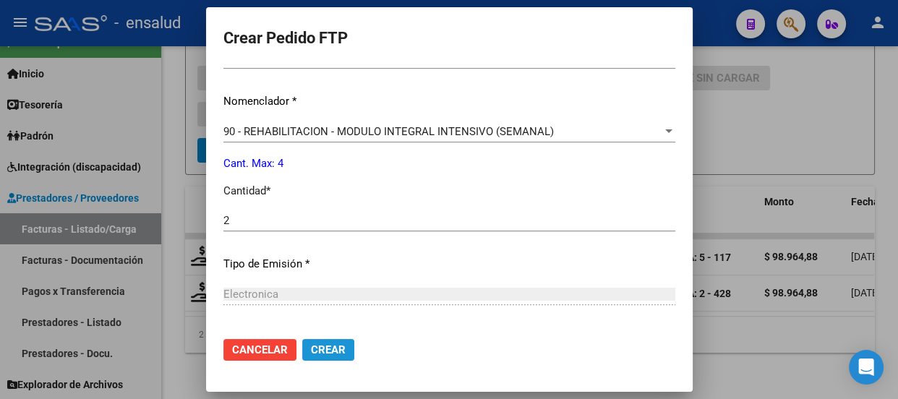
click at [326, 354] on span "Crear" at bounding box center [328, 349] width 35 height 13
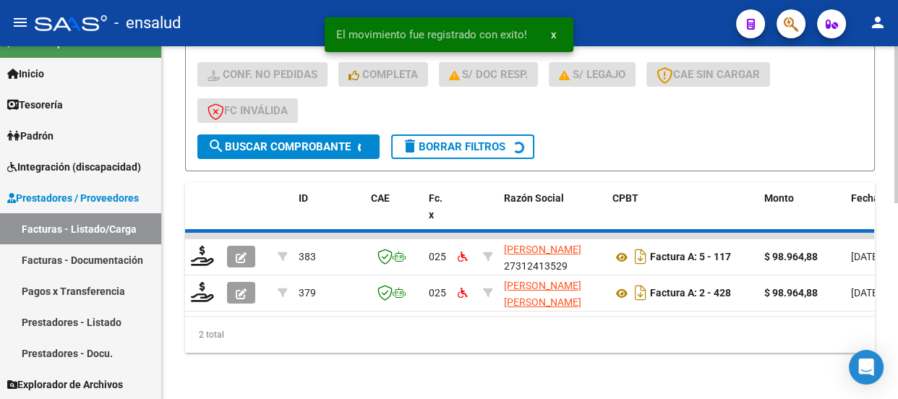
scroll to position [400, 0]
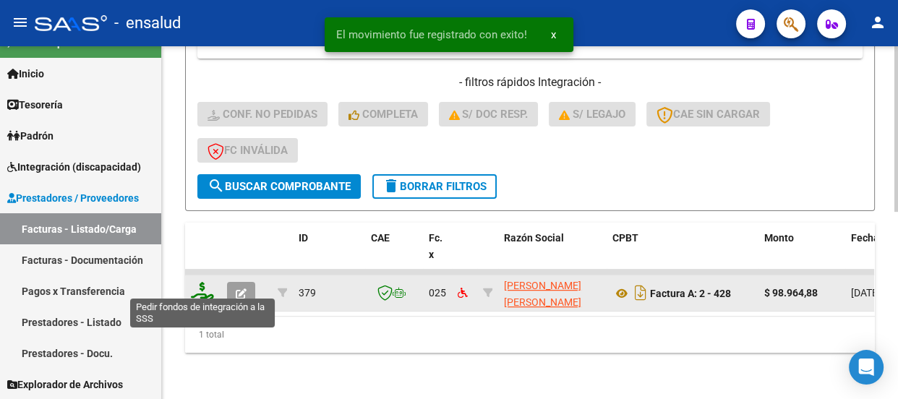
click at [202, 282] on icon at bounding box center [202, 292] width 23 height 20
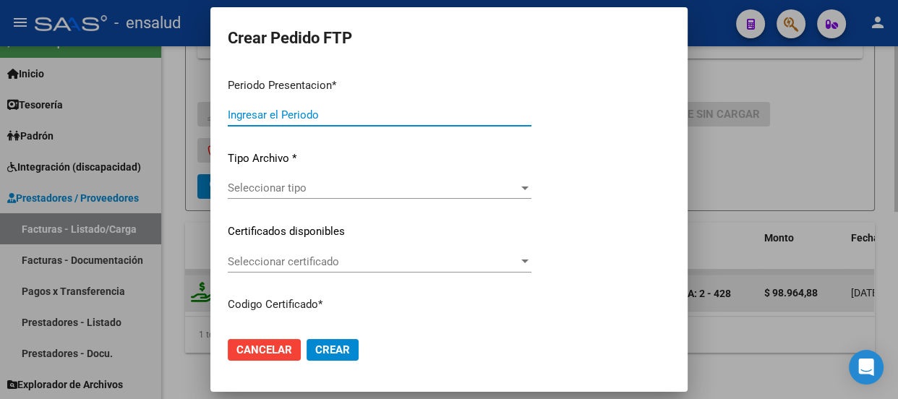
type input "202508"
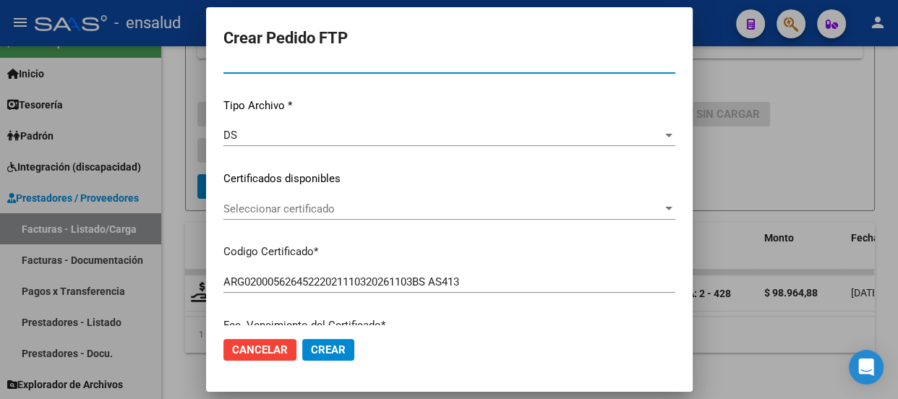
scroll to position [131, 0]
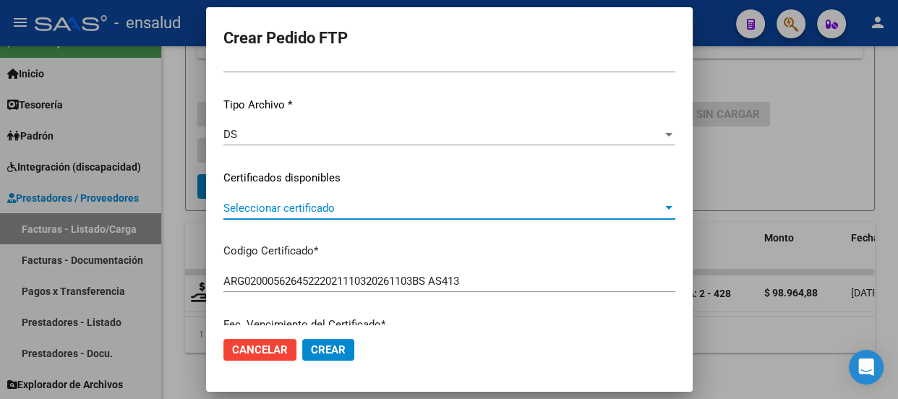
click at [404, 210] on span "Seleccionar certificado" at bounding box center [442, 208] width 439 height 13
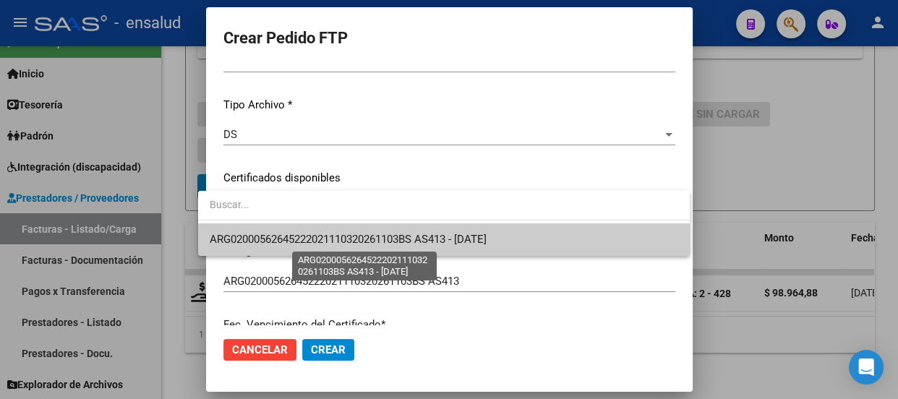
click at [393, 233] on span "ARG02000562645222021110320261103BS AS413 - [DATE]" at bounding box center [348, 239] width 277 height 13
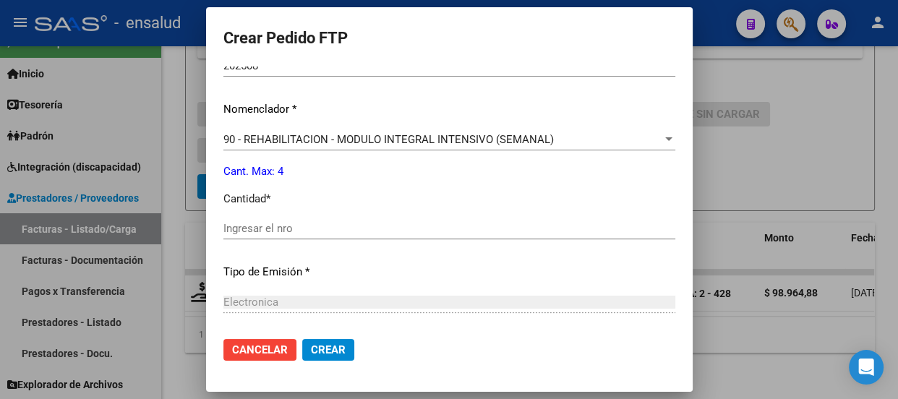
scroll to position [526, 0]
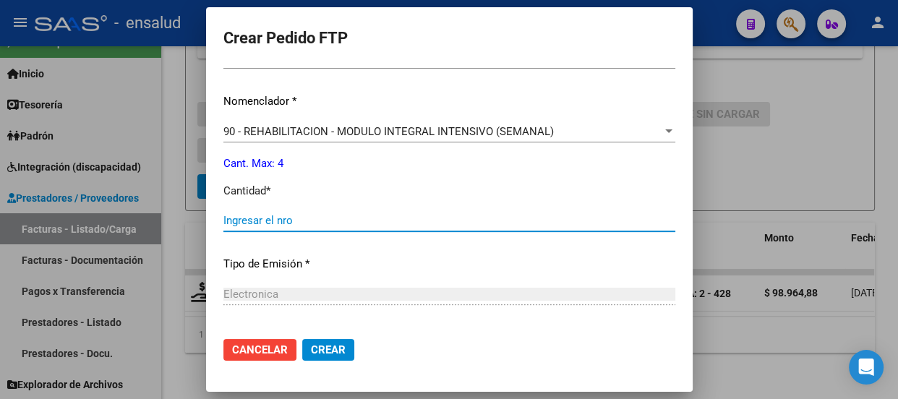
click at [354, 223] on input "Ingresar el nro" at bounding box center [449, 220] width 452 height 13
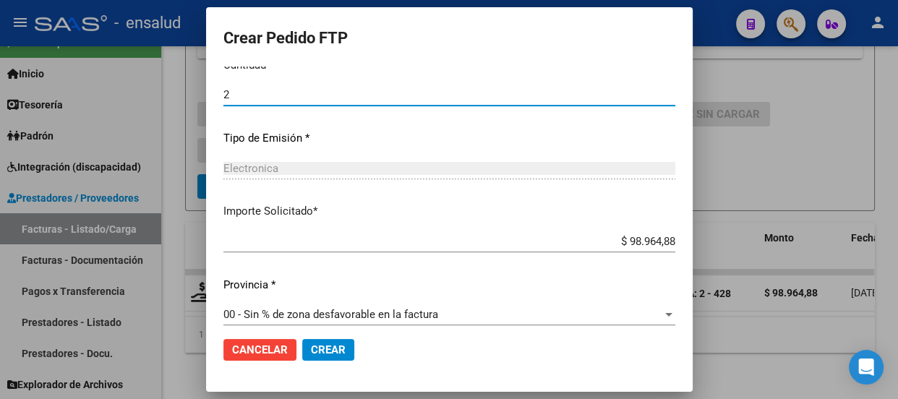
scroll to position [665, 0]
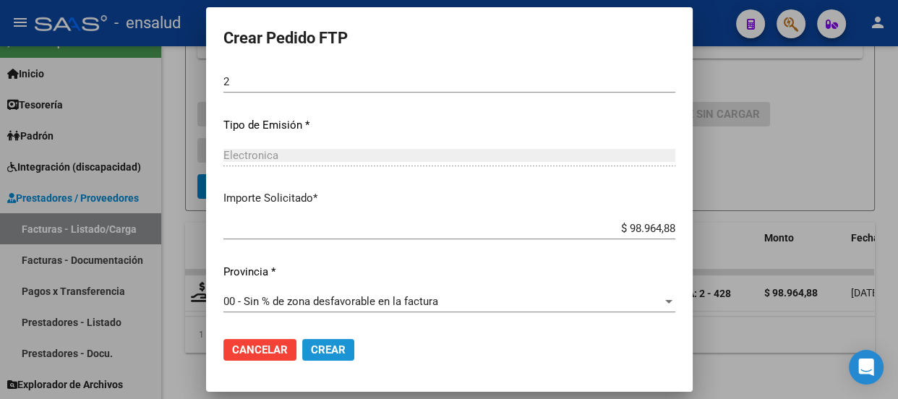
click at [315, 351] on span "Crear" at bounding box center [328, 349] width 35 height 13
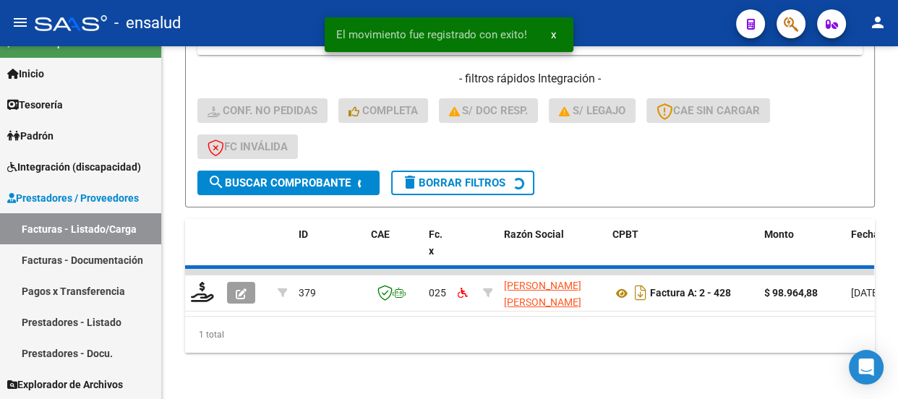
scroll to position [379, 0]
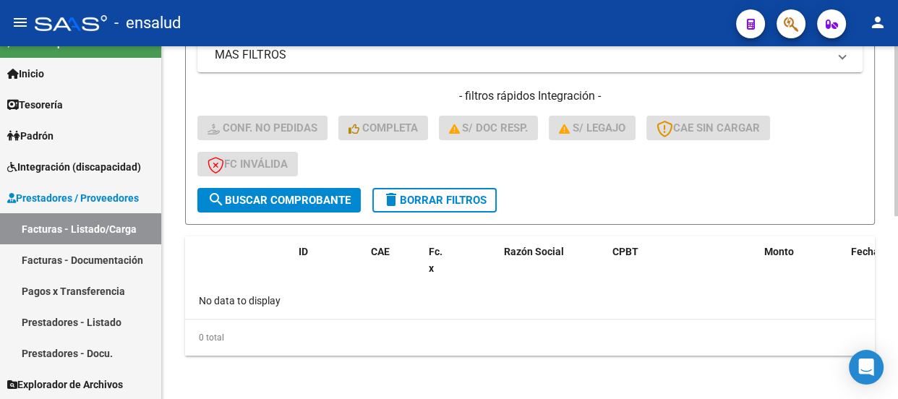
click at [444, 197] on span "delete Borrar Filtros" at bounding box center [435, 200] width 104 height 13
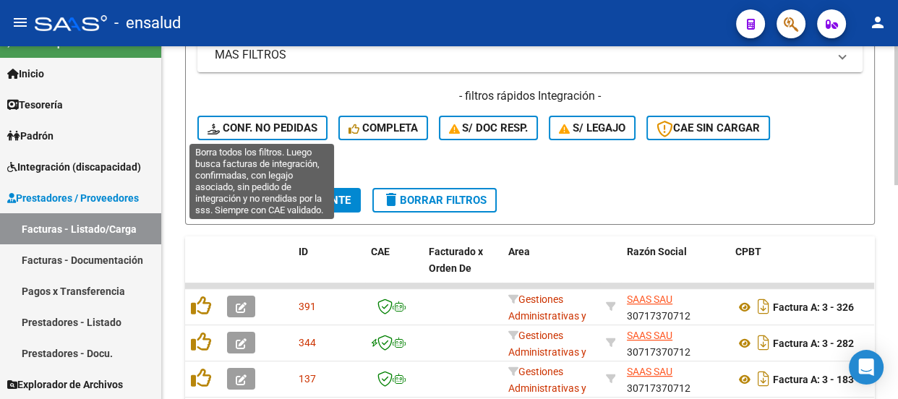
click at [252, 123] on span "Conf. no pedidas" at bounding box center [263, 127] width 110 height 13
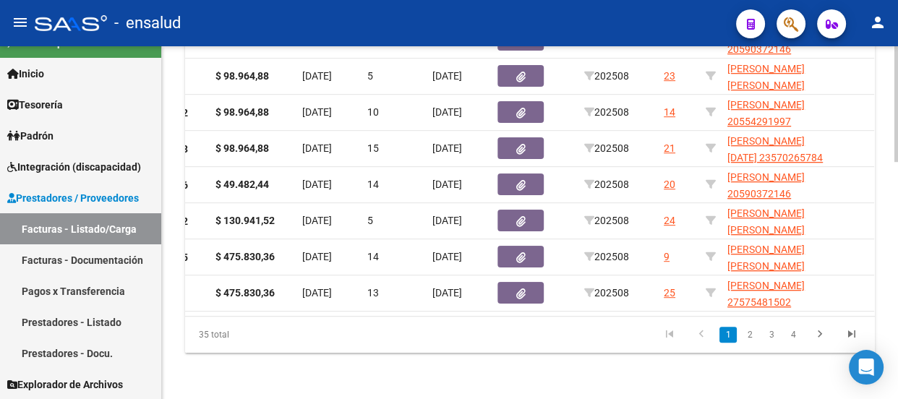
scroll to position [0, 665]
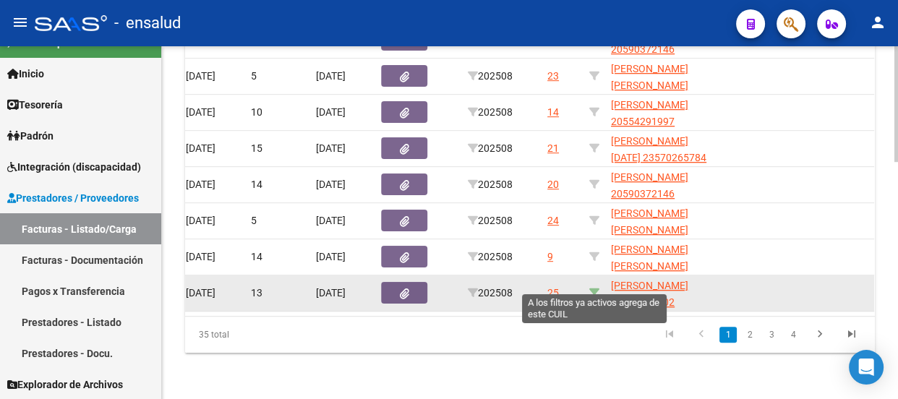
click at [591, 288] on icon at bounding box center [594, 293] width 10 height 10
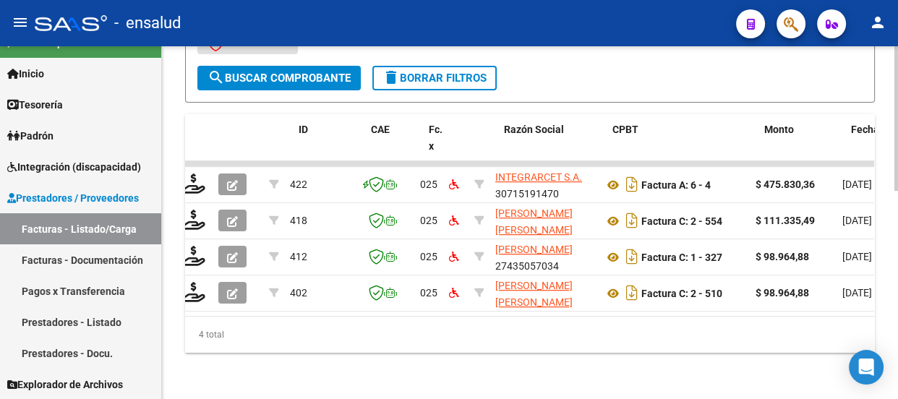
scroll to position [0, 0]
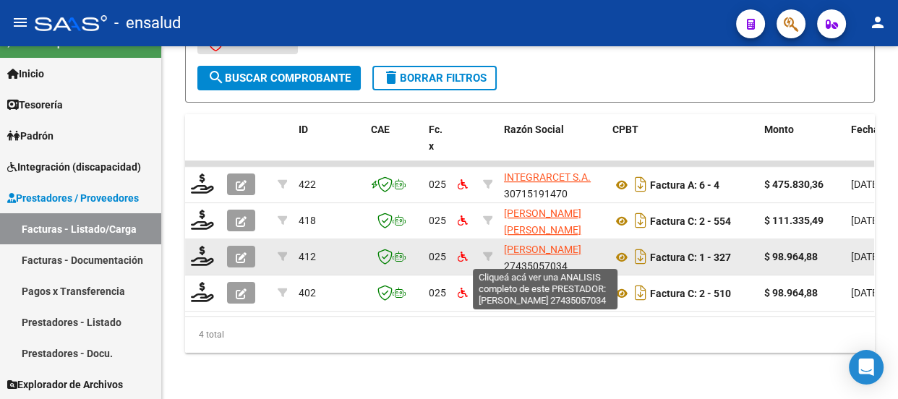
click at [529, 244] on span "[PERSON_NAME]" at bounding box center [542, 250] width 77 height 12
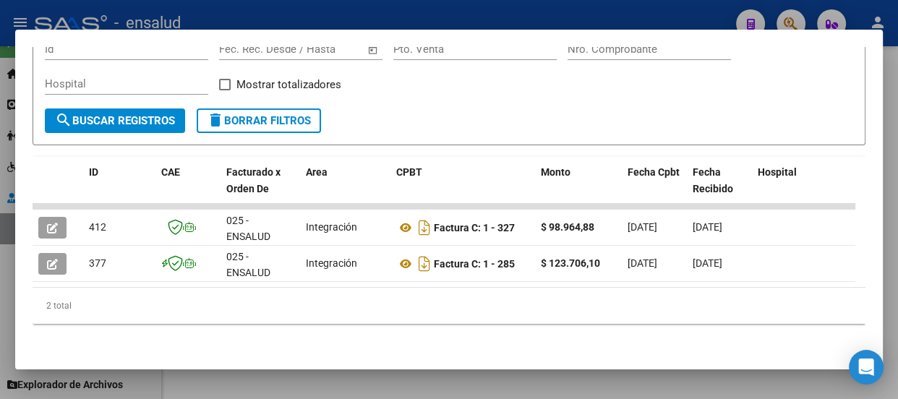
scroll to position [240, 0]
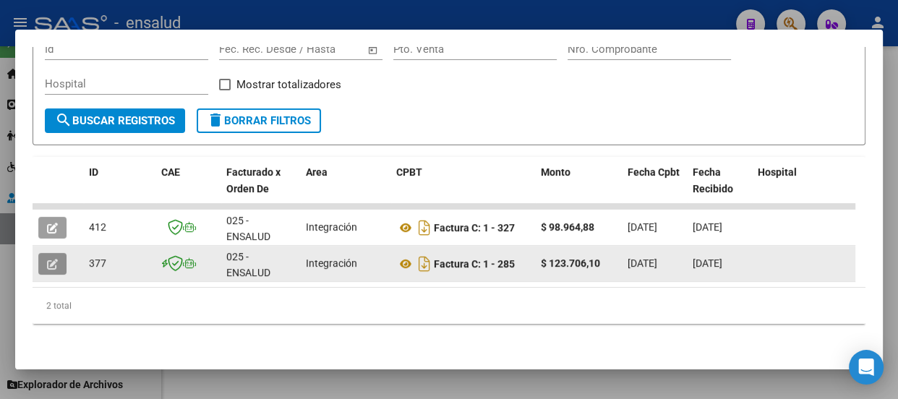
click at [57, 259] on icon "button" at bounding box center [52, 264] width 11 height 11
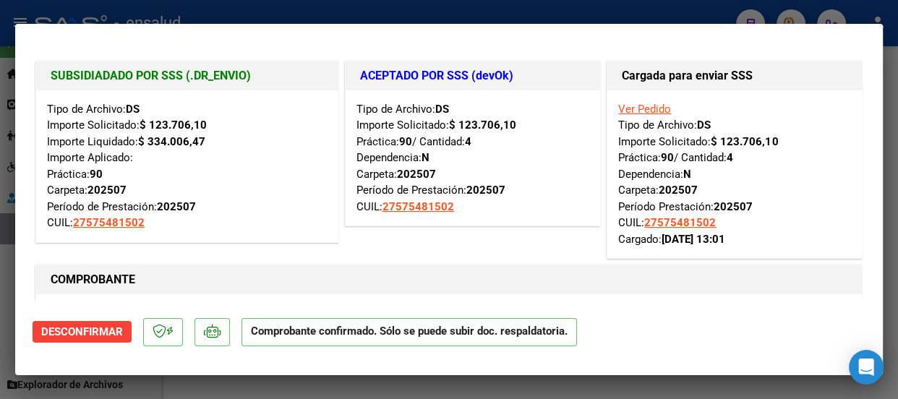
click at [345, 15] on div at bounding box center [449, 199] width 898 height 399
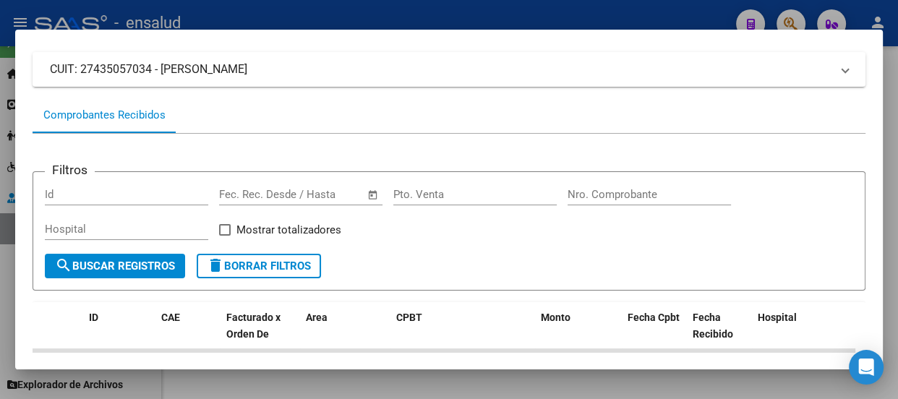
scroll to position [43, 0]
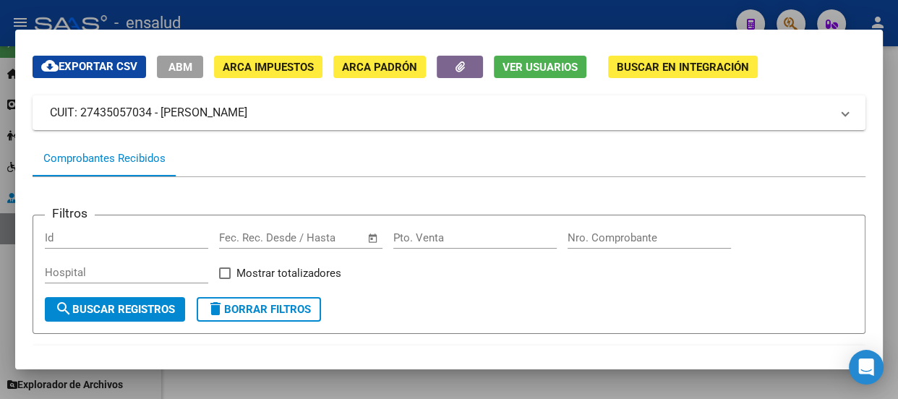
click at [389, 7] on div at bounding box center [449, 199] width 898 height 399
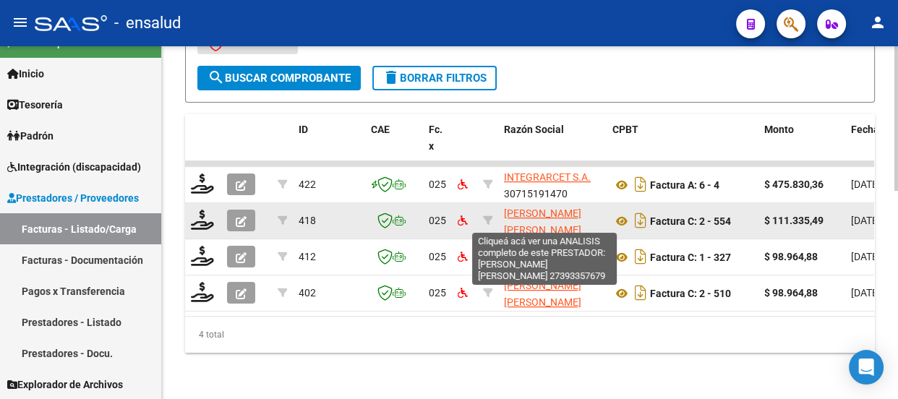
click at [523, 209] on span "[PERSON_NAME] [PERSON_NAME]" at bounding box center [542, 222] width 77 height 28
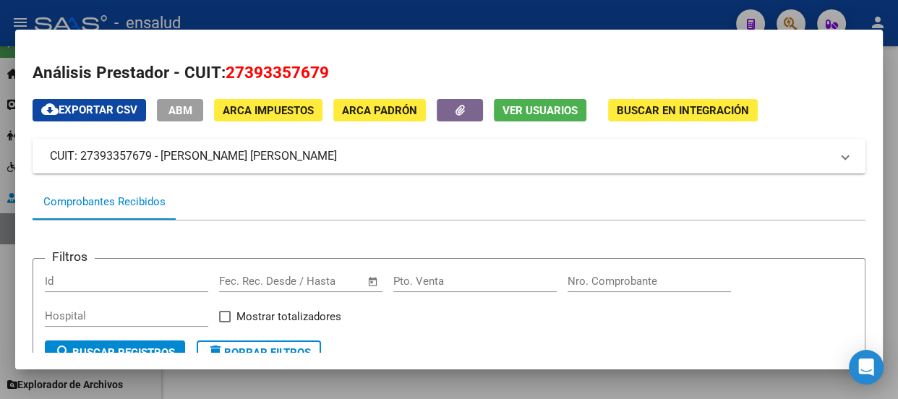
scroll to position [197, 0]
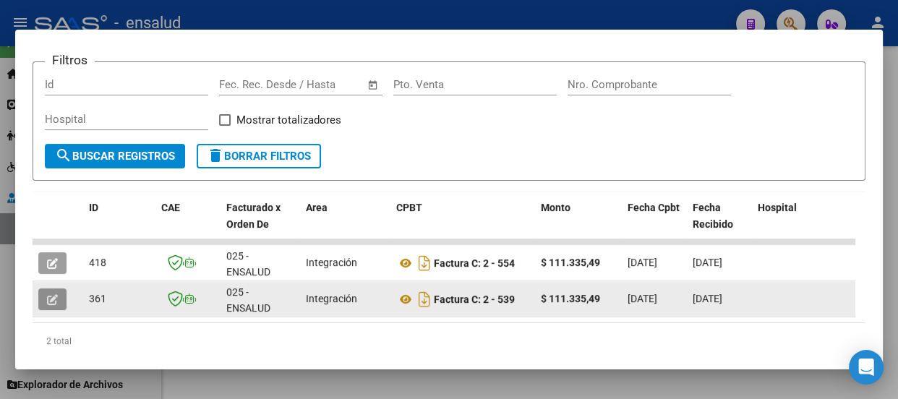
click at [47, 298] on icon "button" at bounding box center [52, 299] width 11 height 11
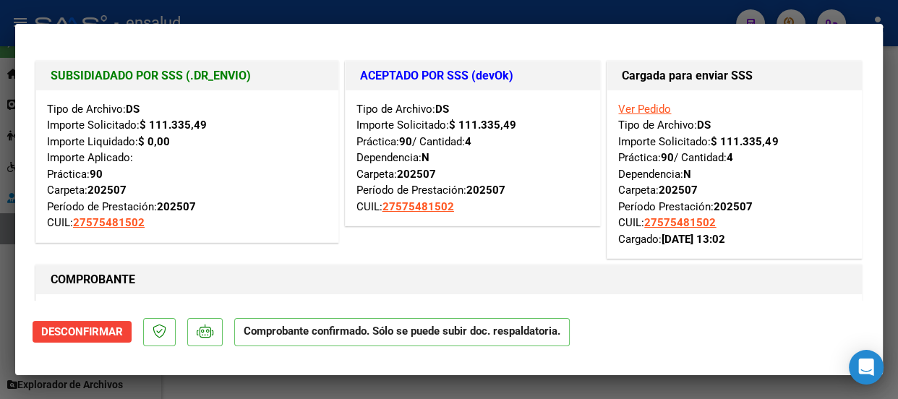
click at [439, 13] on div at bounding box center [449, 199] width 898 height 399
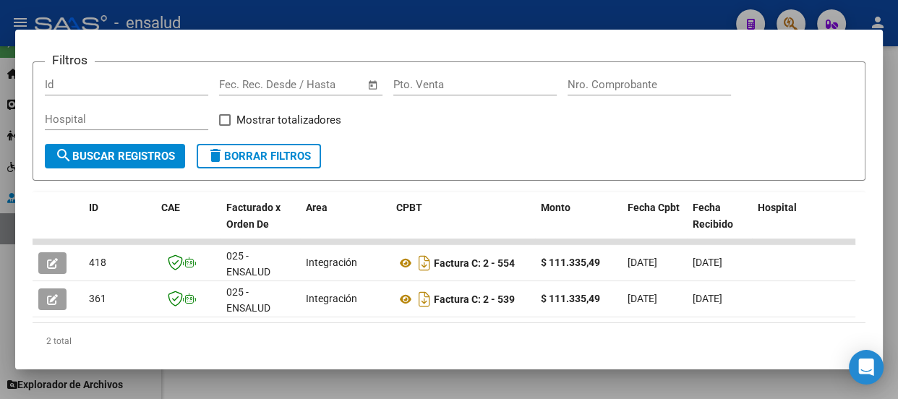
click at [411, 17] on div at bounding box center [449, 199] width 898 height 399
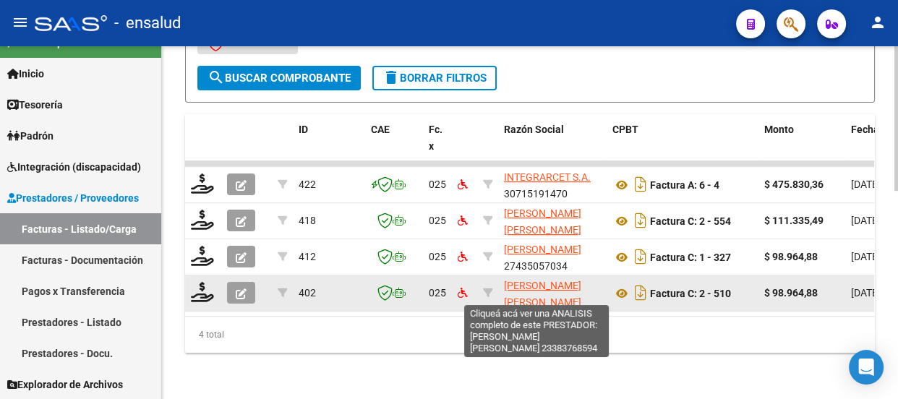
click at [543, 282] on span "[PERSON_NAME] [PERSON_NAME]" at bounding box center [542, 294] width 77 height 28
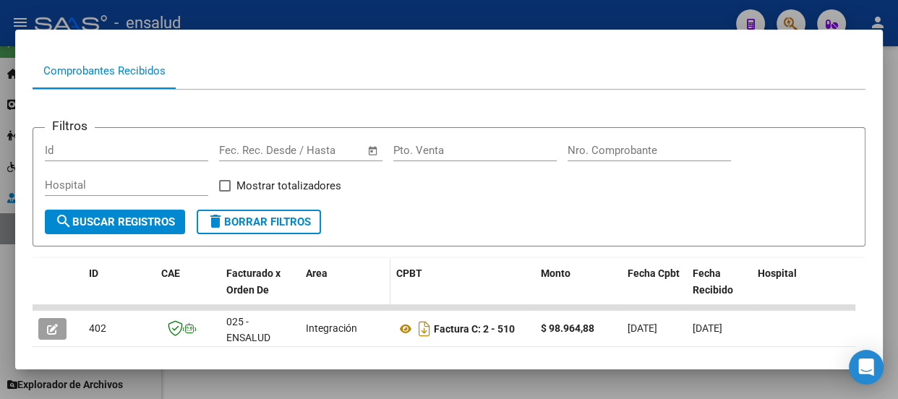
scroll to position [240, 0]
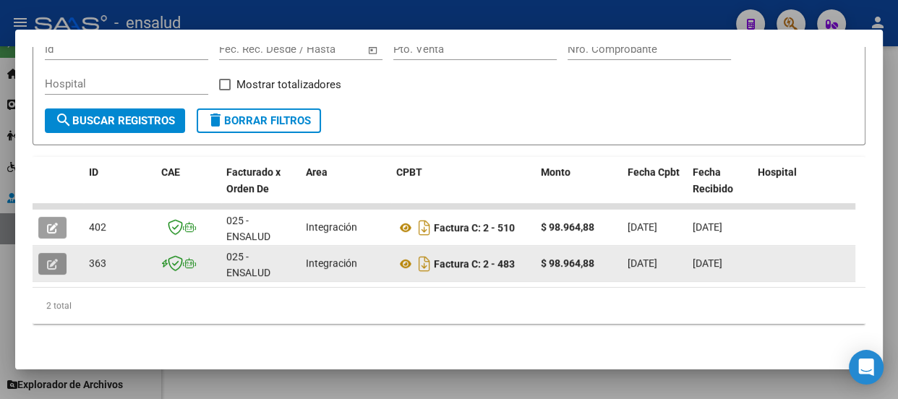
click at [60, 258] on button "button" at bounding box center [52, 264] width 28 height 22
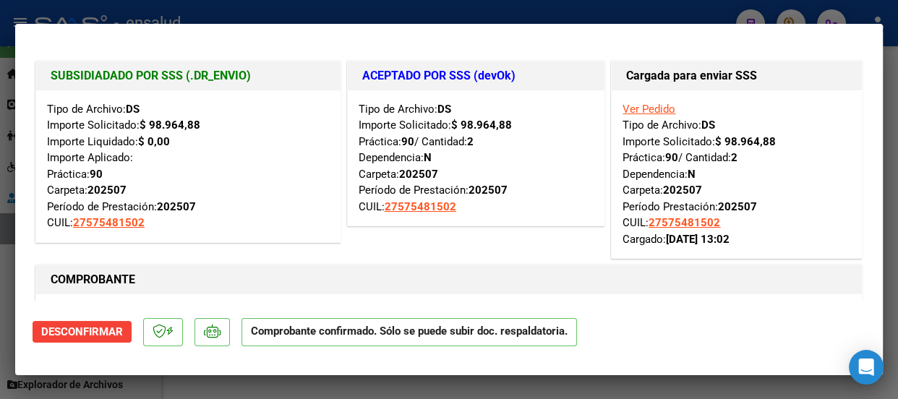
click at [594, 14] on div at bounding box center [449, 199] width 898 height 399
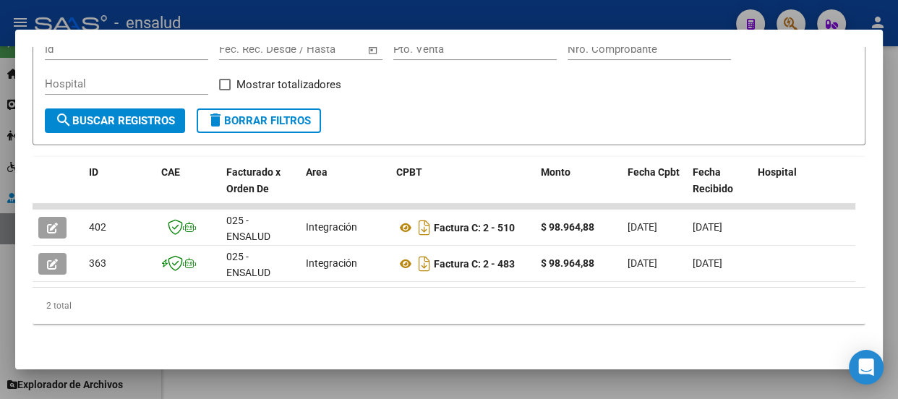
click at [386, 9] on div at bounding box center [449, 199] width 898 height 399
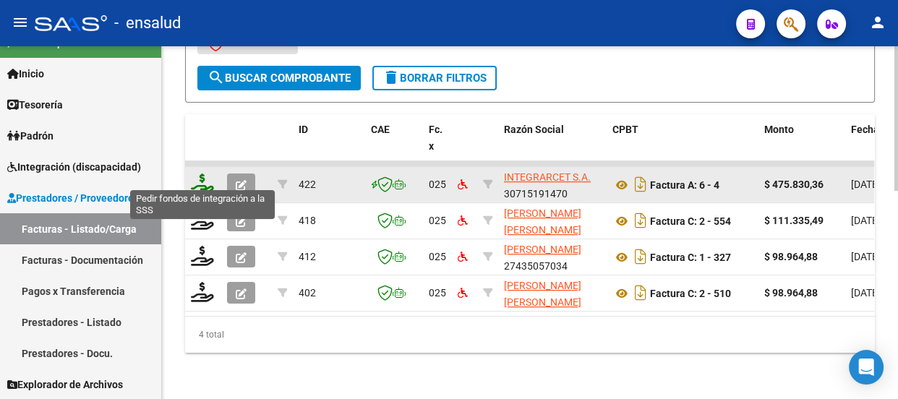
click at [196, 176] on icon at bounding box center [202, 184] width 23 height 20
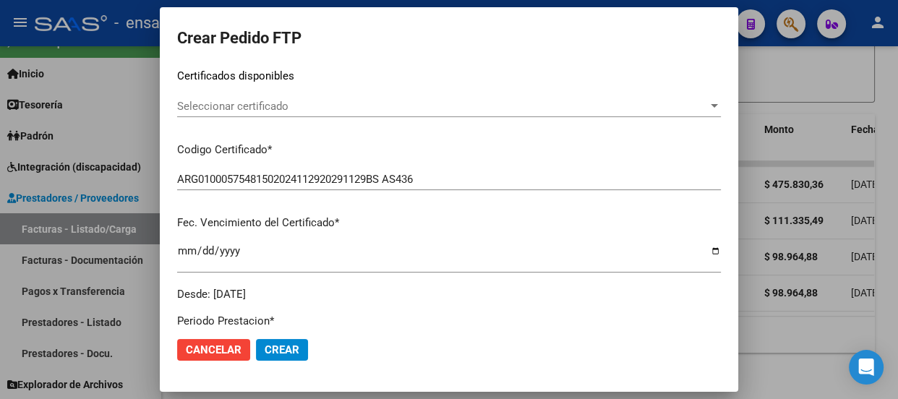
scroll to position [262, 0]
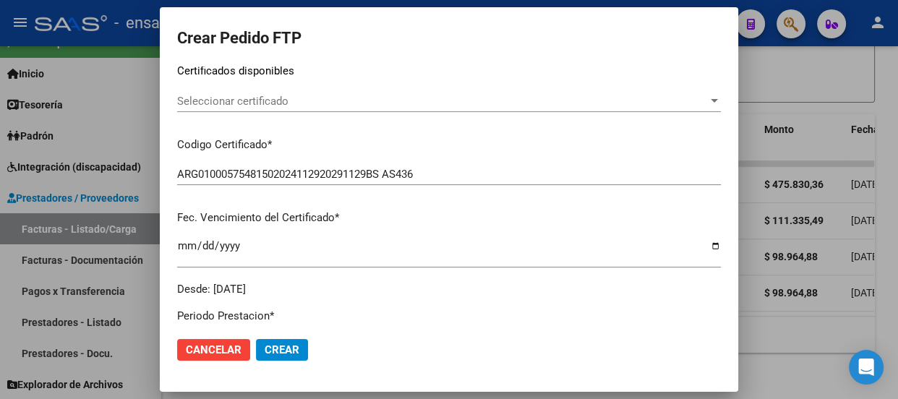
click at [322, 96] on span "Seleccionar certificado" at bounding box center [442, 101] width 531 height 13
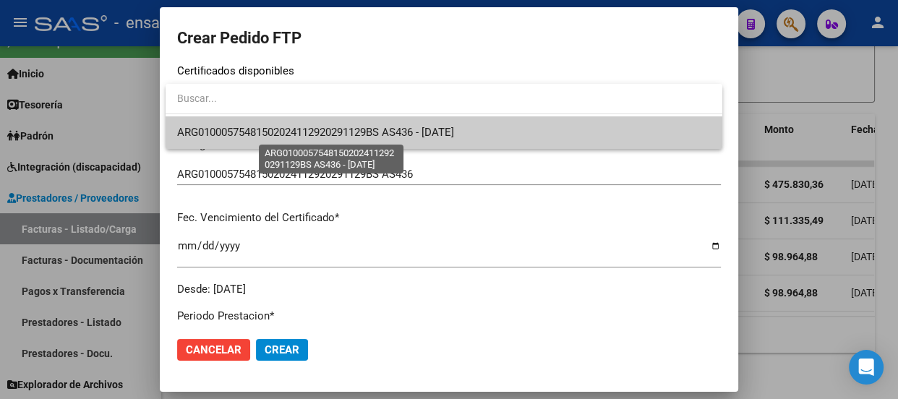
click at [314, 132] on span "ARG01000575481502024112920291129BS AS436 - [DATE]" at bounding box center [315, 132] width 277 height 13
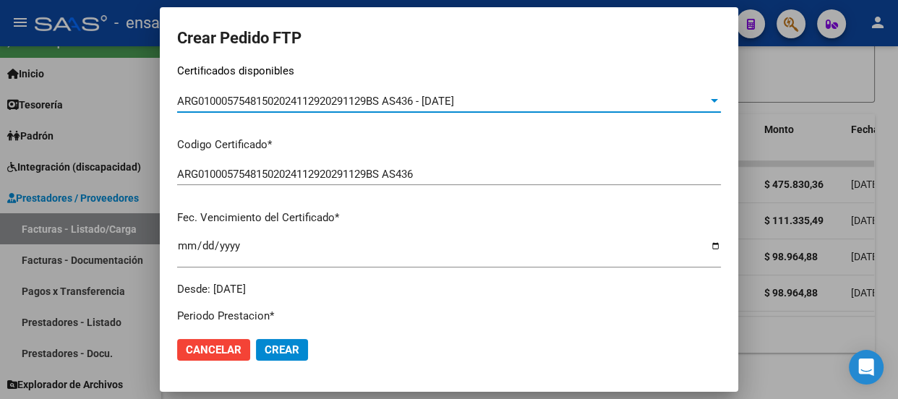
scroll to position [460, 0]
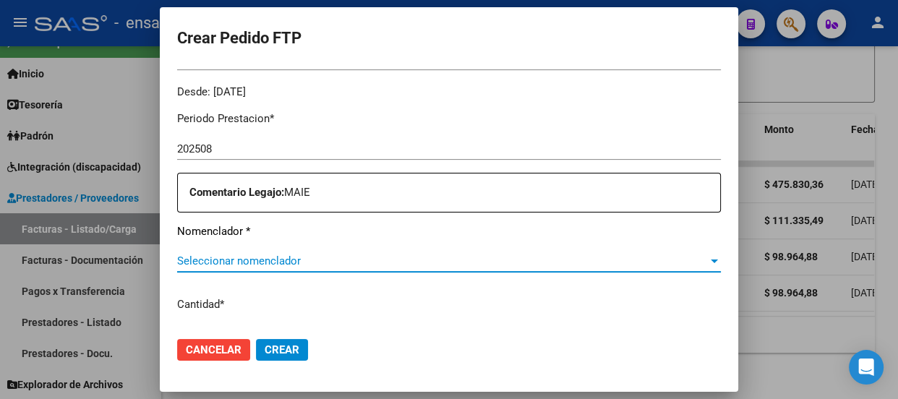
click at [227, 256] on span "Seleccionar nomenclador" at bounding box center [442, 261] width 531 height 13
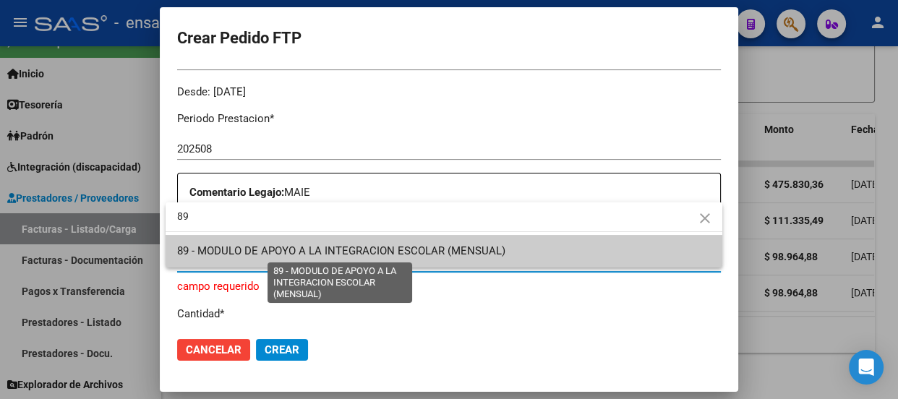
click at [227, 256] on span "89 - MODULO DE APOYO A LA INTEGRACION ESCOLAR (MENSUAL)" at bounding box center [341, 250] width 328 height 13
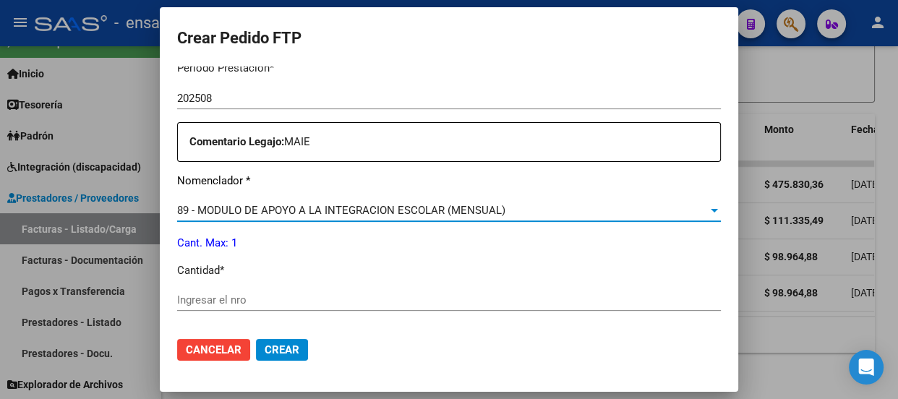
scroll to position [591, 0]
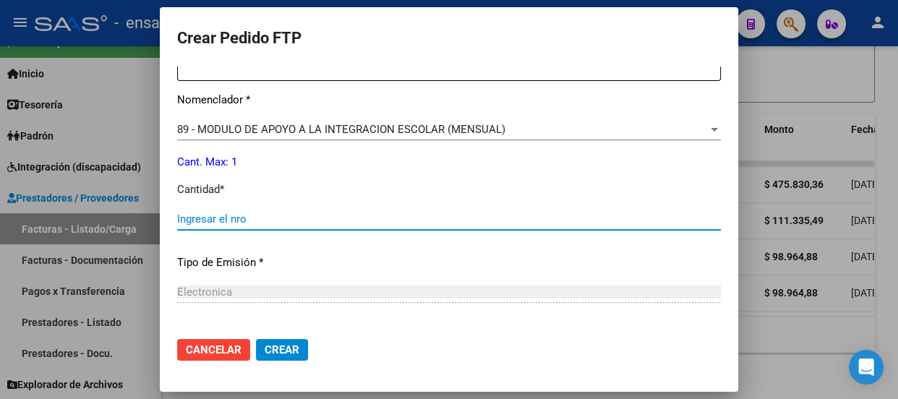
click at [212, 215] on input "Ingresar el nro" at bounding box center [449, 219] width 544 height 13
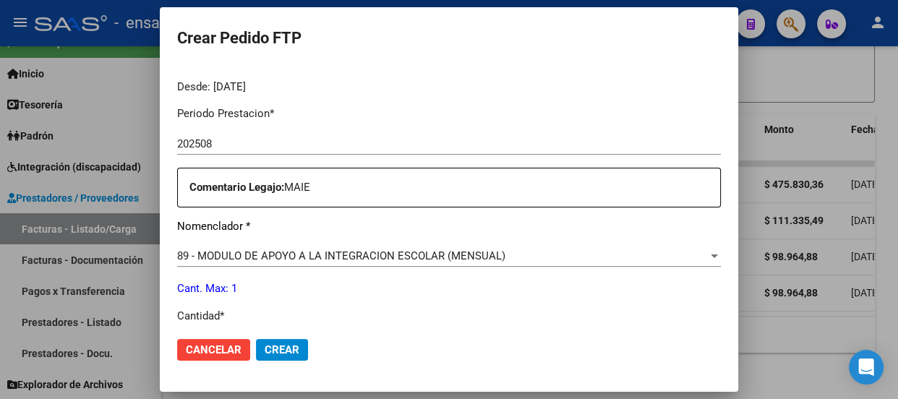
scroll to position [460, 0]
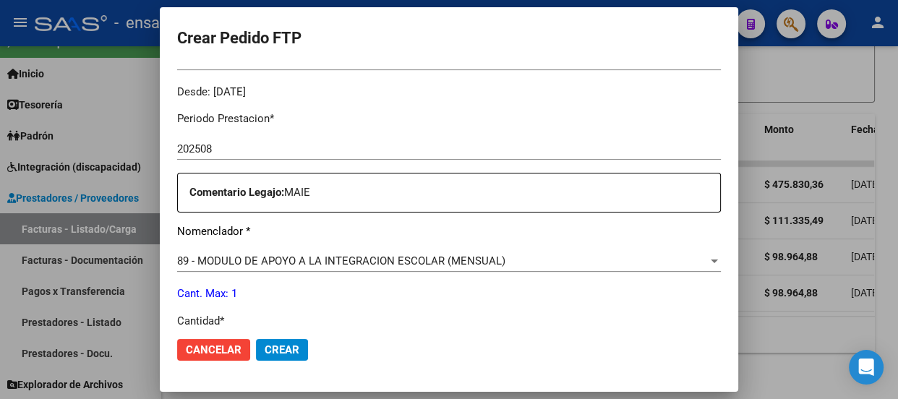
click at [437, 104] on div "Periodo Prestacion * 202508 Ingresar el Periodo Prestacion Comentario Legajo: M…" at bounding box center [449, 347] width 544 height 495
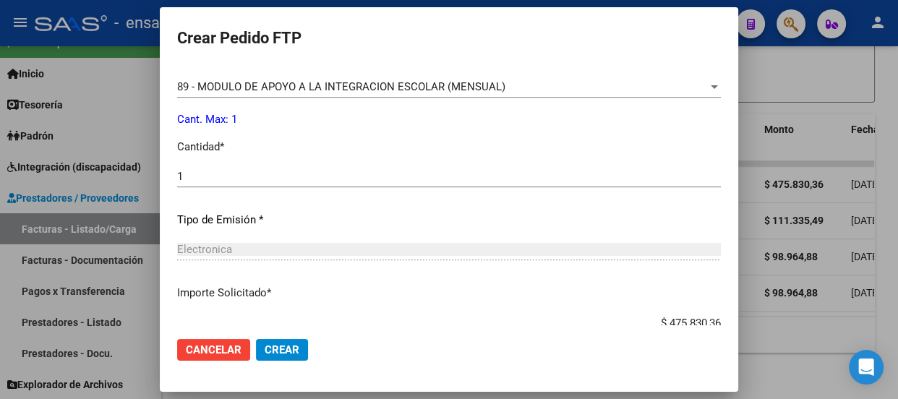
scroll to position [657, 0]
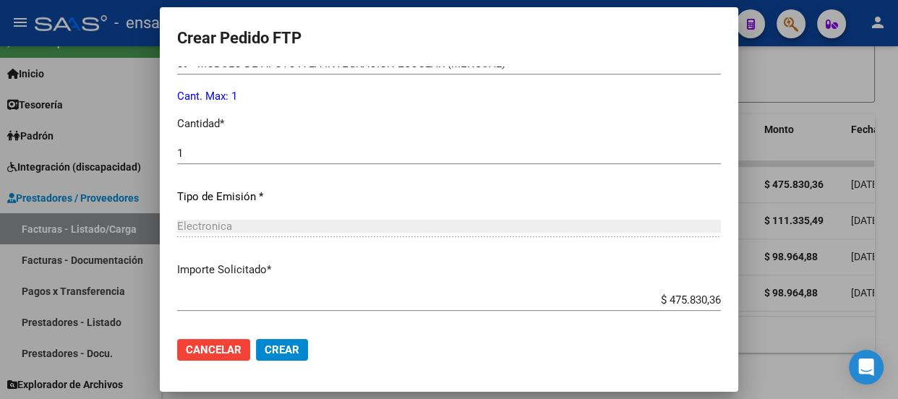
click at [288, 346] on span "Crear" at bounding box center [282, 349] width 35 height 13
click at [282, 346] on span "Crear" at bounding box center [282, 349] width 35 height 13
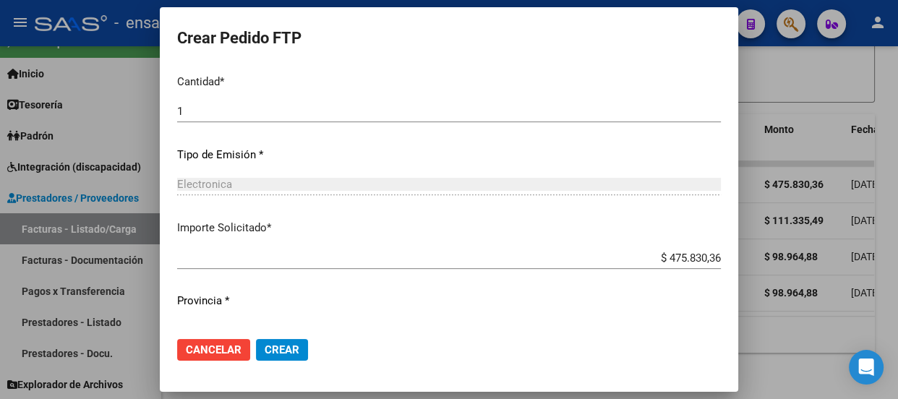
scroll to position [728, 0]
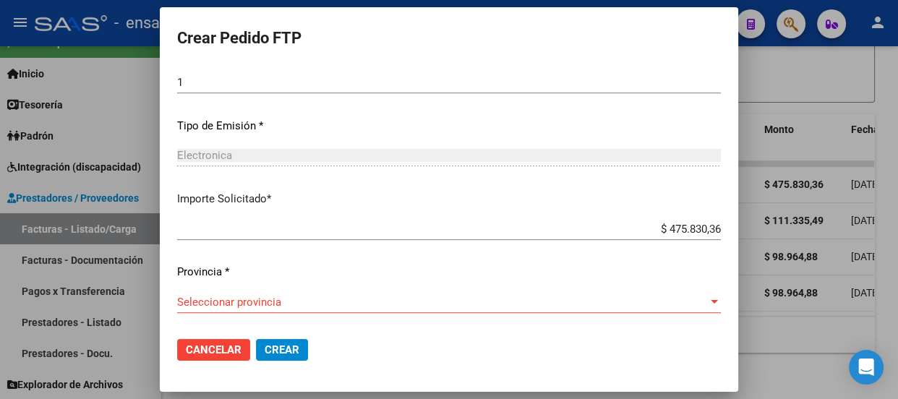
click at [398, 302] on span "Seleccionar provincia" at bounding box center [442, 302] width 531 height 13
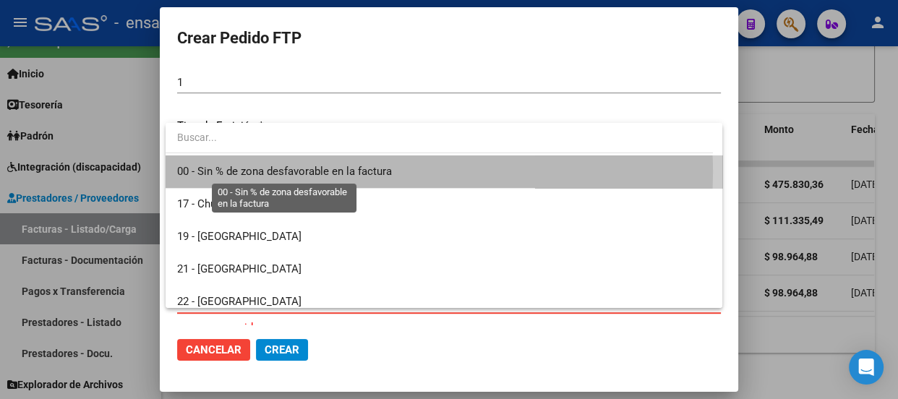
click at [325, 173] on span "00 - Sin % de zona desfavorable en la factura" at bounding box center [284, 171] width 215 height 13
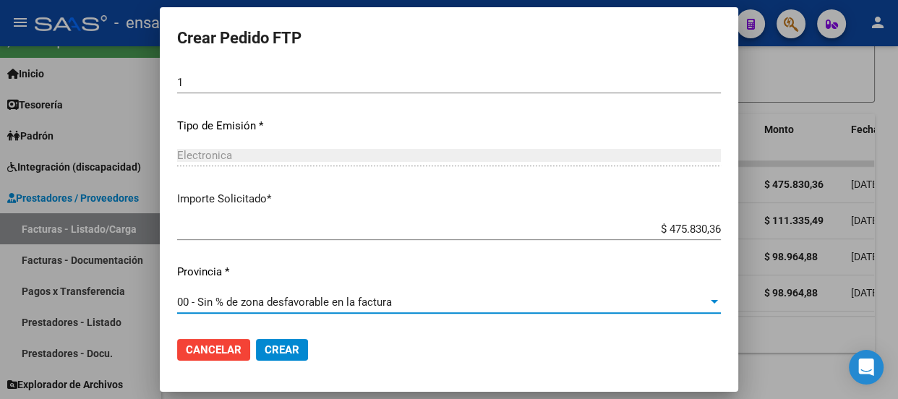
click at [283, 350] on span "Crear" at bounding box center [282, 349] width 35 height 13
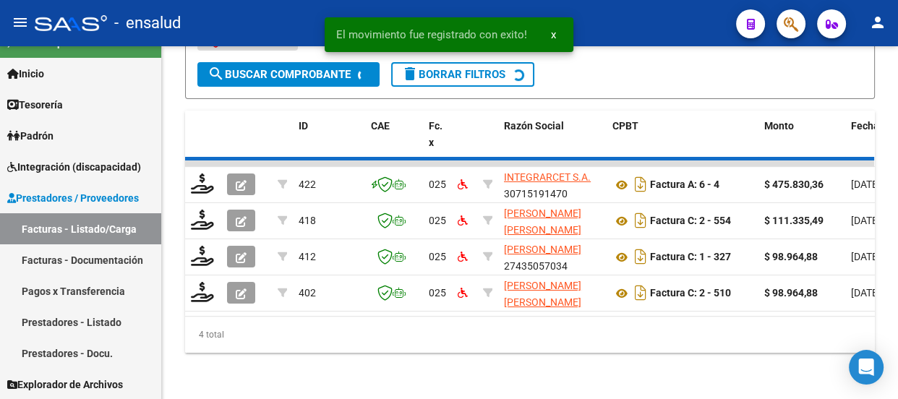
scroll to position [472, 0]
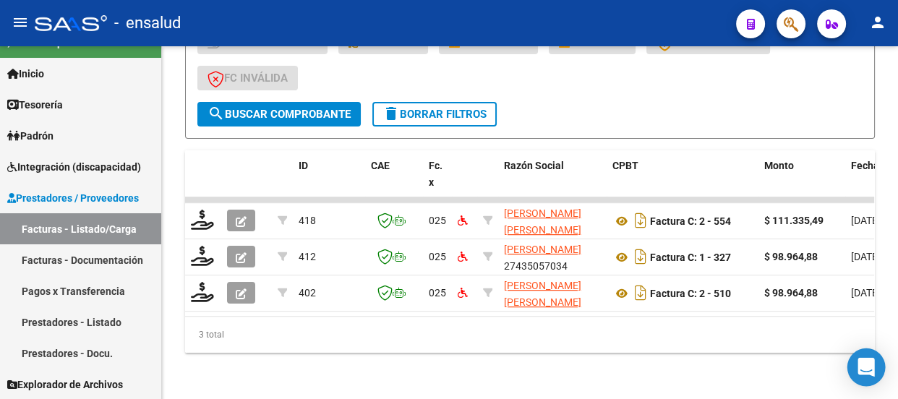
click at [871, 370] on icon "Open Intercom Messenger" at bounding box center [866, 367] width 17 height 19
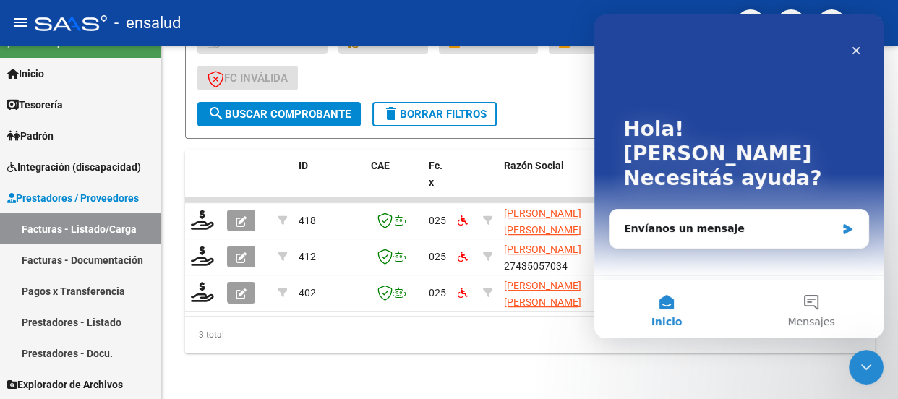
scroll to position [0, 0]
click at [668, 310] on button "Inicio" at bounding box center [666, 310] width 145 height 58
click at [665, 221] on div "Envíanos un mensaje" at bounding box center [730, 228] width 212 height 15
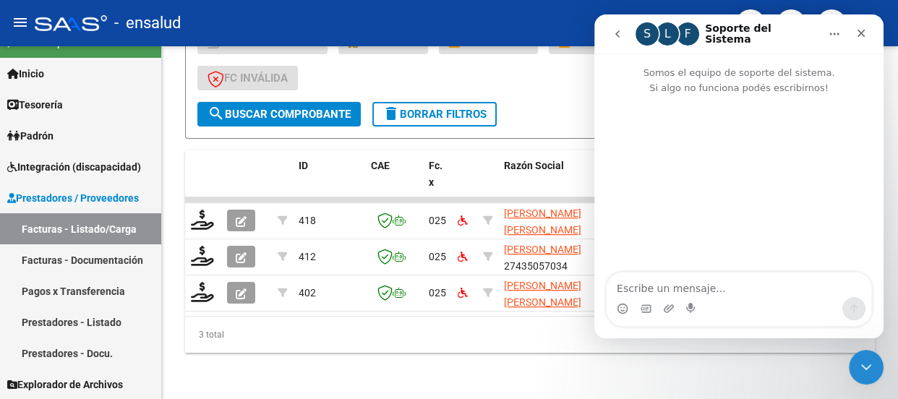
click at [654, 289] on textarea "Escribe un mensaje..." at bounding box center [739, 285] width 265 height 25
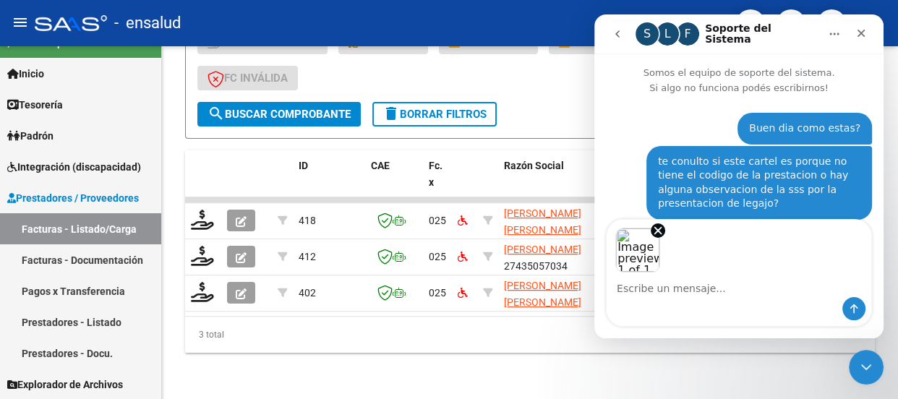
scroll to position [15, 0]
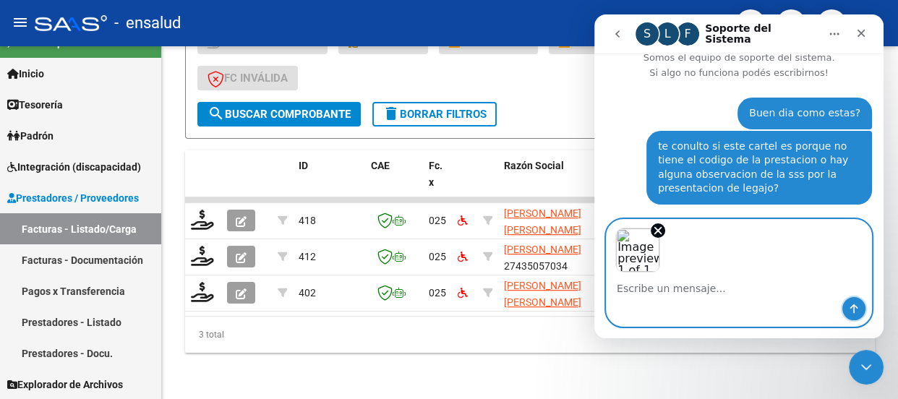
click at [851, 304] on icon "Enviar un mensaje…" at bounding box center [854, 309] width 12 height 12
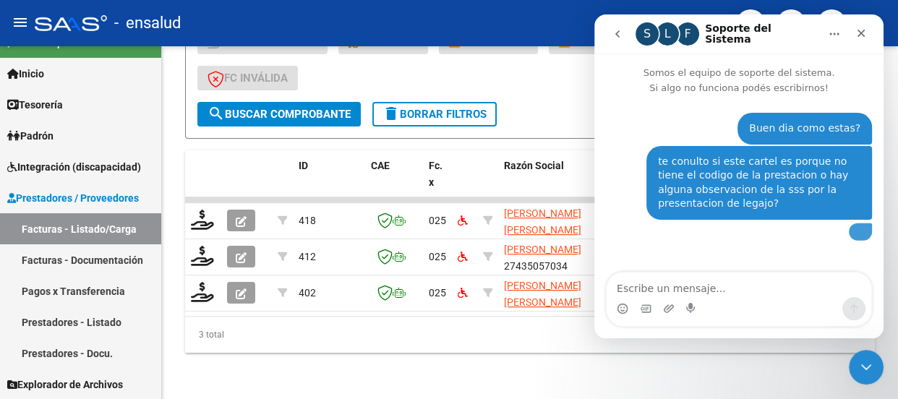
scroll to position [90, 0]
click at [860, 230] on img "user dice…" at bounding box center [860, 230] width 0 height 0
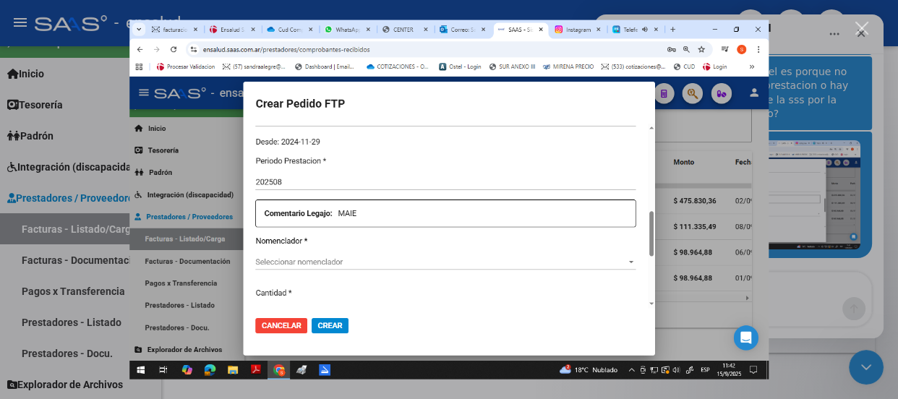
click at [811, 275] on div "Intercom Messenger" at bounding box center [449, 199] width 898 height 399
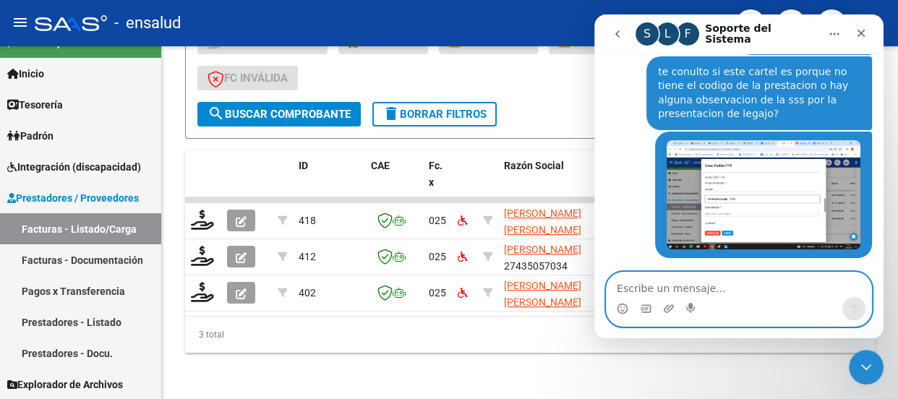
click at [637, 289] on textarea "Escribe un mensaje..." at bounding box center [739, 285] width 265 height 25
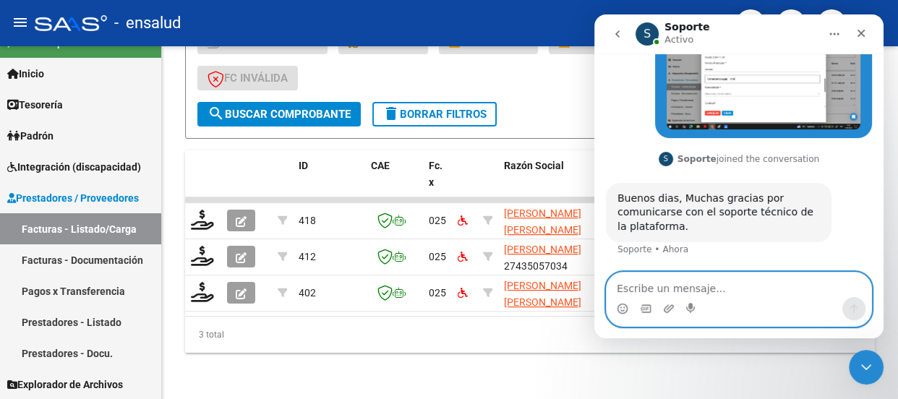
scroll to position [252, 0]
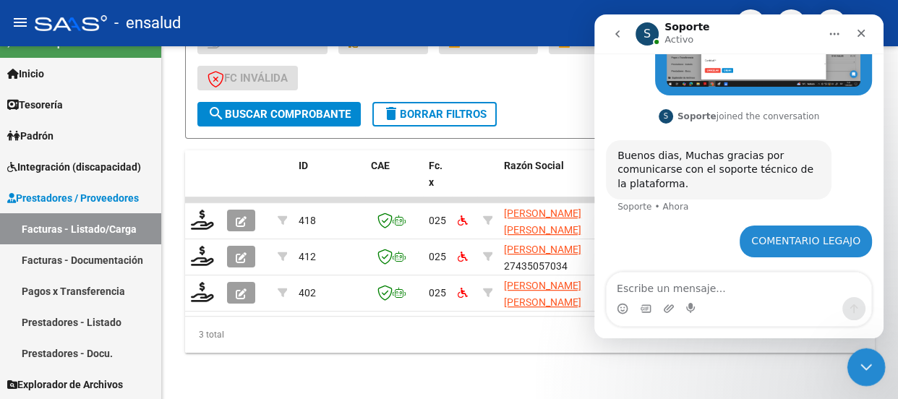
click at [866, 364] on icon "Cerrar Intercom Messenger" at bounding box center [863, 364] width 17 height 17
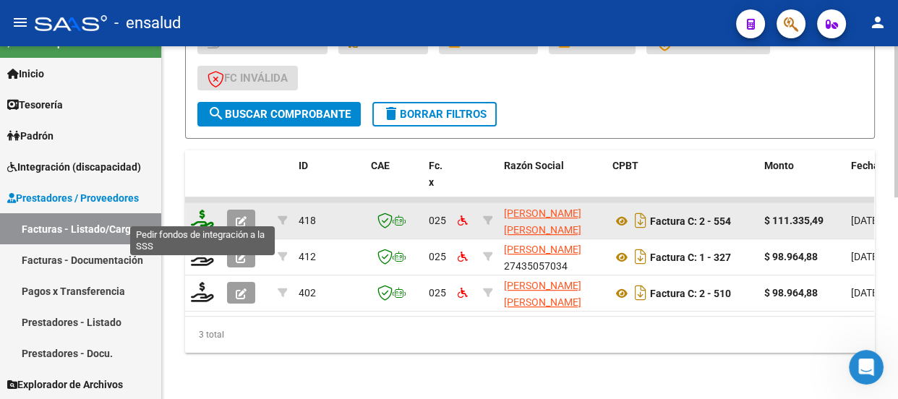
click at [197, 210] on icon at bounding box center [202, 220] width 23 height 20
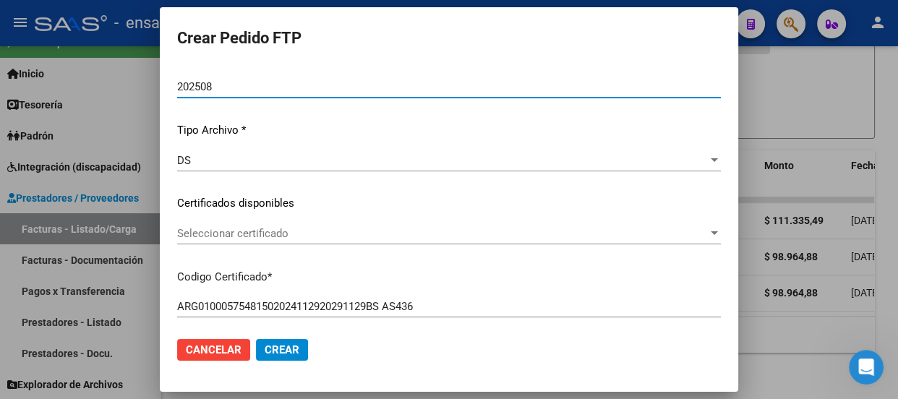
scroll to position [131, 0]
click at [333, 228] on span "Seleccionar certificado" at bounding box center [442, 232] width 531 height 13
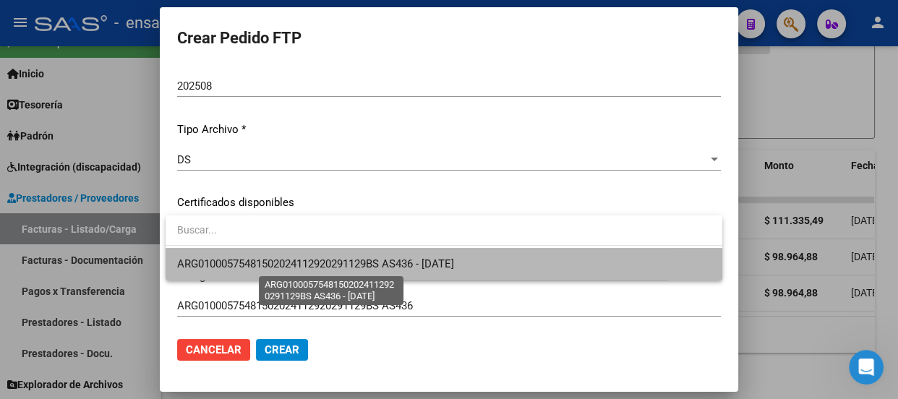
click at [328, 260] on span "ARG01000575481502024112920291129BS AS436 - [DATE]" at bounding box center [315, 263] width 277 height 13
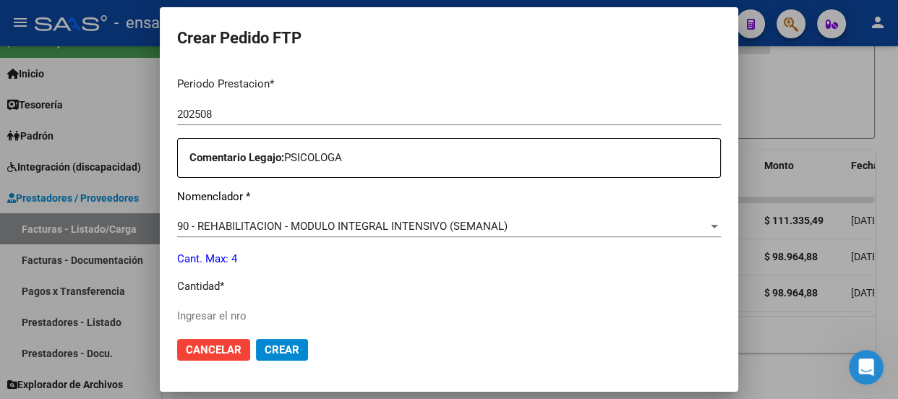
scroll to position [526, 0]
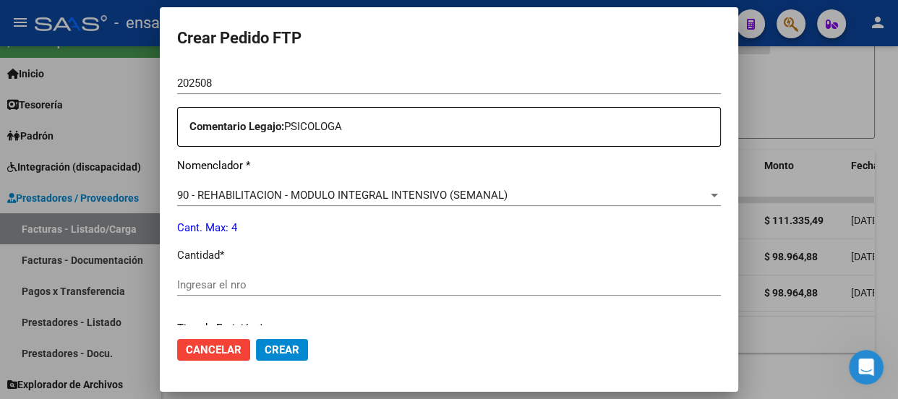
click at [202, 283] on input "Ingresar el nro" at bounding box center [449, 284] width 544 height 13
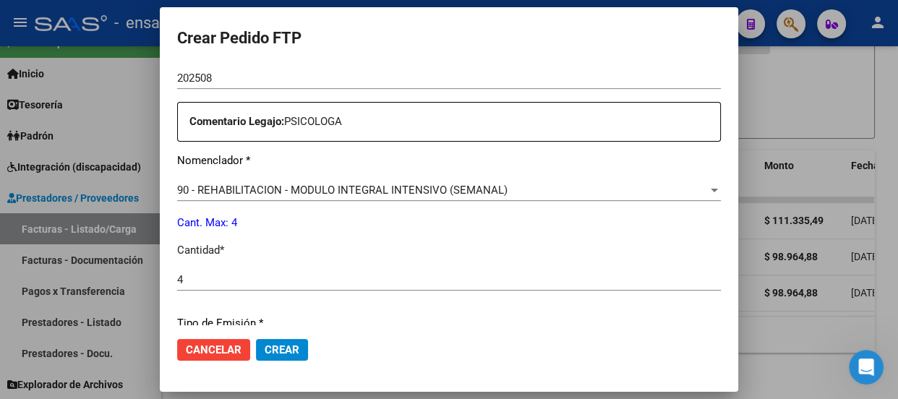
scroll to position [531, 0]
click at [291, 346] on span "Crear" at bounding box center [282, 349] width 35 height 13
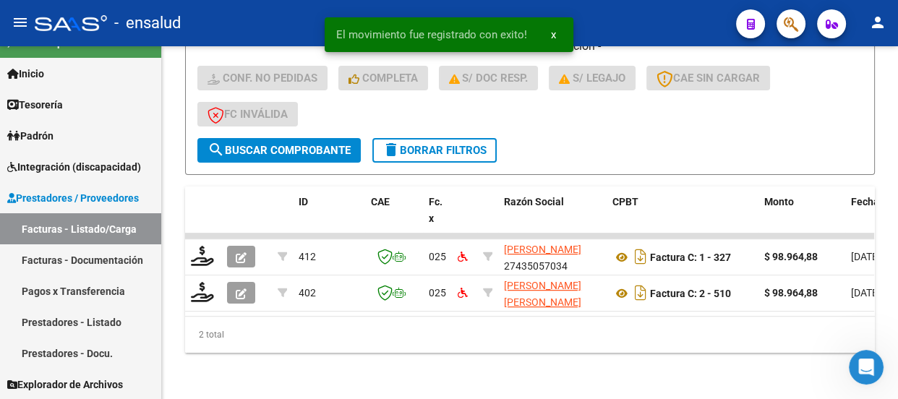
scroll to position [436, 0]
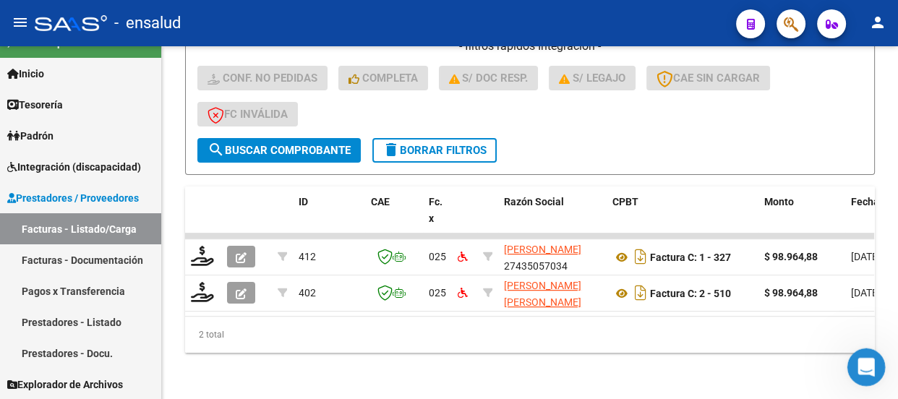
click at [870, 366] on icon "Abrir Intercom Messenger" at bounding box center [865, 366] width 24 height 24
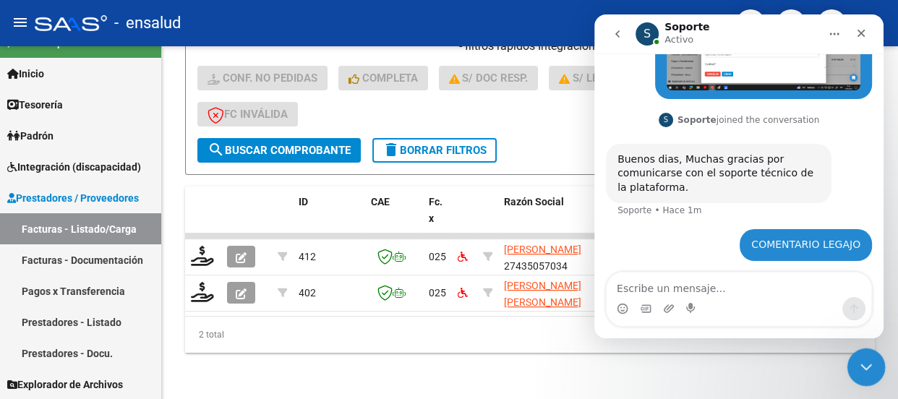
scroll to position [252, 0]
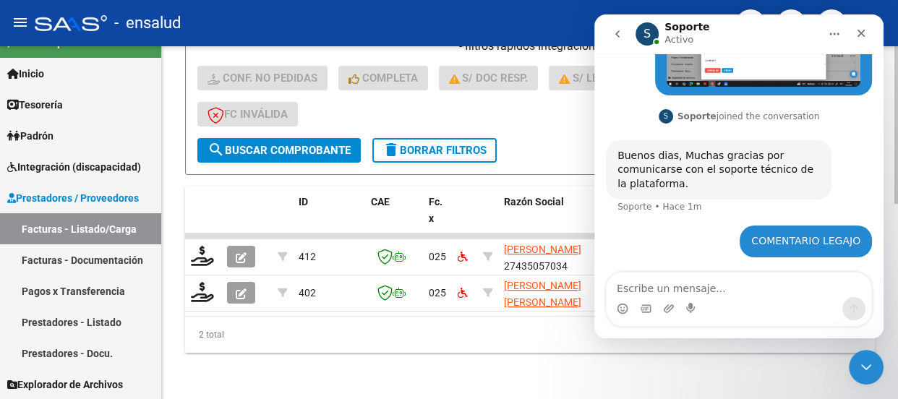
click at [536, 118] on div "- filtros rápidos Integración - Conf. no pedidas Completa S/ Doc Resp. S/ legaj…" at bounding box center [529, 88] width 665 height 100
click at [864, 364] on icon "Cerrar Intercom Messenger" at bounding box center [863, 364] width 17 height 17
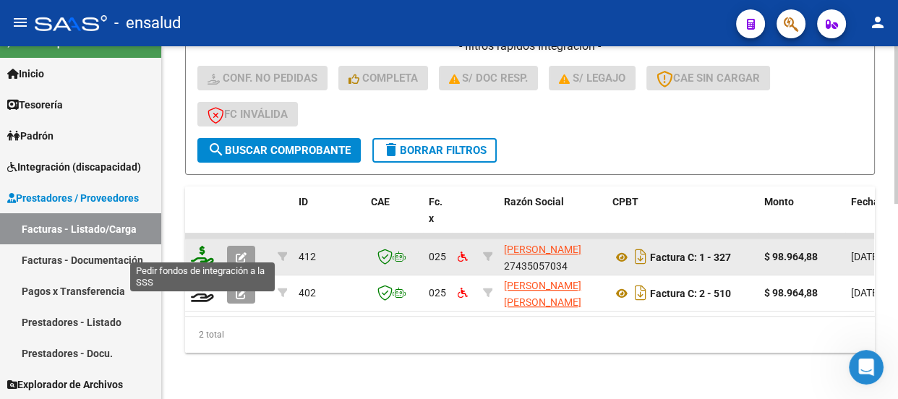
click at [202, 252] on icon at bounding box center [202, 256] width 23 height 20
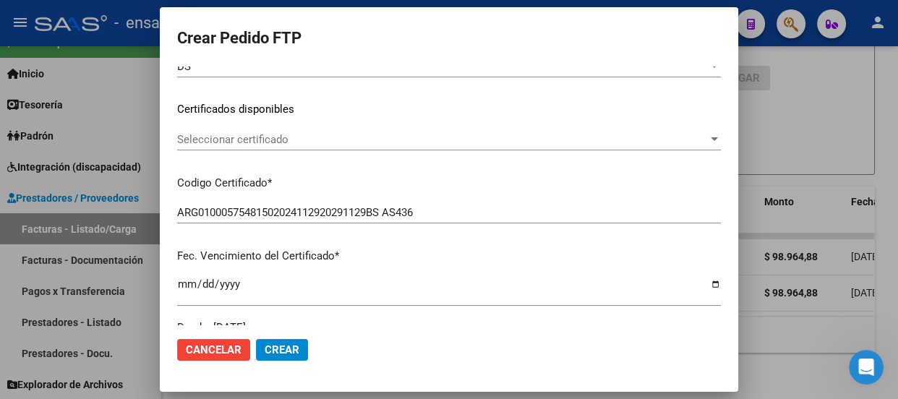
scroll to position [262, 0]
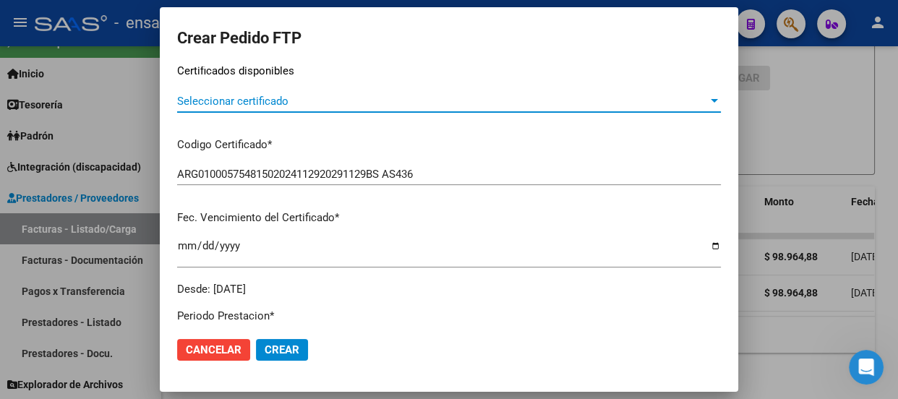
click at [452, 101] on span "Seleccionar certificado" at bounding box center [442, 101] width 531 height 13
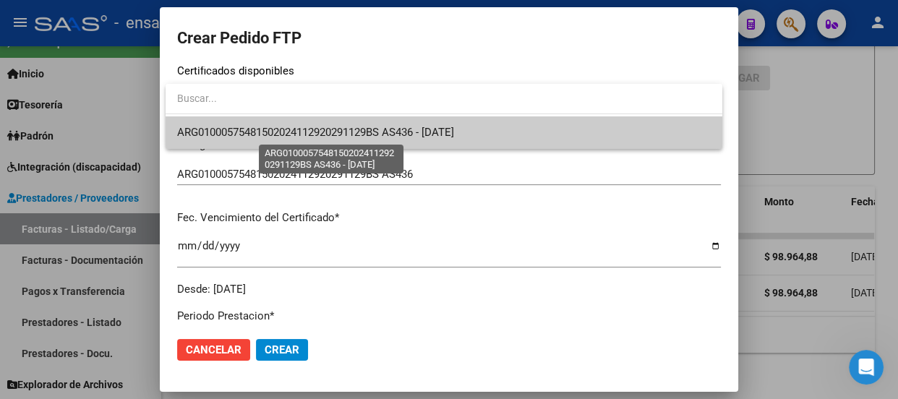
click at [435, 134] on span "ARG01000575481502024112920291129BS AS436 - [DATE]" at bounding box center [315, 132] width 277 height 13
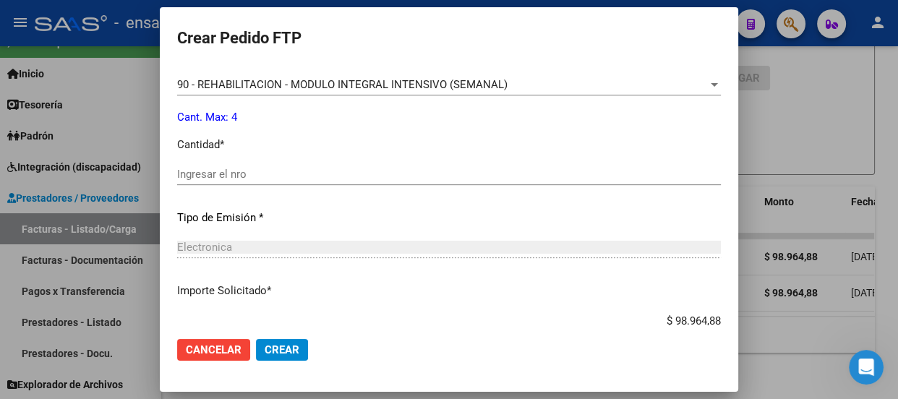
scroll to position [657, 0]
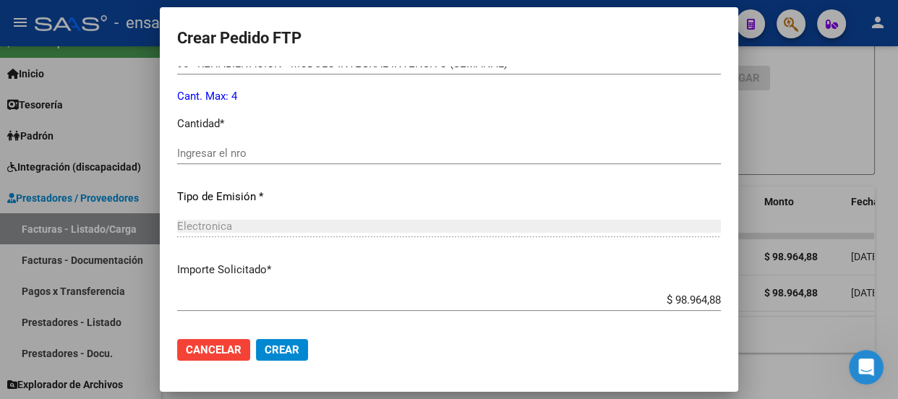
click at [193, 149] on input "Ingresar el nro" at bounding box center [449, 153] width 544 height 13
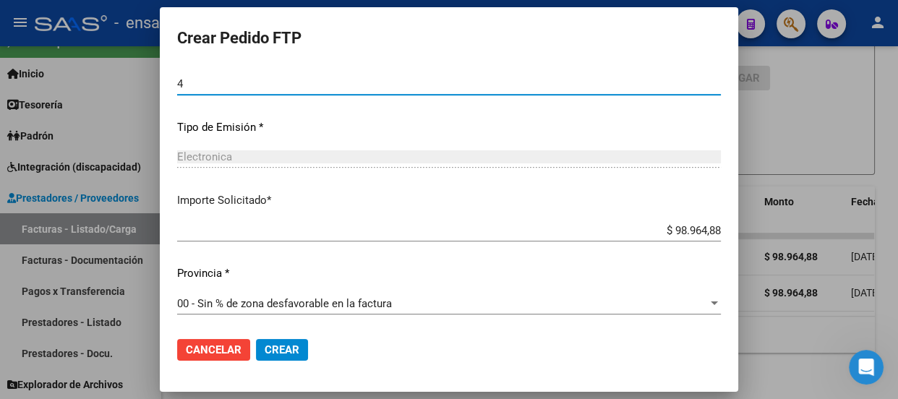
scroll to position [728, 0]
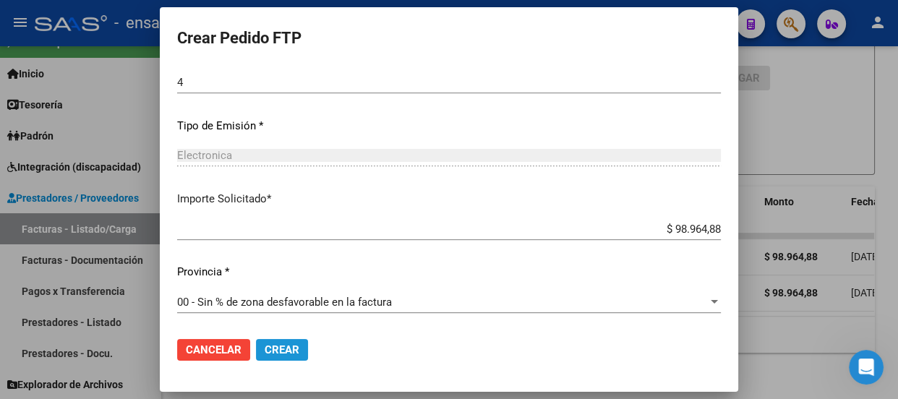
click at [272, 351] on span "Crear" at bounding box center [282, 349] width 35 height 13
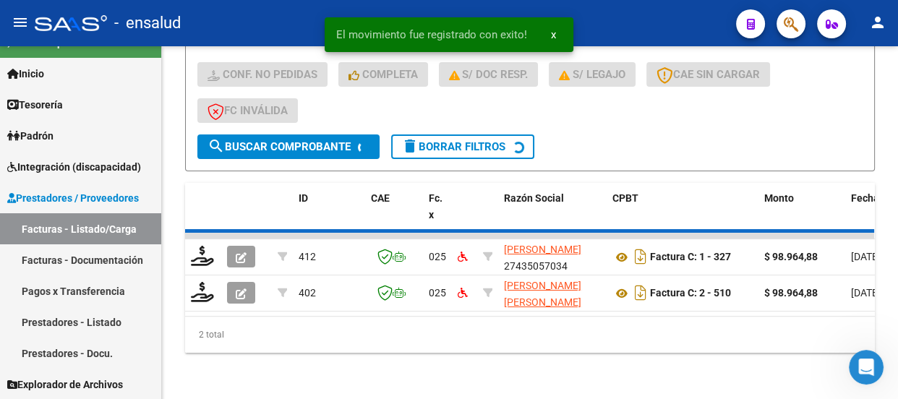
scroll to position [400, 0]
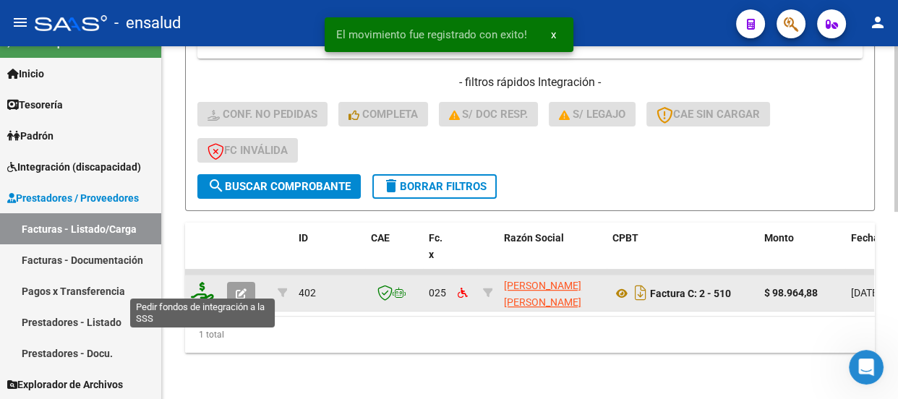
click at [202, 283] on icon at bounding box center [202, 292] width 23 height 20
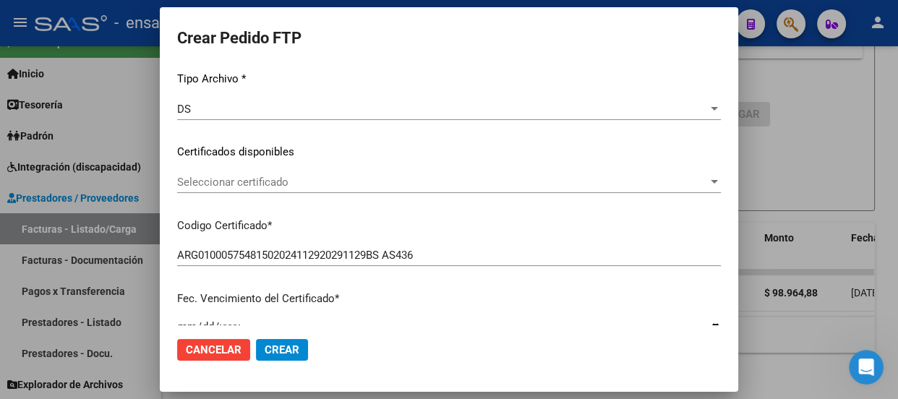
scroll to position [197, 0]
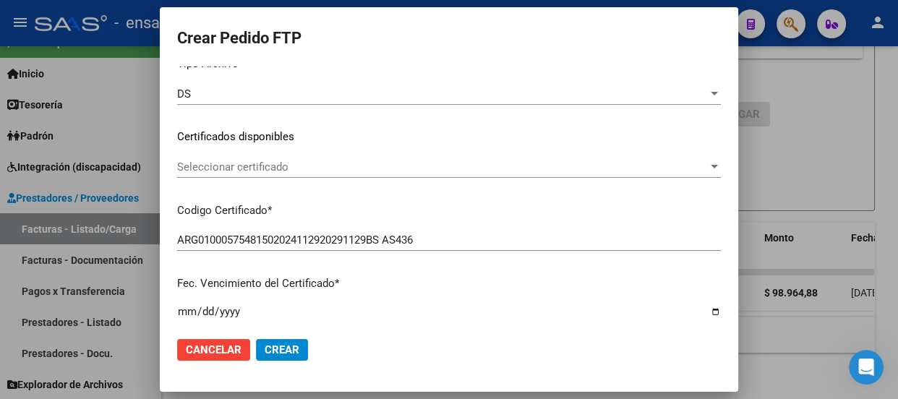
click at [407, 168] on span "Seleccionar certificado" at bounding box center [442, 167] width 531 height 13
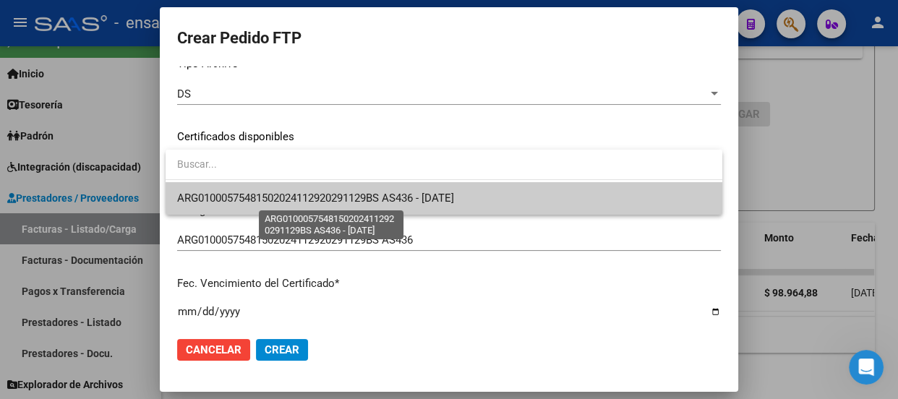
click at [395, 199] on span "ARG01000575481502024112920291129BS AS436 - [DATE]" at bounding box center [315, 198] width 277 height 13
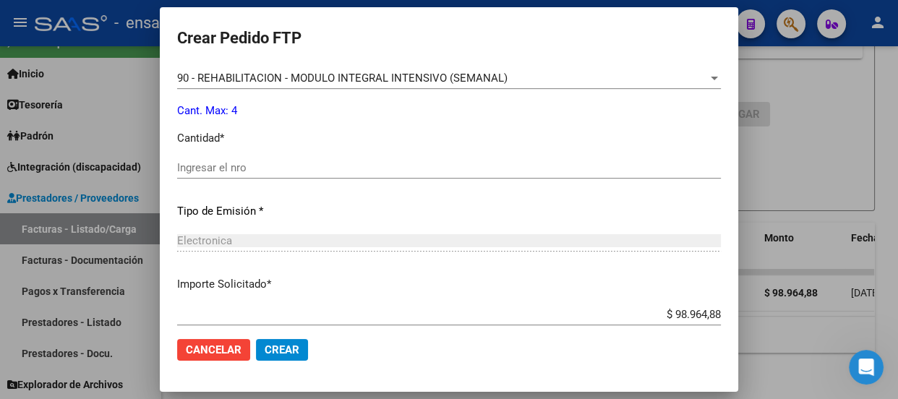
scroll to position [657, 0]
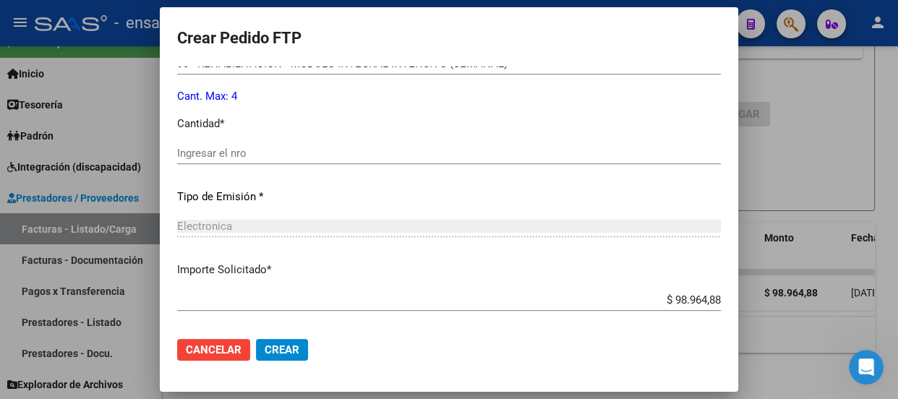
click at [224, 155] on input "Ingresar el nro" at bounding box center [449, 153] width 544 height 13
click at [281, 346] on span "Crear" at bounding box center [282, 349] width 35 height 13
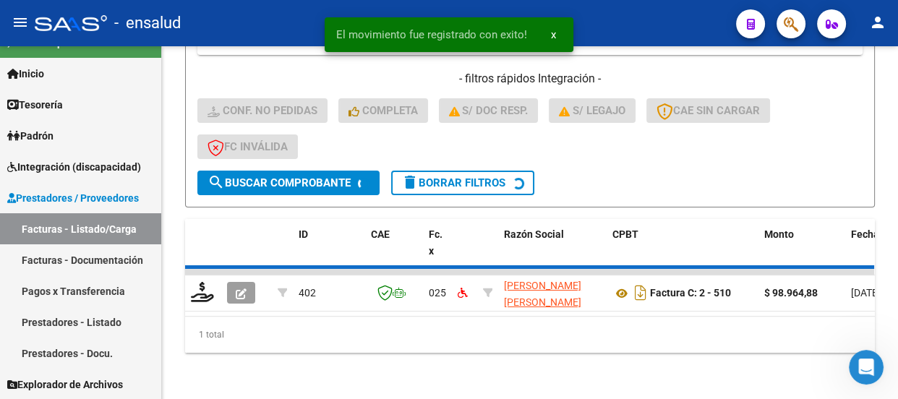
scroll to position [379, 0]
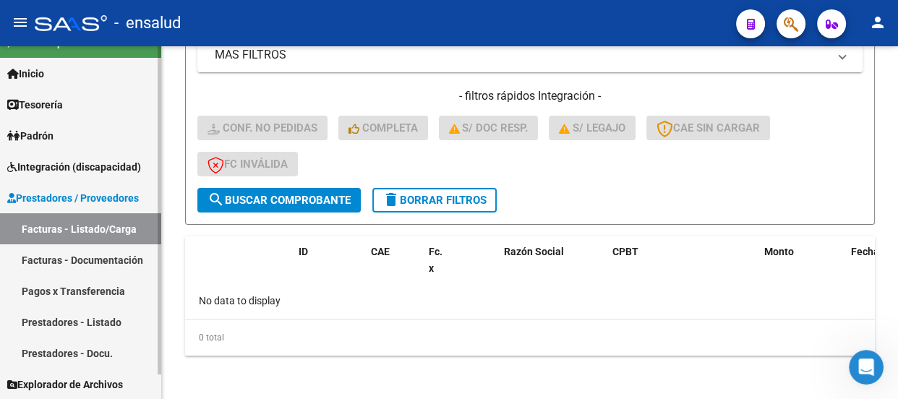
click at [73, 131] on link "Padrón" at bounding box center [80, 135] width 161 height 31
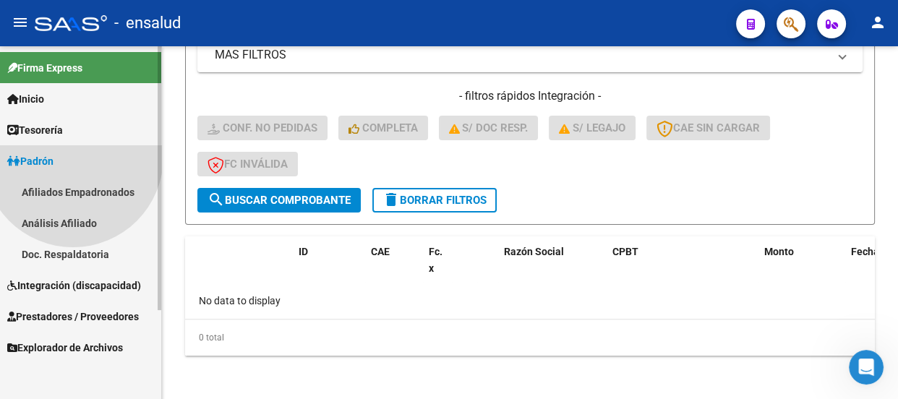
scroll to position [0, 0]
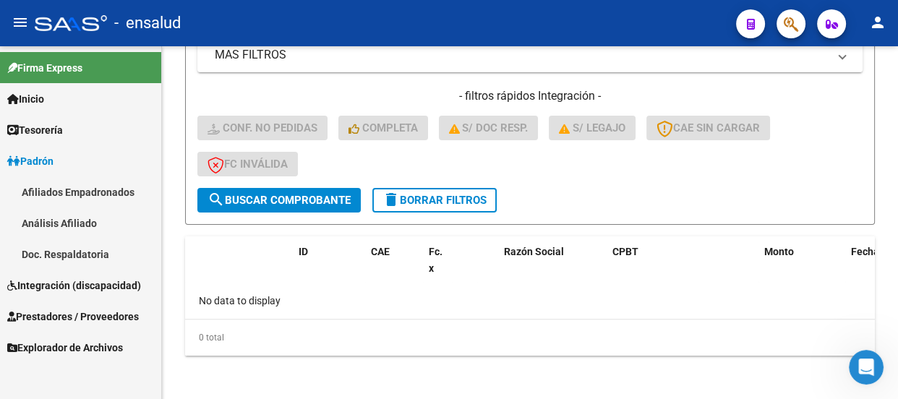
click at [78, 189] on link "Afiliados Empadronados" at bounding box center [80, 191] width 161 height 31
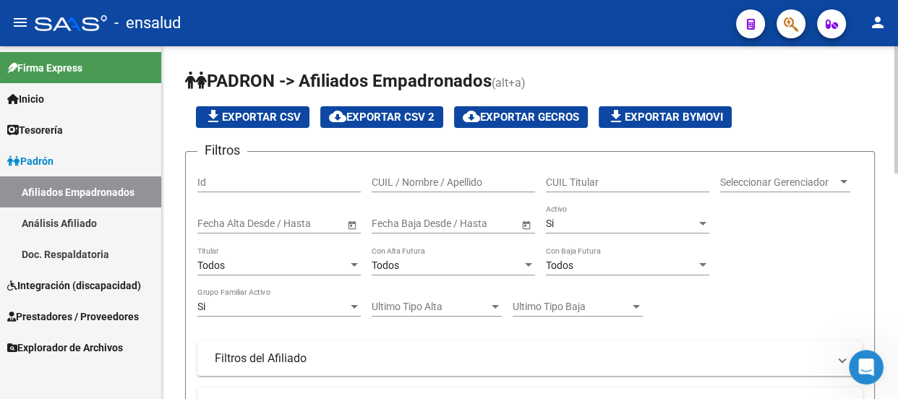
drag, startPoint x: 390, startPoint y: 173, endPoint x: 389, endPoint y: 188, distance: 15.2
click at [390, 174] on div "CUIL / Nombre / Apellido" at bounding box center [453, 177] width 163 height 29
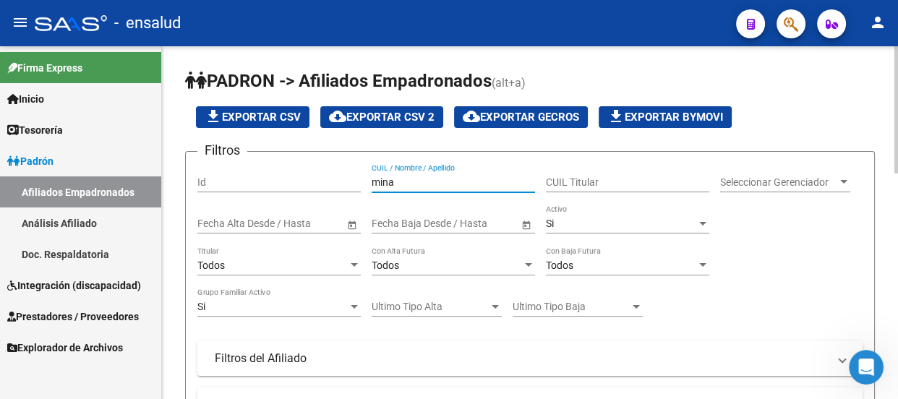
click at [843, 180] on div at bounding box center [843, 182] width 7 height 4
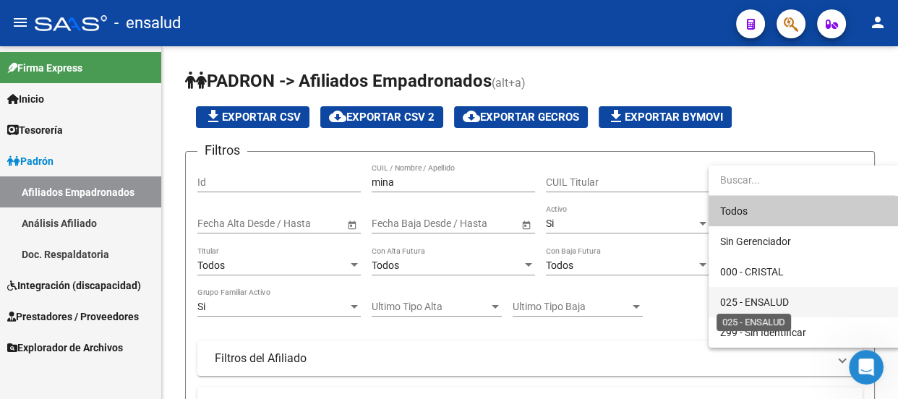
click at [758, 300] on span "025 - ENSALUD" at bounding box center [754, 302] width 69 height 12
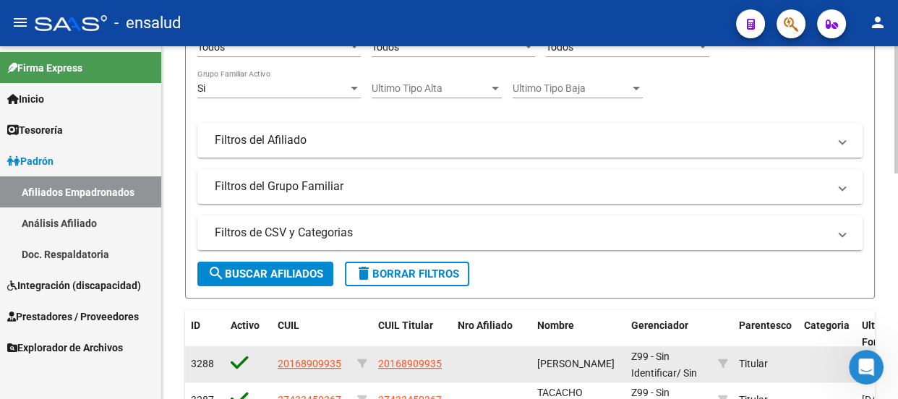
scroll to position [262, 0]
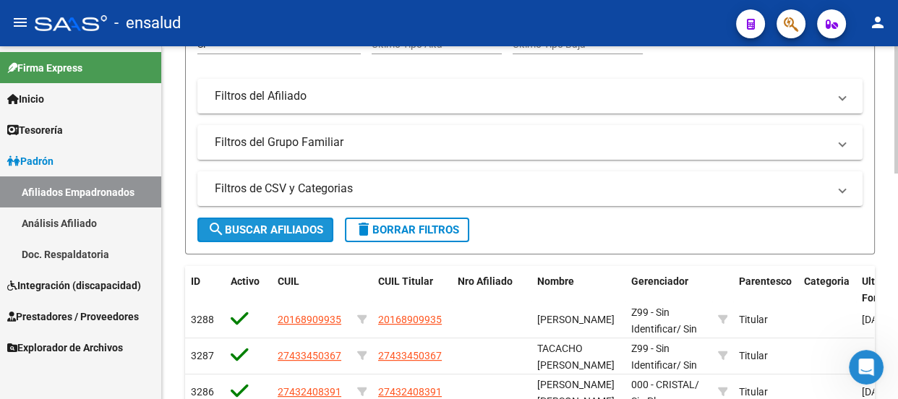
click at [275, 227] on span "search Buscar Afiliados" at bounding box center [266, 229] width 116 height 13
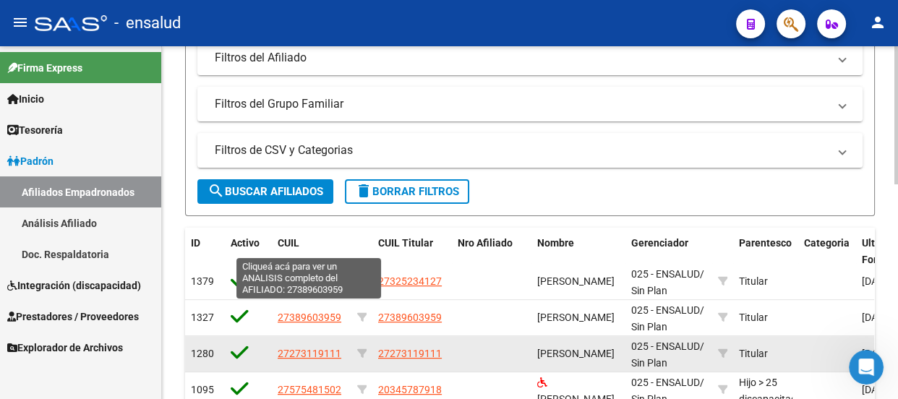
scroll to position [394, 0]
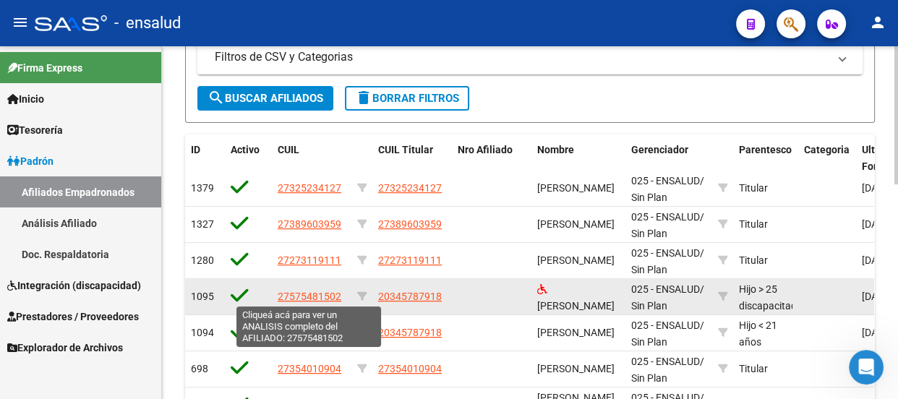
click at [306, 294] on span "27575481502" at bounding box center [310, 297] width 64 height 12
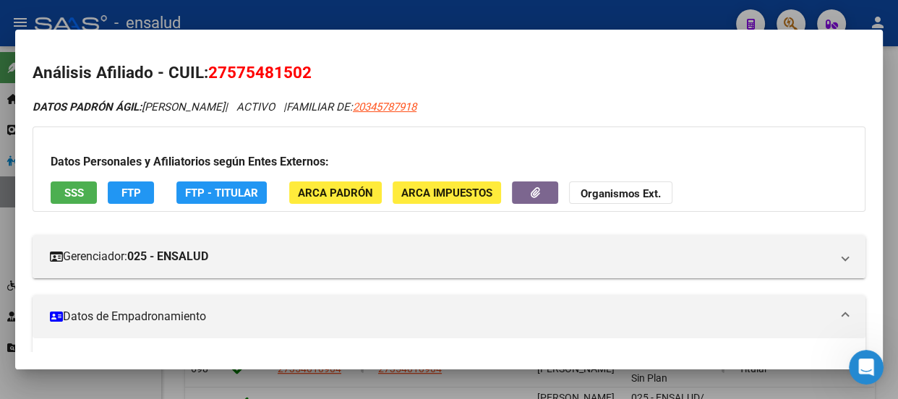
click at [410, 15] on div at bounding box center [449, 199] width 898 height 399
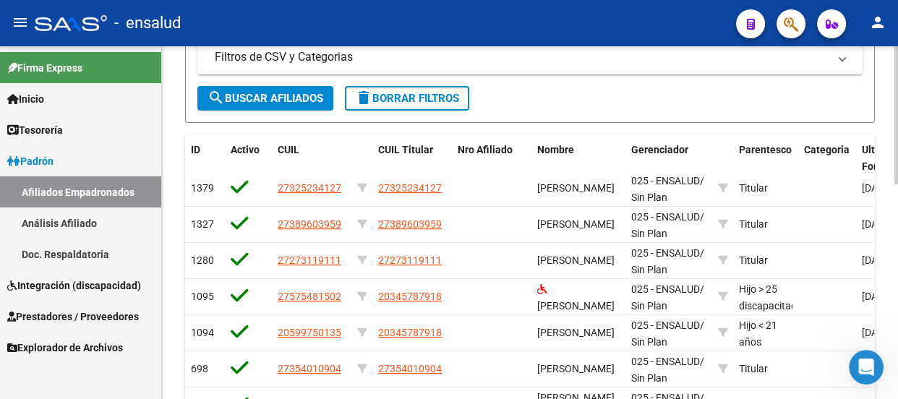
drag, startPoint x: 299, startPoint y: 296, endPoint x: 583, endPoint y: 101, distance: 344.2
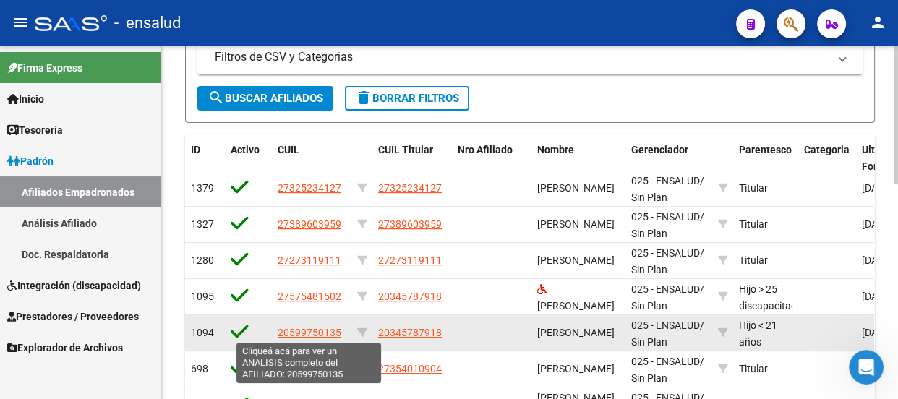
click at [309, 333] on span "20599750135" at bounding box center [310, 333] width 64 height 12
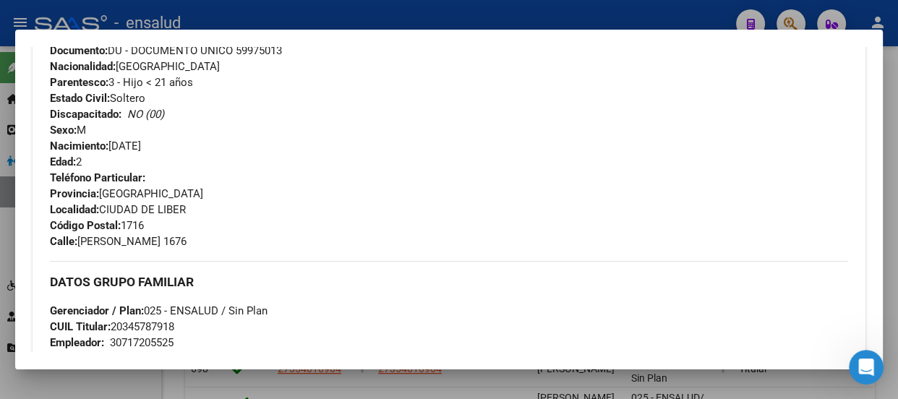
scroll to position [526, 0]
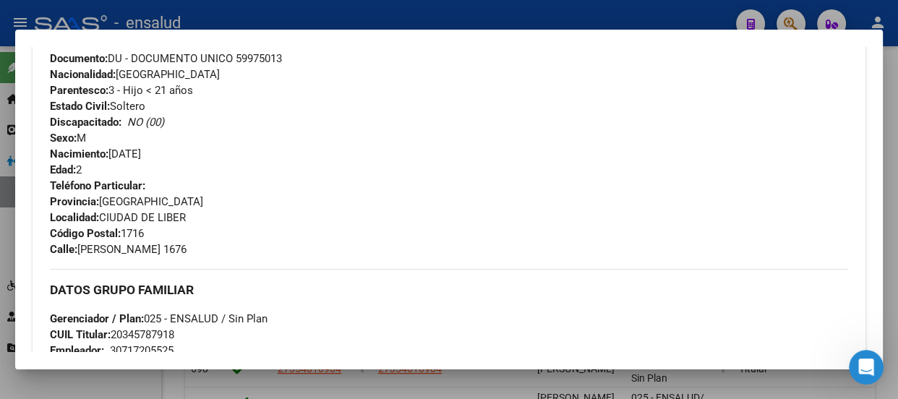
click at [449, 7] on div at bounding box center [449, 199] width 898 height 399
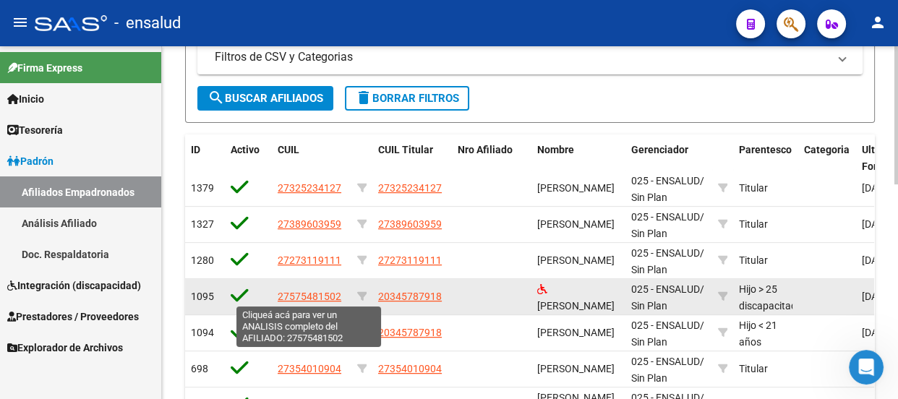
click at [289, 294] on span "27575481502" at bounding box center [310, 297] width 64 height 12
type textarea "27575481502"
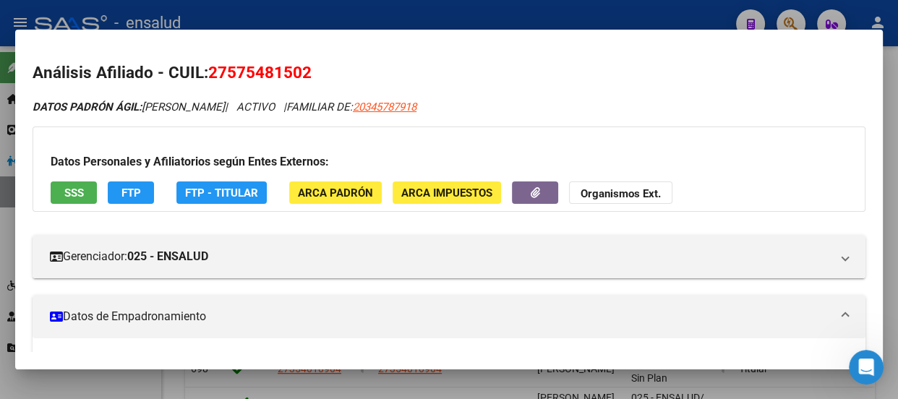
drag, startPoint x: 303, startPoint y: 70, endPoint x: 221, endPoint y: 70, distance: 82.4
click at [221, 70] on span "27575481502" at bounding box center [259, 72] width 103 height 19
click at [382, 59] on mat-dialog-content "Análisis Afiliado - CUIL: 27575481502 DATOS PADRÓN ÁGIL: MINA HELENA | ACTIVO |…" at bounding box center [449, 199] width 868 height 304
drag, startPoint x: 313, startPoint y: 67, endPoint x: 225, endPoint y: 71, distance: 88.3
click at [210, 71] on h2 "Análisis Afiliado - CUIL: 27575481502" at bounding box center [449, 73] width 833 height 25
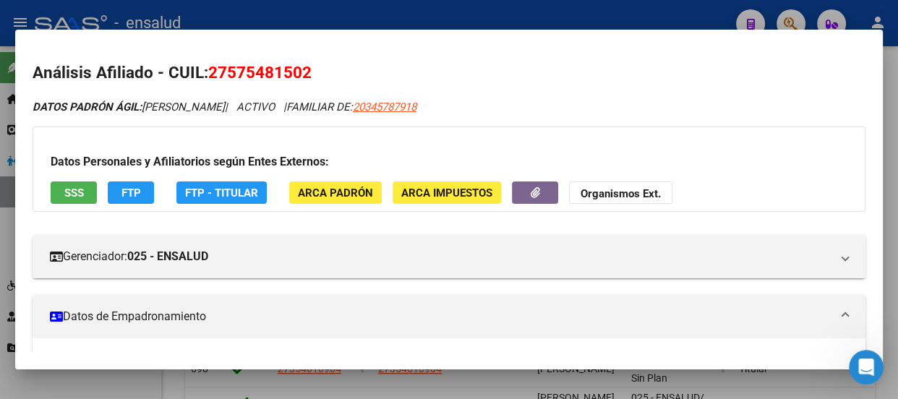
copy span "27575481502"
click at [359, 12] on div at bounding box center [449, 199] width 898 height 399
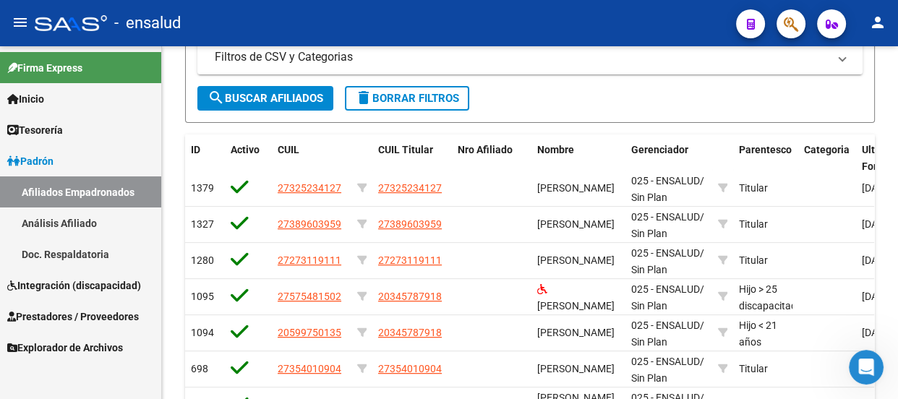
click at [43, 159] on span "Padrón" at bounding box center [30, 161] width 46 height 16
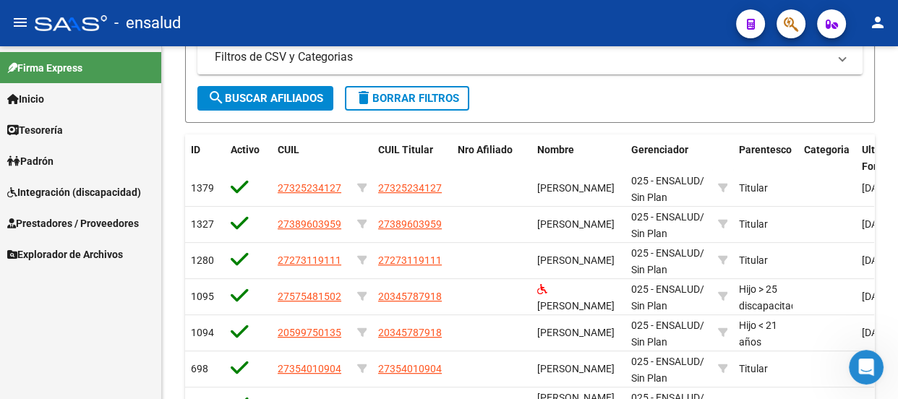
click at [48, 161] on span "Padrón" at bounding box center [30, 161] width 46 height 16
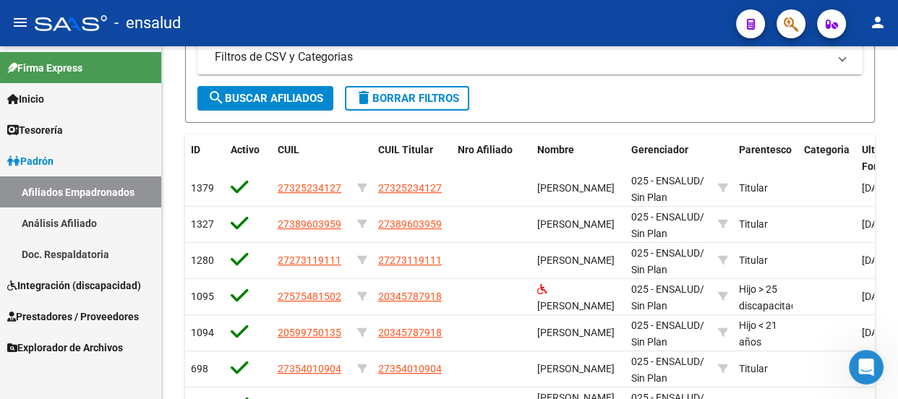
click at [82, 283] on span "Integración (discapacidad)" at bounding box center [74, 286] width 134 height 16
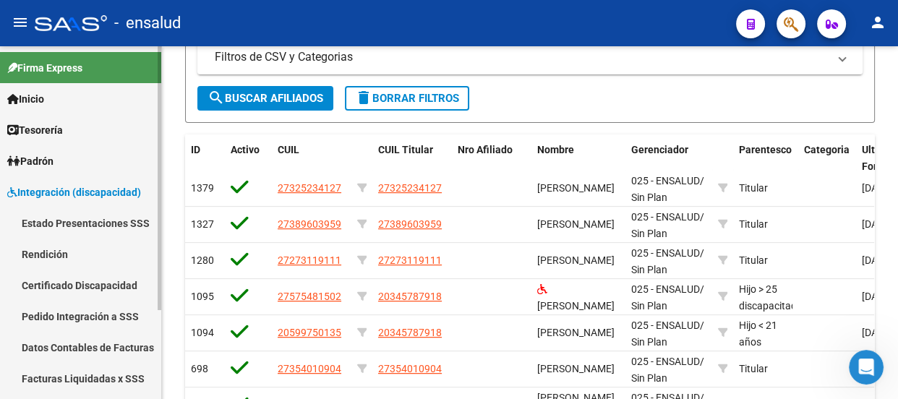
scroll to position [119, 0]
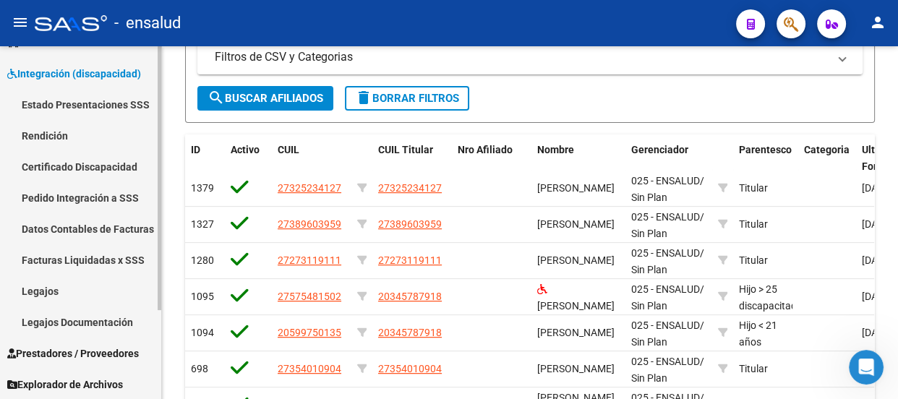
click at [46, 289] on link "Legajos" at bounding box center [80, 291] width 161 height 31
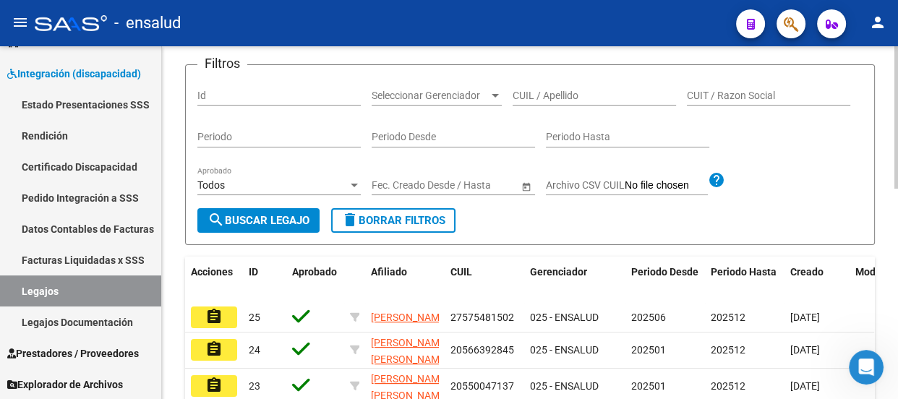
scroll to position [131, 0]
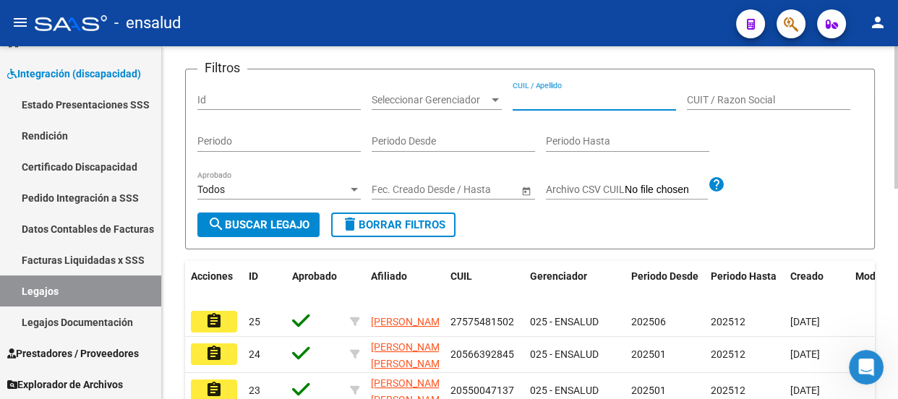
paste input "27575481502"
type input "27575481502"
click at [254, 231] on span "search Buscar Legajo" at bounding box center [259, 224] width 102 height 13
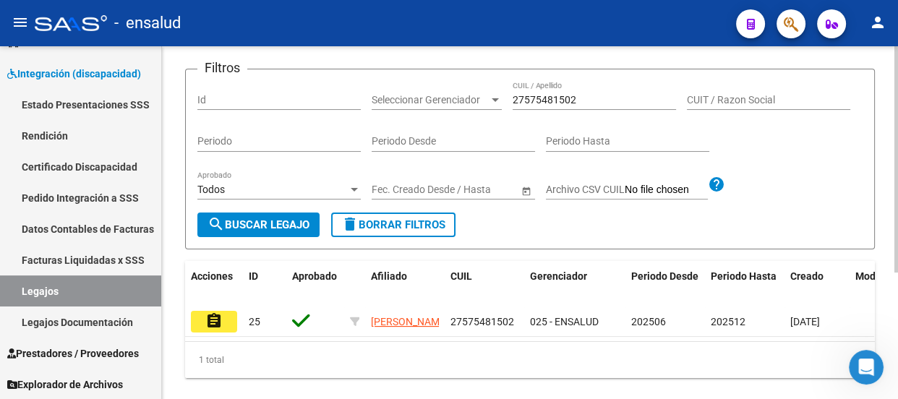
scroll to position [197, 0]
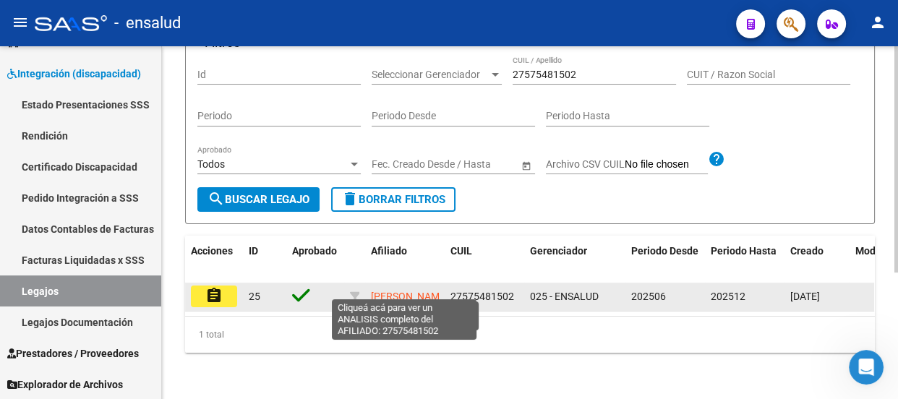
click at [410, 291] on span "[PERSON_NAME]" at bounding box center [409, 297] width 77 height 12
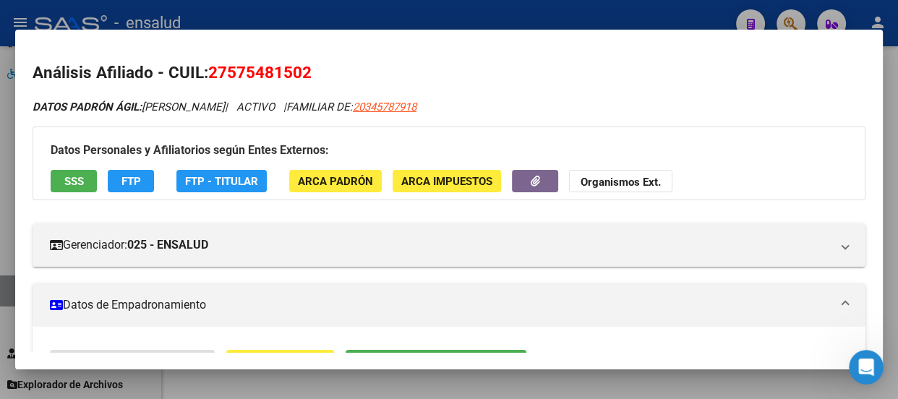
click at [445, 12] on div at bounding box center [449, 199] width 898 height 399
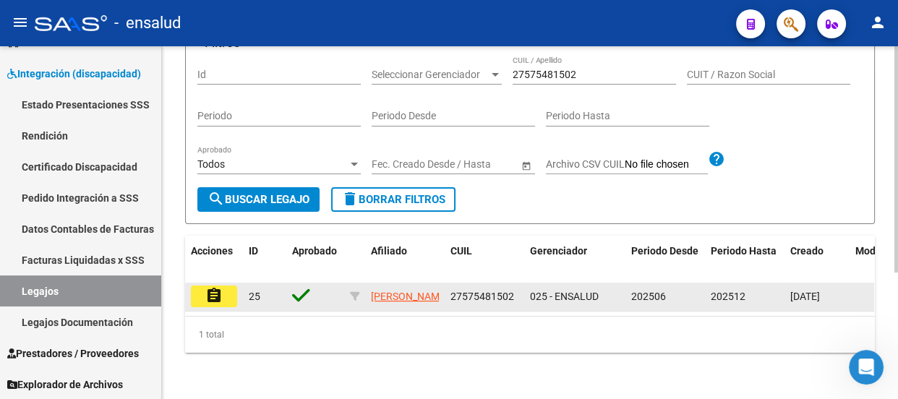
click at [220, 287] on mat-icon "assignment" at bounding box center [213, 295] width 17 height 17
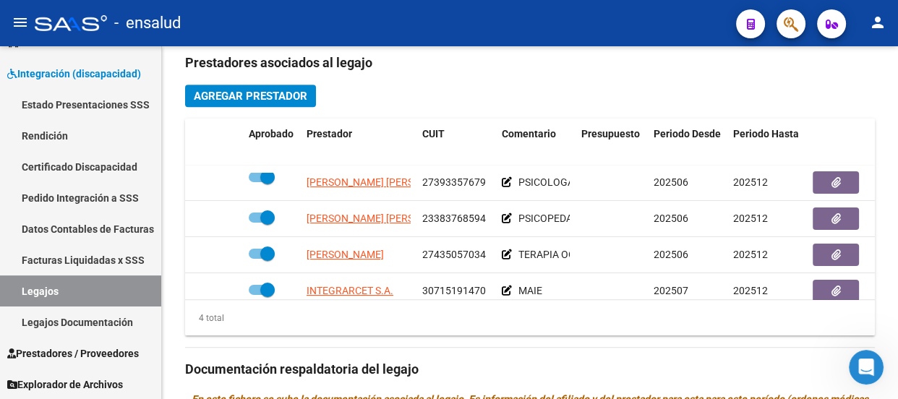
click at [542, 14] on div "- ensalud" at bounding box center [380, 23] width 690 height 32
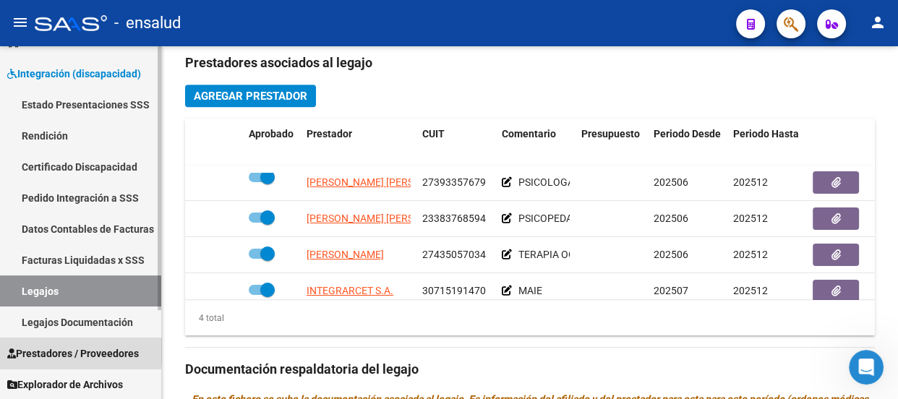
click at [62, 351] on span "Prestadores / Proveedores" at bounding box center [73, 354] width 132 height 16
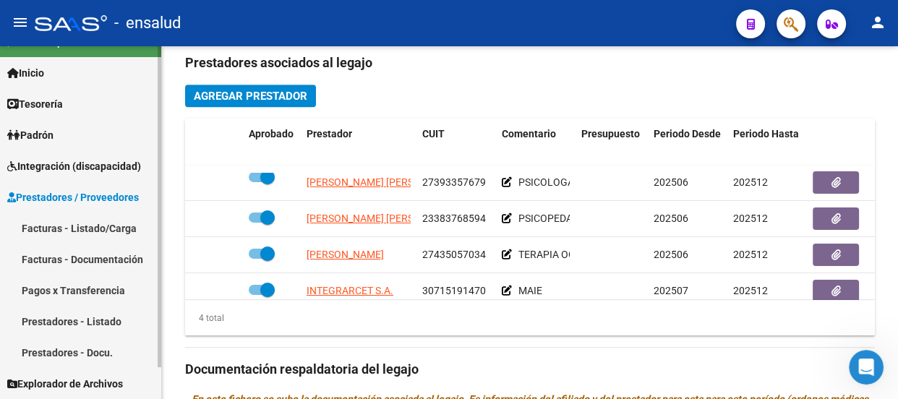
scroll to position [25, 0]
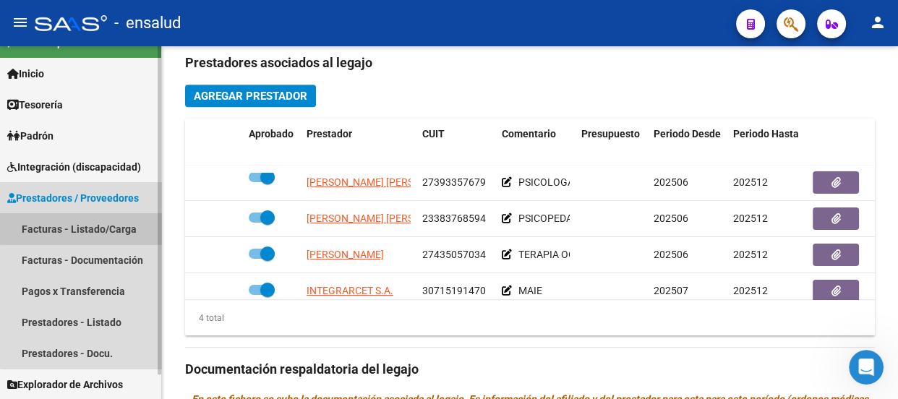
click at [90, 223] on link "Facturas - Listado/Carga" at bounding box center [80, 228] width 161 height 31
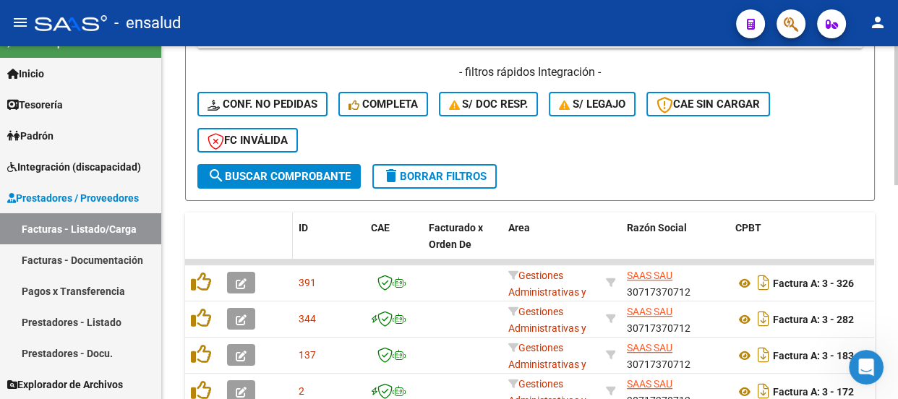
scroll to position [347, 0]
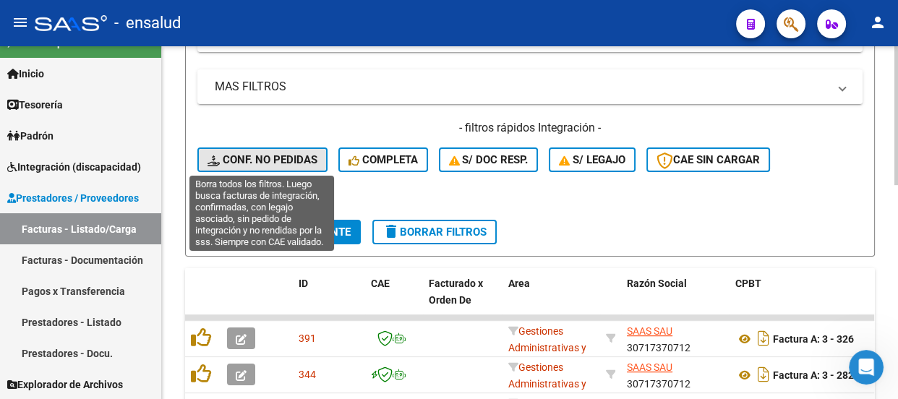
click at [278, 158] on span "Conf. no pedidas" at bounding box center [263, 159] width 110 height 13
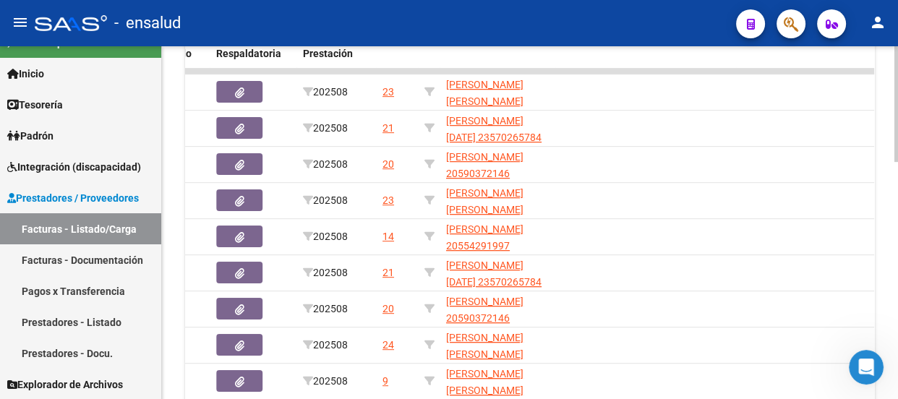
scroll to position [725, 0]
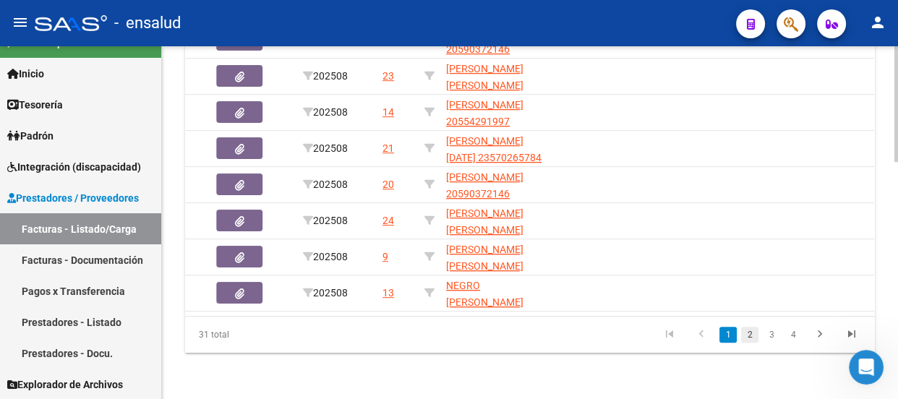
click at [751, 336] on link "2" at bounding box center [749, 335] width 17 height 16
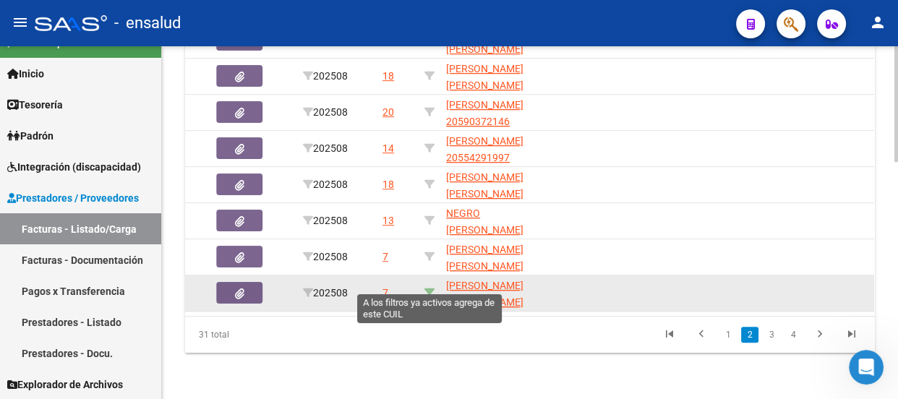
click at [432, 288] on icon at bounding box center [429, 293] width 10 height 10
type input "20564773590"
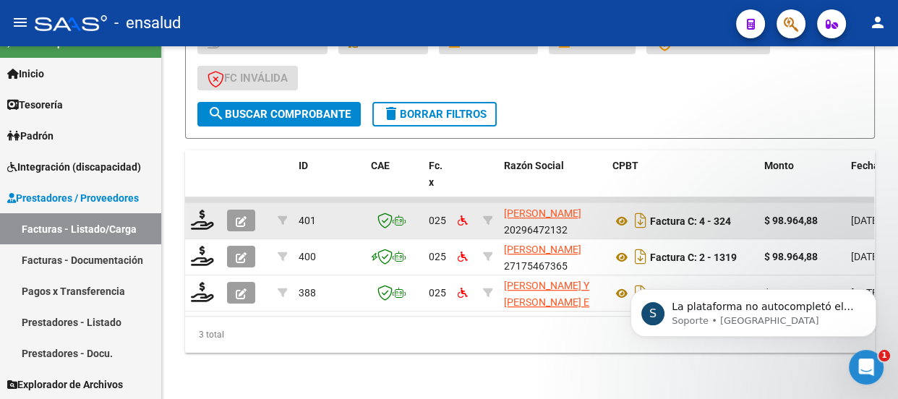
scroll to position [516, 0]
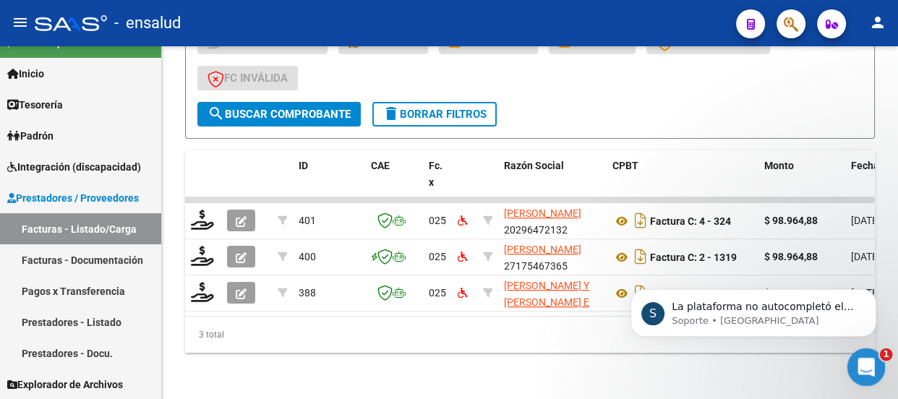
click at [874, 369] on div "Abrir Intercom Messenger" at bounding box center [864, 365] width 48 height 48
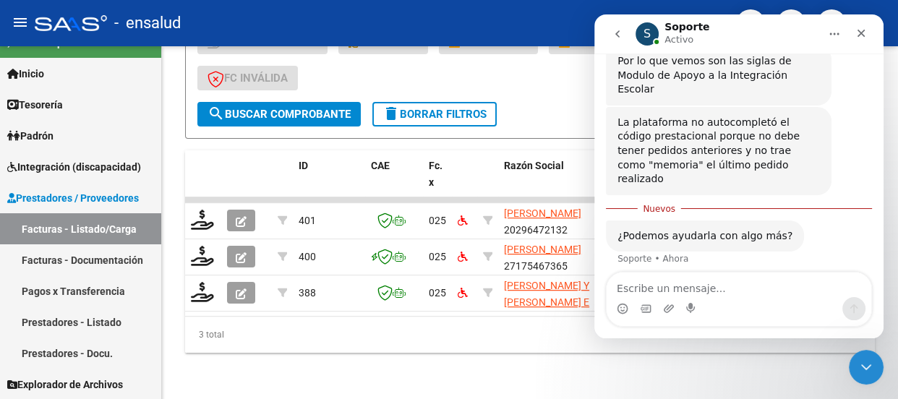
scroll to position [517, 0]
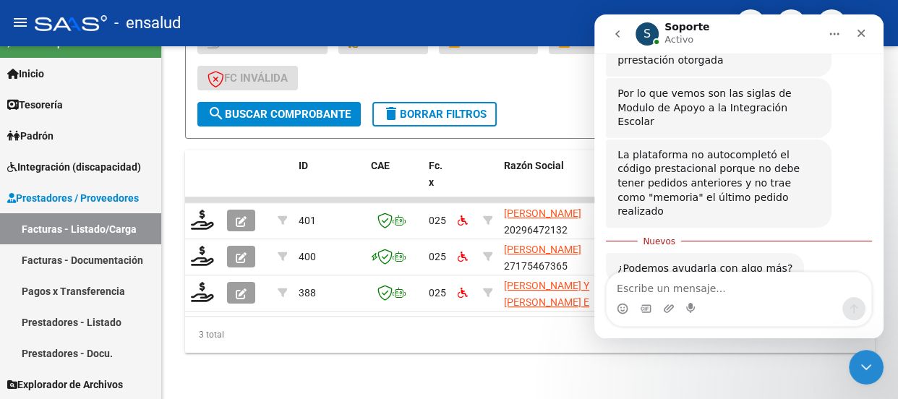
click at [642, 289] on textarea "Escribe un mensaje..." at bounding box center [739, 285] width 265 height 25
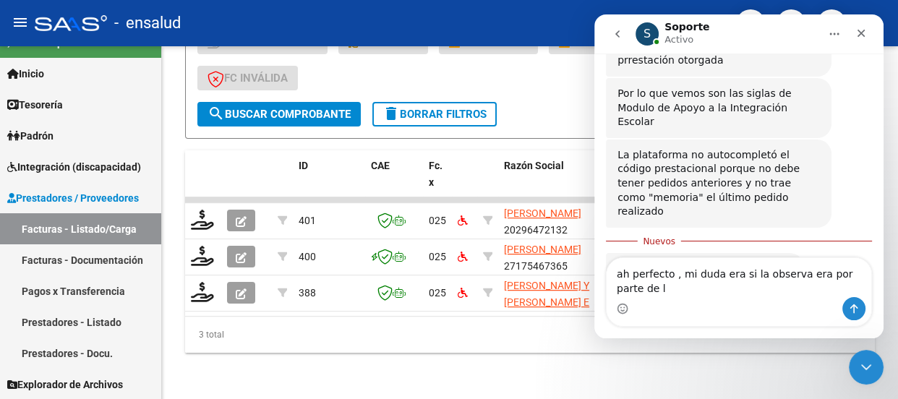
scroll to position [531, 0]
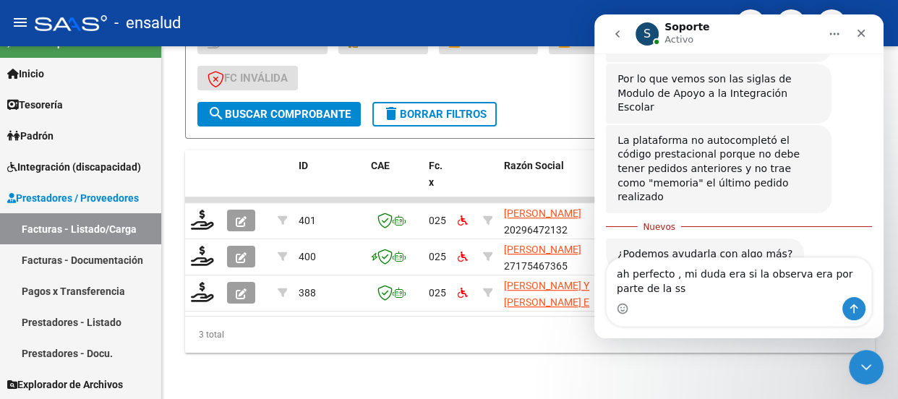
type textarea "ah perfecto , mi duda era si la observa era por parte de la sss"
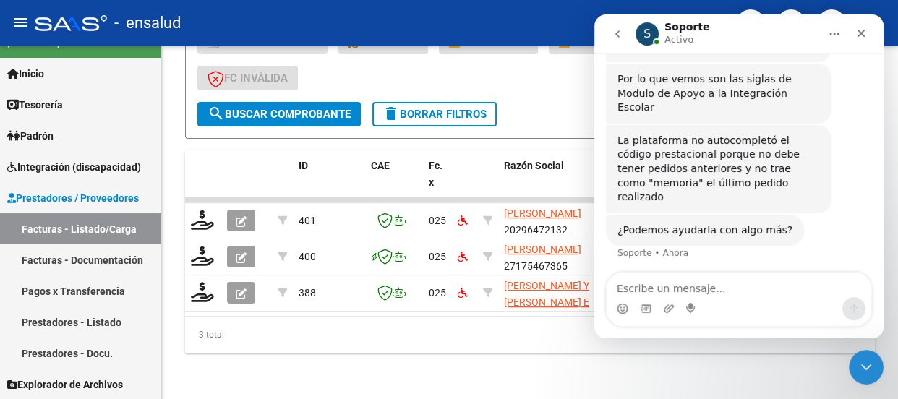
scroll to position [550, 0]
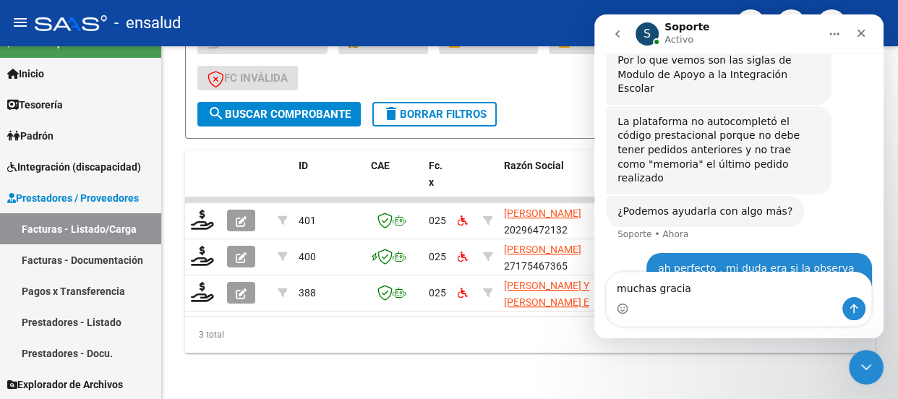
type textarea "muchas gracias"
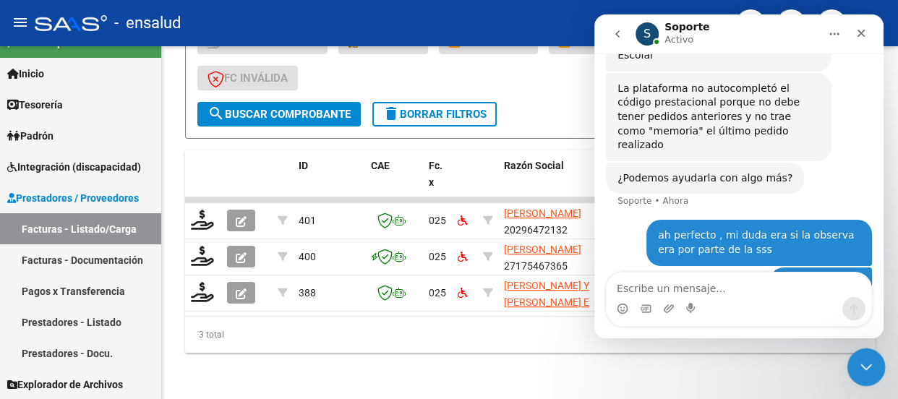
click at [866, 372] on icon "Cerrar Intercom Messenger" at bounding box center [863, 364] width 17 height 17
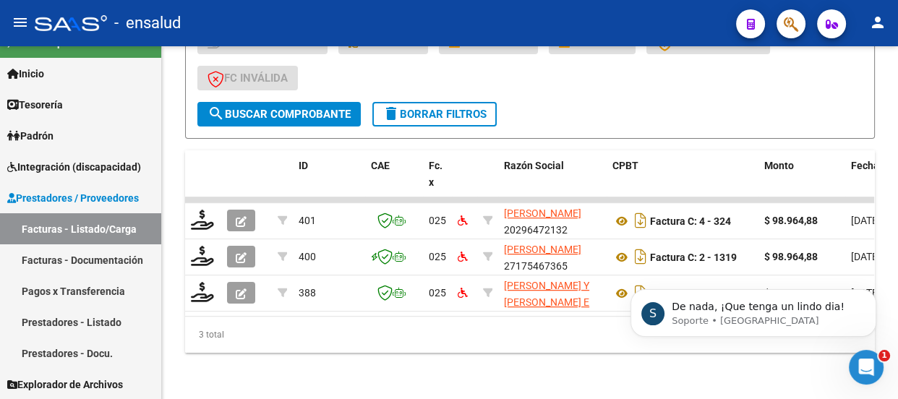
scroll to position [673, 0]
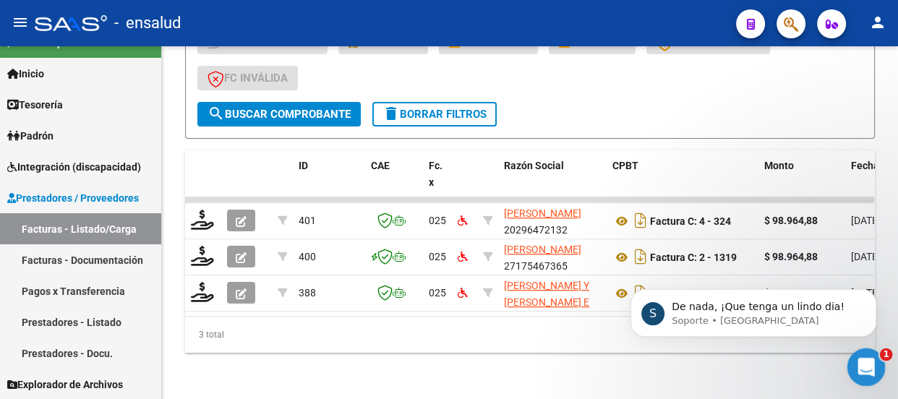
click at [863, 364] on icon "Abrir Intercom Messenger" at bounding box center [865, 366] width 24 height 24
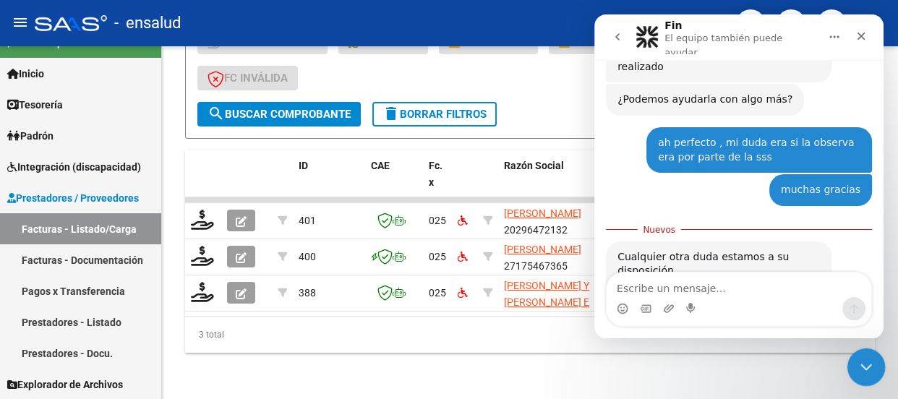
scroll to position [698, 0]
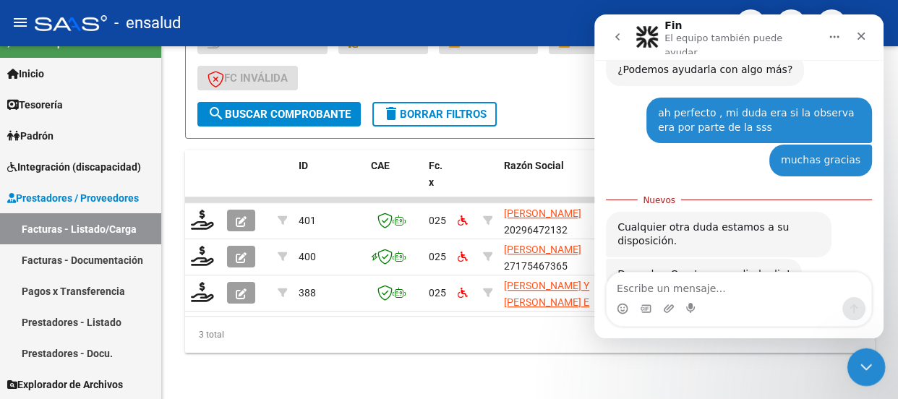
click at [865, 366] on icon "Cerrar Intercom Messenger" at bounding box center [864, 365] width 10 height 6
